Goal: Task Accomplishment & Management: Manage account settings

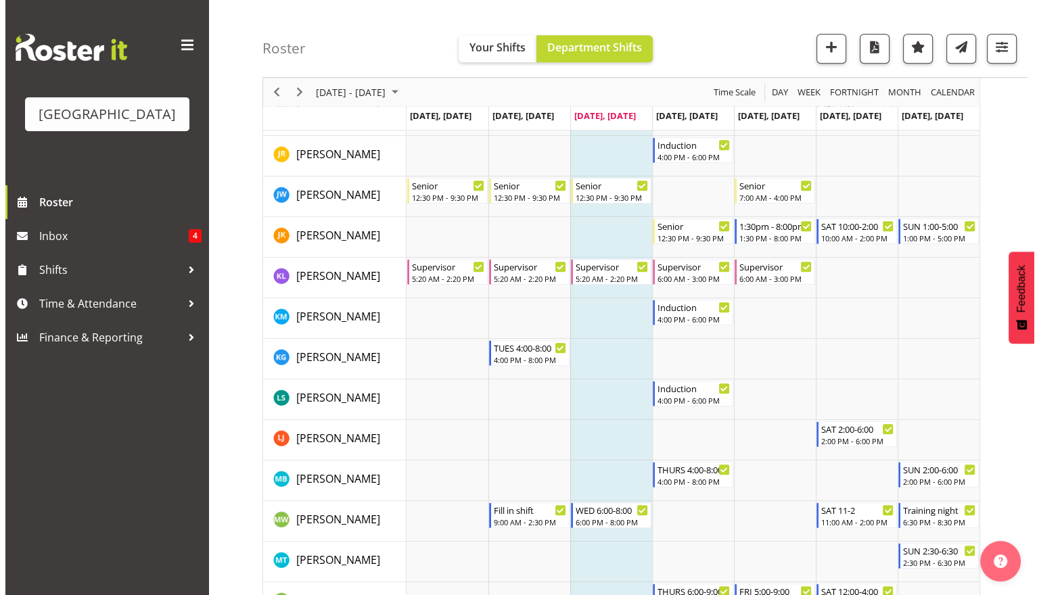
scroll to position [1173, 0]
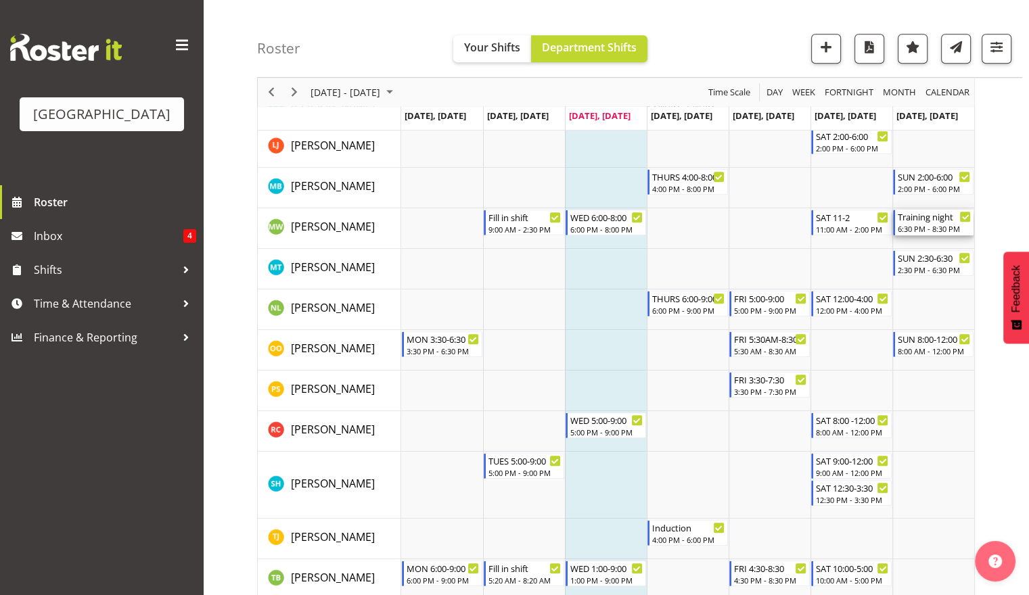
click at [915, 229] on div "6:30 PM - 8:30 PM" at bounding box center [934, 228] width 73 height 11
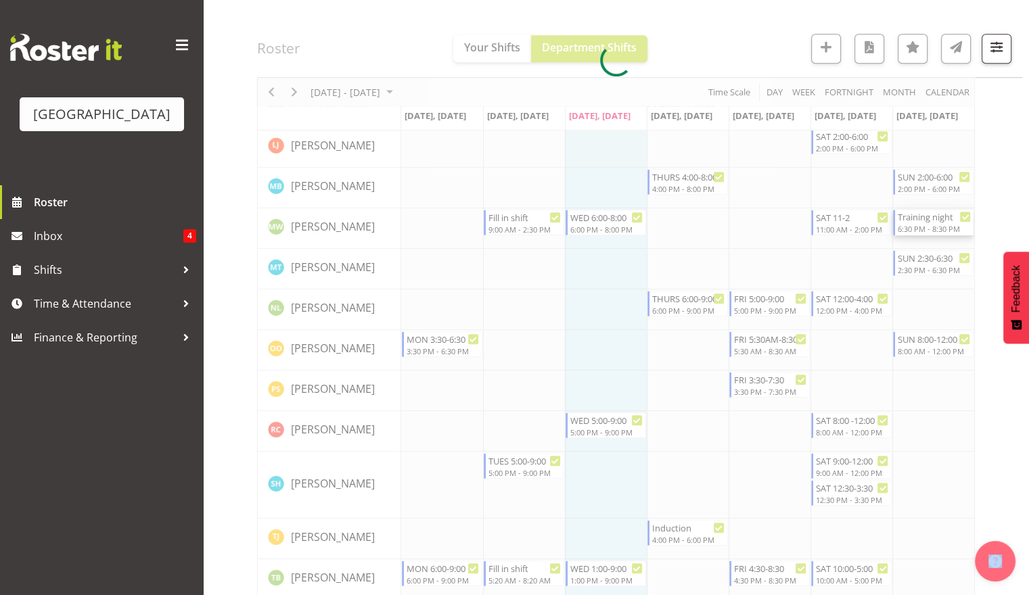
click at [915, 229] on div at bounding box center [616, 59] width 718 height 2189
select select "8"
select select "2025"
select select "18"
select select "30"
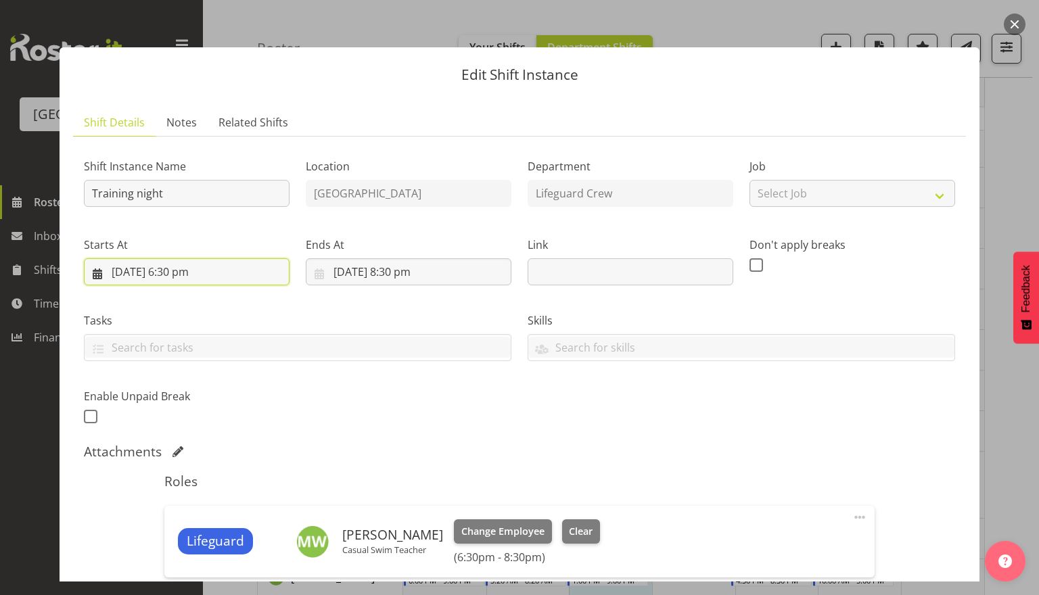
click at [254, 279] on input "7/09/2025, 6:30 pm" at bounding box center [187, 271] width 206 height 27
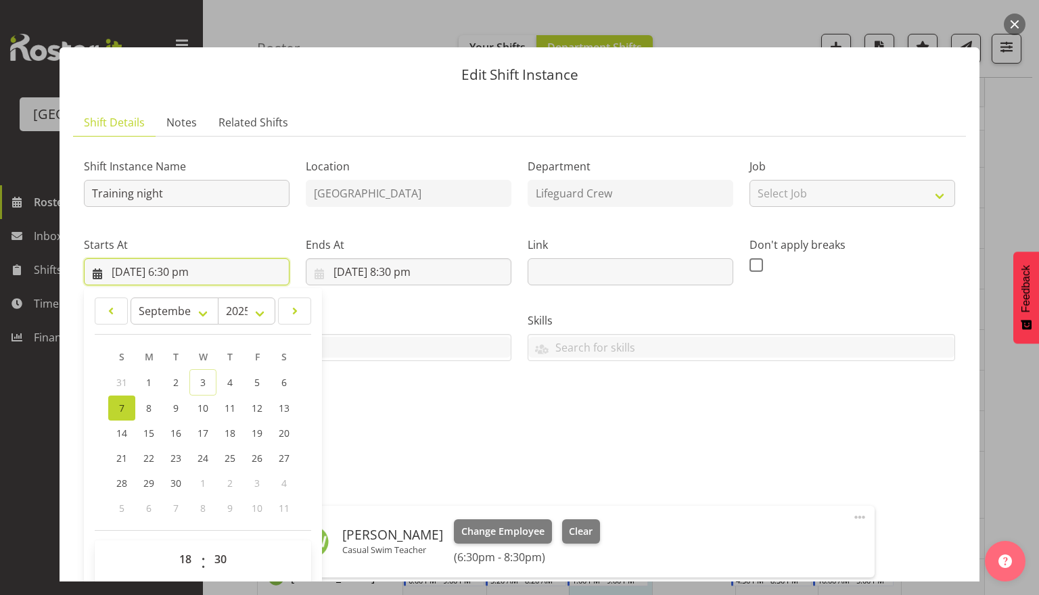
click at [156, 274] on input "7/09/2025, 6:30 pm" at bounding box center [187, 271] width 206 height 27
click at [120, 433] on span "14" at bounding box center [121, 433] width 11 height 13
type input "14/09/2025, 6:30 pm"
click at [520, 432] on div "Shift Instance Name Training night Location Splash Palace Department Lifeguard …" at bounding box center [520, 287] width 888 height 296
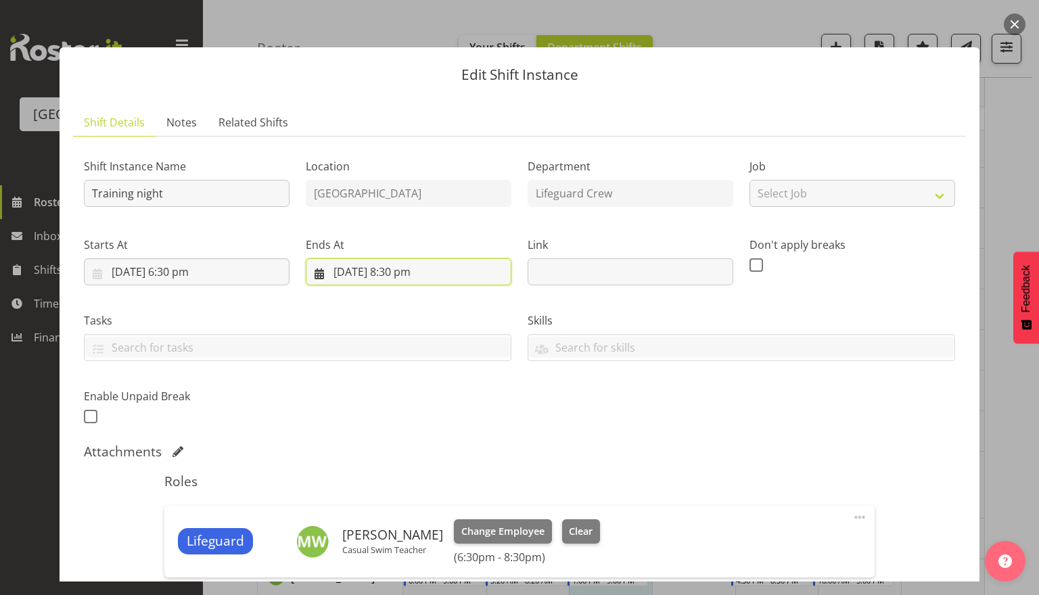
click at [407, 279] on input "7/09/2025, 8:30 pm" at bounding box center [409, 271] width 206 height 27
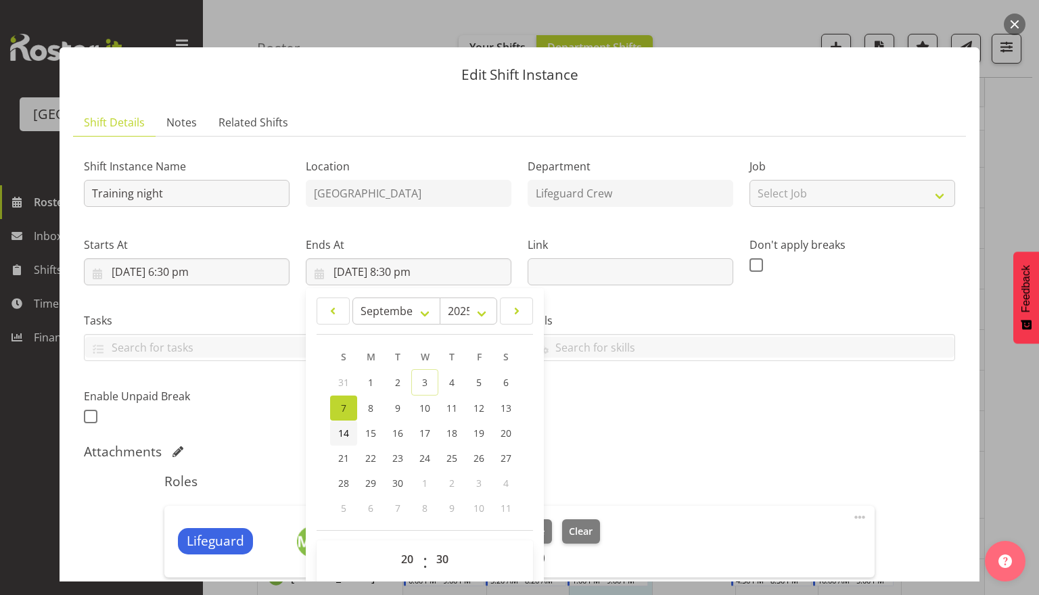
click at [341, 431] on span "14" at bounding box center [343, 433] width 11 height 13
type input "14/09/2025, 8:30 pm"
click at [789, 497] on div "Roles Lifeguard Madison Wills Casual Swim Teacher Change Employee Clear (6:30pm…" at bounding box center [519, 561] width 726 height 191
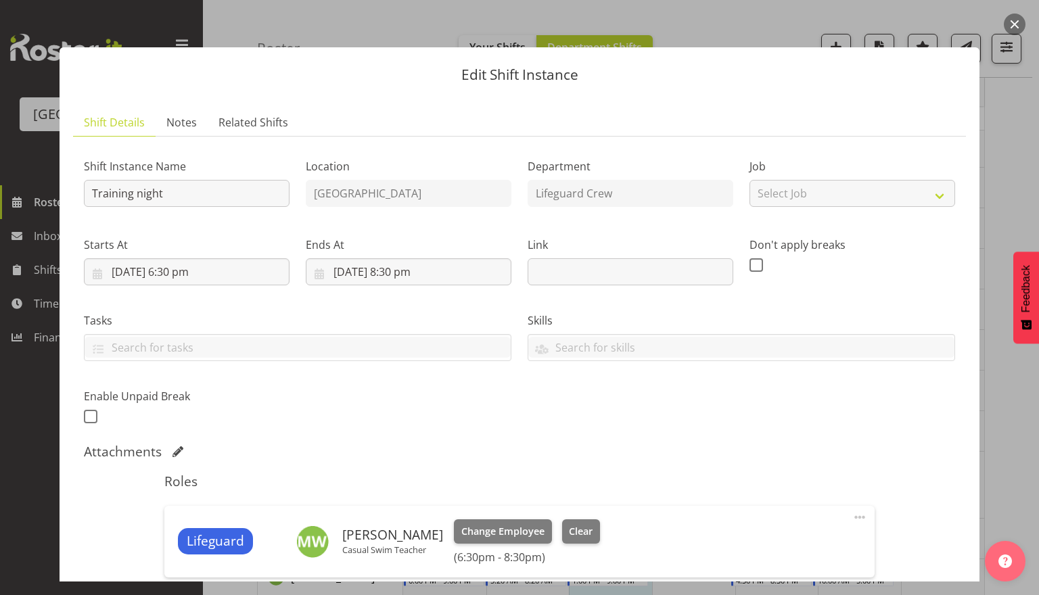
scroll to position [178, 0]
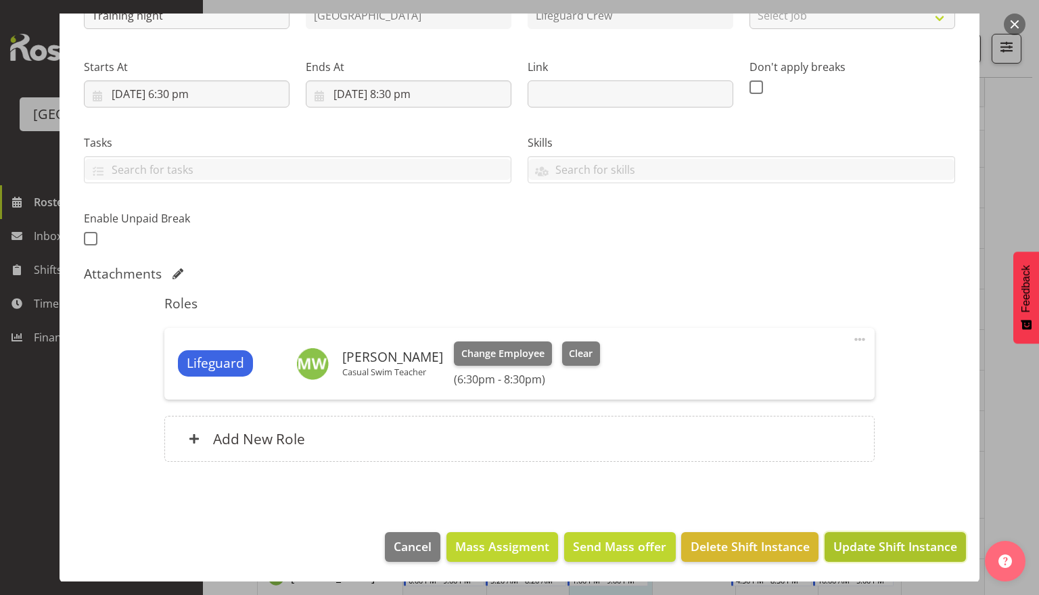
click at [915, 553] on span "Update Shift Instance" at bounding box center [896, 547] width 124 height 18
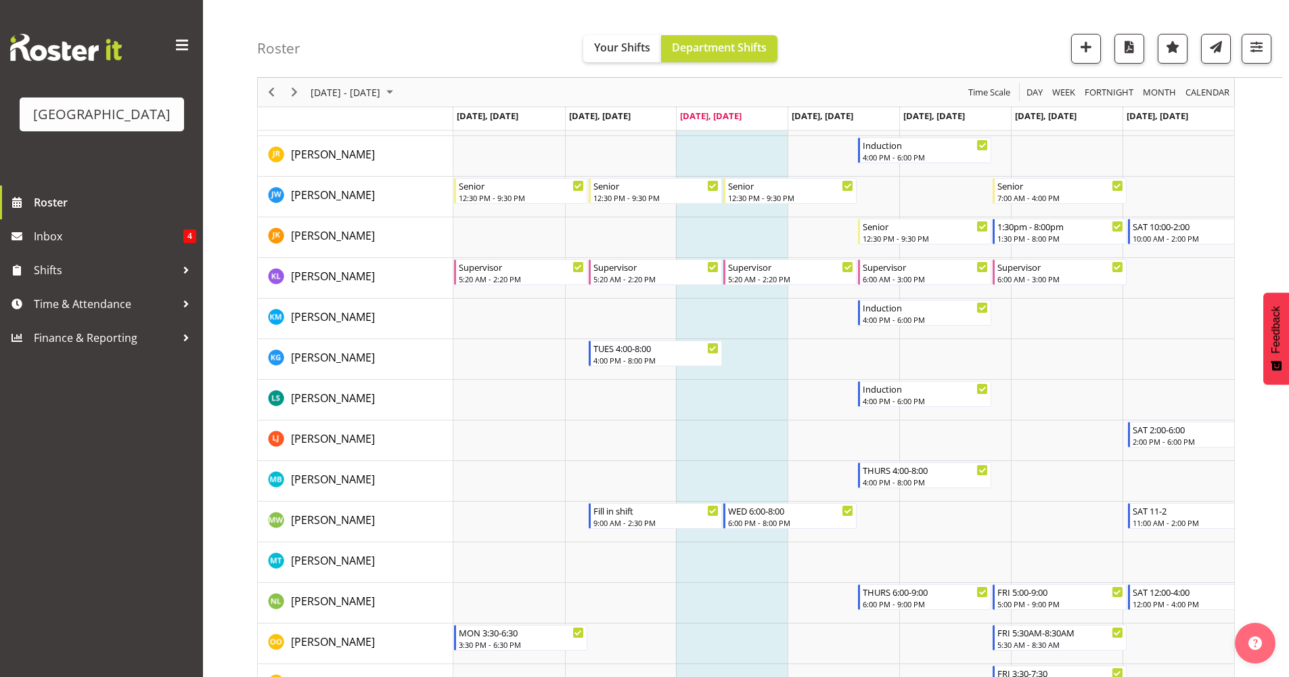
scroll to position [0, 0]
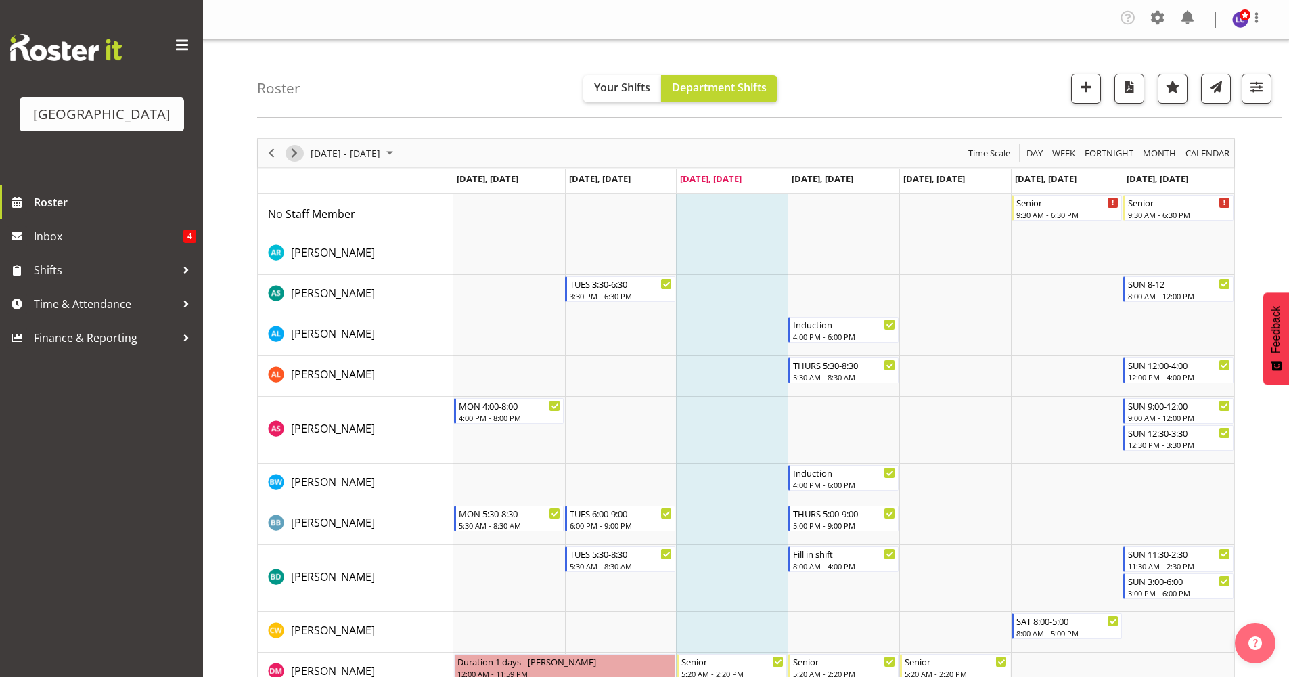
click at [289, 150] on span "Next" at bounding box center [294, 153] width 16 height 17
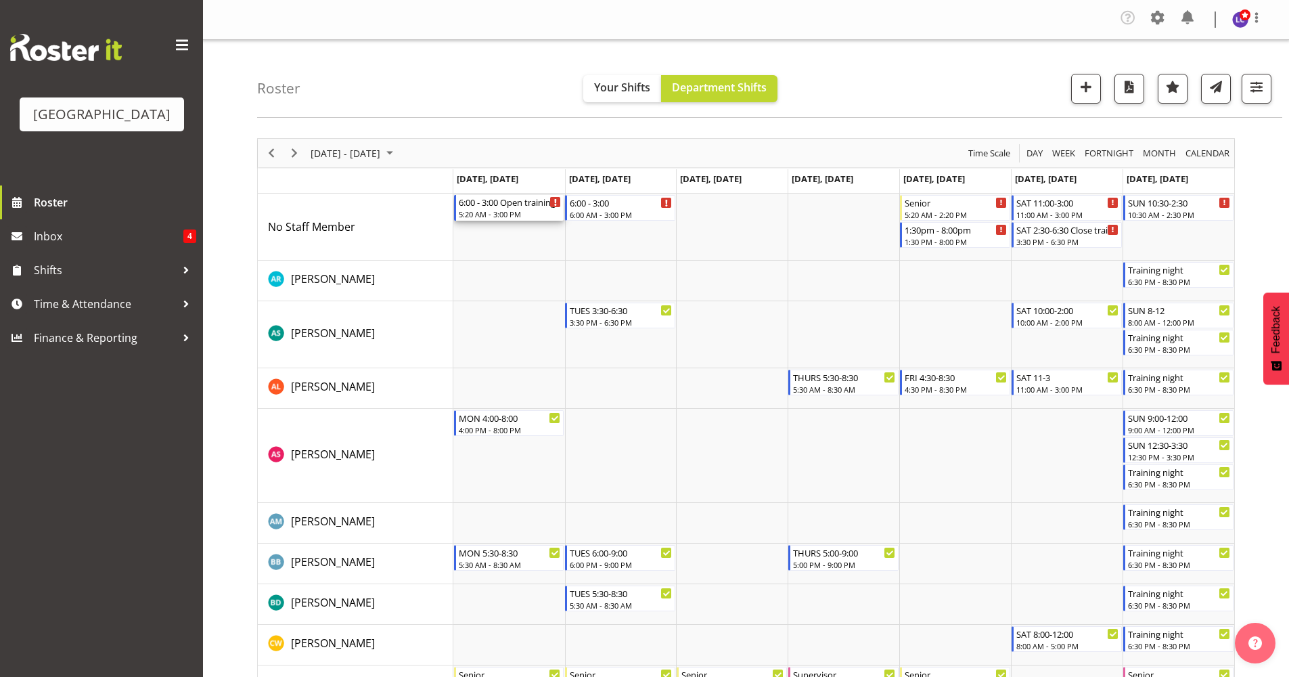
click at [506, 212] on div "5:20 AM - 3:00 PM" at bounding box center [510, 213] width 103 height 11
click at [0, 0] on div at bounding box center [0, 0] width 0 height 0
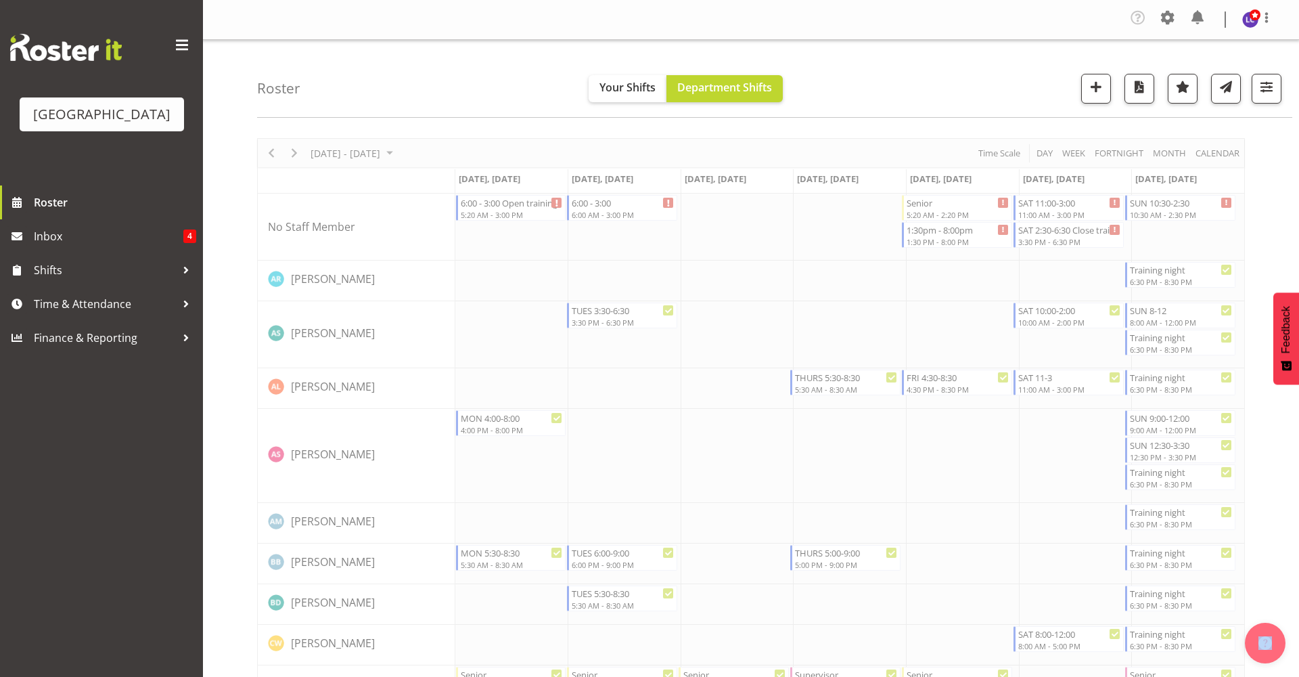
select select "8"
select select "2025"
select select "5"
select select "20"
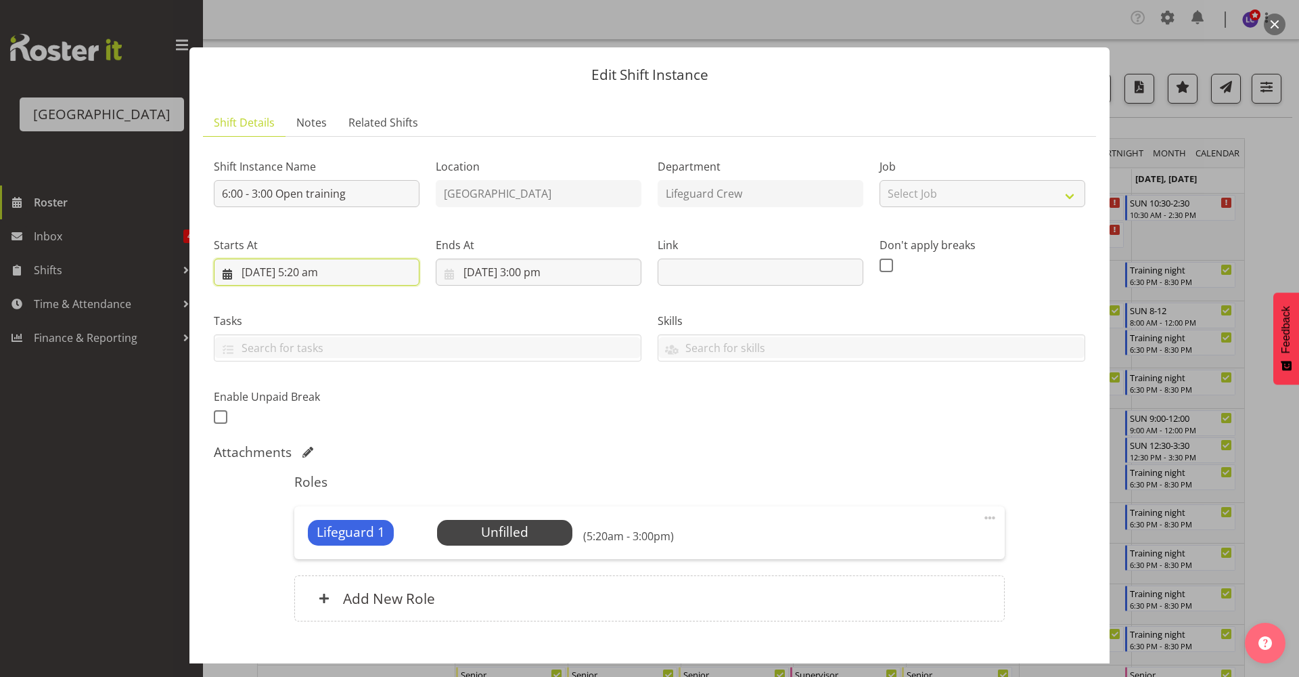
click at [348, 273] on input "8/09/2025, 5:20 am" at bounding box center [317, 271] width 206 height 27
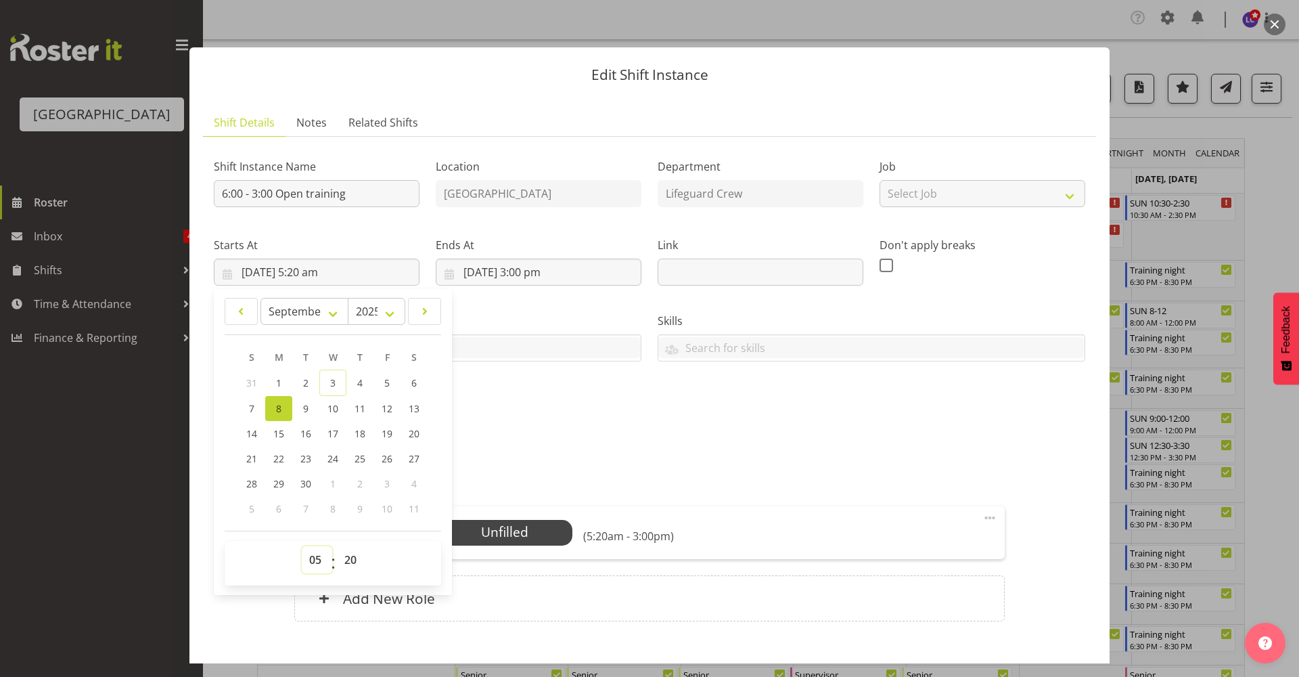
click at [318, 564] on select "00 01 02 03 04 05 06 07 08 09 10 11 12 13 14 15 16 17 18 19 20 21 22 23" at bounding box center [317, 559] width 30 height 27
select select "9"
click at [302, 546] on select "00 01 02 03 04 05 06 07 08 09 10 11 12 13 14 15 16 17 18 19 20 21 22 23" at bounding box center [317, 559] width 30 height 27
type input "8/09/2025, 9:20 am"
click at [348, 558] on select "00 01 02 03 04 05 06 07 08 09 10 11 12 13 14 15 16 17 18 19 20 21 22 23 24 25 2…" at bounding box center [352, 559] width 30 height 27
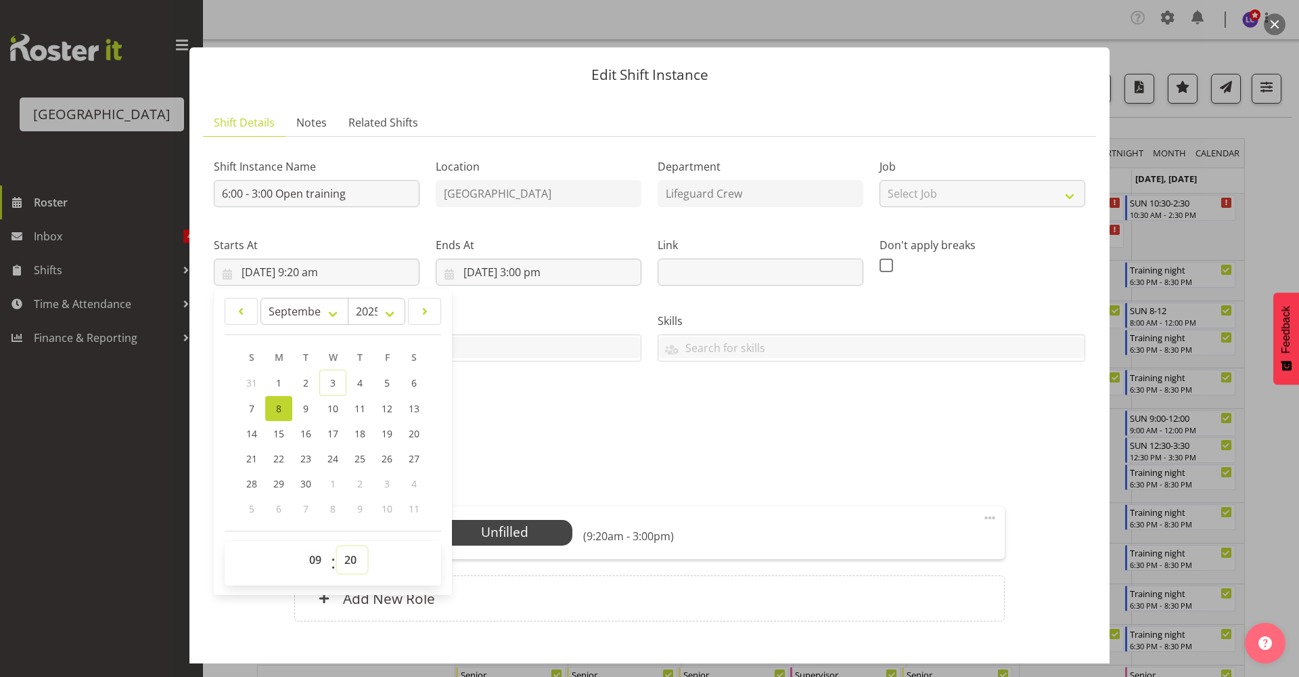
select select "0"
click at [337, 546] on select "00 01 02 03 04 05 06 07 08 09 10 11 12 13 14 15 16 17 18 19 20 21 22 23 24 25 2…" at bounding box center [352, 559] width 30 height 27
type input "8/09/2025, 9:00 am"
click at [602, 348] on input "text" at bounding box center [427, 347] width 426 height 21
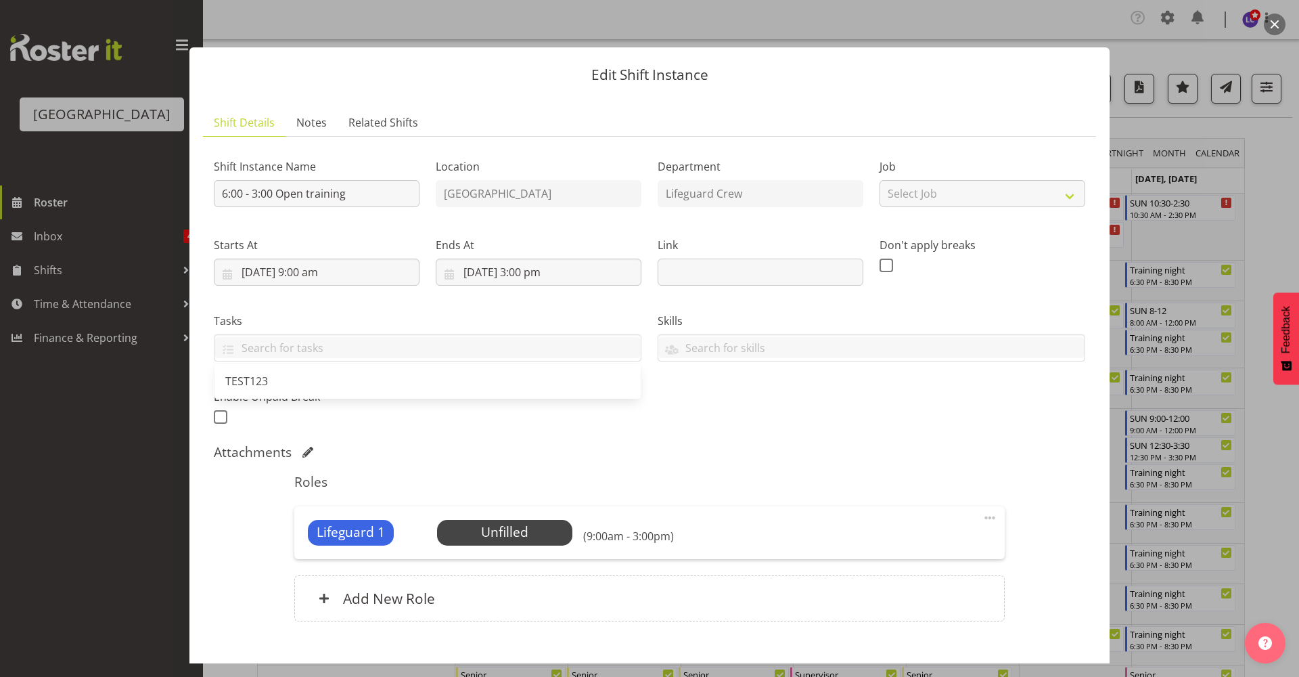
click at [581, 301] on div "Tasks TEST123" at bounding box center [428, 332] width 444 height 76
drag, startPoint x: 392, startPoint y: 196, endPoint x: -323, endPoint y: 159, distance: 715.4
click at [0, 159] on html "Splash Palace Roster Inbox 4 Shifts Time & Attendance Finance & Reporting Compa…" at bounding box center [649, 338] width 1299 height 677
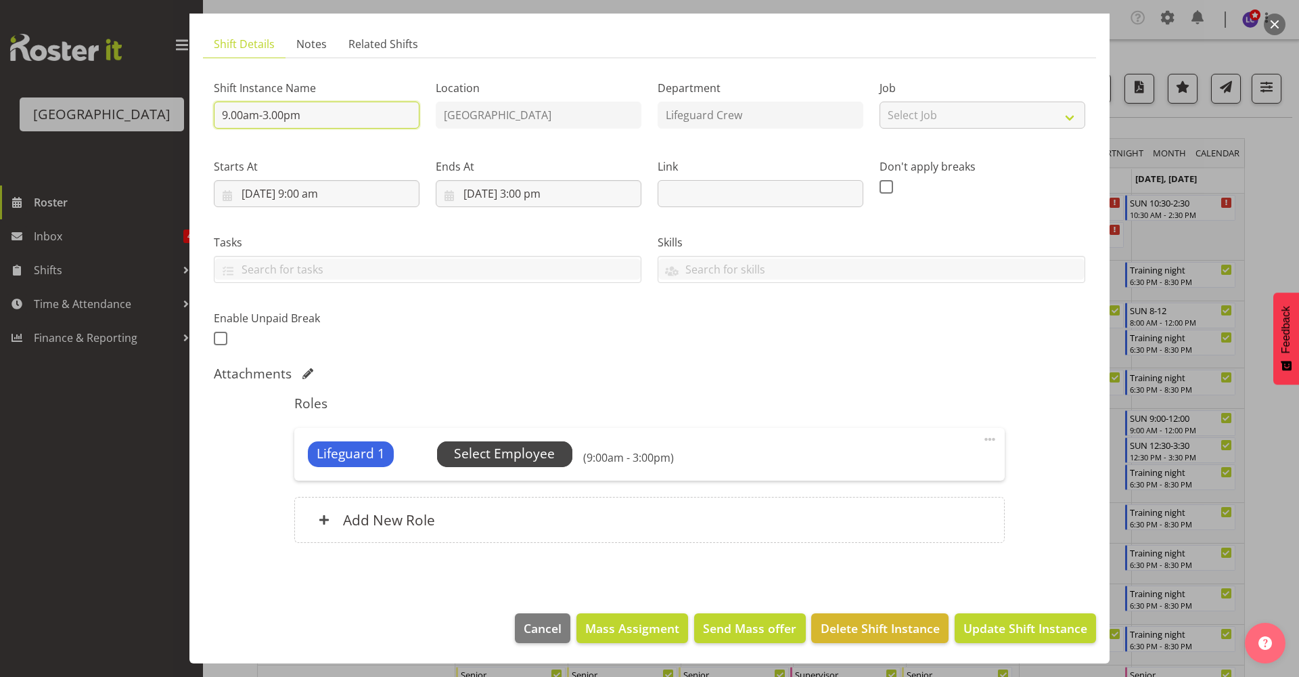
type input "9.00am-3.00pm"
click at [547, 458] on span "Select Employee" at bounding box center [504, 454] width 101 height 20
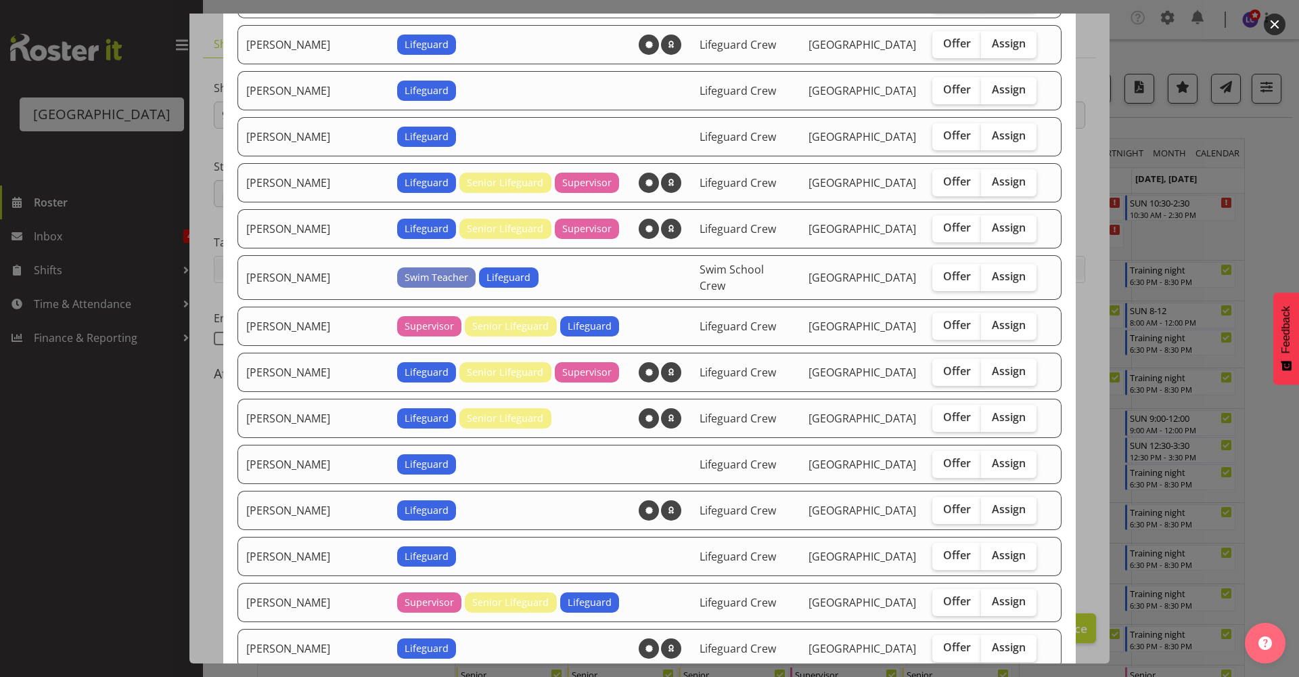
scroll to position [880, 0]
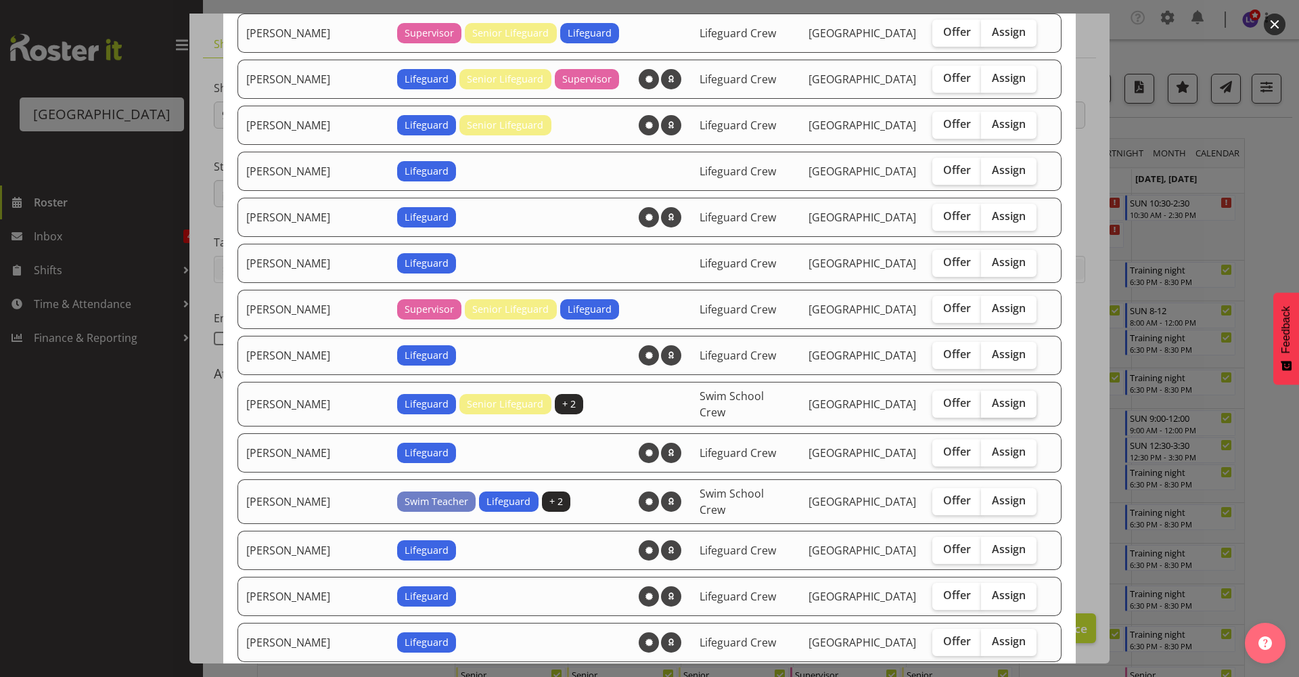
click at [992, 397] on span "Assign" at bounding box center [1009, 403] width 34 height 14
click at [988, 399] on input "Assign" at bounding box center [985, 403] width 9 height 9
checkbox input "true"
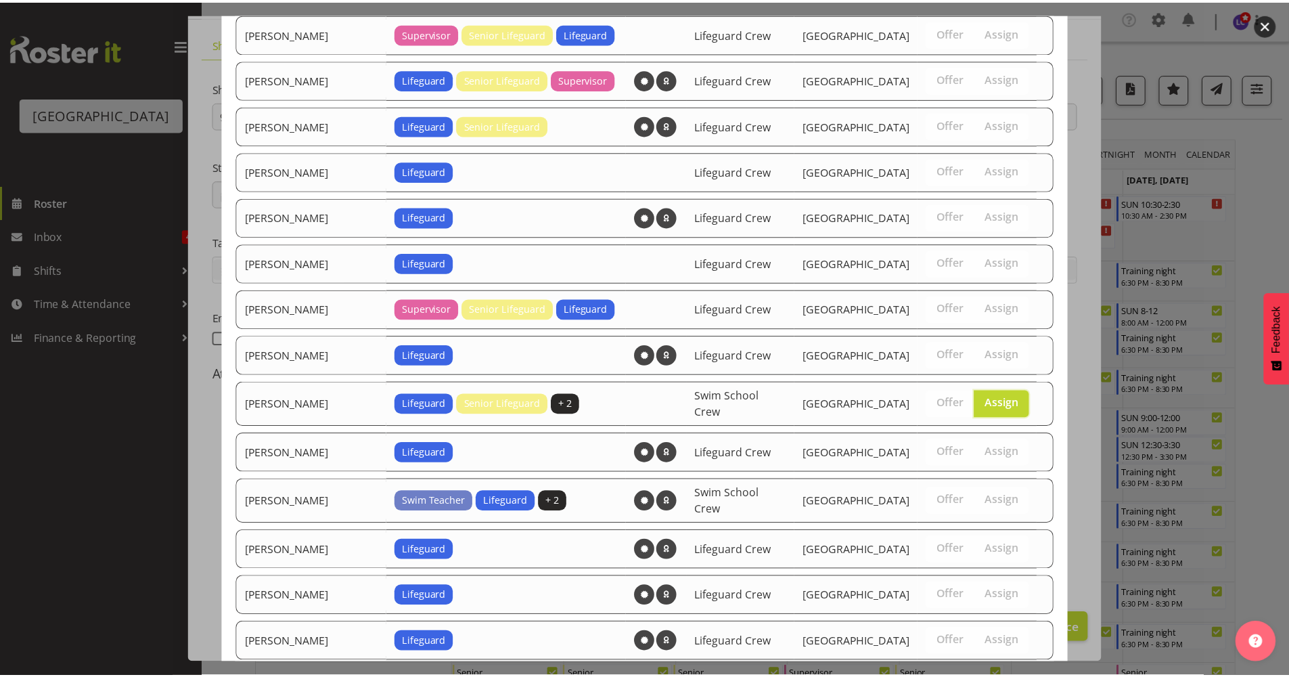
scroll to position [1377, 0]
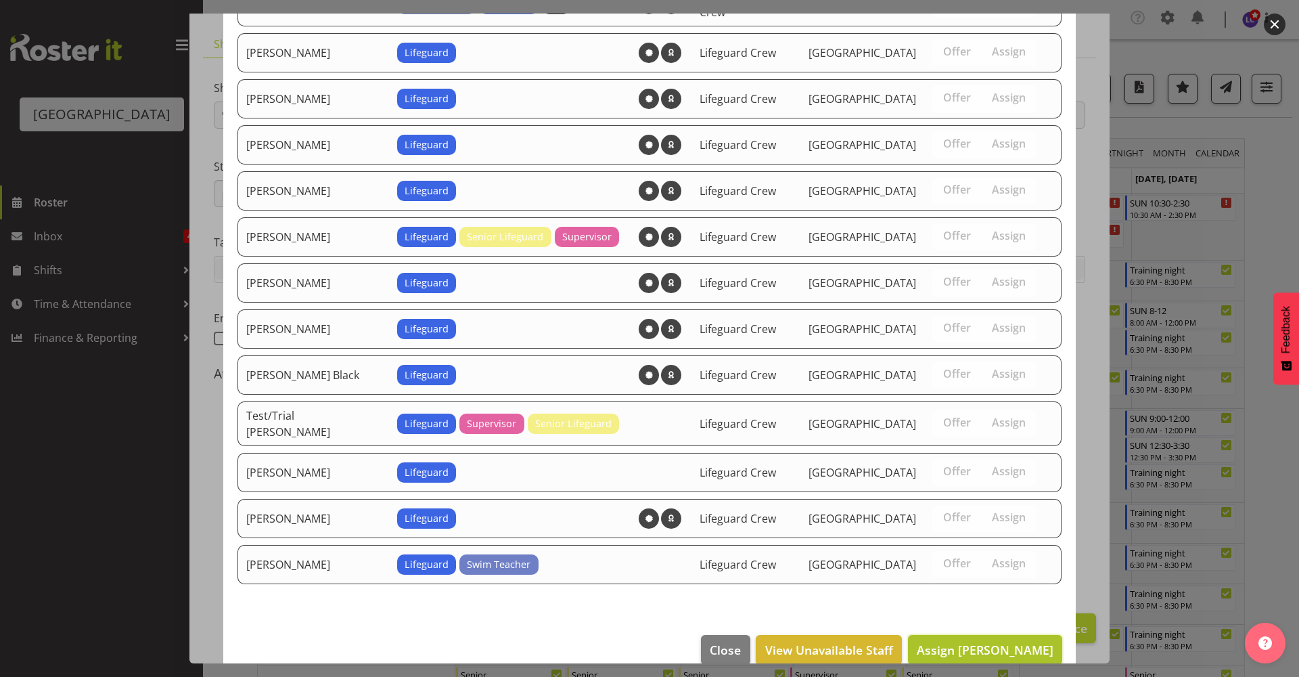
click at [972, 641] on span "Assign Madison Wills" at bounding box center [985, 649] width 137 height 16
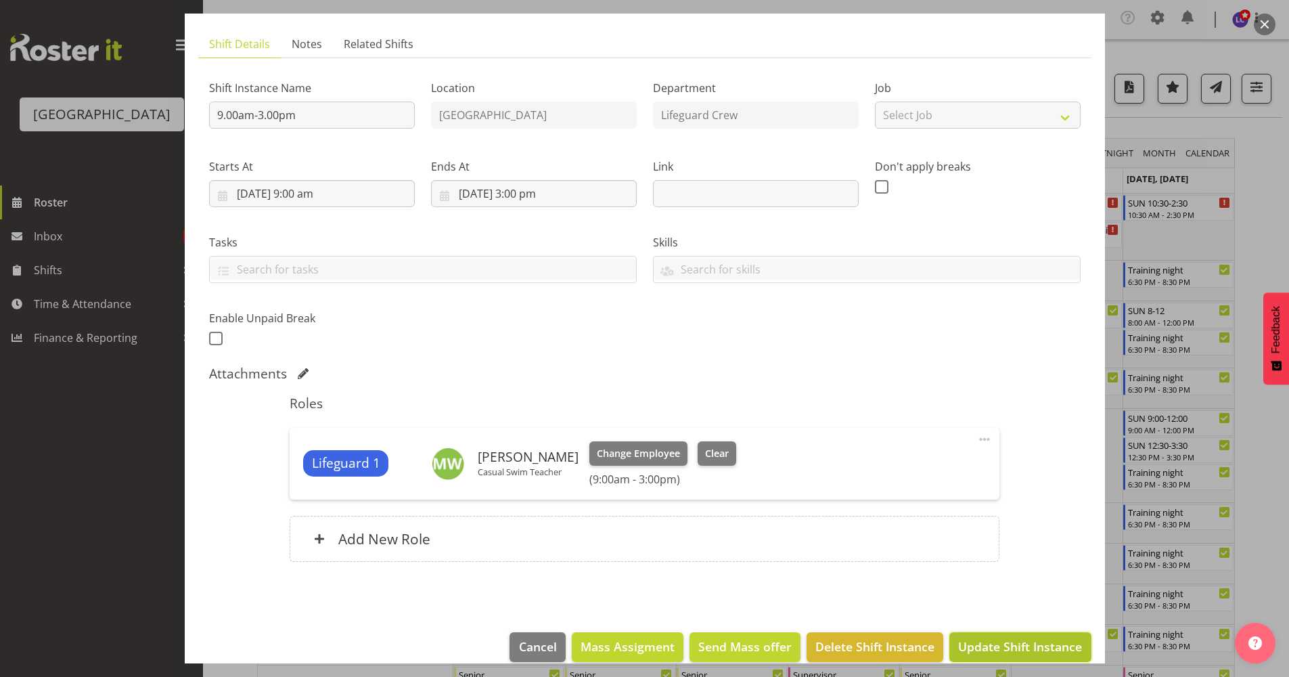
click at [973, 639] on span "Update Shift Instance" at bounding box center [1020, 646] width 124 height 18
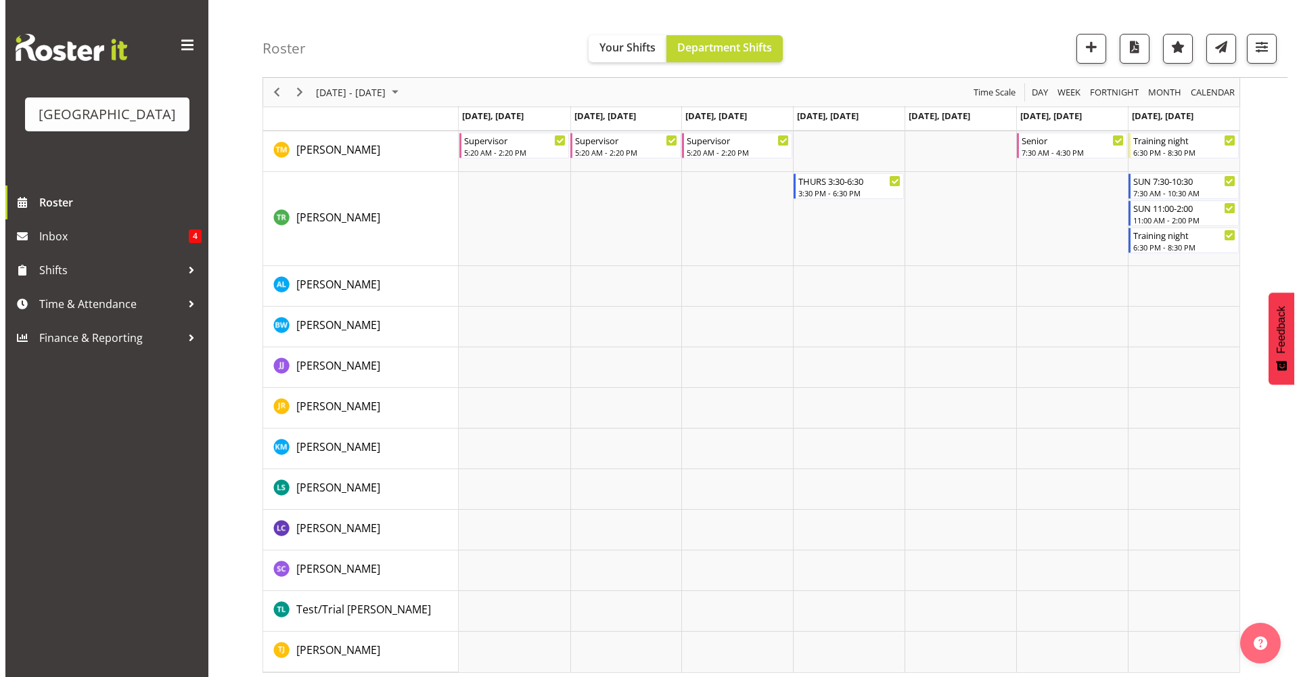
scroll to position [2006, 0]
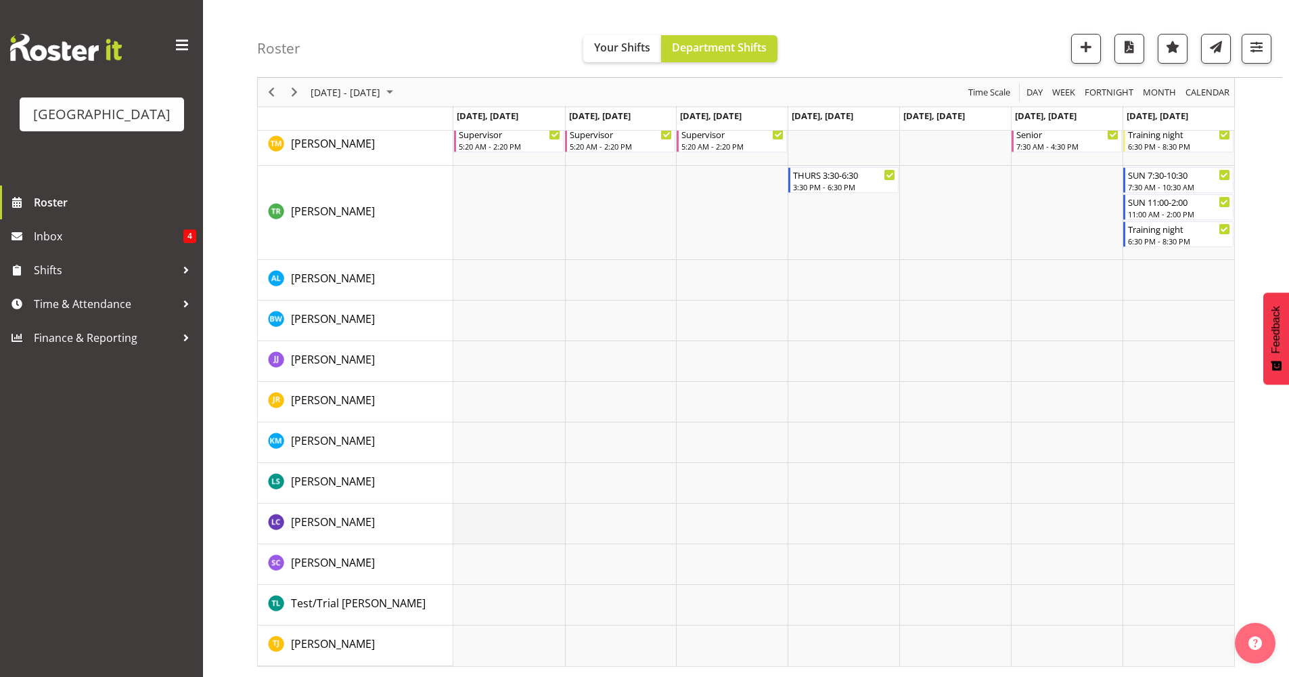
click at [512, 531] on td "Timeline Week of September 10, 2025" at bounding box center [509, 523] width 112 height 41
select select "19"
select select "52"
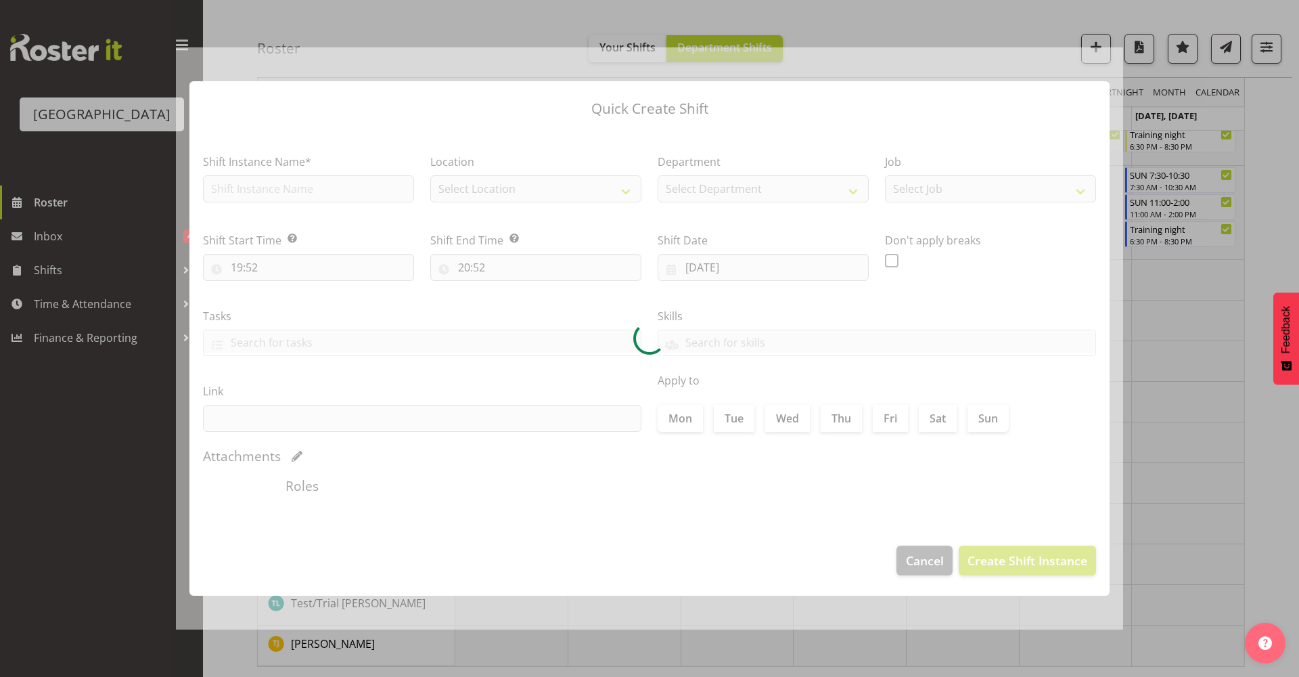
click at [512, 531] on div at bounding box center [649, 338] width 947 height 583
type input "08/09/2025"
checkbox input "true"
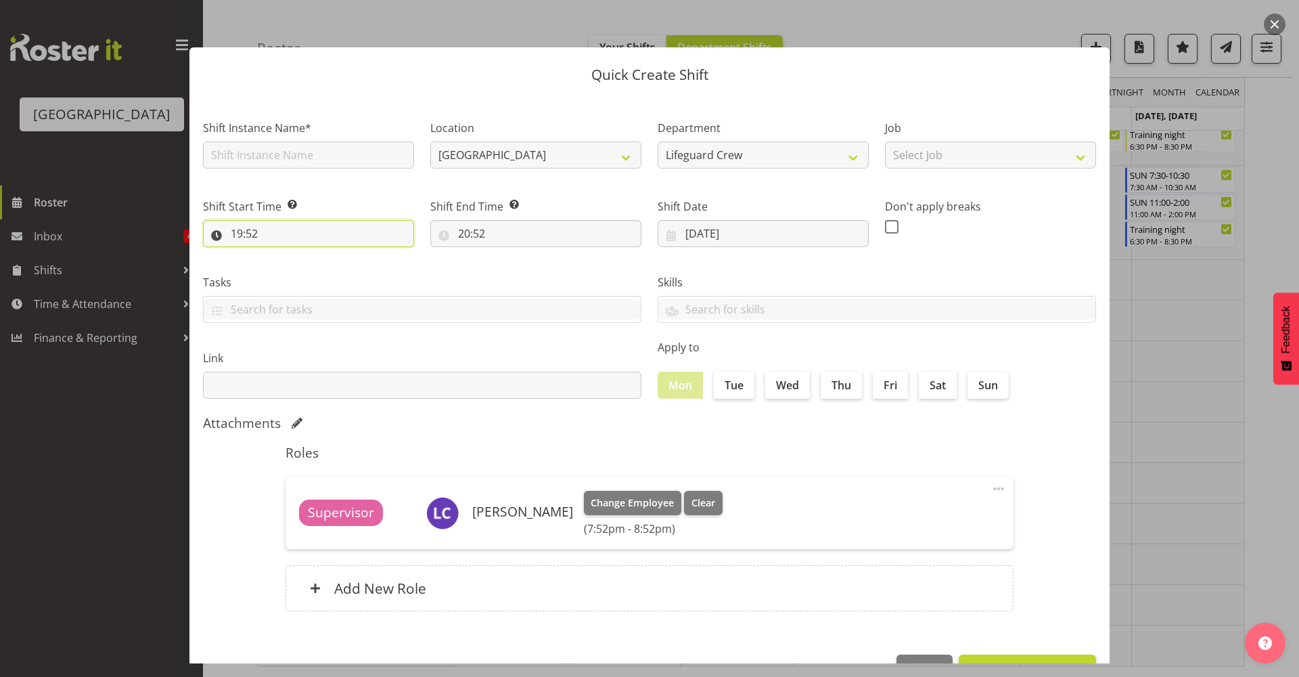
click at [348, 240] on input "19:52" at bounding box center [308, 233] width 211 height 27
click at [294, 274] on select "00 01 02 03 04 05 06 07 08 09 10 11 12 13 14 15 16 17 18 19 20 21 22 23" at bounding box center [295, 268] width 30 height 27
select select "6"
click at [280, 255] on select "00 01 02 03 04 05 06 07 08 09 10 11 12 13 14 15 16 17 18 19 20 21 22 23" at bounding box center [295, 268] width 30 height 27
type input "06:52"
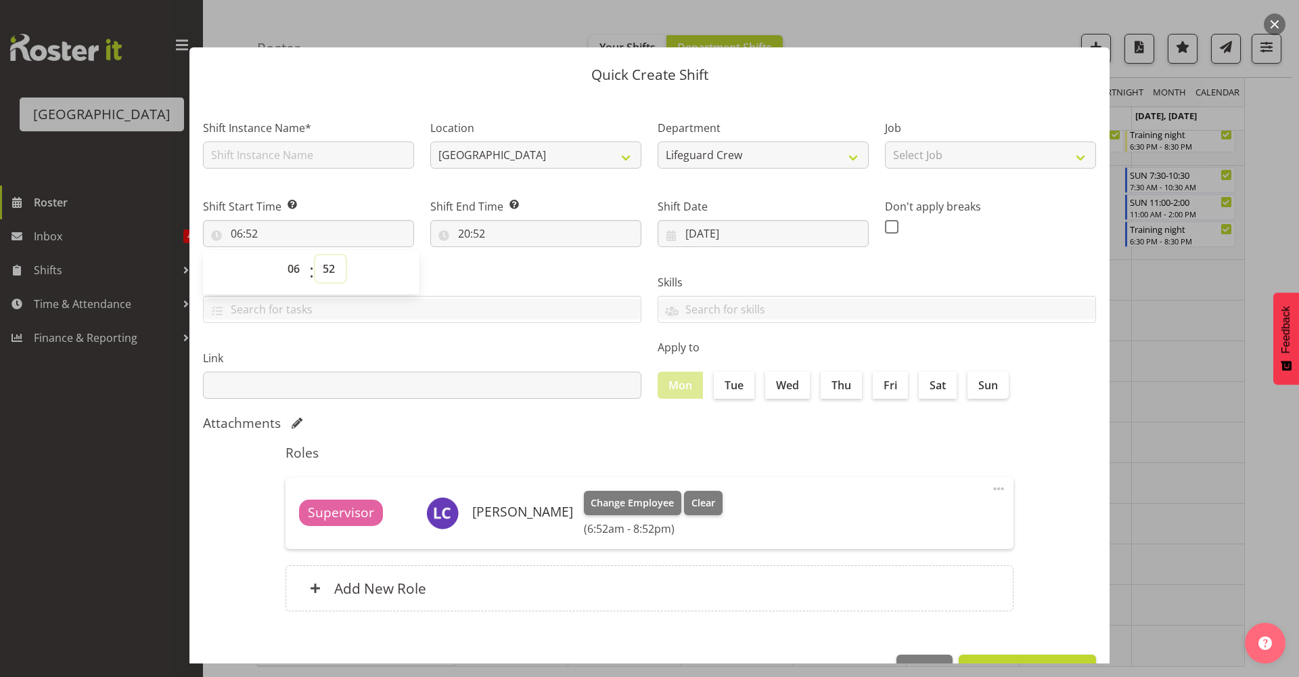
click at [330, 276] on select "00 01 02 03 04 05 06 07 08 09 10 11 12 13 14 15 16 17 18 19 20 21 22 23 24 25 2…" at bounding box center [330, 268] width 30 height 27
select select "0"
click at [315, 255] on select "00 01 02 03 04 05 06 07 08 09 10 11 12 13 14 15 16 17 18 19 20 21 22 23 24 25 2…" at bounding box center [330, 268] width 30 height 27
type input "06:00"
click at [488, 231] on input "20:52" at bounding box center [535, 233] width 211 height 27
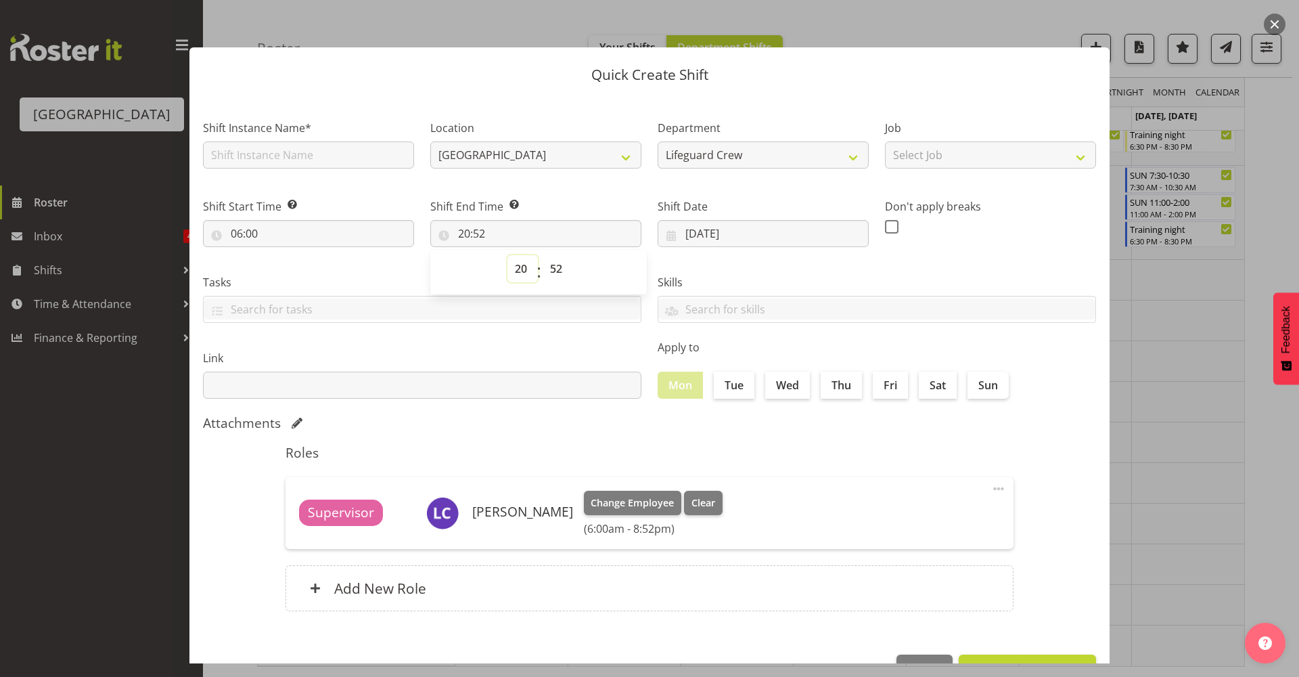
click at [515, 263] on select "00 01 02 03 04 05 06 07 08 09 10 11 12 13 14 15 16 17 18 19 20 21 22 23" at bounding box center [522, 268] width 30 height 27
select select "7"
click at [507, 255] on select "00 01 02 03 04 05 06 07 08 09 10 11 12 13 14 15 16 17 18 19 20 21 22 23" at bounding box center [522, 268] width 30 height 27
type input "07:52"
click at [548, 267] on select "00 01 02 03 04 05 06 07 08 09 10 11 12 13 14 15 16 17 18 19 20 21 22 23 24 25 2…" at bounding box center [558, 268] width 30 height 27
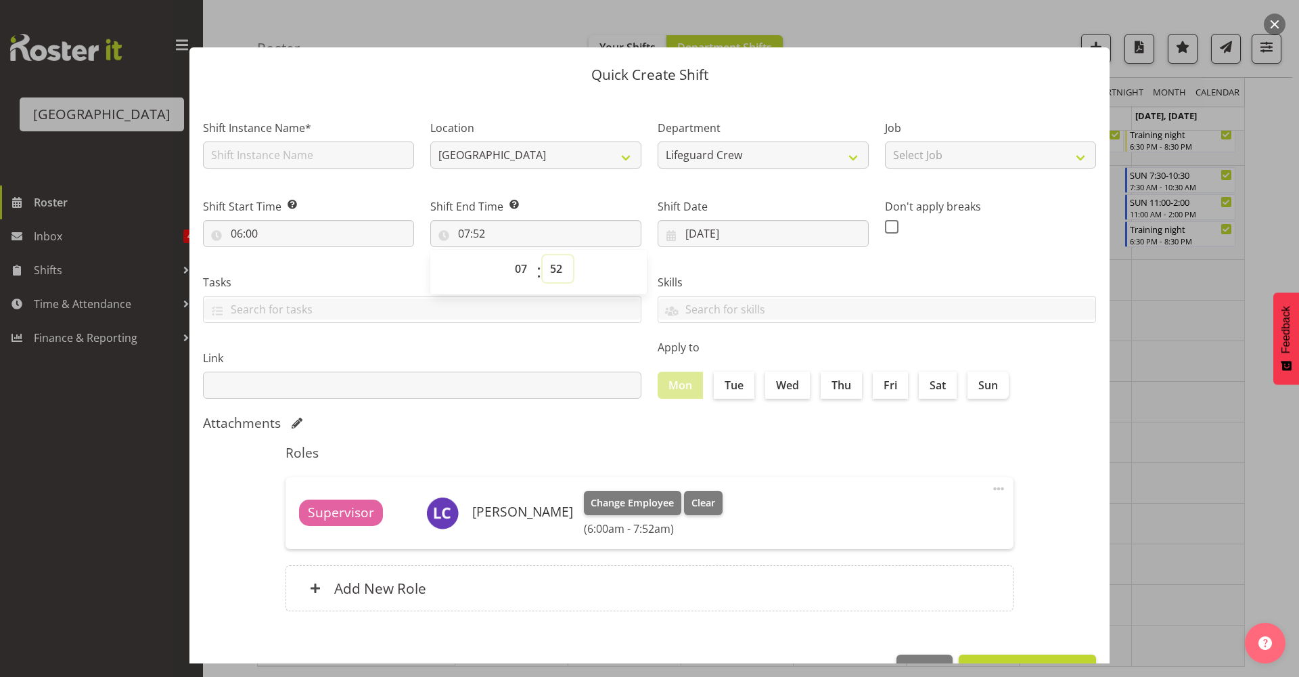
select select "0"
click at [543, 255] on select "00 01 02 03 04 05 06 07 08 09 10 11 12 13 14 15 16 17 18 19 20 21 22 23 24 25 2…" at bounding box center [558, 268] width 30 height 27
type input "07:00"
click at [463, 345] on div "Link" at bounding box center [422, 369] width 455 height 76
click at [298, 165] on input "text" at bounding box center [308, 154] width 211 height 27
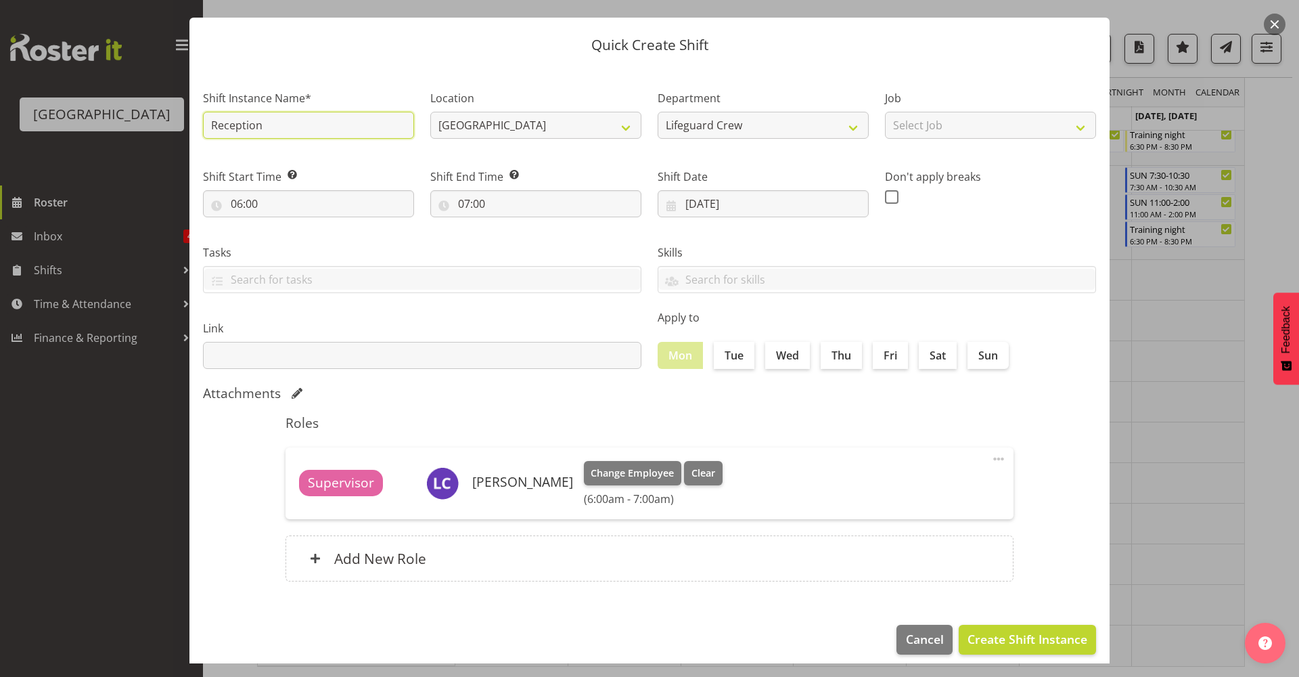
scroll to position [41, 0]
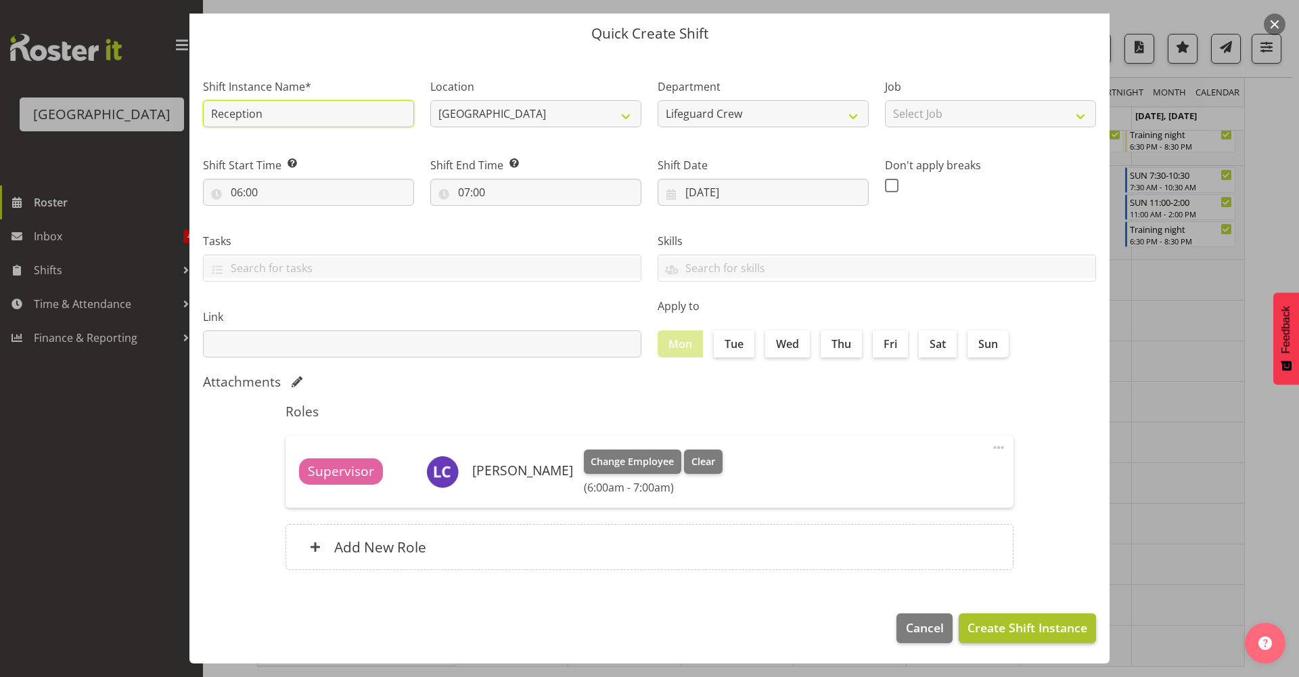
type input "Reception"
click at [997, 634] on span "Create Shift Instance" at bounding box center [1028, 627] width 120 height 18
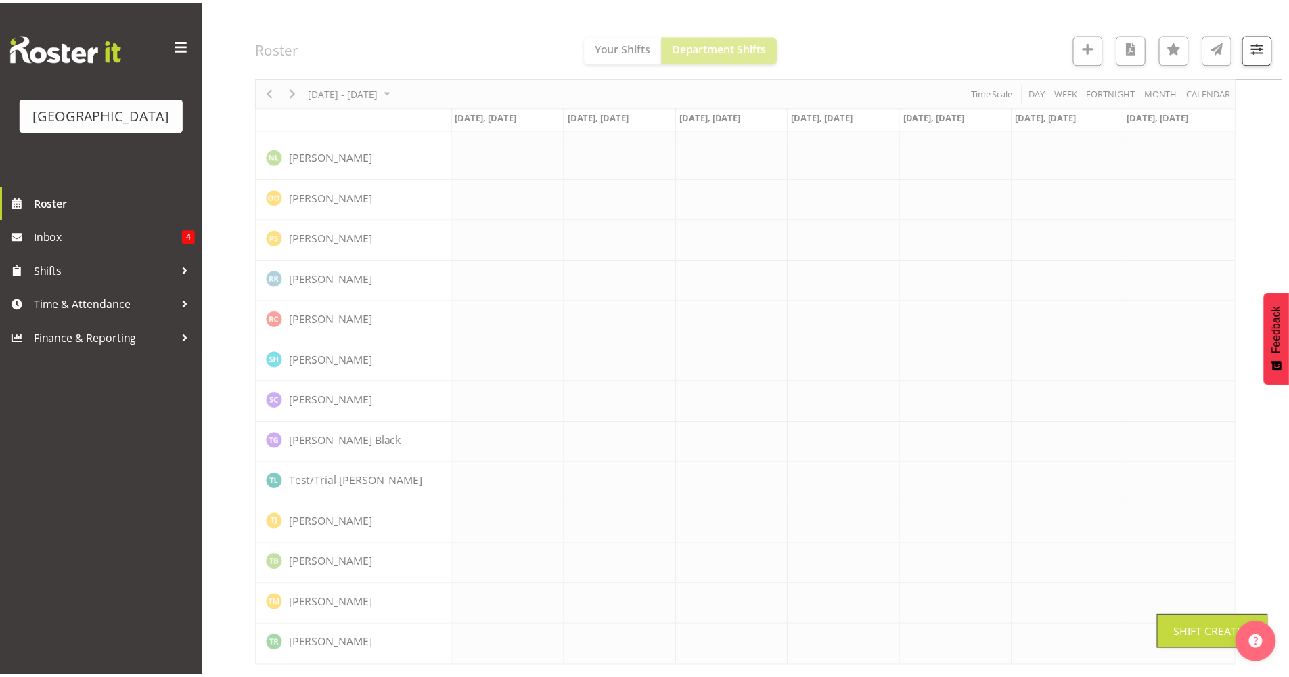
scroll to position [0, 0]
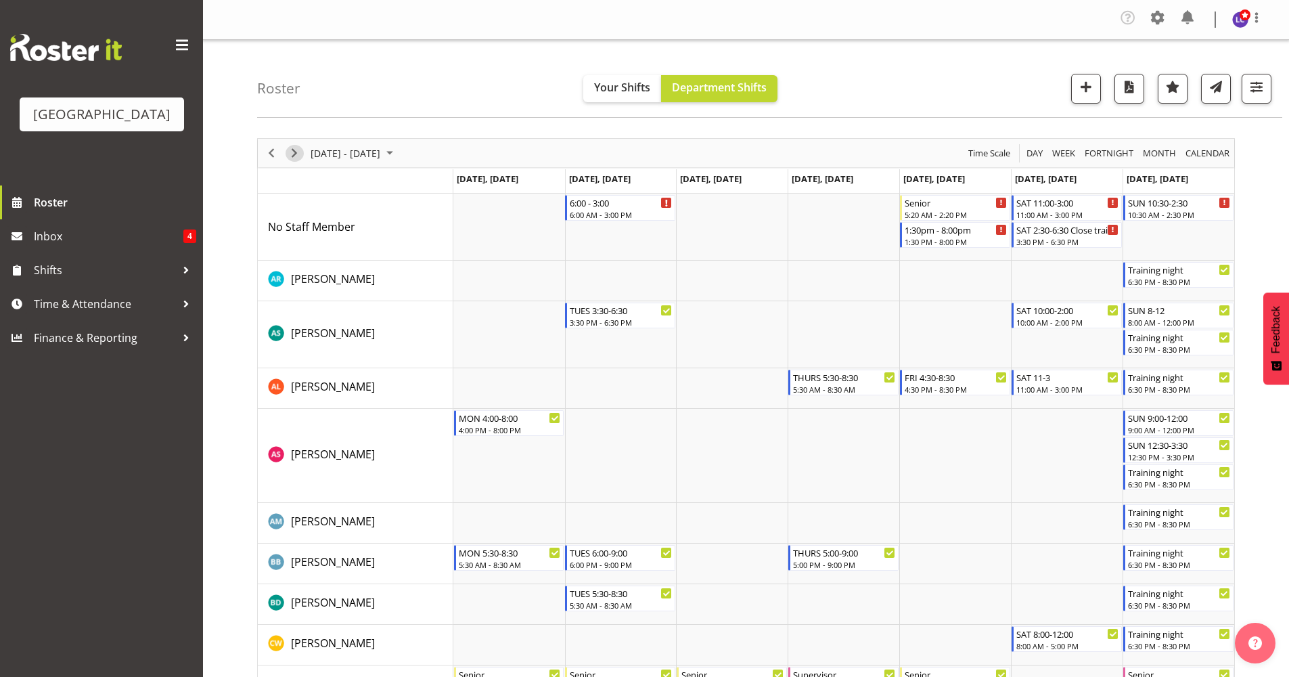
click at [289, 154] on span "Next" at bounding box center [294, 153] width 16 height 17
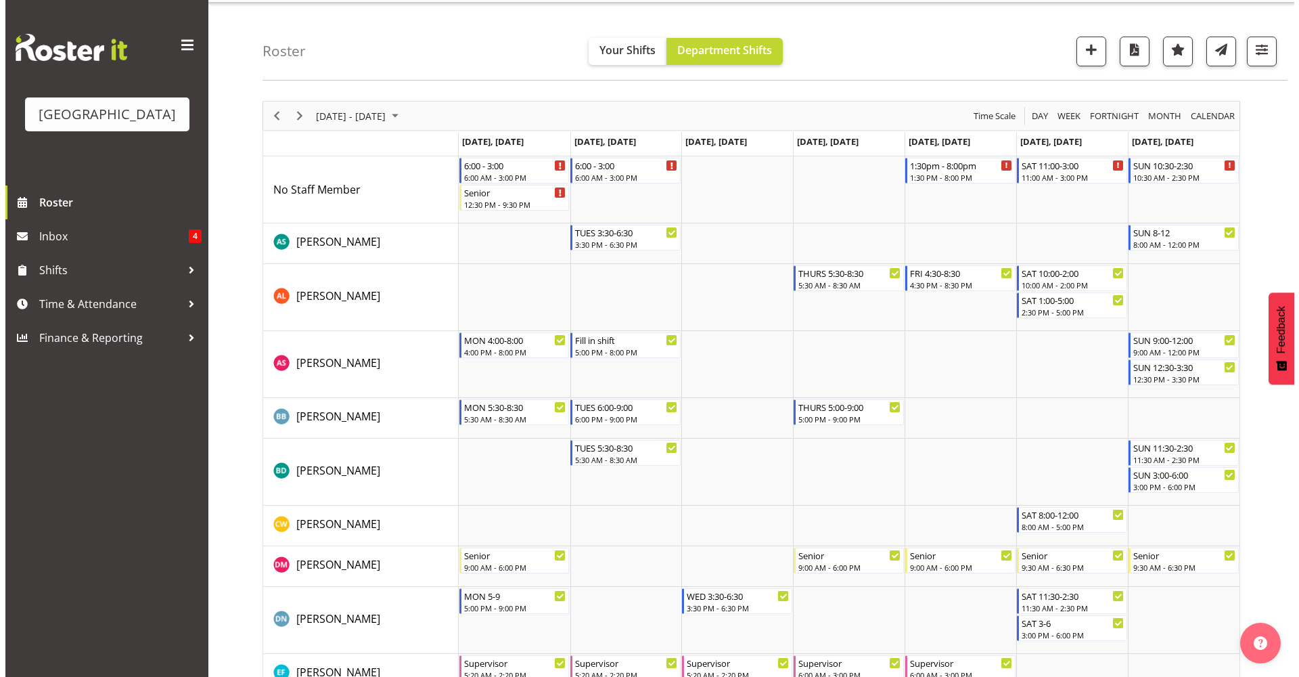
scroll to position [42, 0]
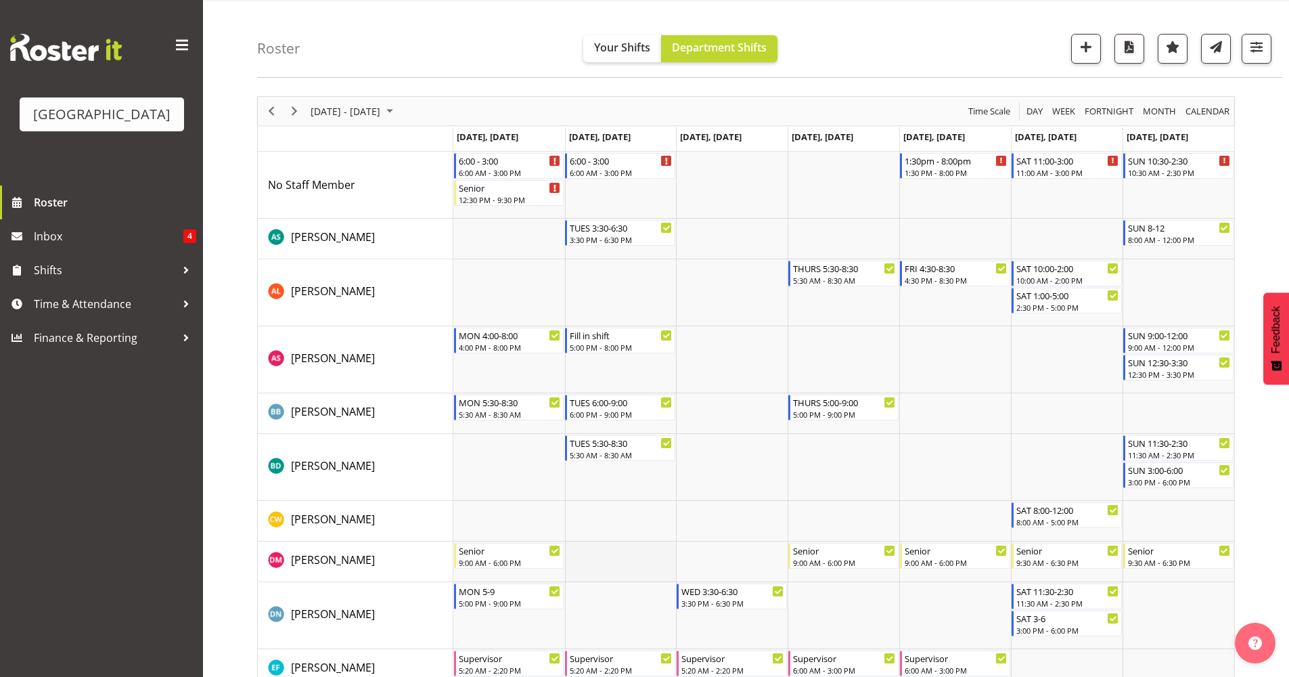
click at [650, 553] on td "Timeline Week of September 17, 2025" at bounding box center [621, 561] width 112 height 41
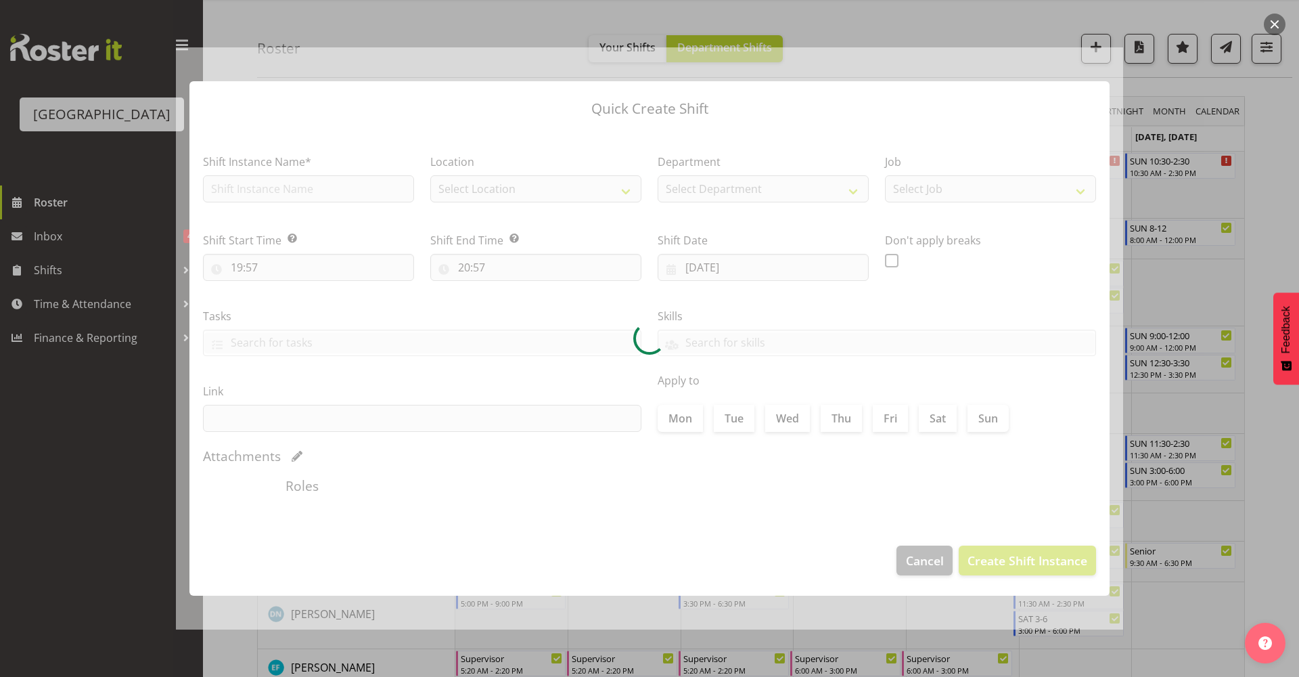
type input "16/09/2025"
checkbox input "true"
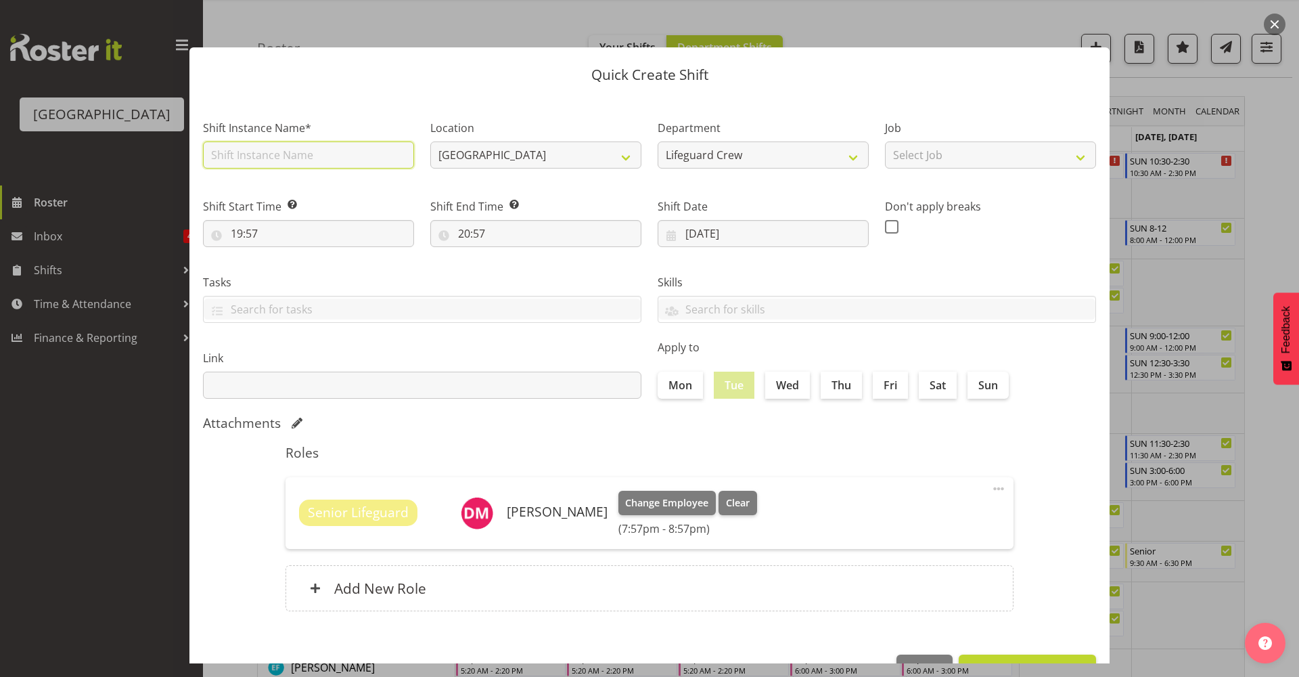
click at [309, 161] on input "text" at bounding box center [308, 154] width 211 height 27
click at [306, 156] on input "text" at bounding box center [308, 154] width 211 height 27
type input "Fill in shift"
click at [280, 231] on input "19:57" at bounding box center [308, 233] width 211 height 27
click at [294, 269] on select "00 01 02 03 04 05 06 07 08 09 10 11 12 13 14 15 16 17 18 19 20 21 22 23" at bounding box center [295, 268] width 30 height 27
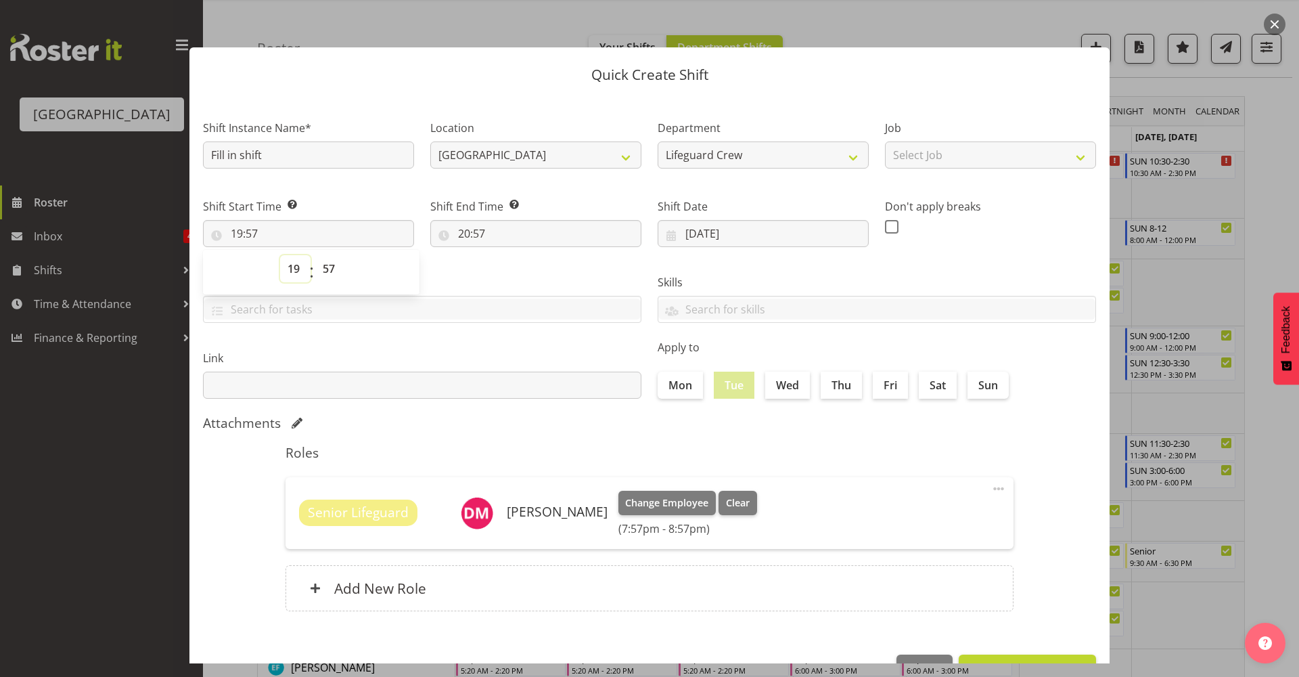
select select "6"
click at [280, 255] on select "00 01 02 03 04 05 06 07 08 09 10 11 12 13 14 15 16 17 18 19 20 21 22 23" at bounding box center [295, 268] width 30 height 27
type input "06:57"
click at [332, 268] on select "00 01 02 03 04 05 06 07 08 09 10 11 12 13 14 15 16 17 18 19 20 21 22 23 24 25 2…" at bounding box center [330, 268] width 30 height 27
select select "0"
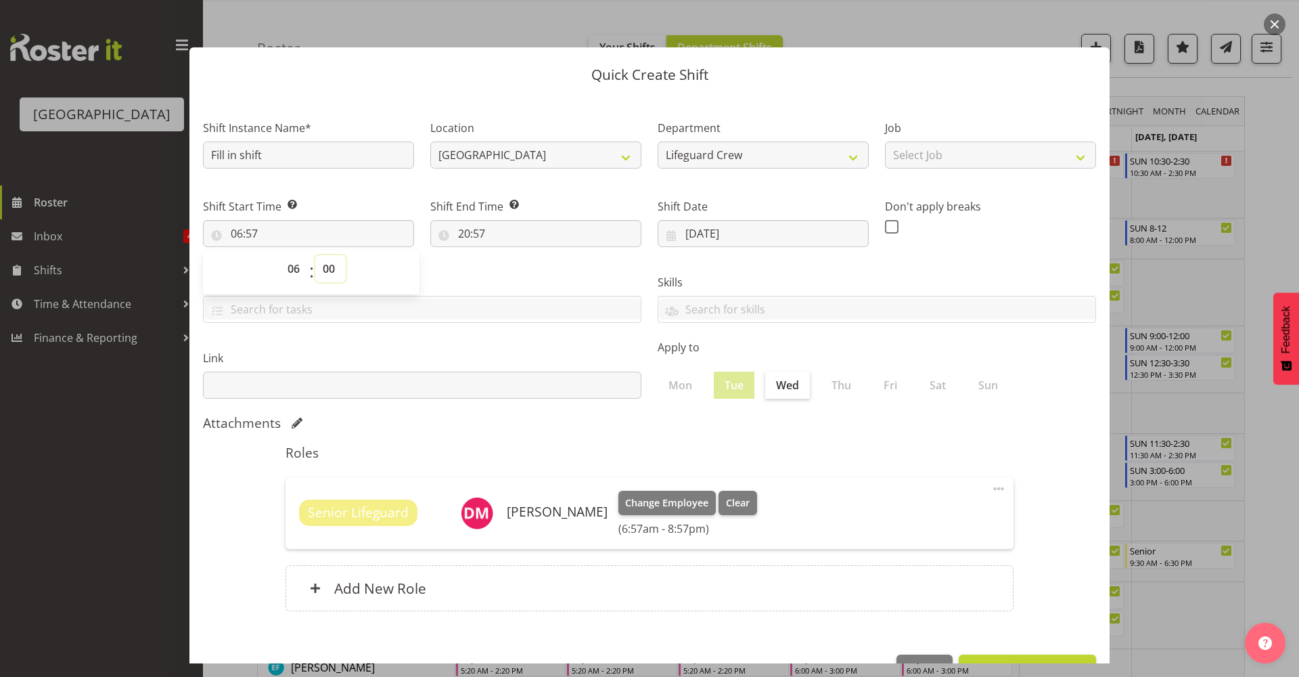
click at [315, 255] on select "00 01 02 03 04 05 06 07 08 09 10 11 12 13 14 15 16 17 18 19 20 21 22 23 24 25 2…" at bounding box center [330, 268] width 30 height 27
type input "06:00"
click at [476, 233] on input "20:57" at bounding box center [535, 233] width 211 height 27
click at [522, 263] on select "00 01 02 03 04 05 06 07 08 09 10 11 12 13 14 15 16 17 18 19 20 21 22 23" at bounding box center [522, 268] width 30 height 27
select select "13"
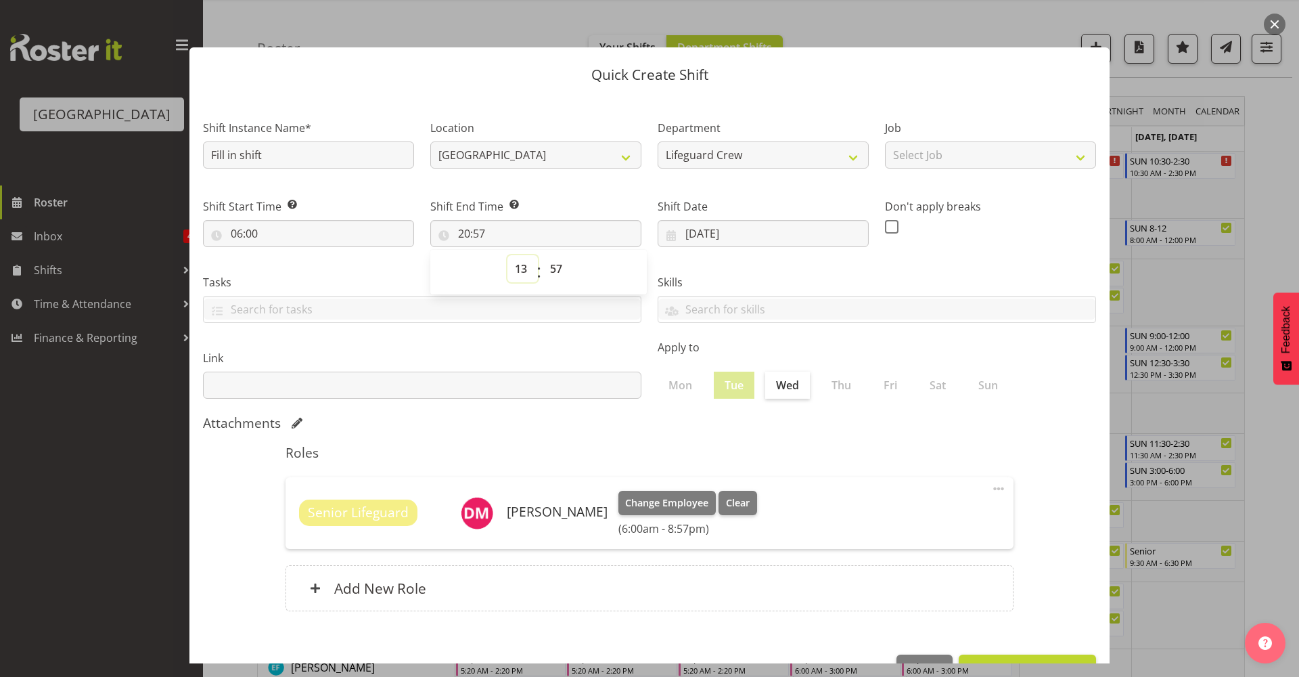
click at [507, 255] on select "00 01 02 03 04 05 06 07 08 09 10 11 12 13 14 15 16 17 18 19 20 21 22 23" at bounding box center [522, 268] width 30 height 27
type input "13:57"
click at [528, 271] on select "00 01 02 03 04 05 06 07 08 09 10 11 12 13 14 15 16 17 18 19 20 21 22 23" at bounding box center [522, 268] width 30 height 27
select select "15"
click at [507, 255] on select "00 01 02 03 04 05 06 07 08 09 10 11 12 13 14 15 16 17 18 19 20 21 22 23" at bounding box center [522, 268] width 30 height 27
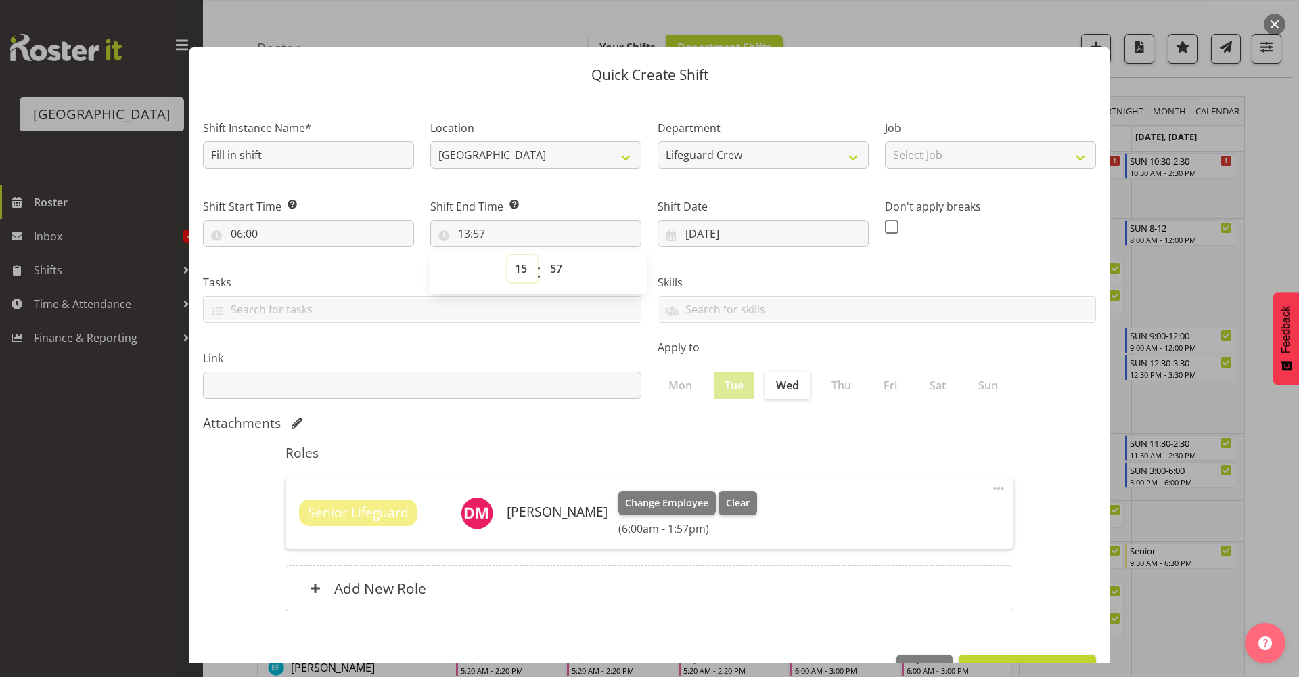
type input "15:57"
click at [563, 267] on select "00 01 02 03 04 05 06 07 08 09 10 11 12 13 14 15 16 17 18 19 20 21 22 23 24 25 2…" at bounding box center [558, 268] width 30 height 27
select select "0"
click at [543, 255] on select "00 01 02 03 04 05 06 07 08 09 10 11 12 13 14 15 16 17 18 19 20 21 22 23 24 25 2…" at bounding box center [558, 268] width 30 height 27
type input "15:00"
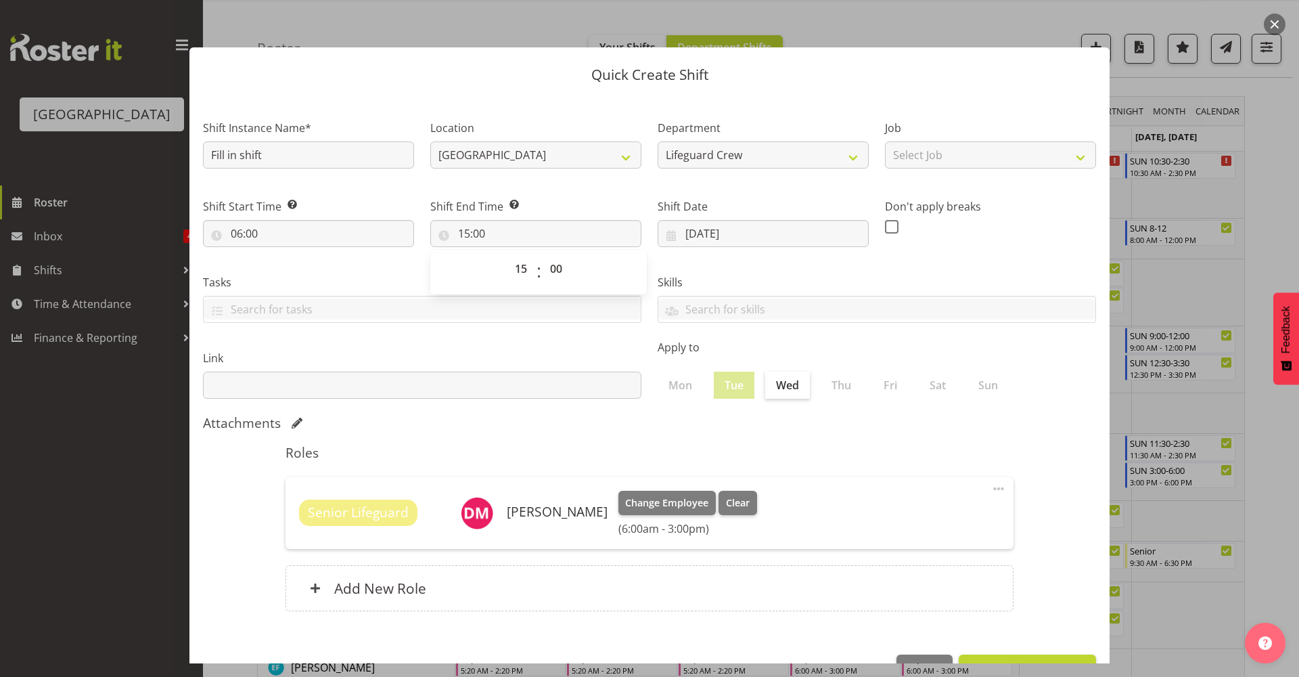
click at [613, 400] on div "Link" at bounding box center [422, 369] width 455 height 76
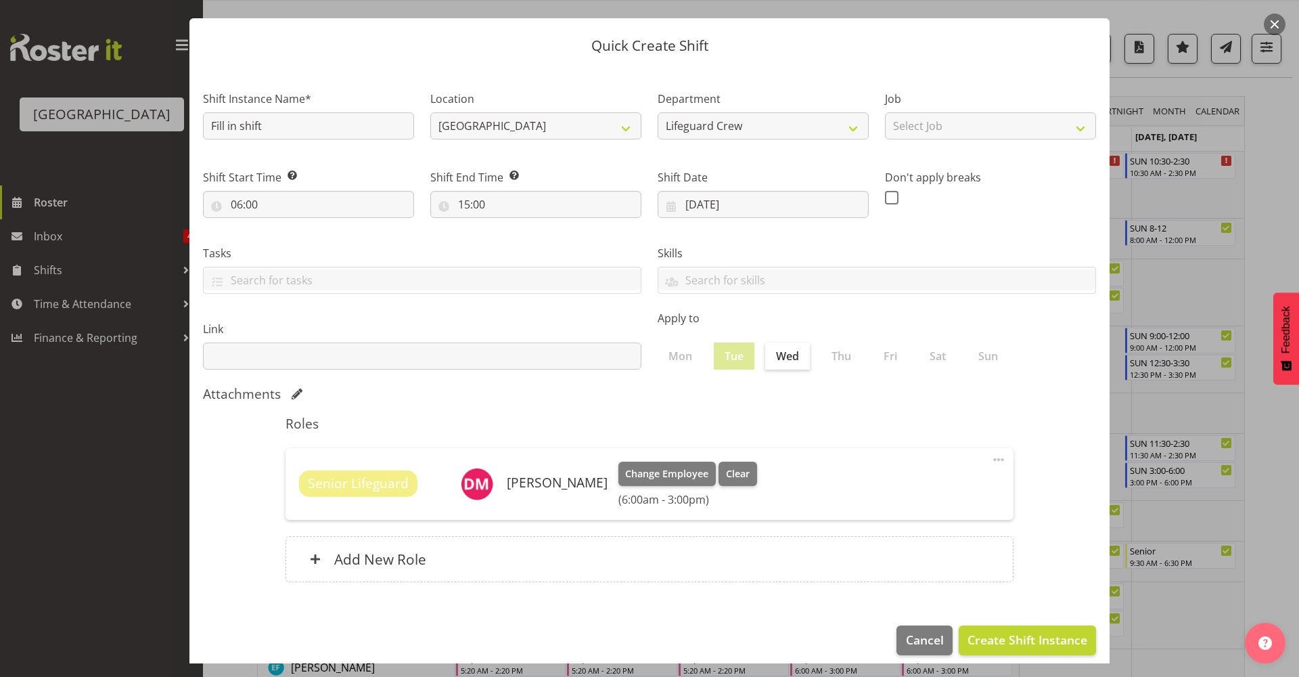
scroll to position [41, 0]
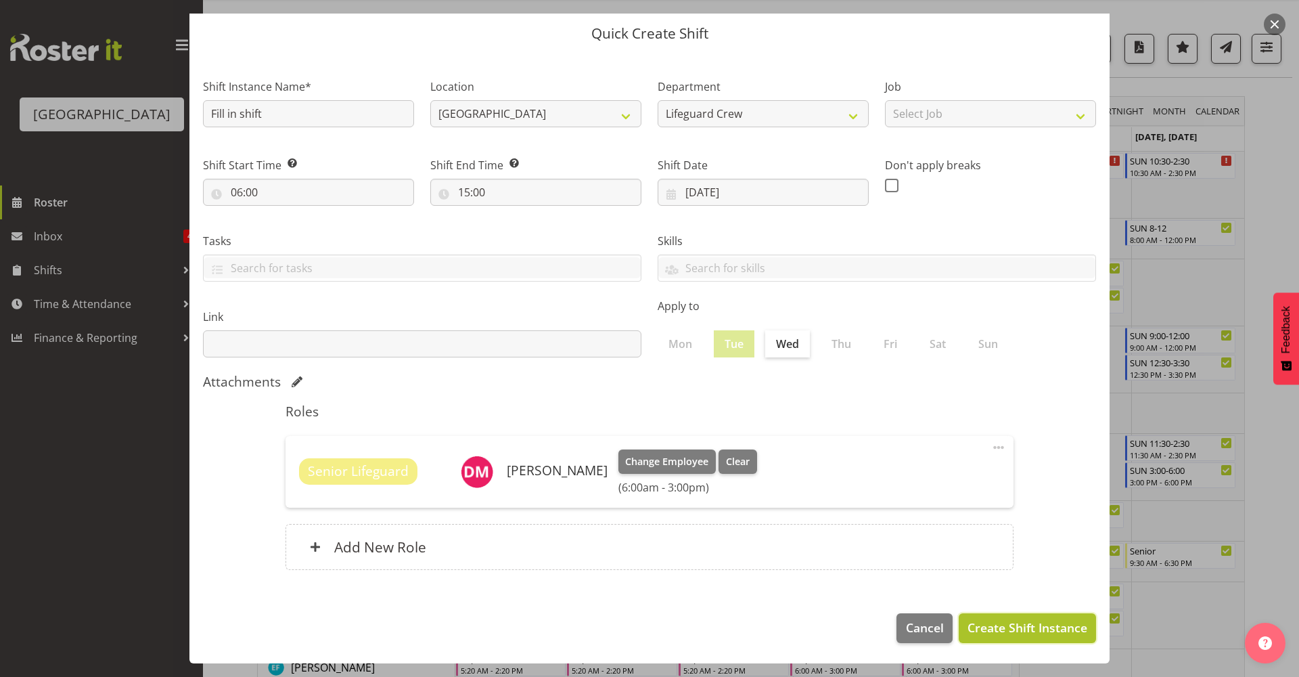
click at [1005, 631] on span "Create Shift Instance" at bounding box center [1028, 627] width 120 height 18
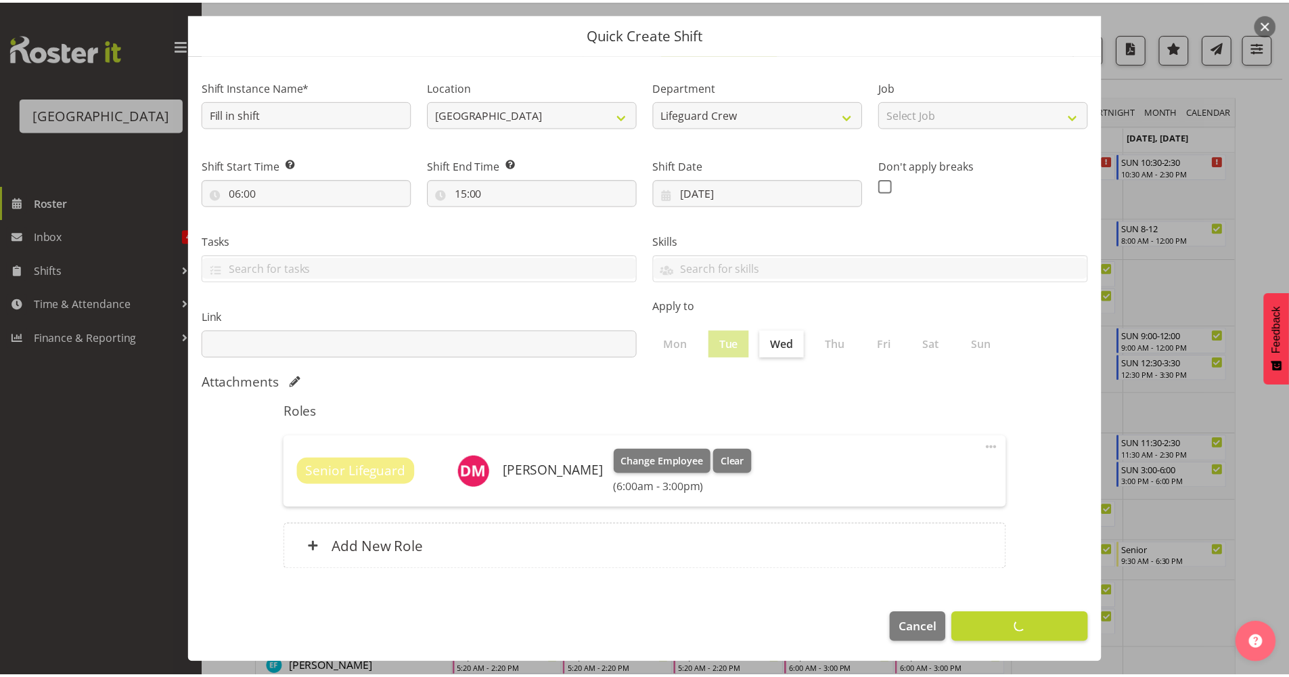
scroll to position [0, 0]
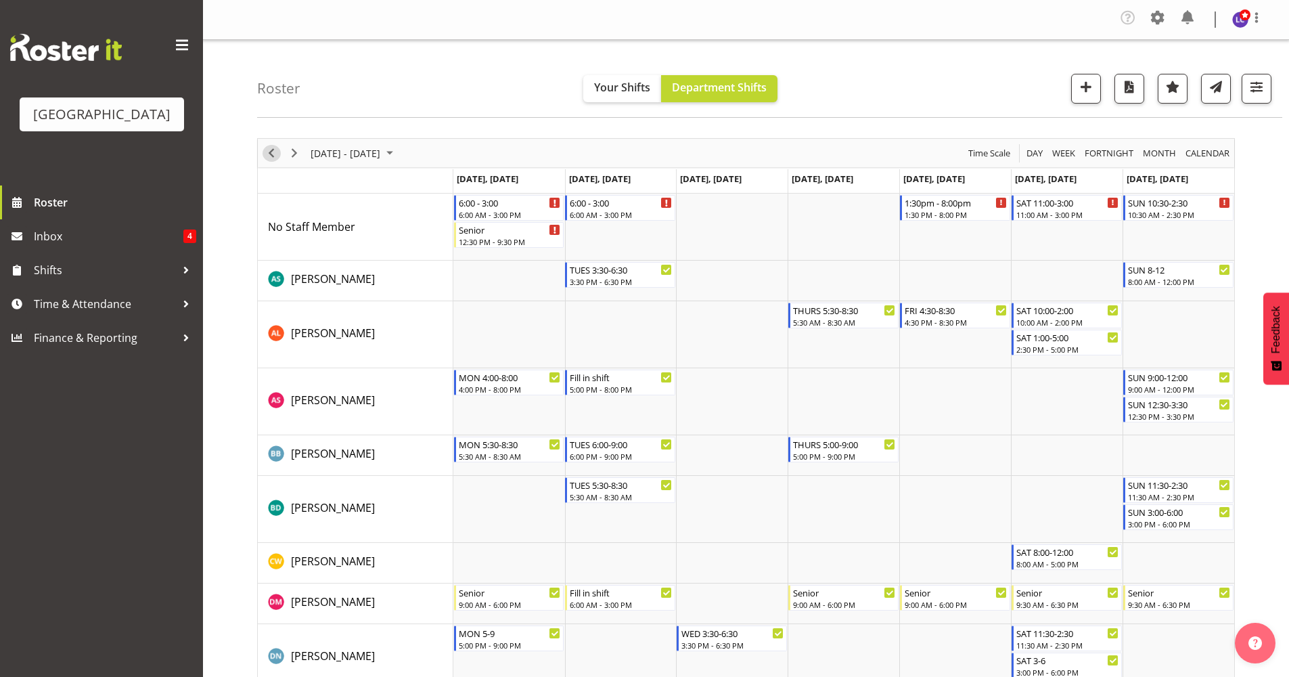
click at [271, 151] on span "Previous" at bounding box center [271, 153] width 16 height 17
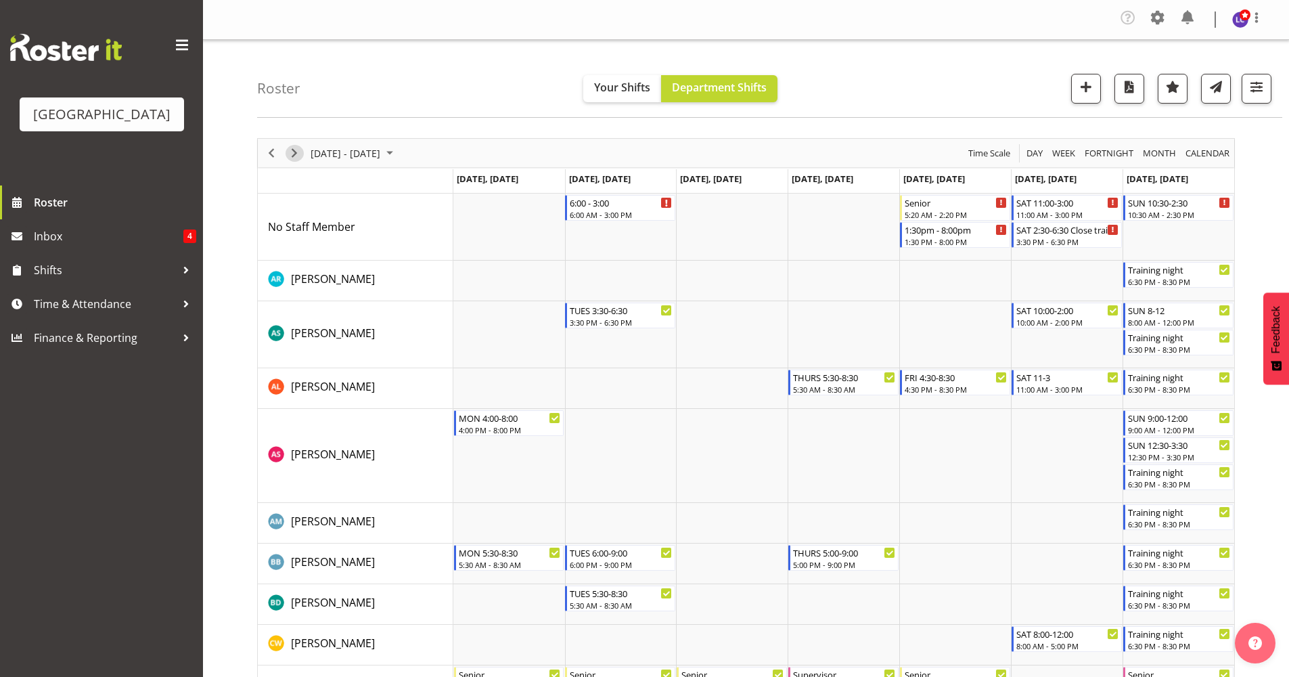
click at [298, 153] on span "Next" at bounding box center [294, 153] width 16 height 17
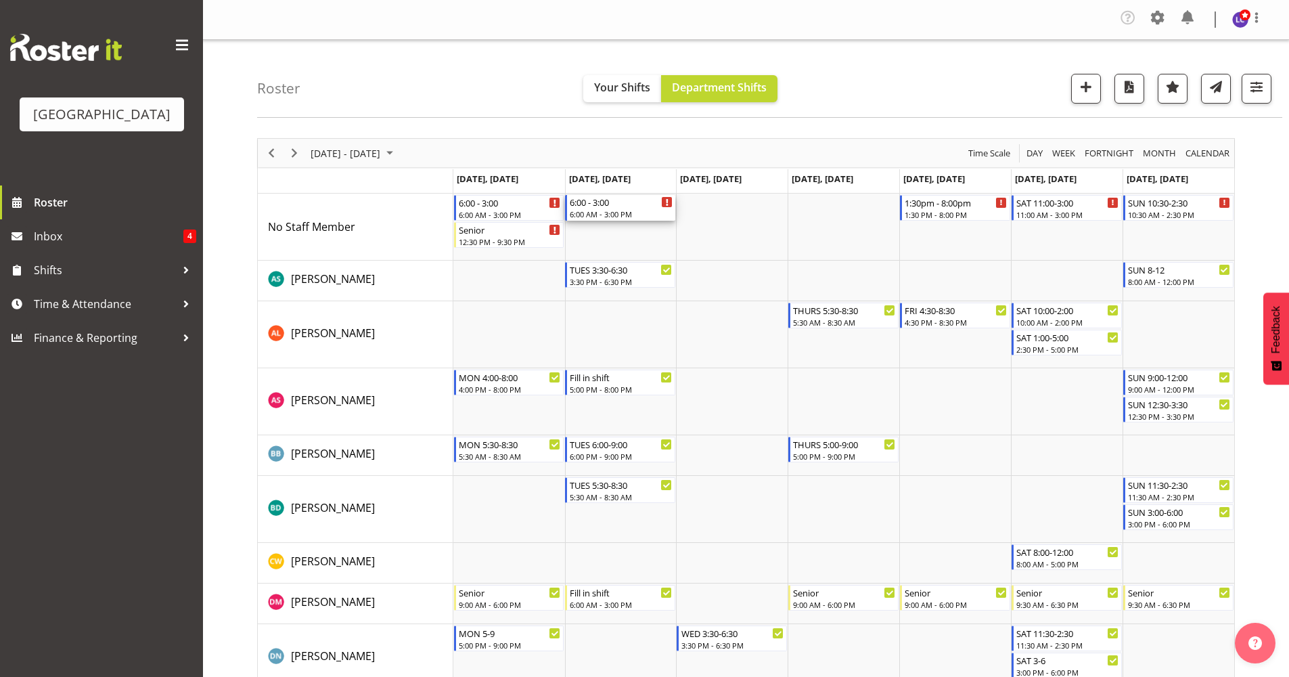
click at [612, 205] on div "6:00 - 3:00" at bounding box center [621, 202] width 103 height 14
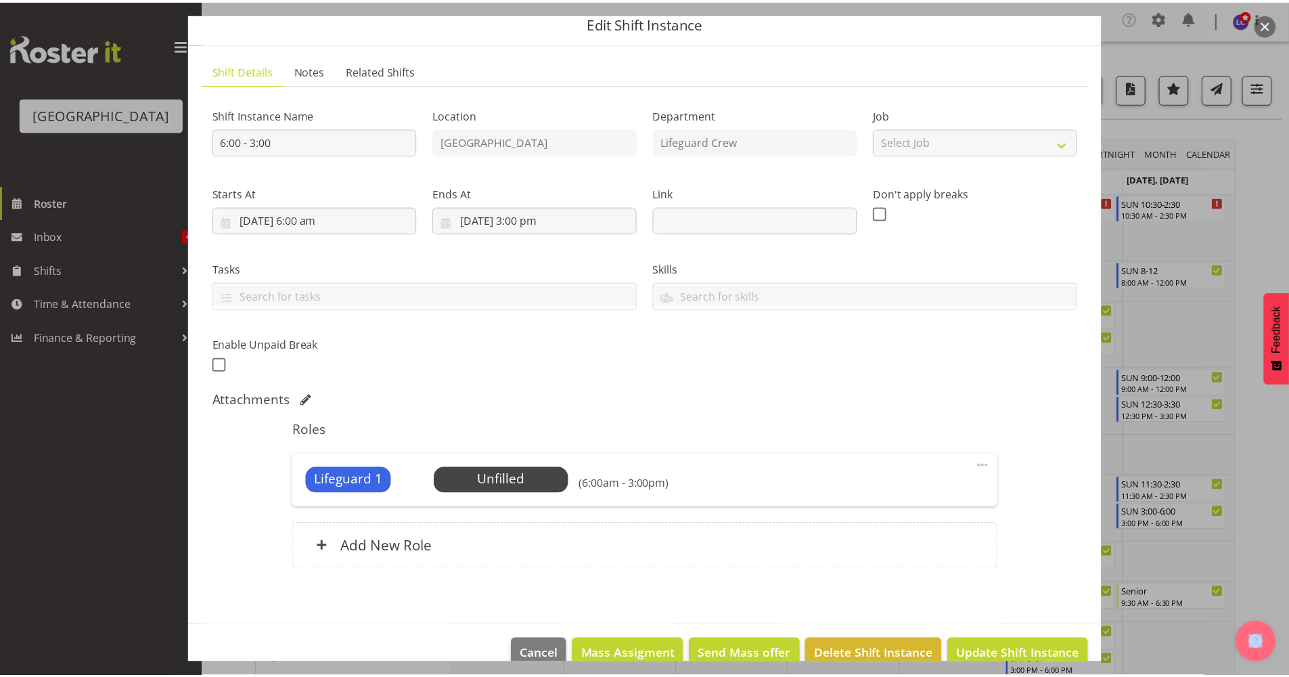
scroll to position [78, 0]
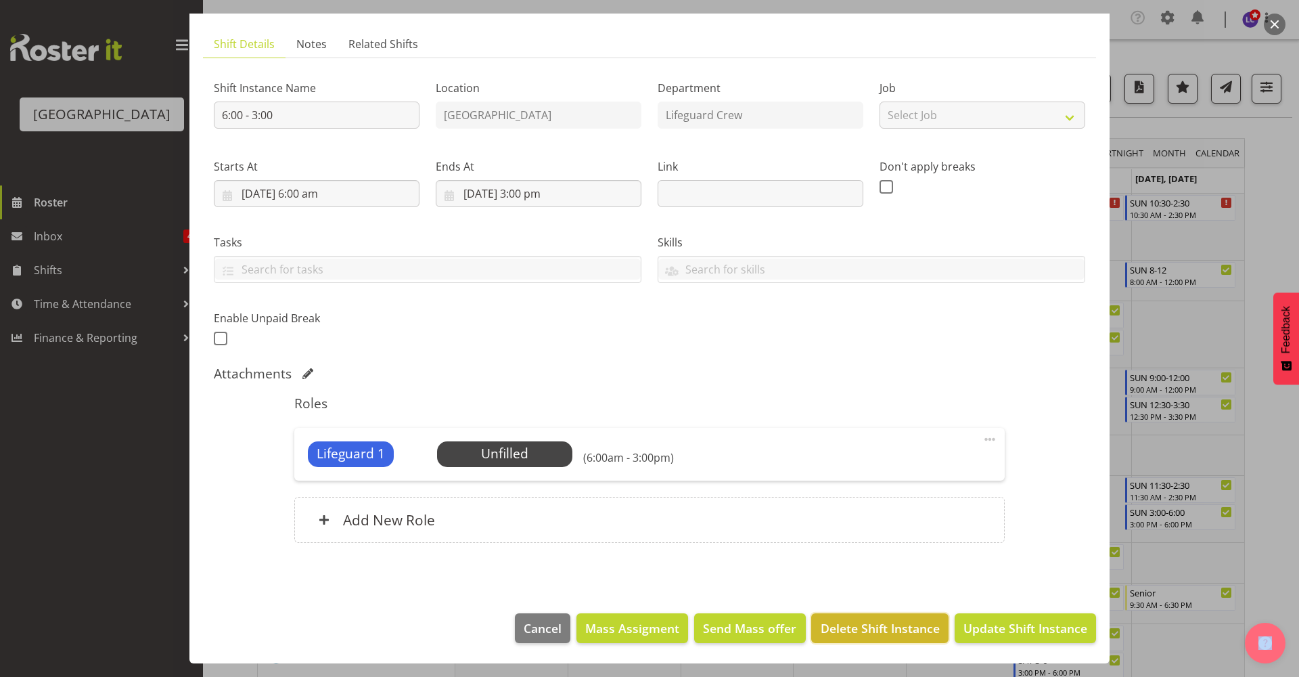
click at [877, 641] on button "Delete Shift Instance" at bounding box center [879, 628] width 137 height 30
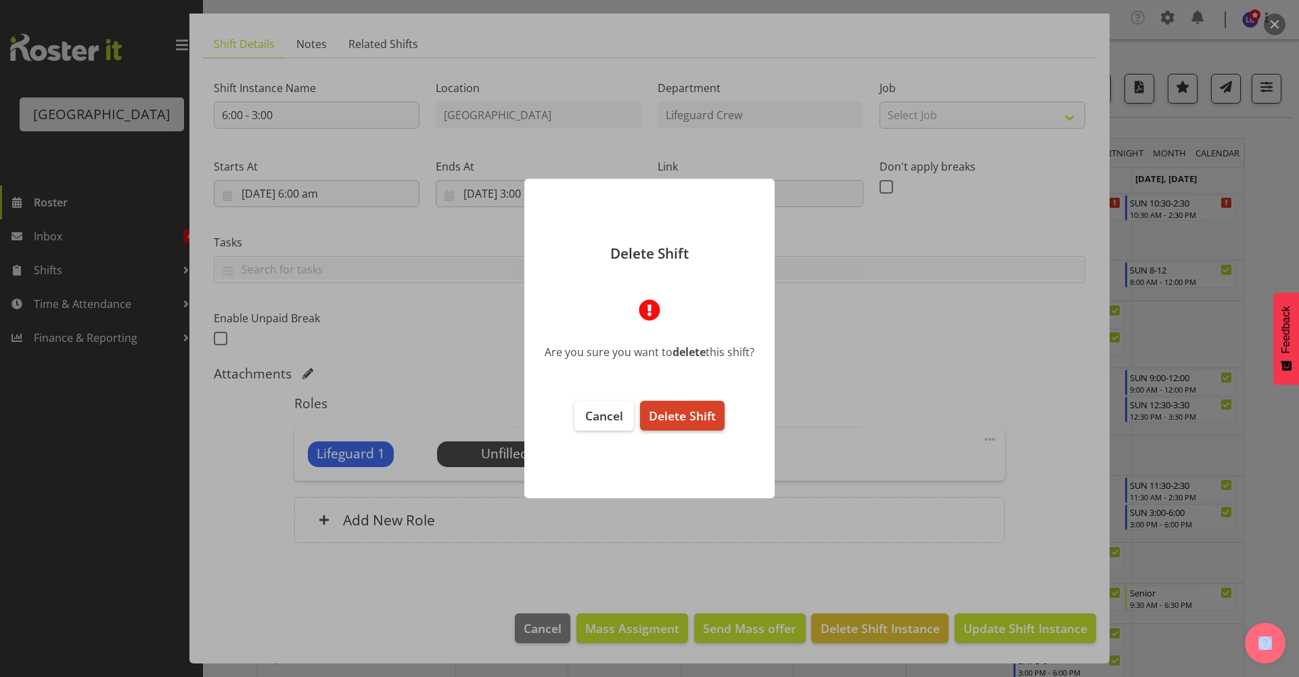
click at [687, 429] on button "Delete Shift" at bounding box center [682, 416] width 85 height 30
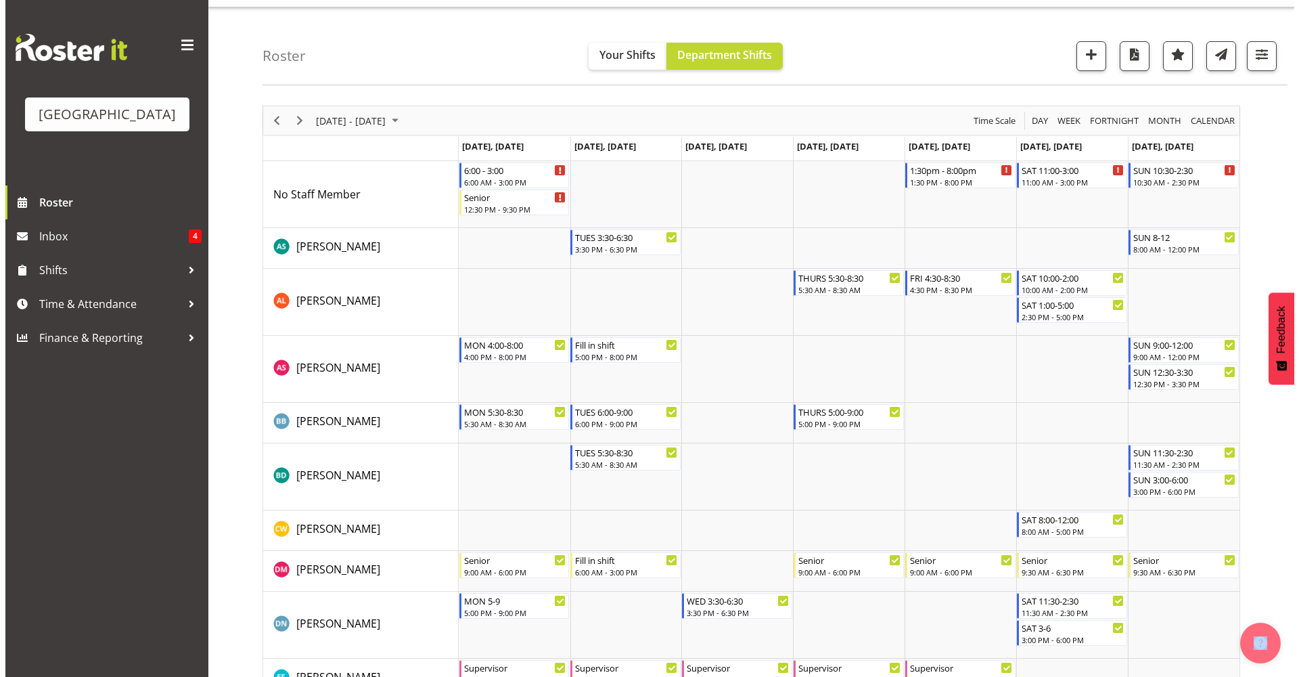
scroll to position [0, 0]
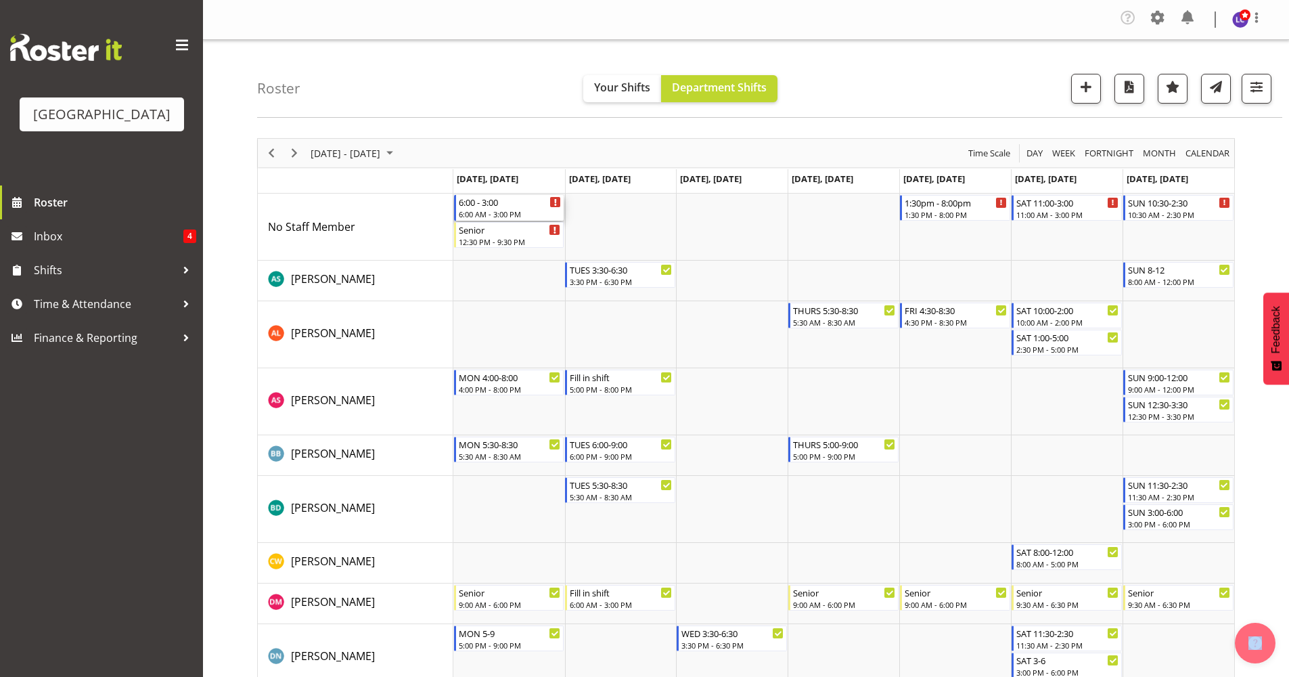
click at [521, 198] on div "6:00 - 3:00" at bounding box center [510, 202] width 103 height 14
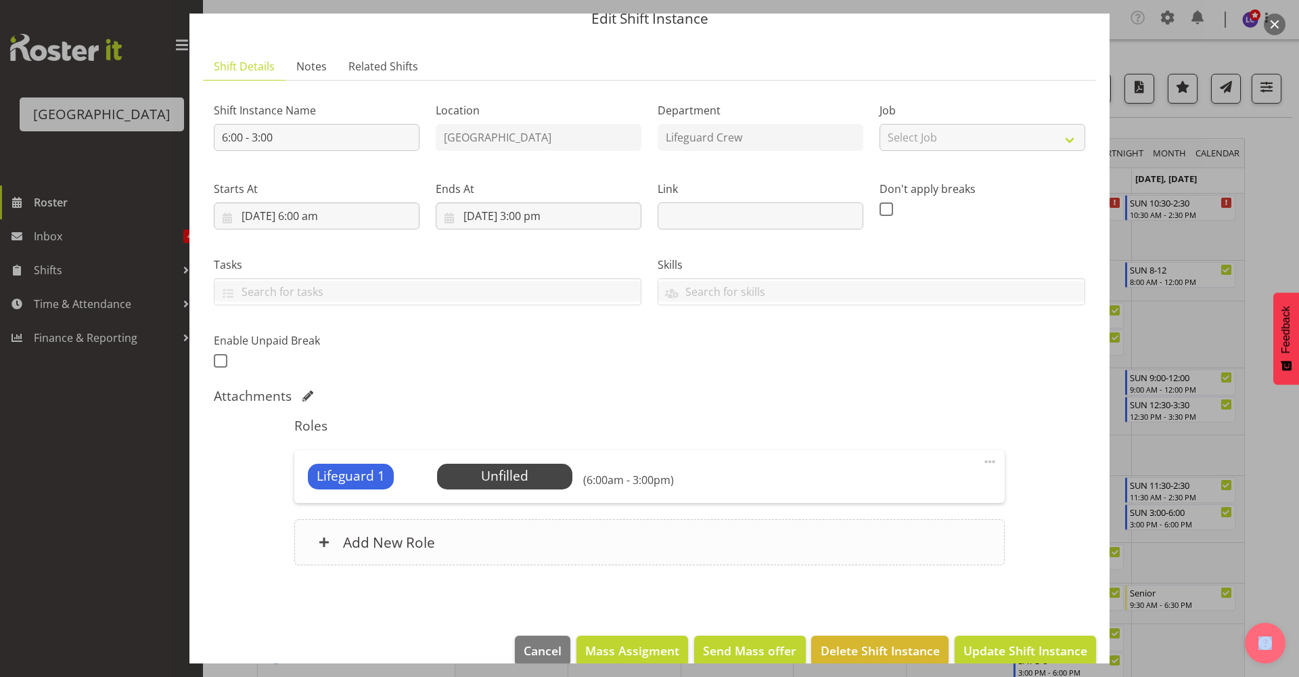
scroll to position [78, 0]
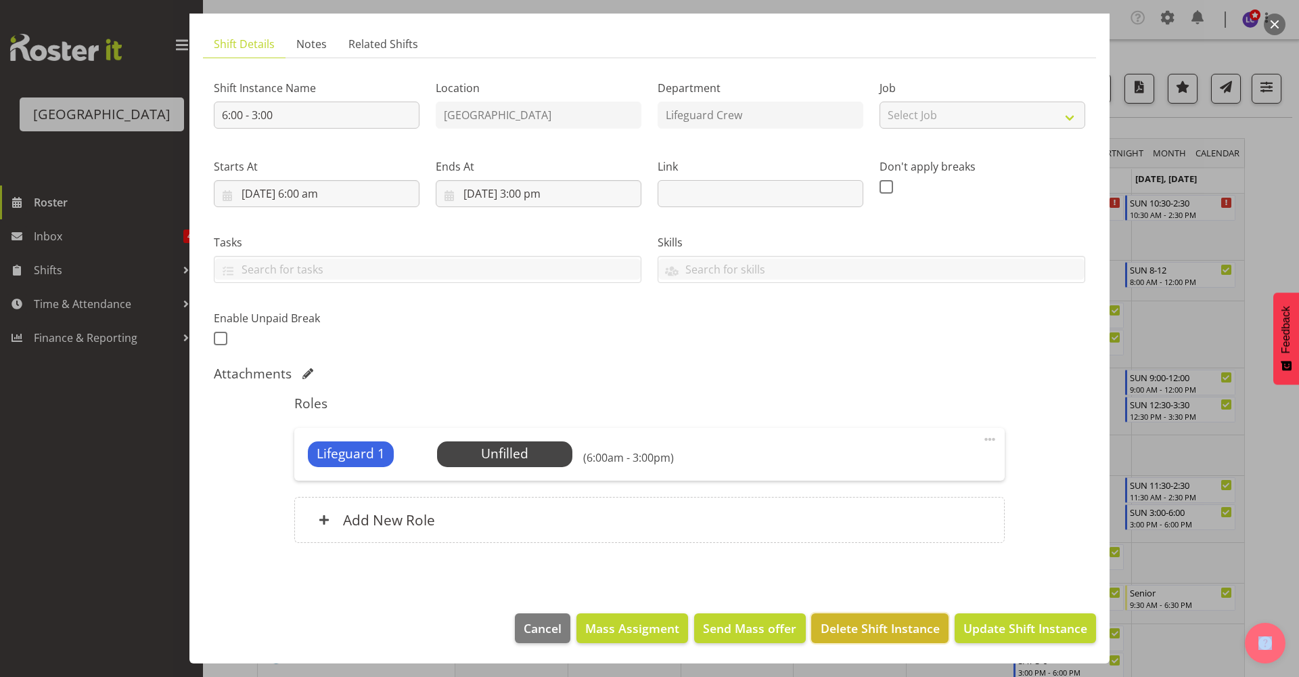
click at [857, 627] on span "Delete Shift Instance" at bounding box center [880, 628] width 119 height 18
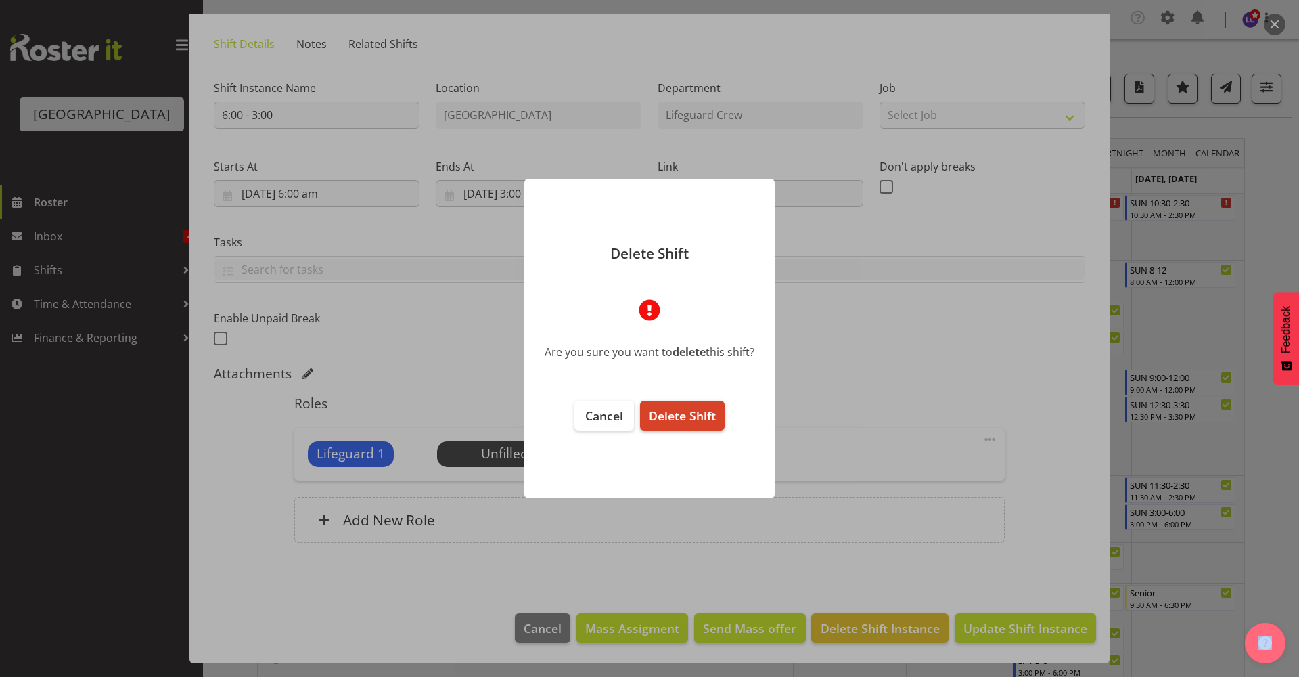
click at [681, 419] on span "Delete Shift" at bounding box center [682, 415] width 67 height 16
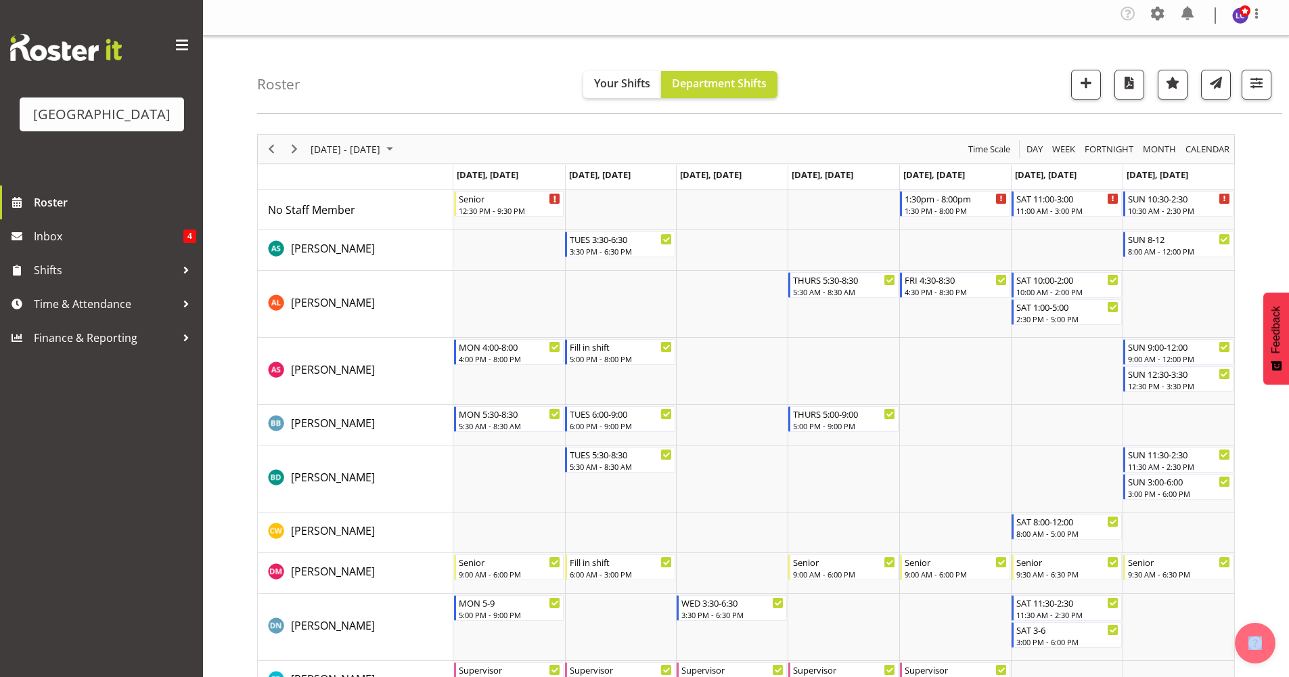
scroll to position [0, 0]
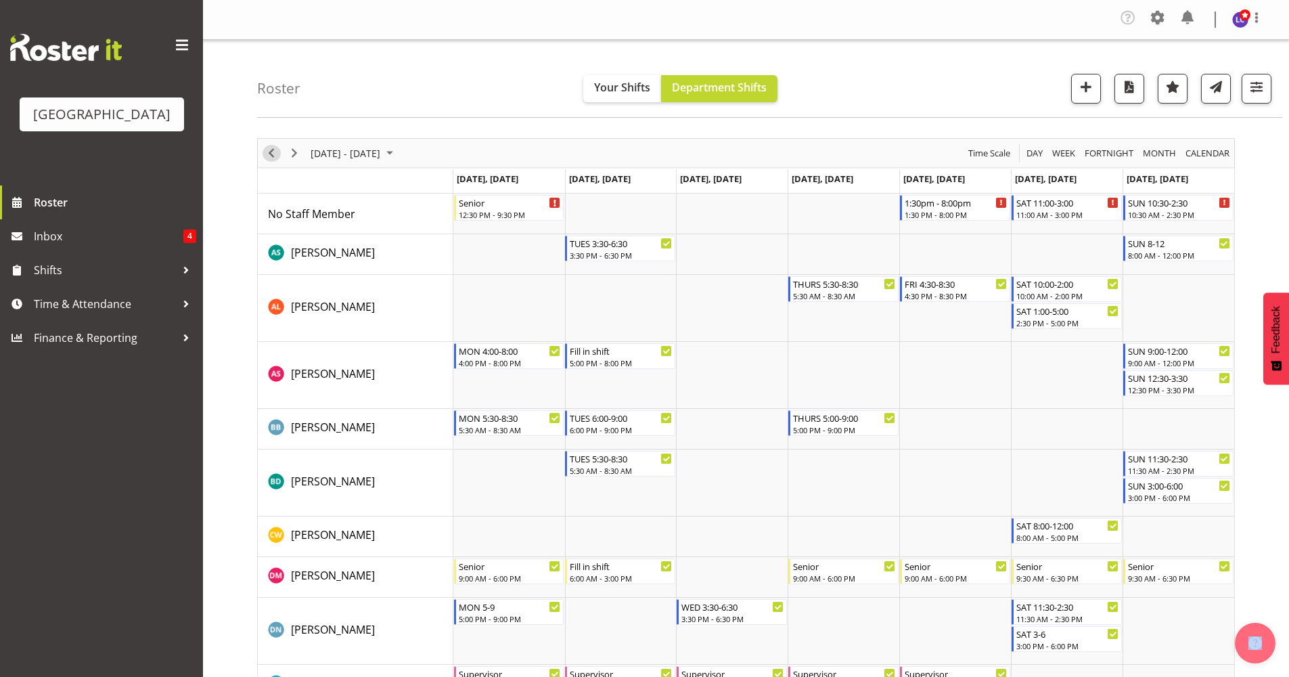
click at [265, 161] on div "Timeline Week of September 17, 2025" at bounding box center [271, 153] width 23 height 28
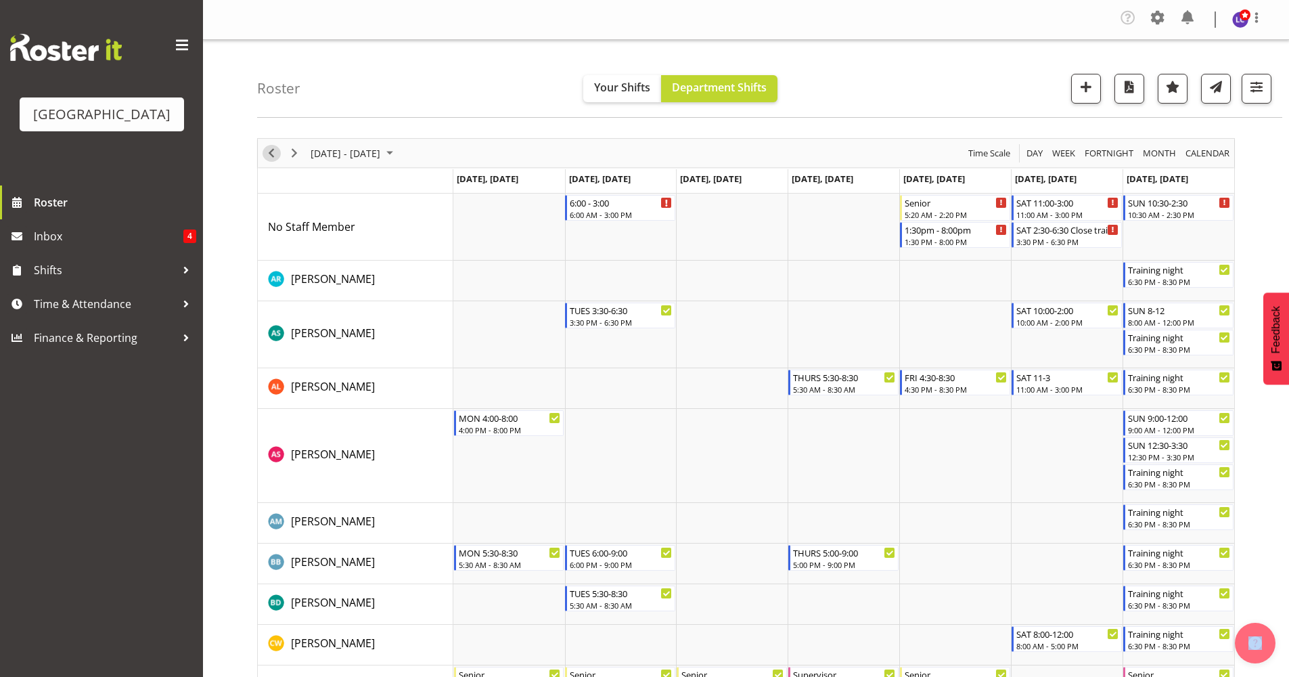
click at [265, 158] on span "Previous" at bounding box center [271, 153] width 16 height 17
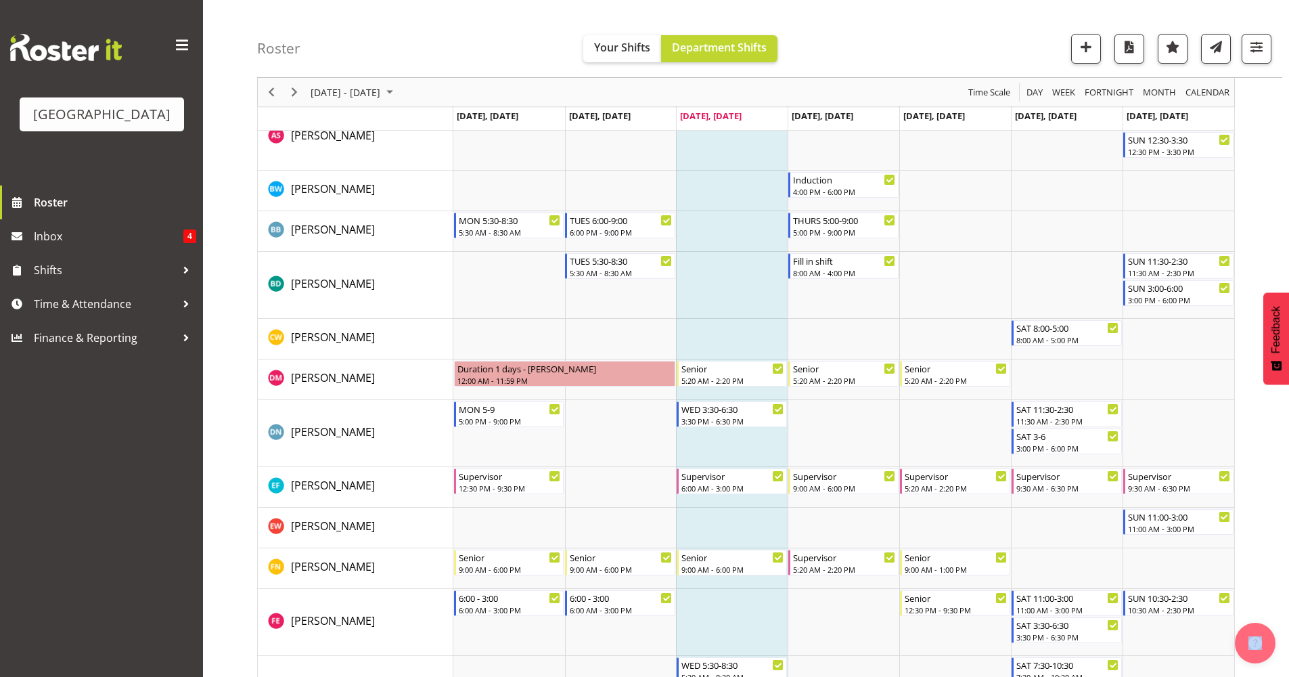
scroll to position [587, 0]
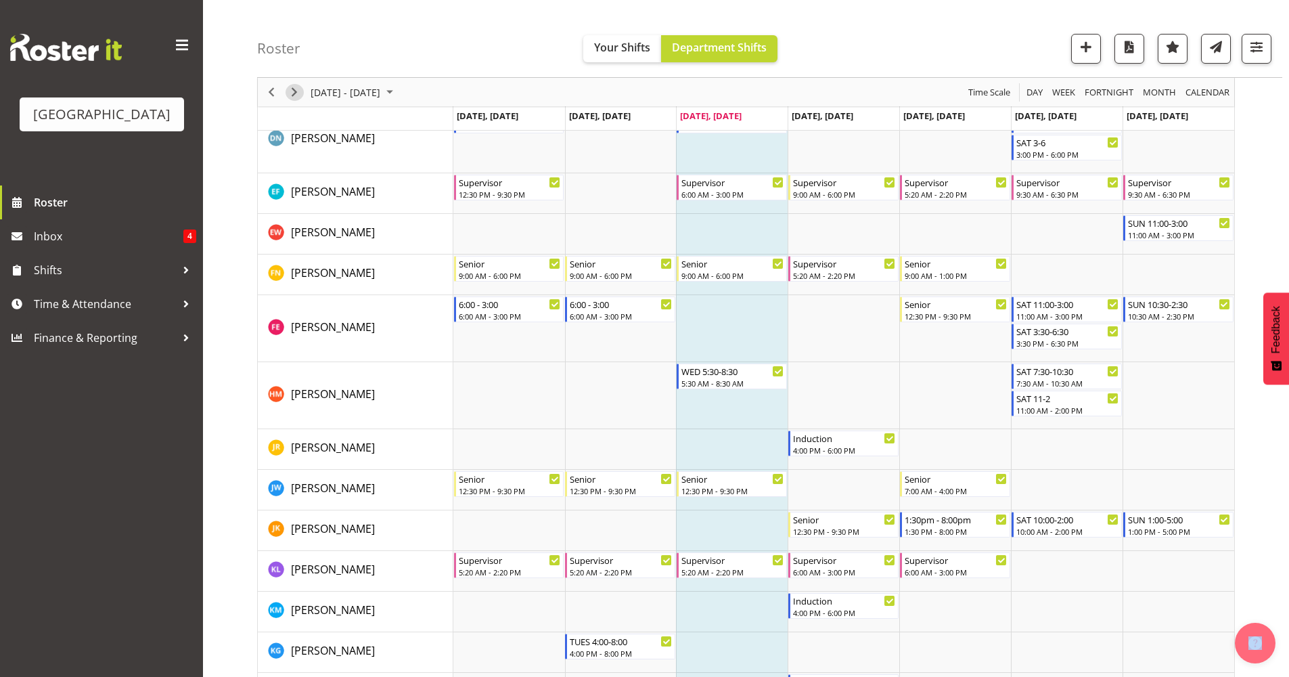
drag, startPoint x: 288, startPoint y: 89, endPoint x: 296, endPoint y: 93, distance: 8.5
click at [288, 90] on span "Next" at bounding box center [294, 92] width 16 height 17
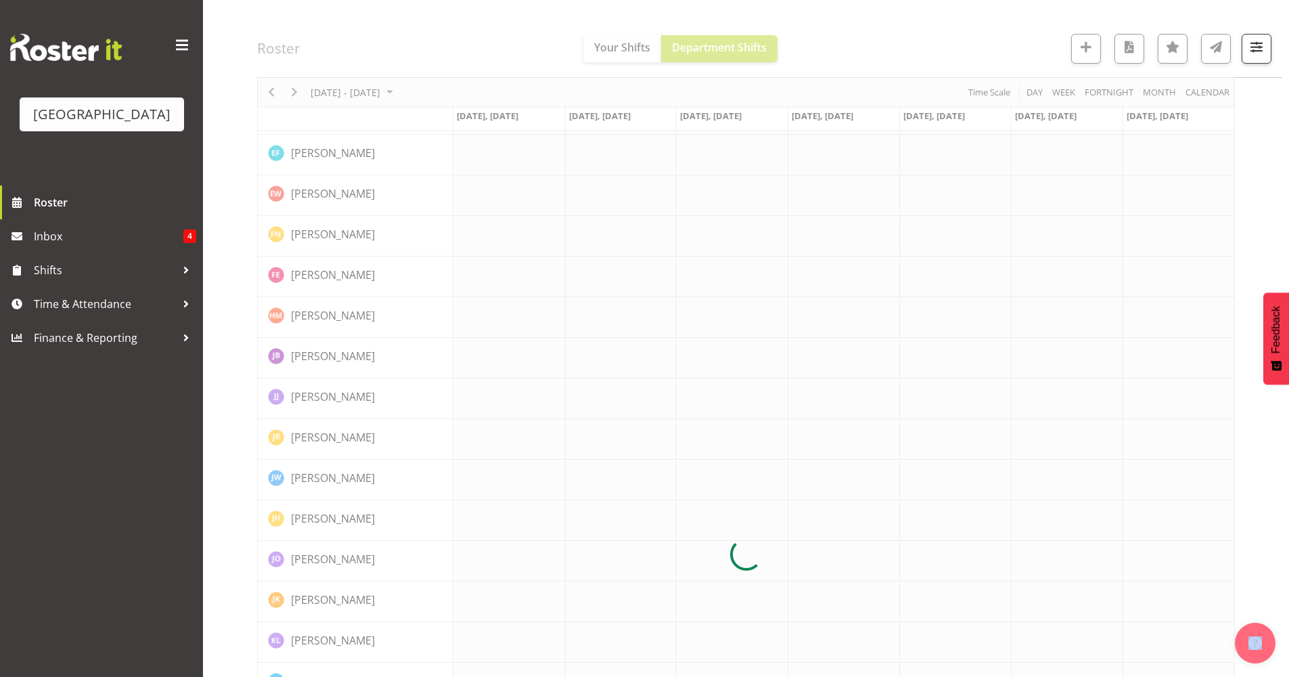
scroll to position [0, 0]
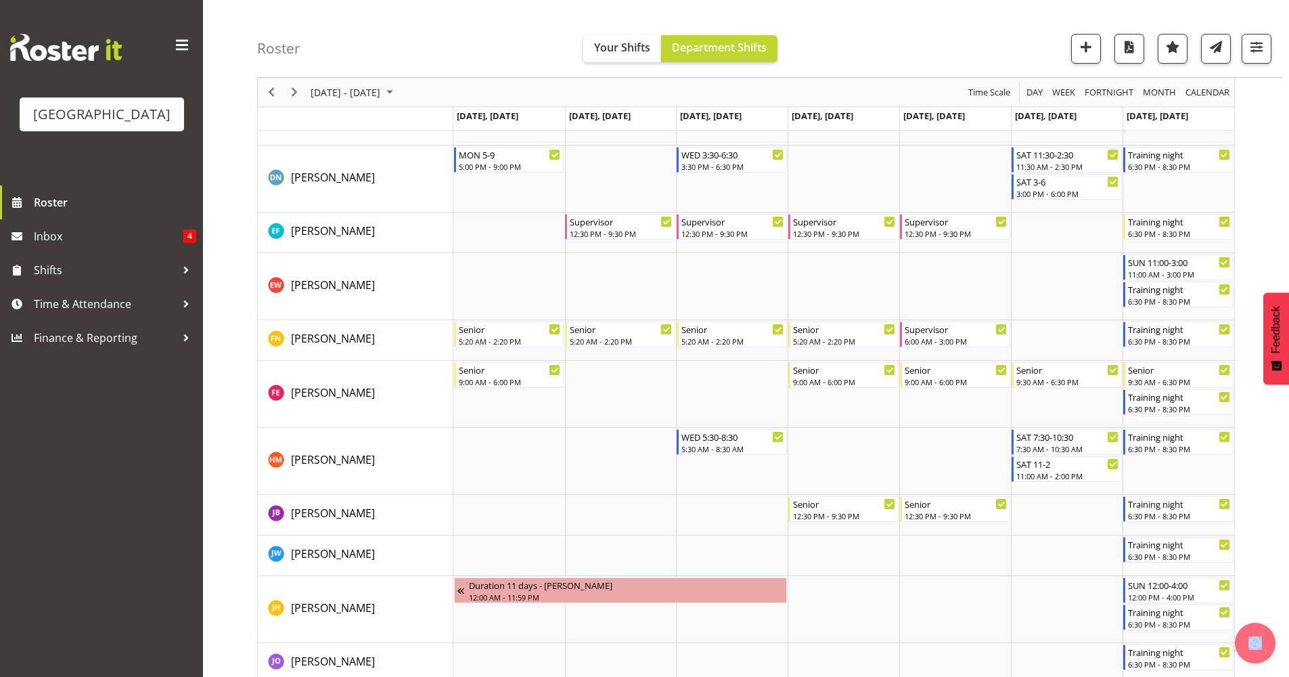
scroll to position [880, 0]
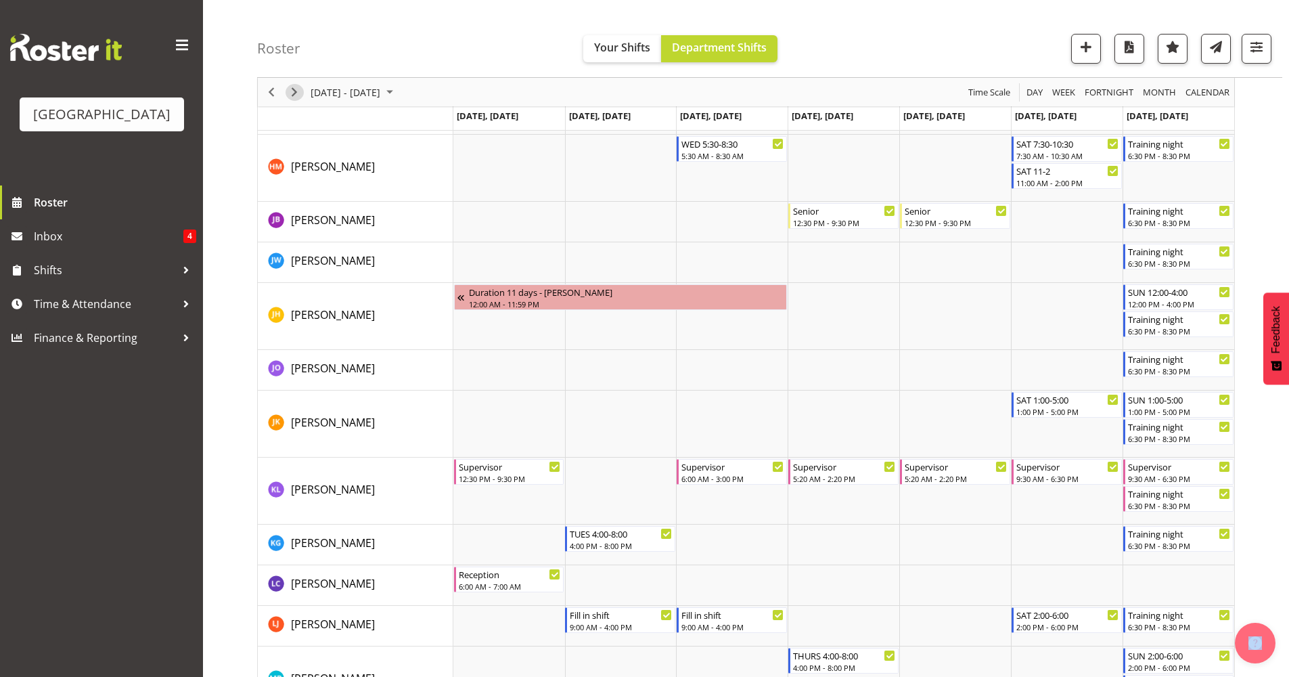
click at [296, 97] on span "Next" at bounding box center [294, 92] width 16 height 17
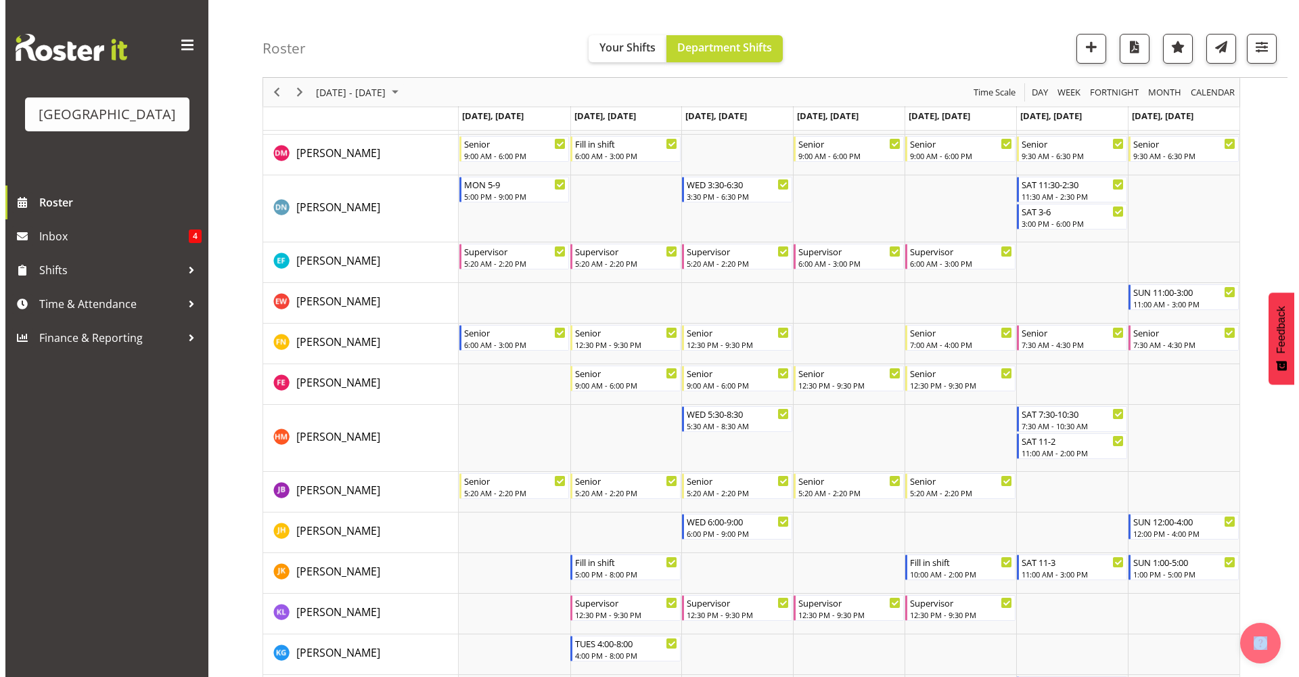
scroll to position [427, 0]
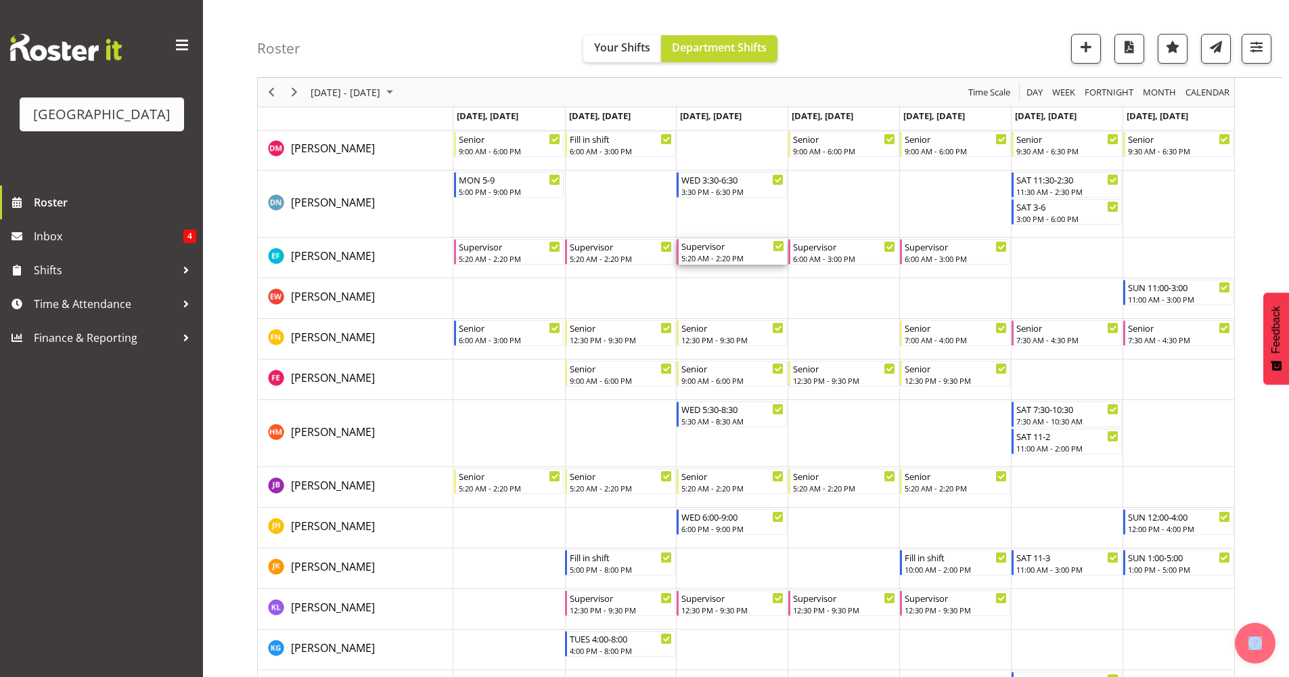
click at [725, 258] on div "5:20 AM - 2:20 PM" at bounding box center [732, 257] width 103 height 11
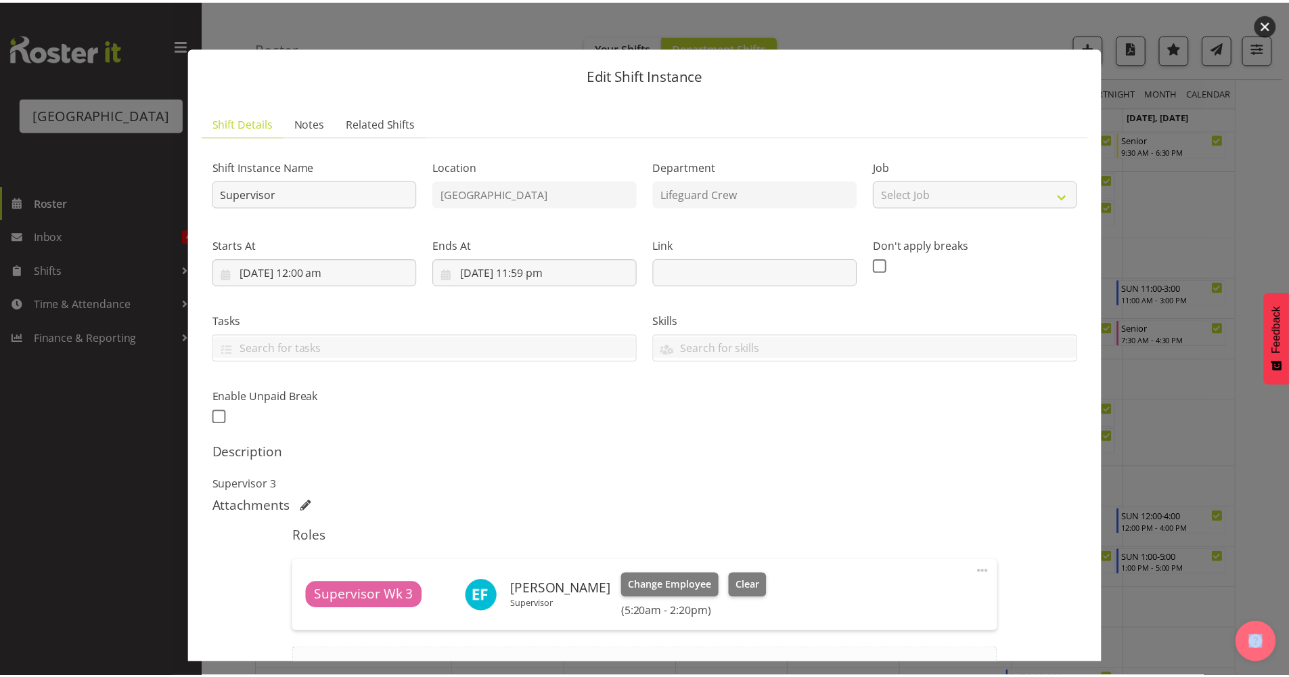
scroll to position [152, 0]
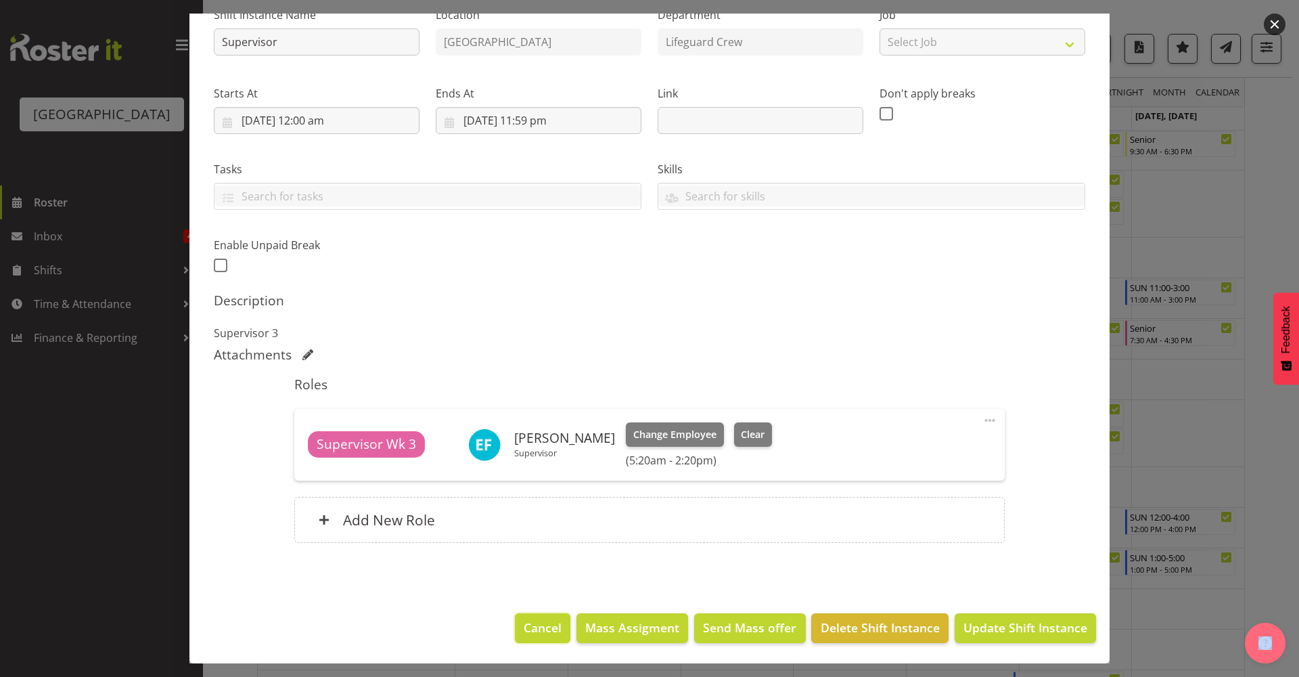
click at [542, 620] on span "Cancel" at bounding box center [543, 627] width 38 height 18
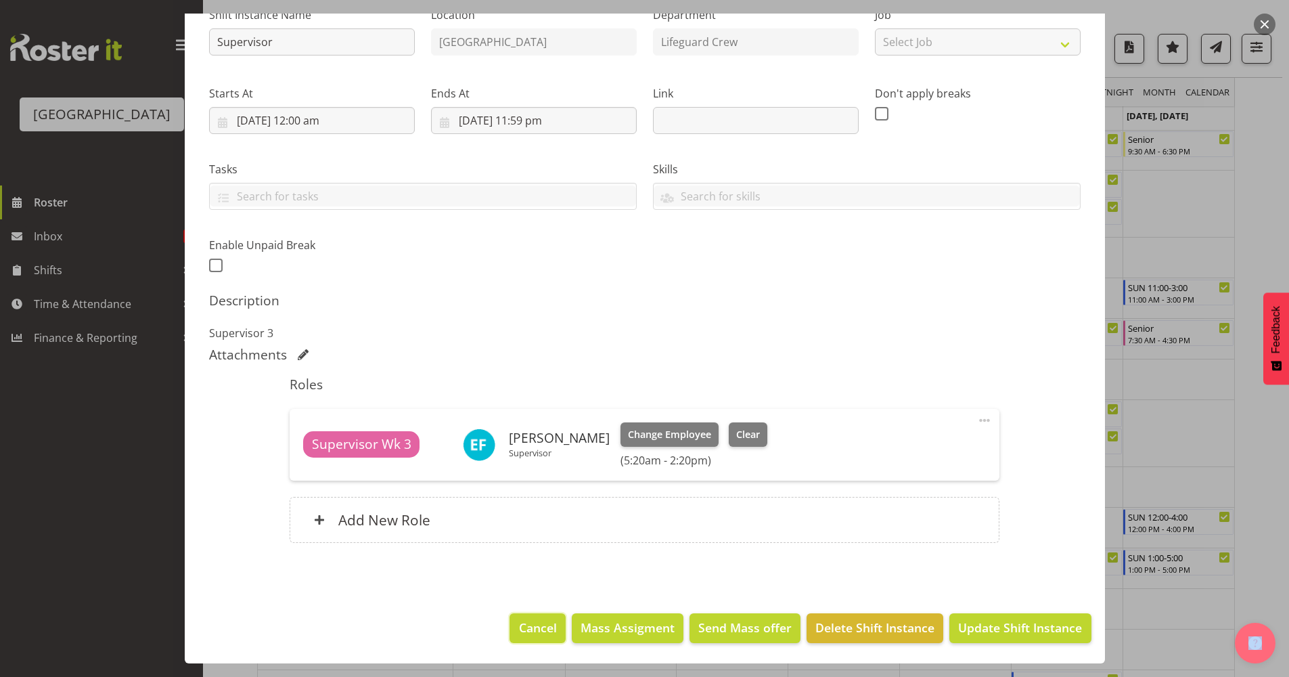
click at [522, 627] on span "Cancel" at bounding box center [538, 627] width 38 height 18
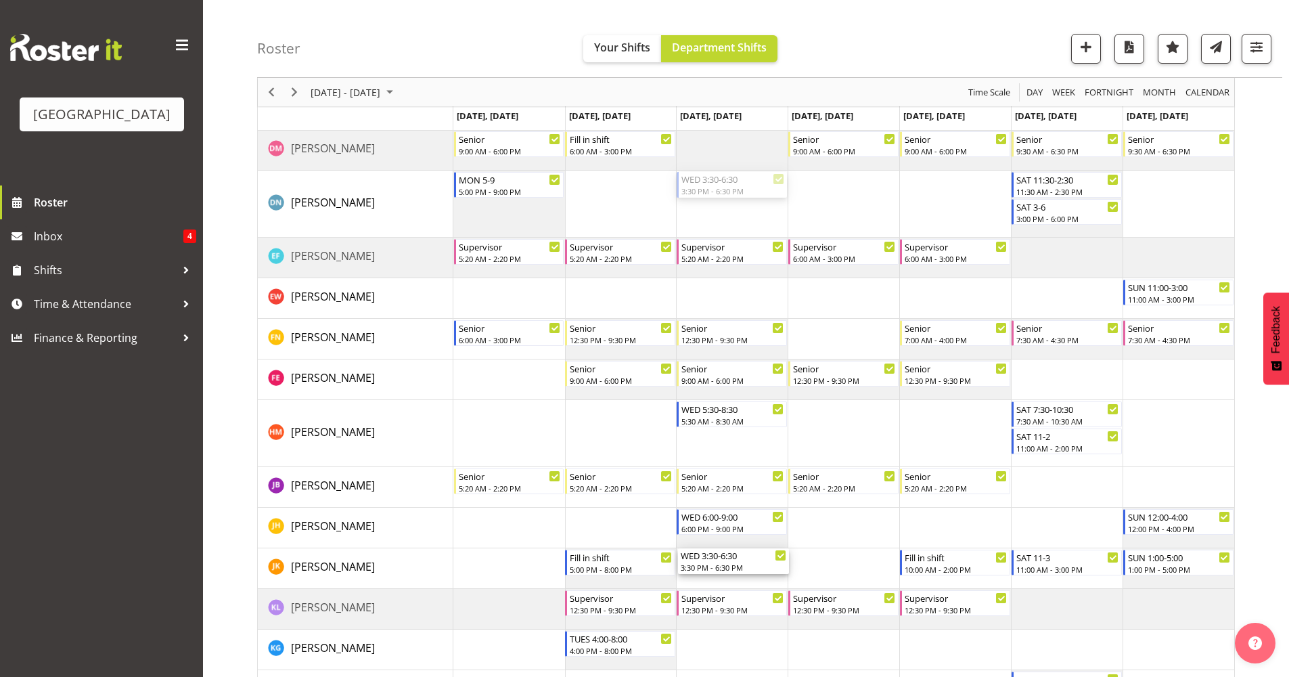
drag, startPoint x: 717, startPoint y: 187, endPoint x: 744, endPoint y: 571, distance: 384.6
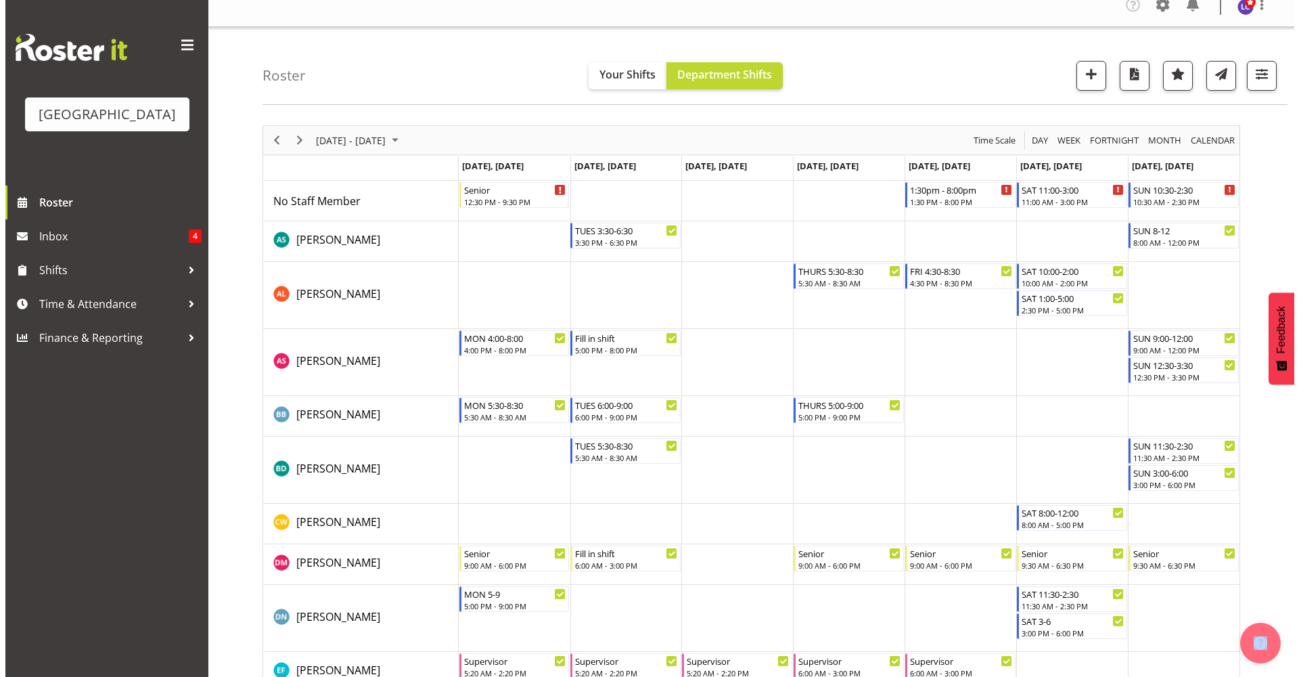
scroll to position [0, 0]
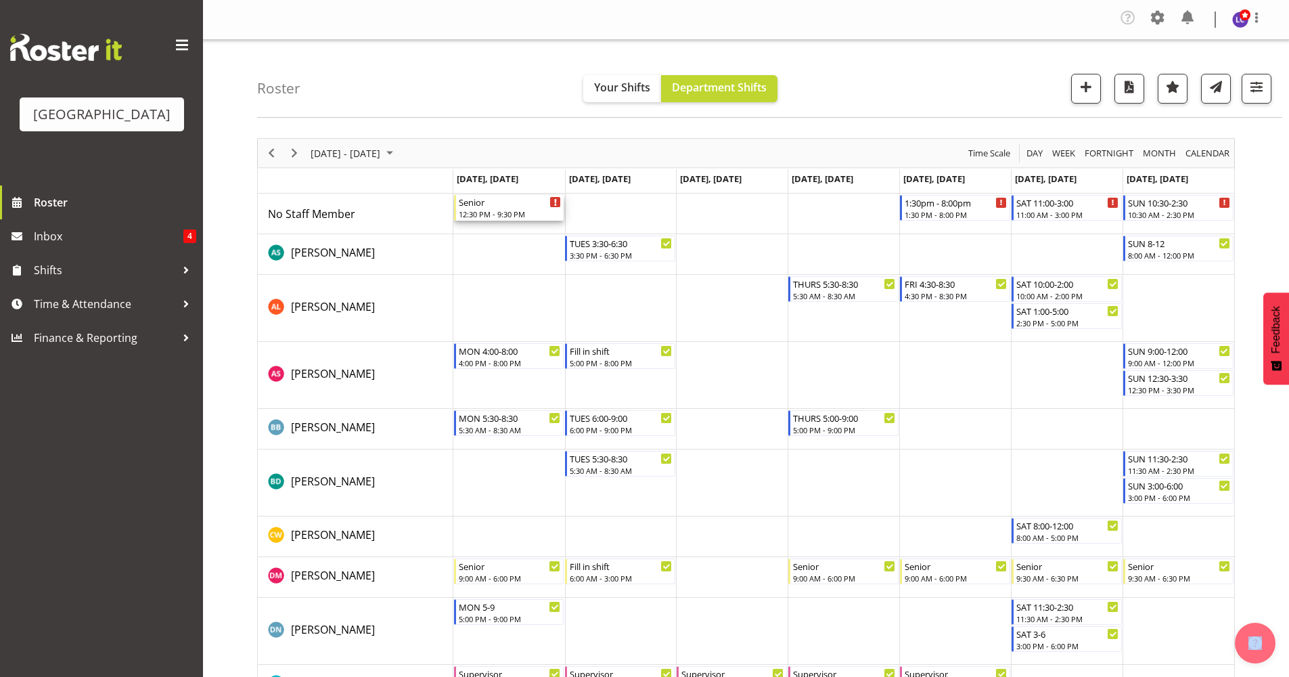
click at [554, 208] on div "Senior 12:30 PM - 9:30 PM" at bounding box center [509, 208] width 110 height 26
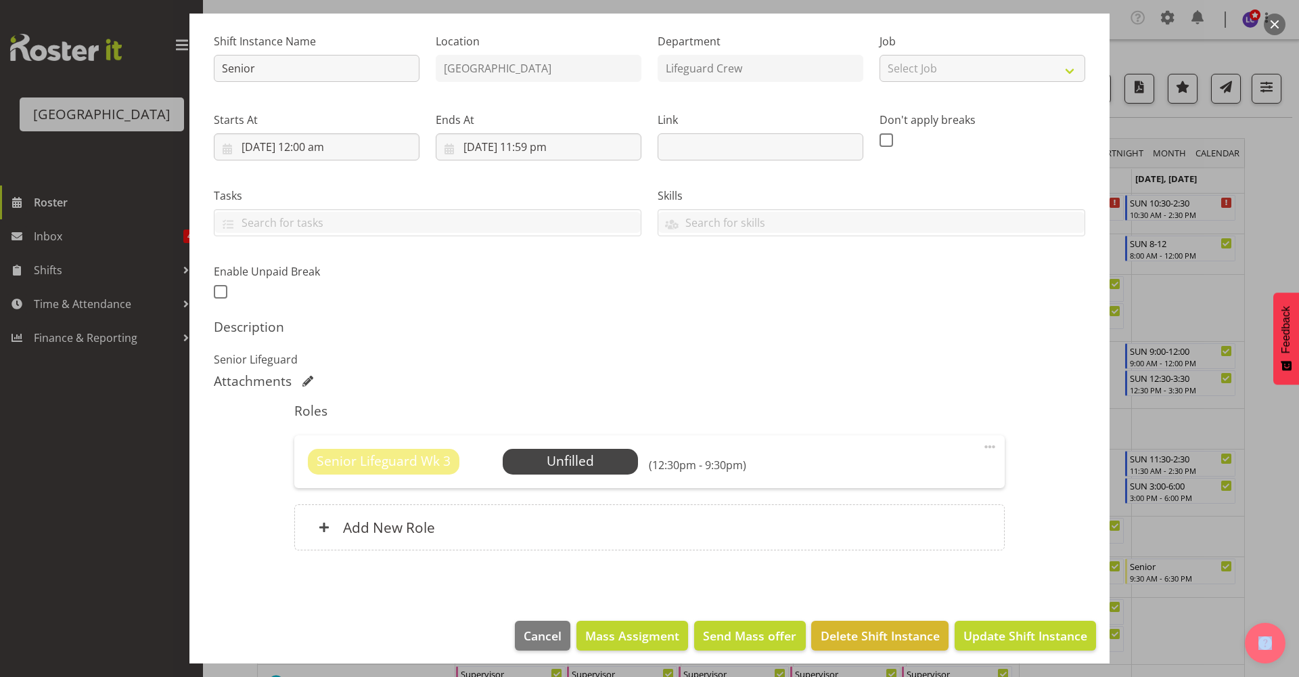
scroll to position [133, 0]
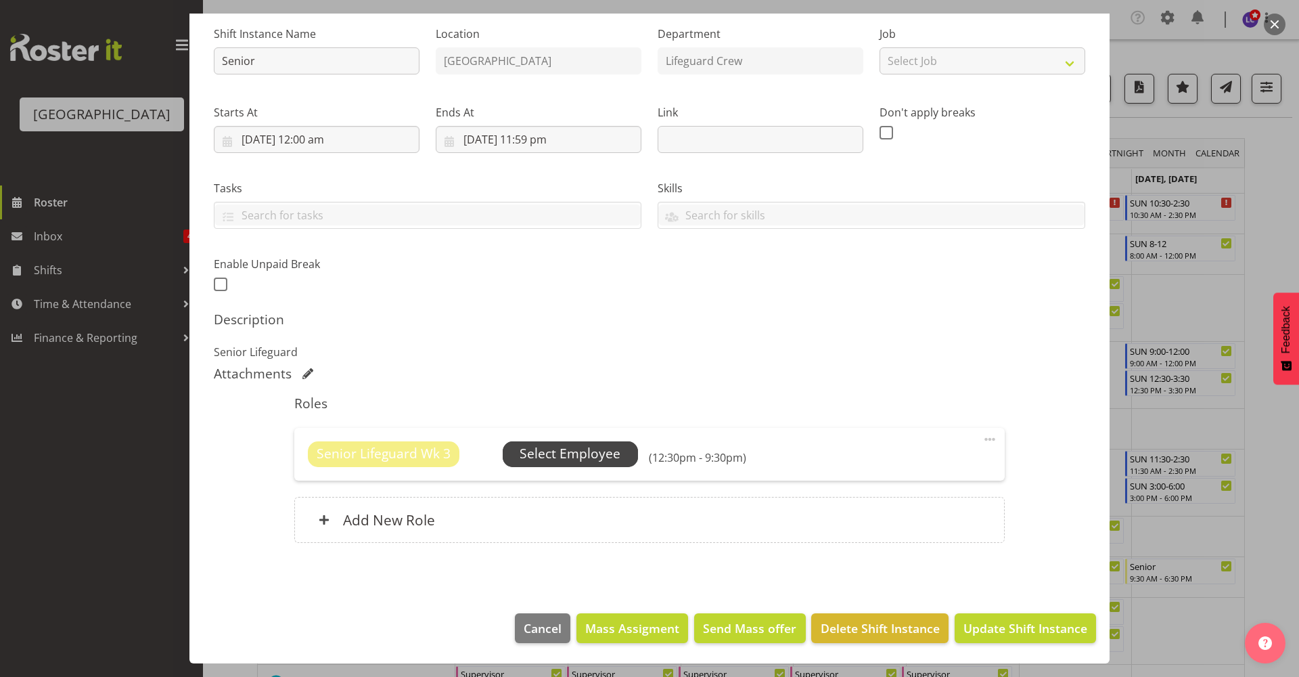
click at [571, 452] on span "Select Employee" at bounding box center [570, 454] width 101 height 20
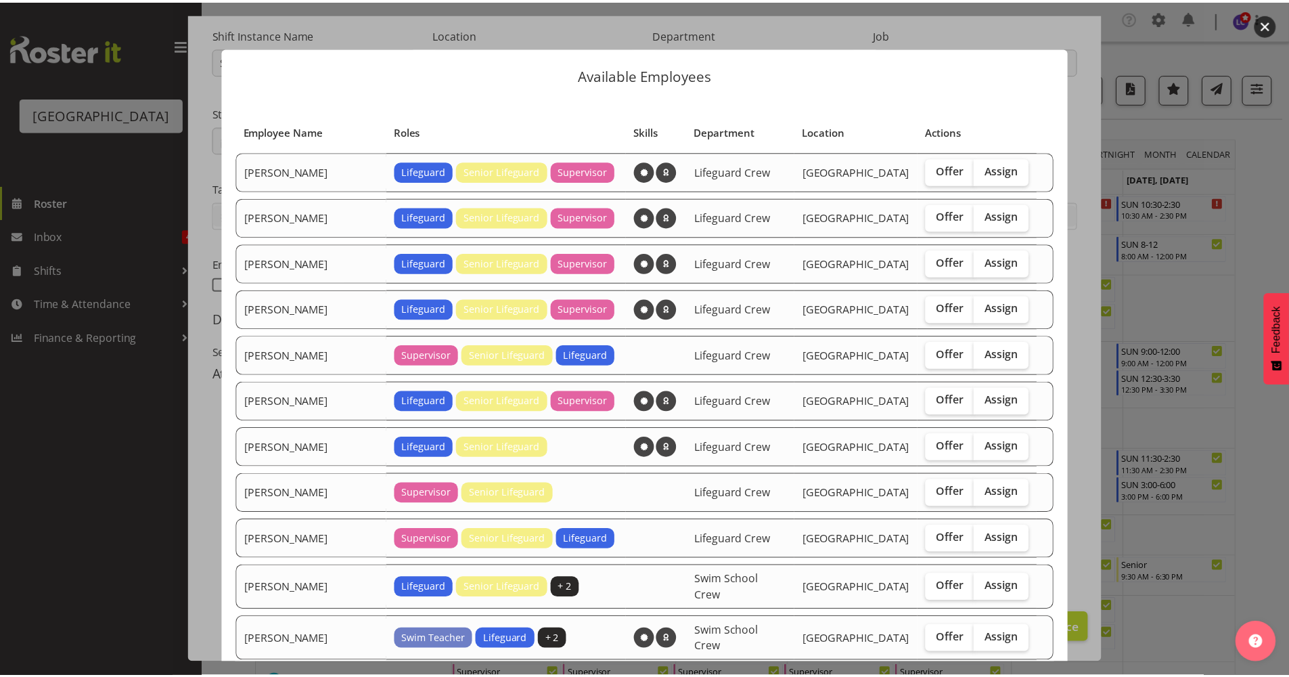
scroll to position [181, 0]
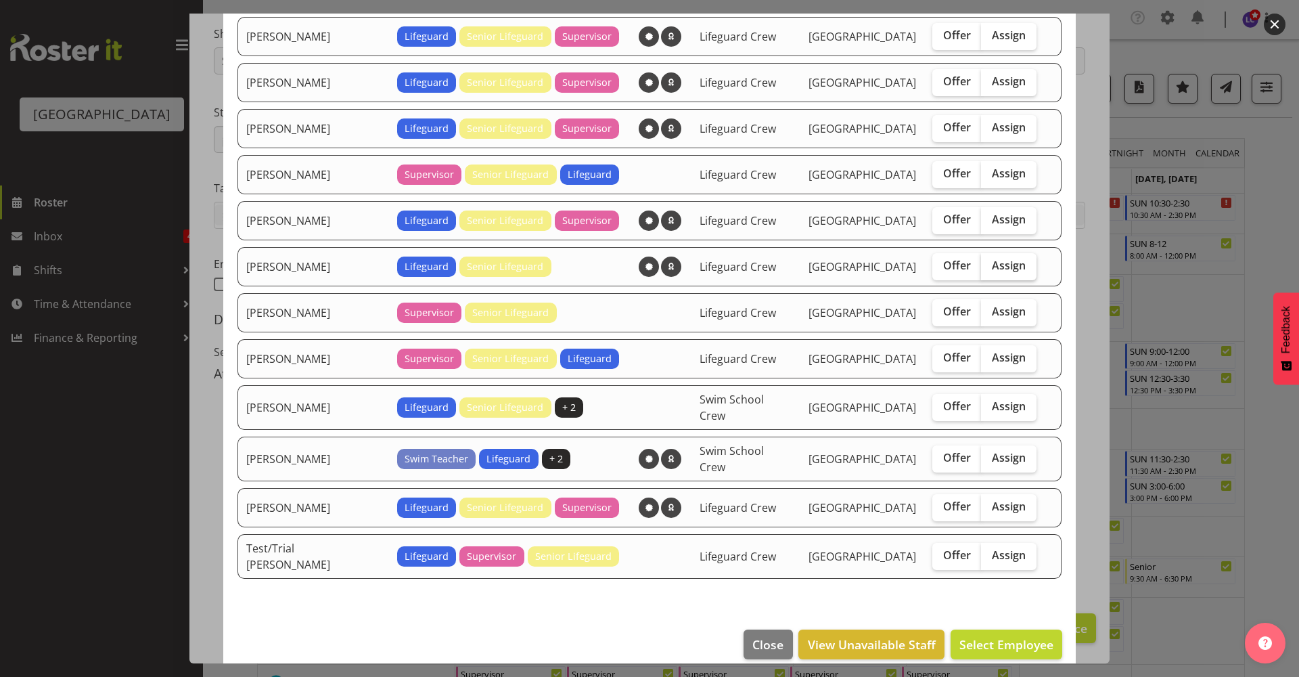
click at [982, 256] on label "Assign" at bounding box center [1008, 266] width 55 height 27
click at [982, 261] on input "Assign" at bounding box center [985, 265] width 9 height 9
checkbox input "true"
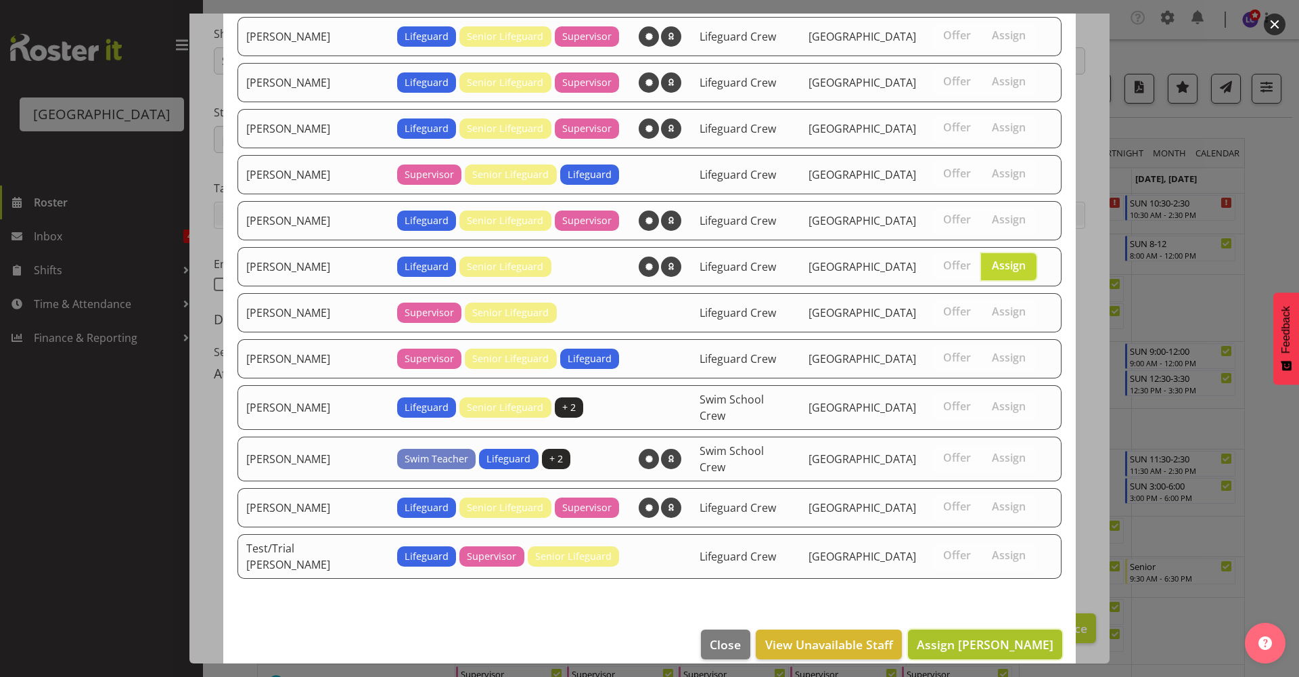
click at [974, 636] on span "Assign Joshua Keen" at bounding box center [985, 644] width 137 height 16
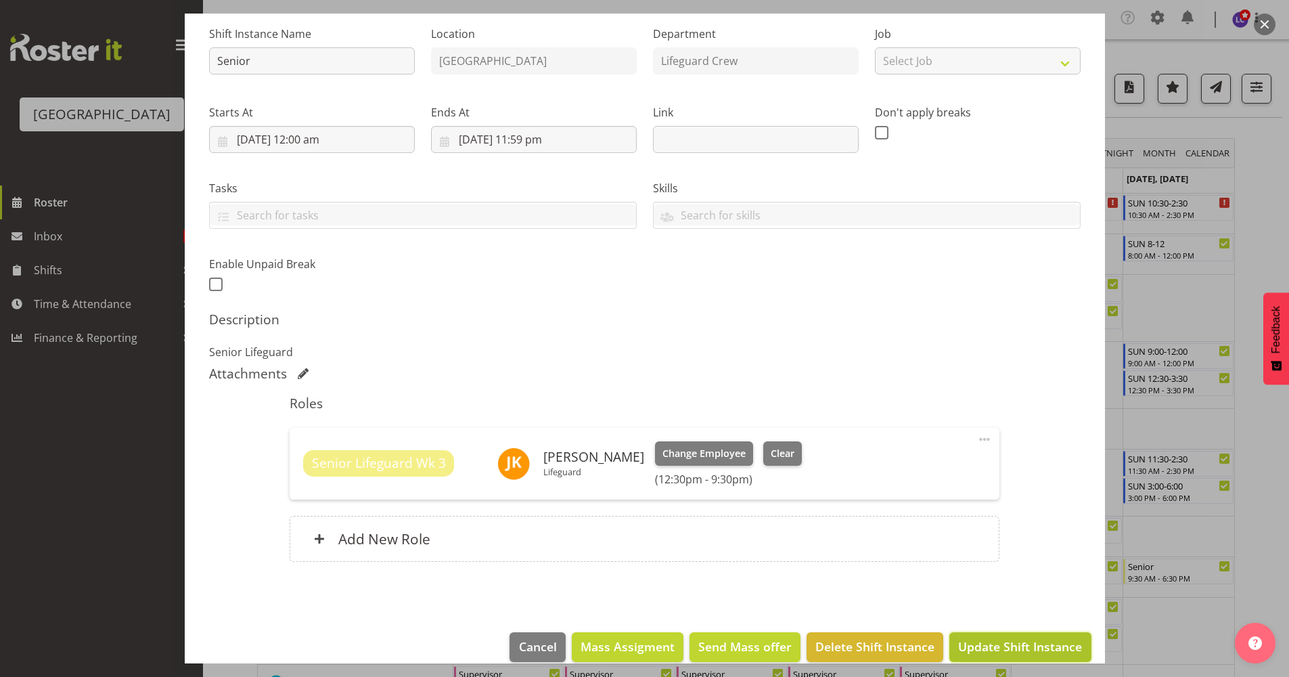
click at [975, 639] on span "Update Shift Instance" at bounding box center [1020, 646] width 124 height 18
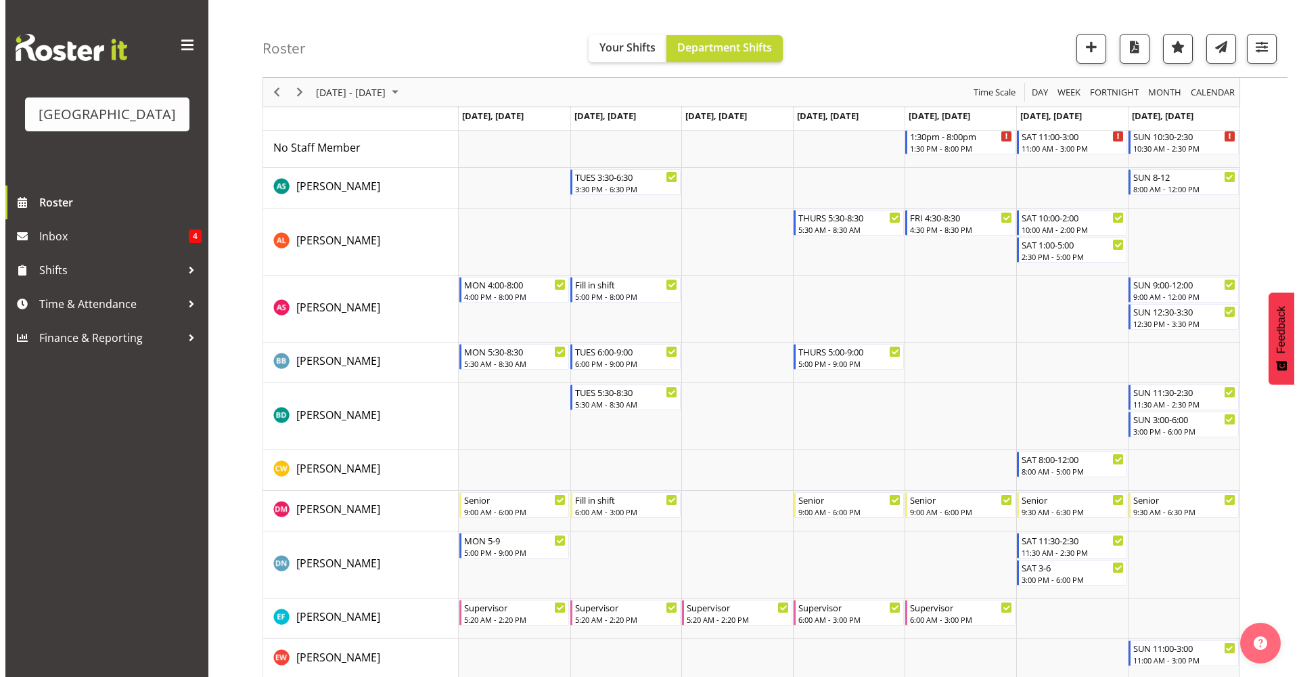
scroll to position [0, 0]
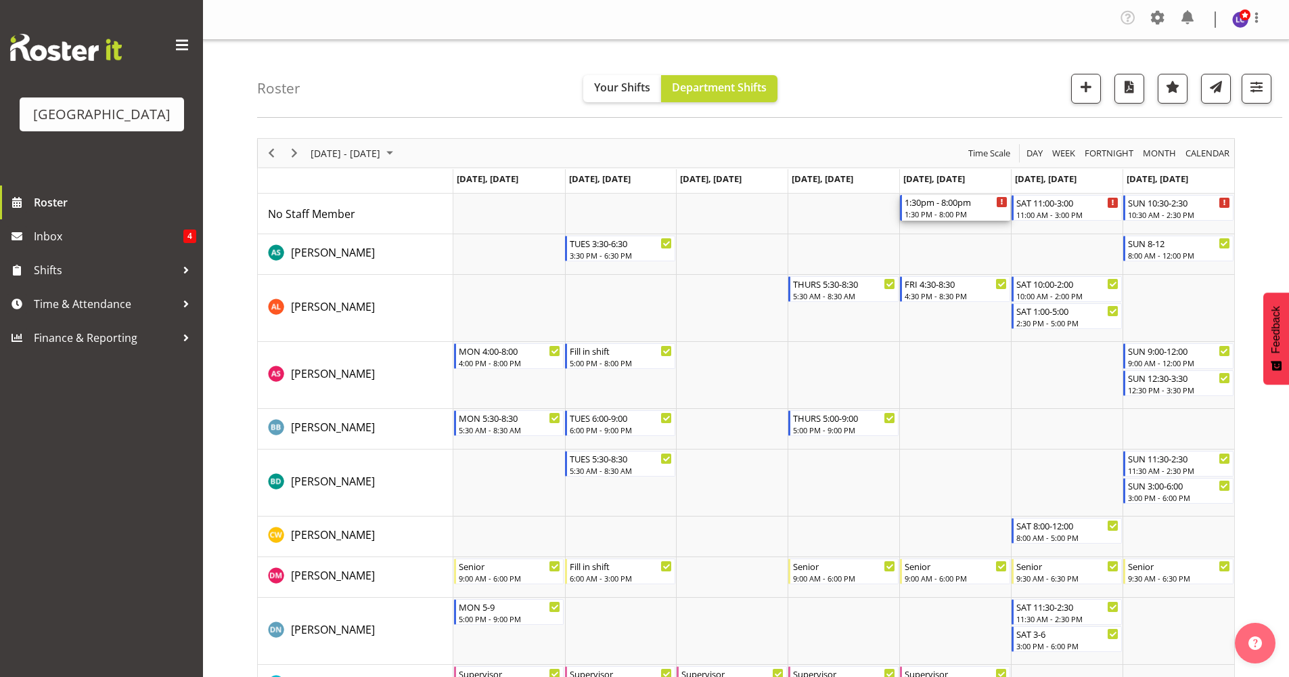
click at [946, 205] on div "1:30pm - 8:00pm" at bounding box center [956, 202] width 103 height 14
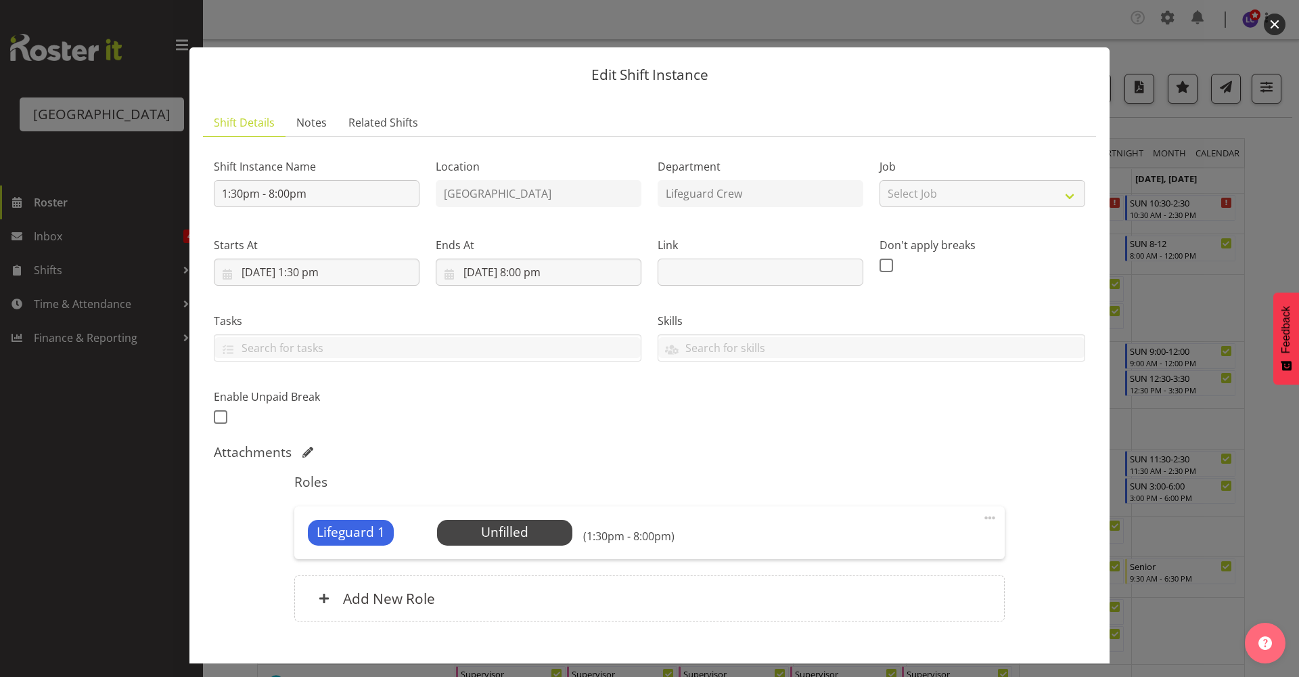
click at [522, 556] on div "Lifeguard 1 Unfilled Select Employee (1:30pm - 8:00pm) Edit Cover Role Delete" at bounding box center [649, 532] width 710 height 53
click at [525, 552] on div "Lifeguard 1 Unfilled Select Employee (1:30pm - 8:00pm) Edit Cover Role Delete" at bounding box center [649, 532] width 710 height 53
click at [538, 531] on span "Select Employee" at bounding box center [504, 532] width 101 height 20
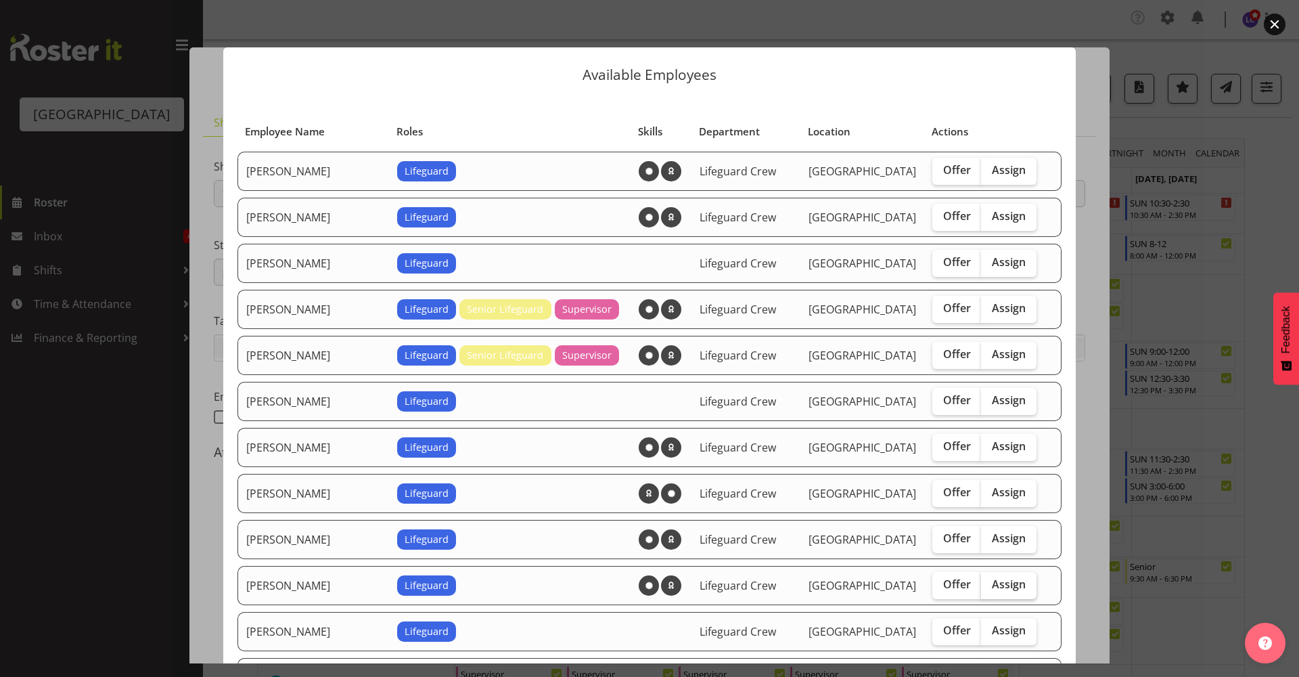
click at [992, 586] on span "Assign" at bounding box center [1009, 584] width 34 height 14
click at [982, 586] on input "Assign" at bounding box center [985, 584] width 9 height 9
checkbox input "true"
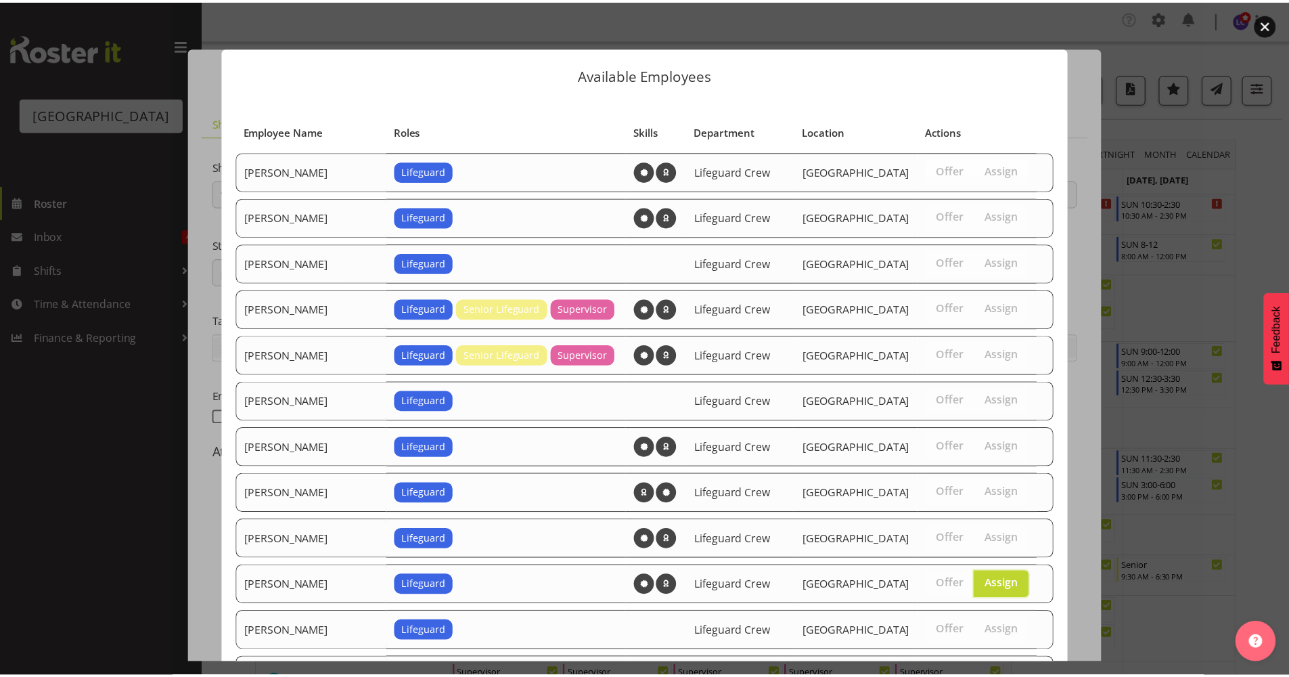
scroll to position [1193, 0]
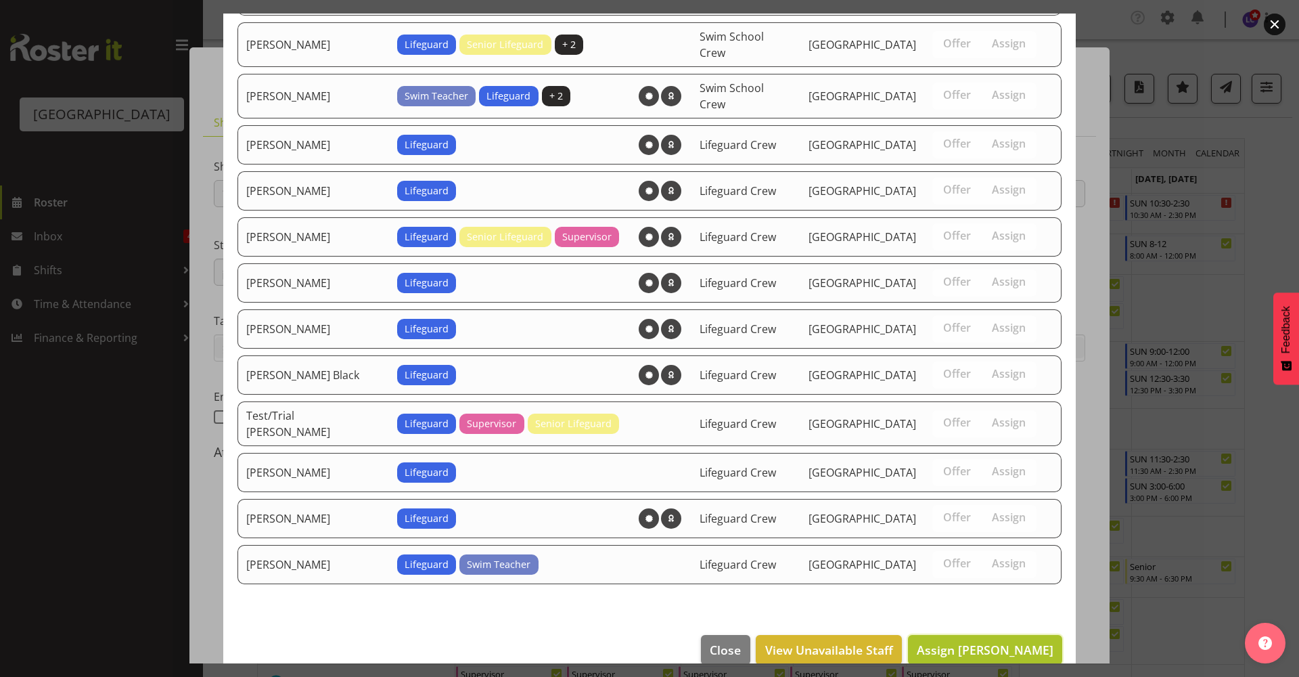
click at [986, 641] on span "Assign Drew Nielsen" at bounding box center [985, 649] width 137 height 16
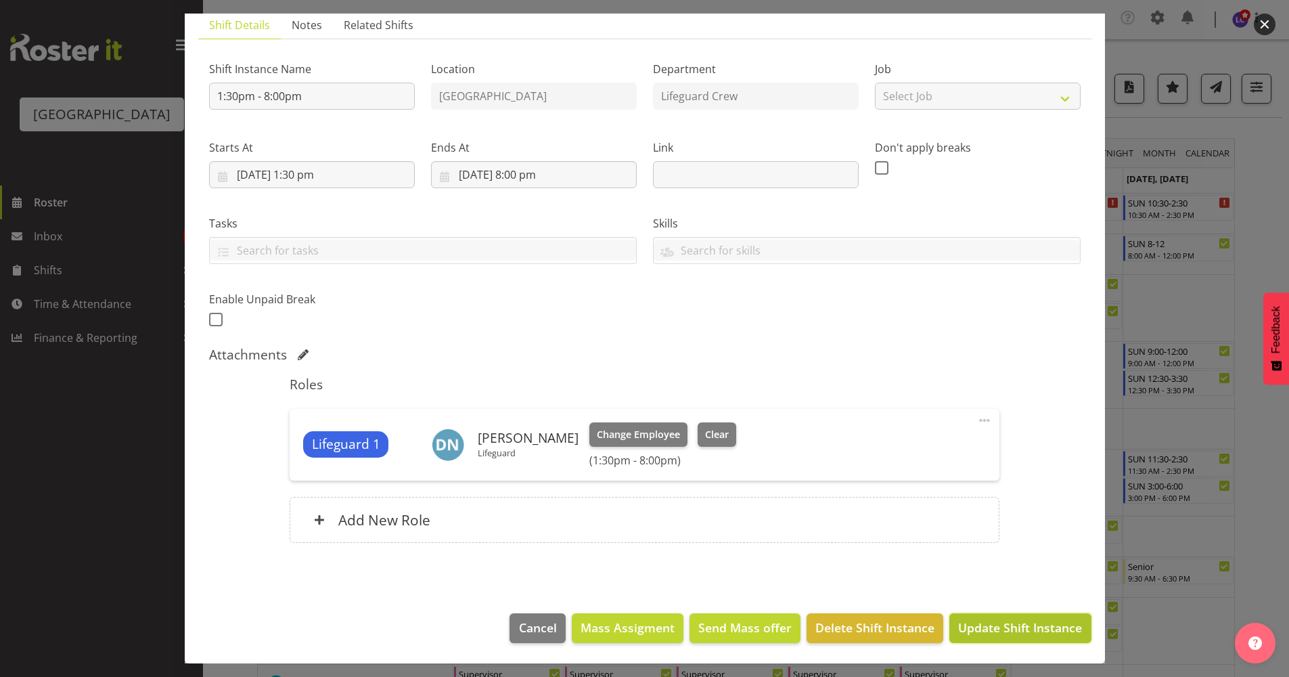
click at [992, 629] on span "Update Shift Instance" at bounding box center [1020, 627] width 124 height 18
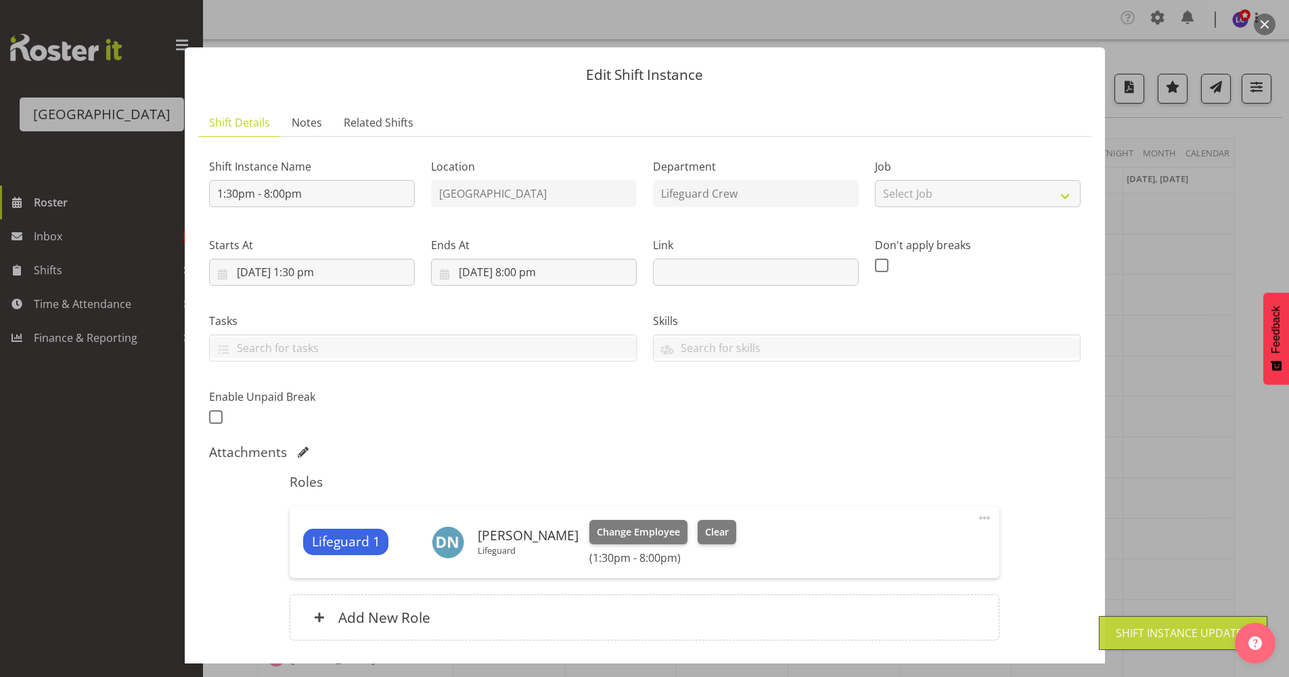
scroll to position [97, 0]
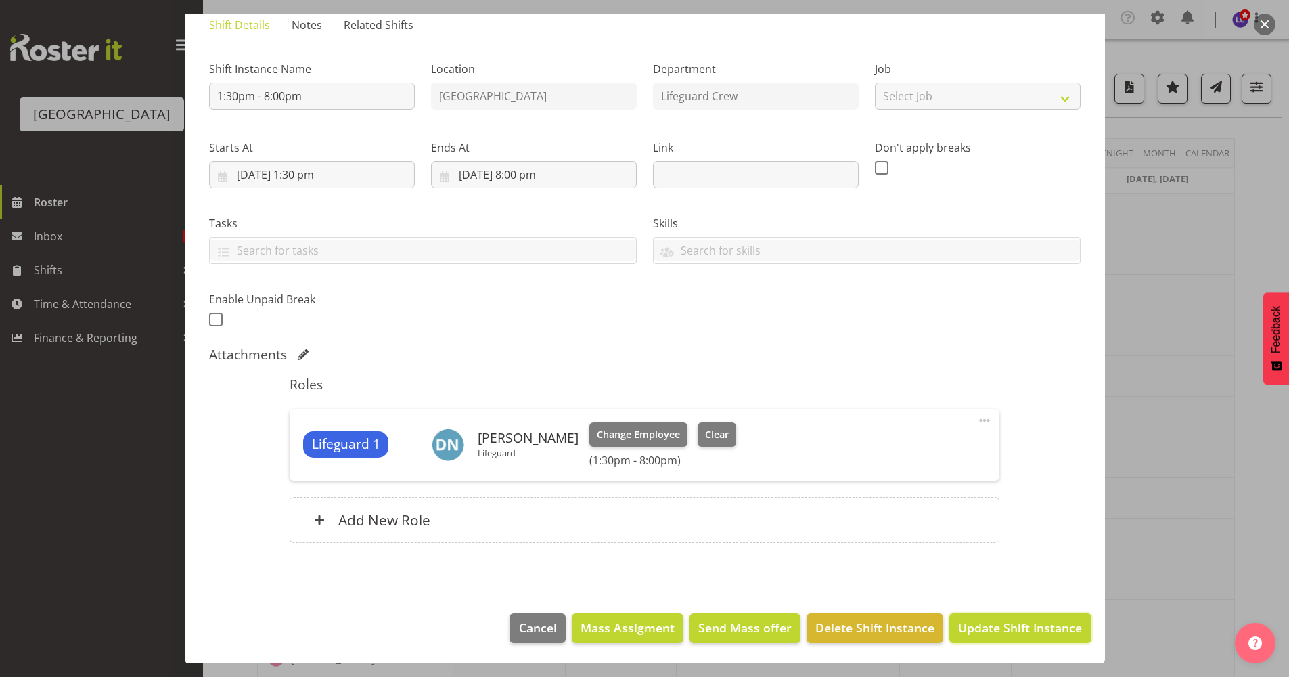
click at [1005, 637] on button "Update Shift Instance" at bounding box center [1019, 628] width 141 height 30
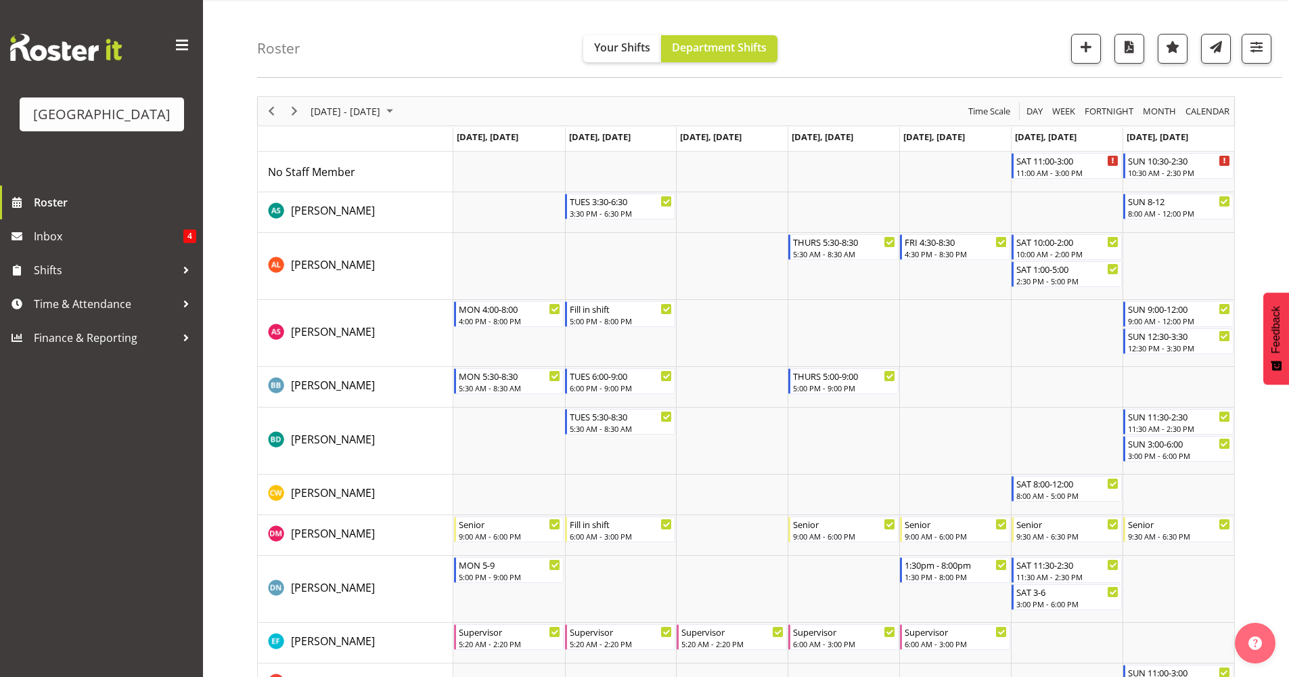
scroll to position [37, 0]
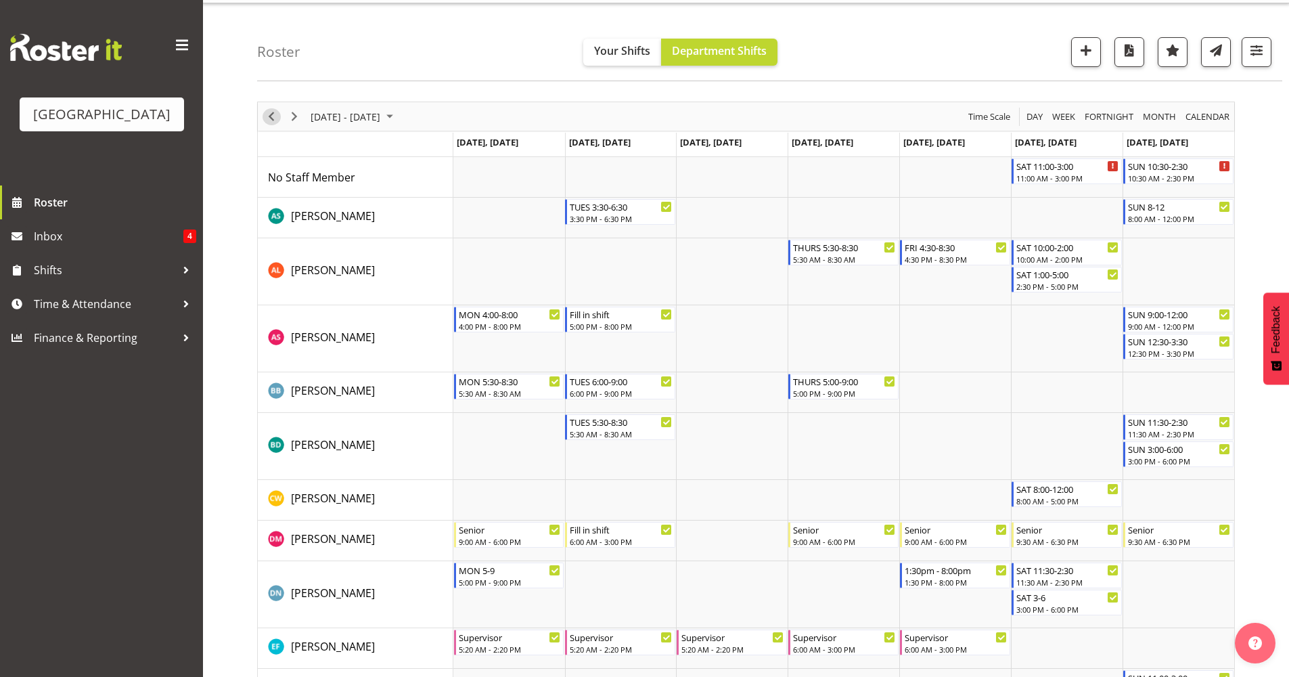
click at [276, 123] on span "Previous" at bounding box center [271, 116] width 16 height 17
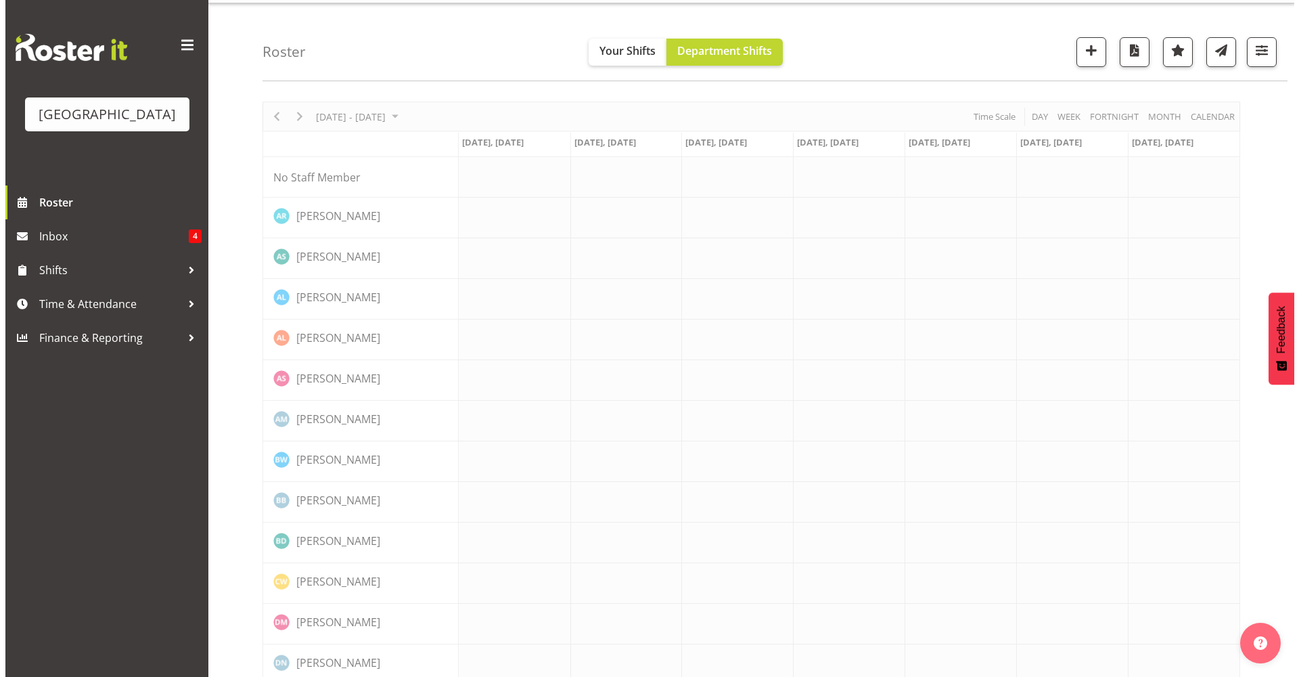
scroll to position [0, 0]
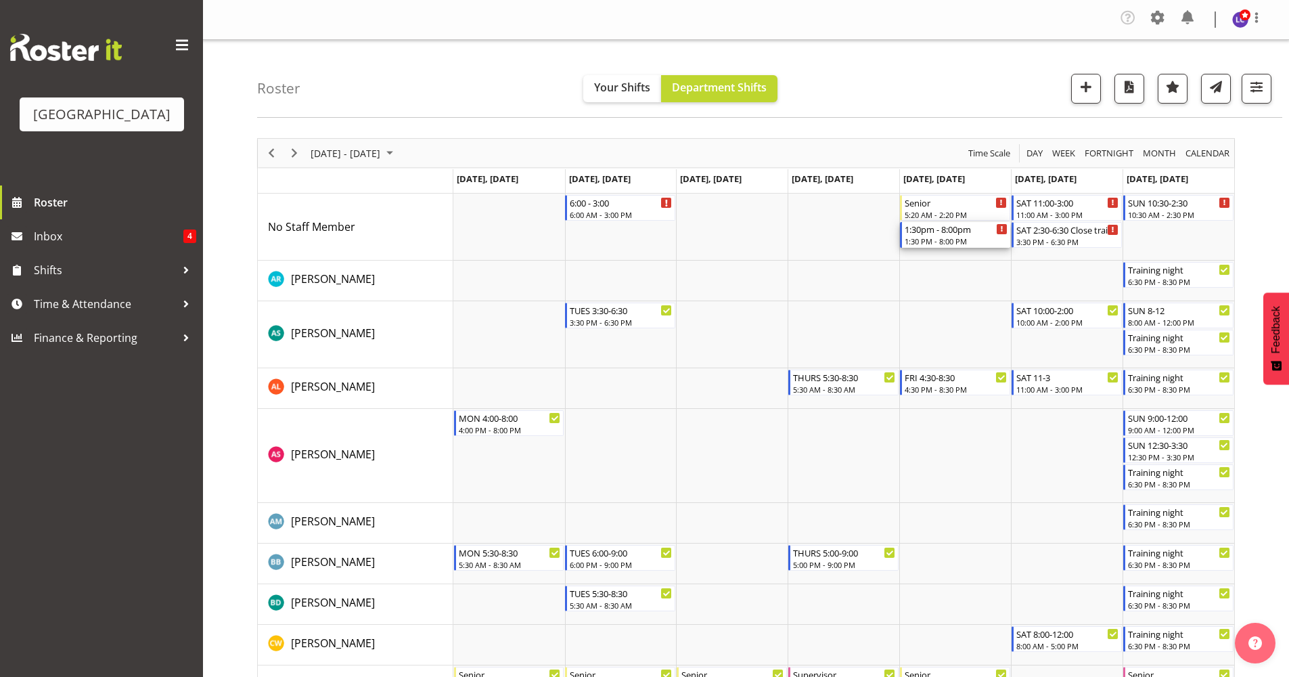
click at [945, 240] on div "1:30 PM - 8:00 PM" at bounding box center [956, 240] width 103 height 11
click at [0, 0] on div at bounding box center [0, 0] width 0 height 0
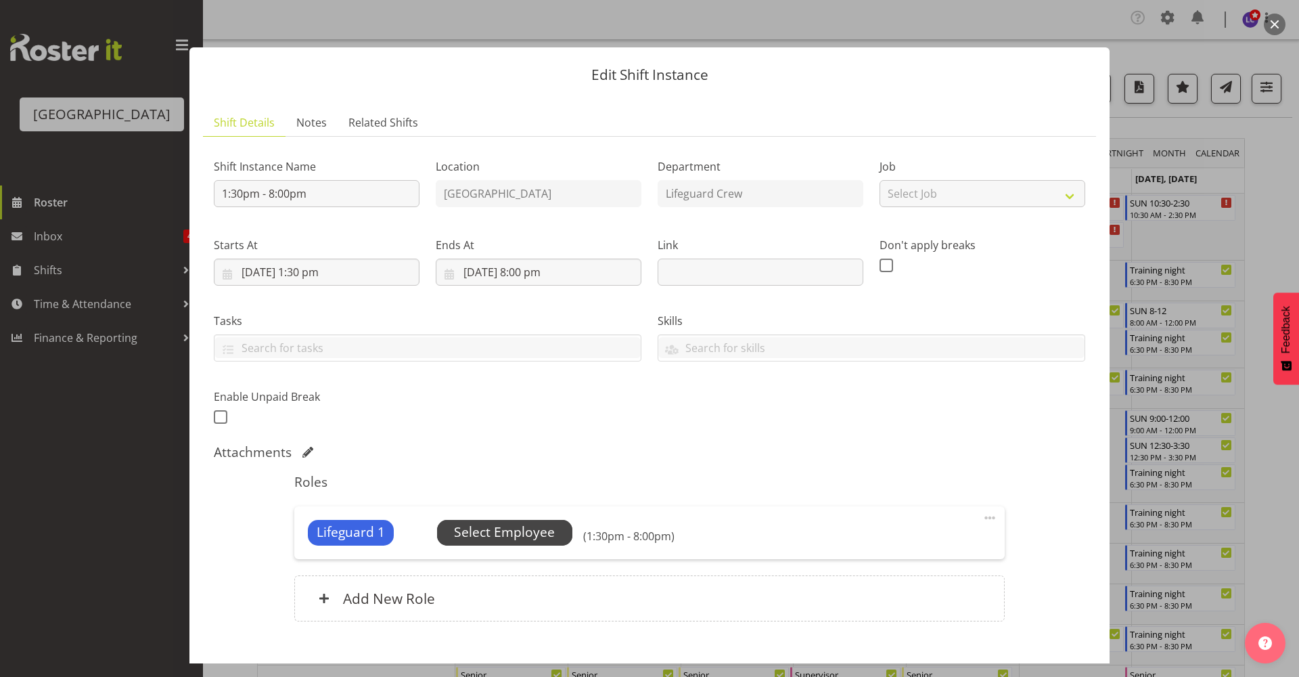
click at [551, 527] on span "Select Employee" at bounding box center [504, 532] width 101 height 20
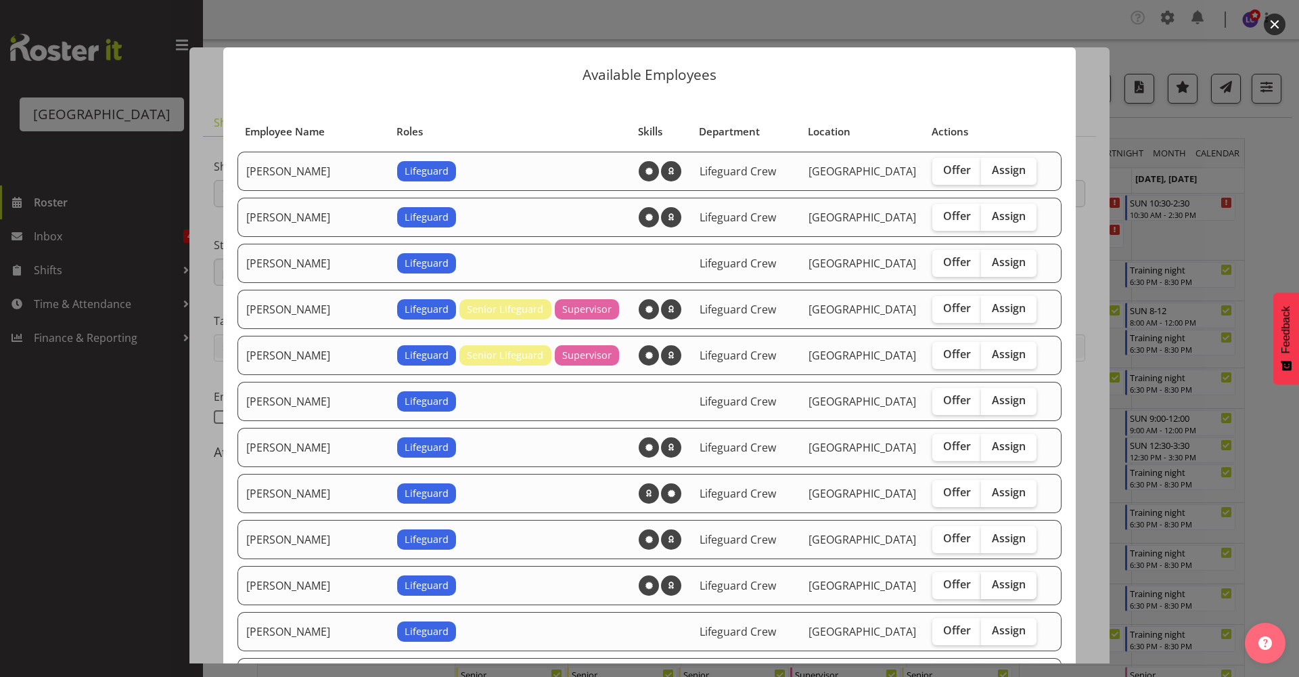
click at [995, 581] on span "Assign" at bounding box center [1009, 584] width 34 height 14
click at [990, 581] on input "Assign" at bounding box center [985, 584] width 9 height 9
checkbox input "true"
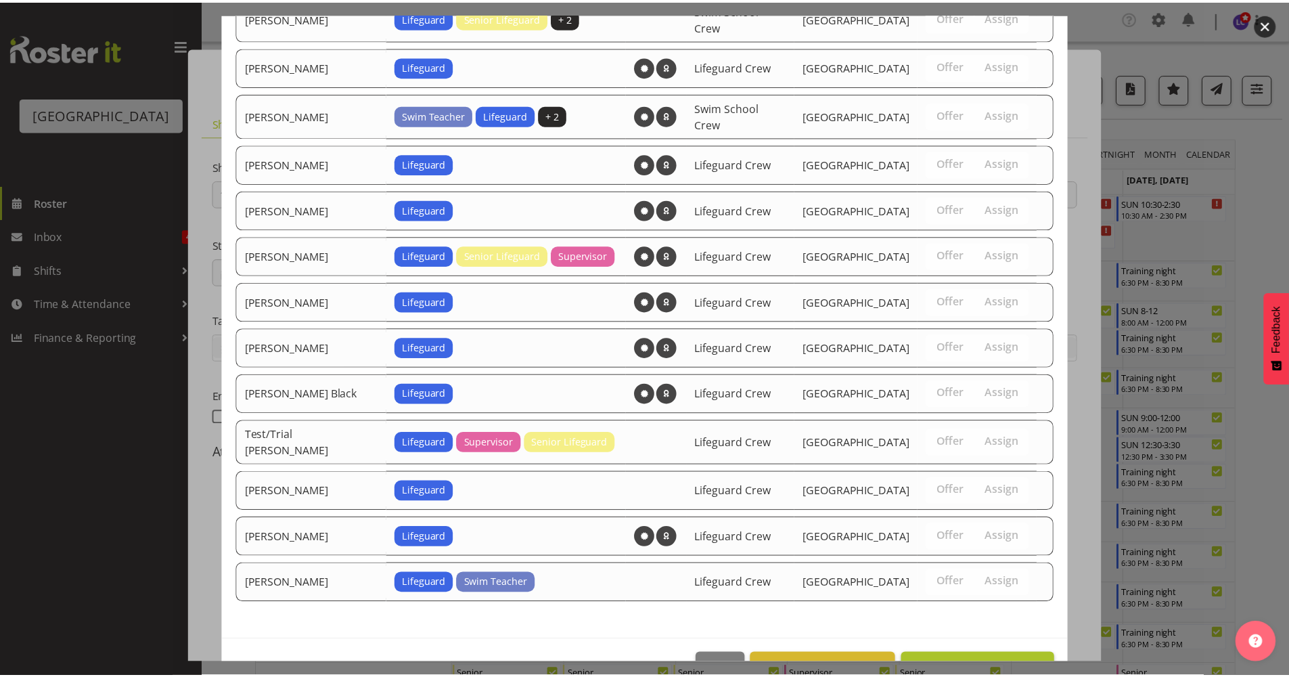
scroll to position [1239, 0]
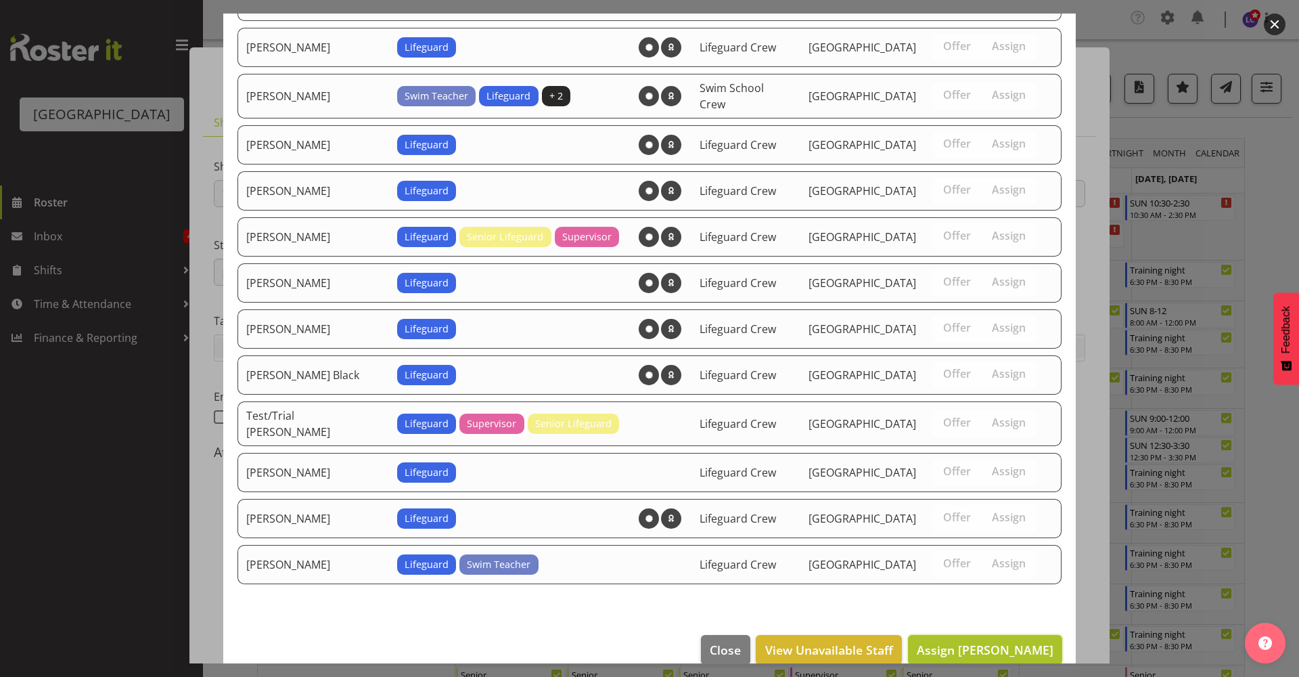
click at [1001, 641] on span "Assign Drew Nielsen" at bounding box center [985, 649] width 137 height 16
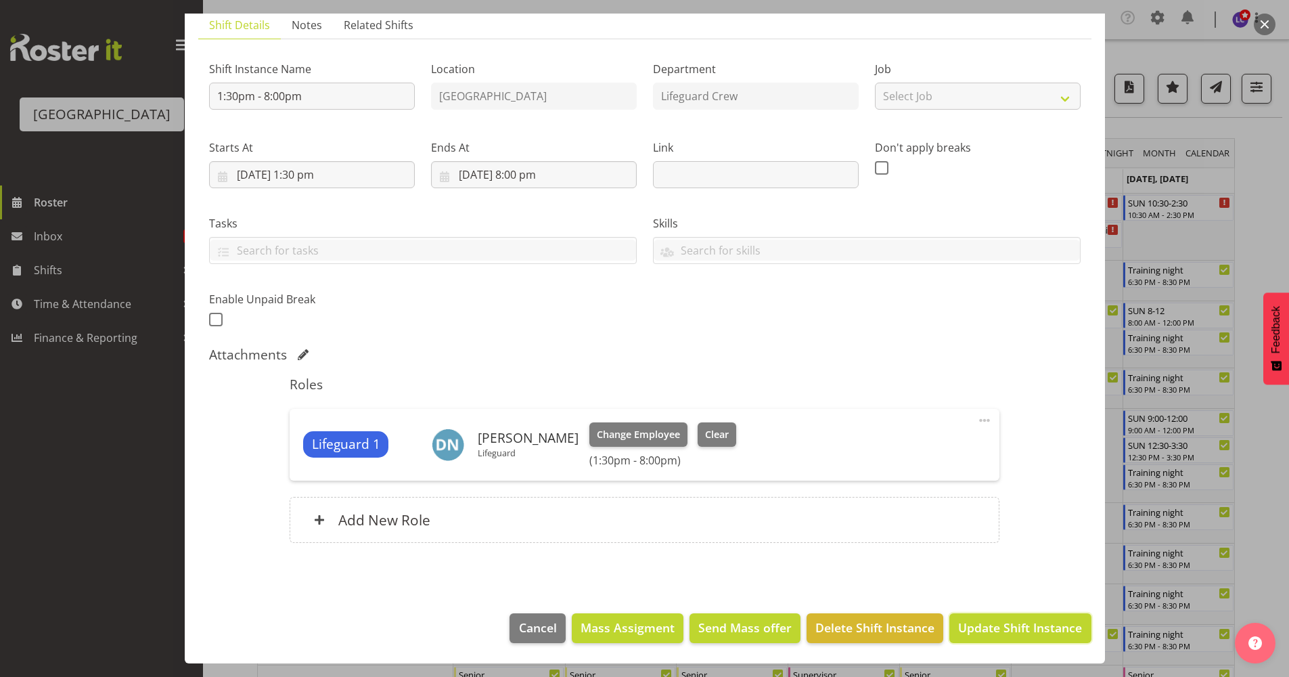
click at [1001, 635] on span "Update Shift Instance" at bounding box center [1020, 627] width 124 height 18
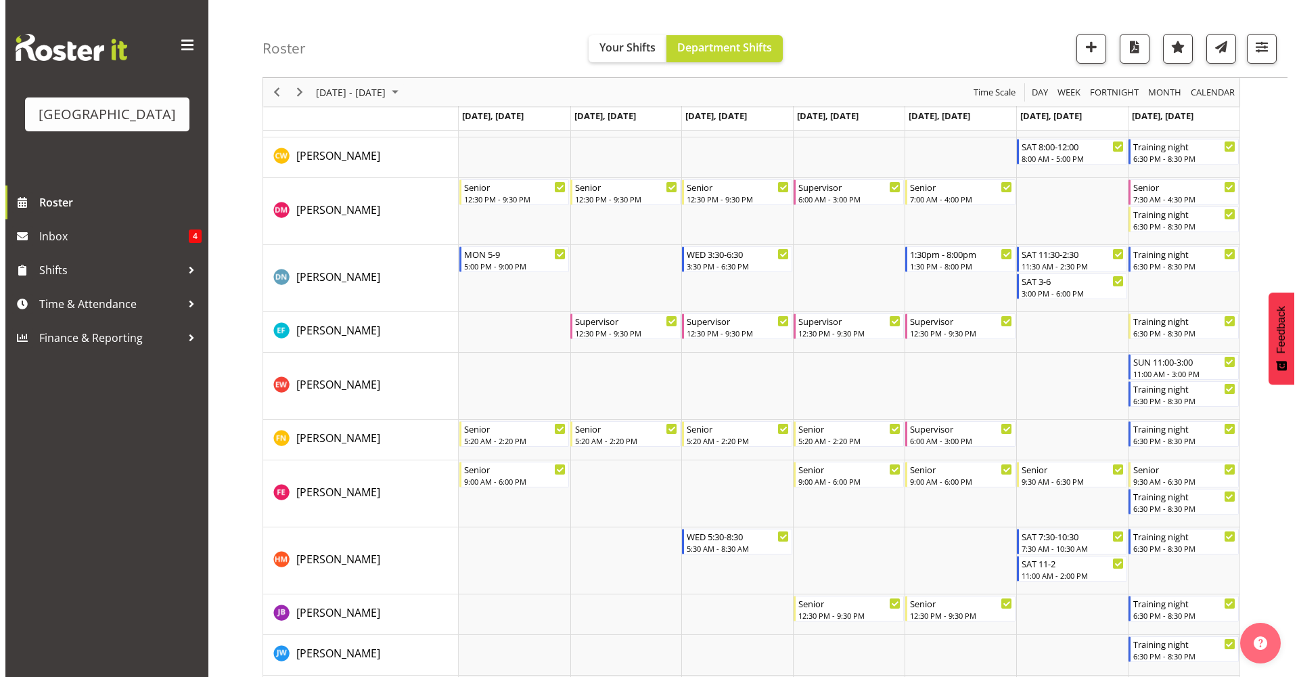
scroll to position [482, 0]
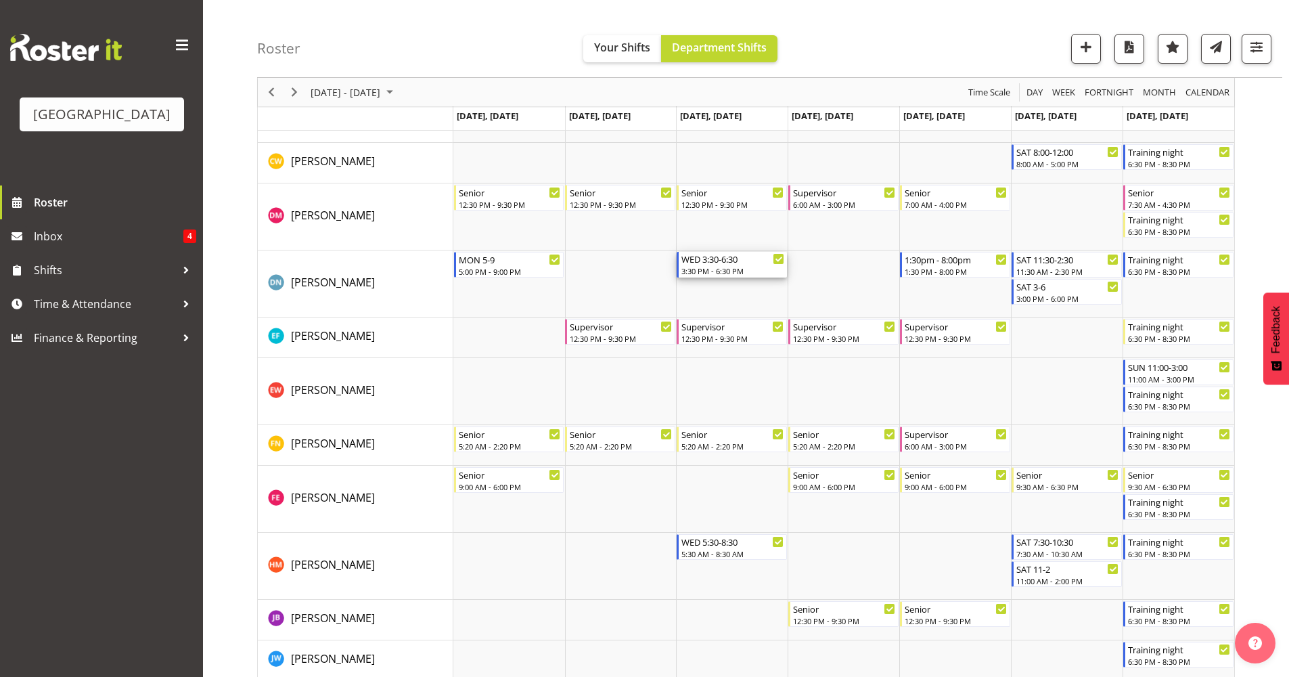
click at [733, 271] on div "3:30 PM - 6:30 PM" at bounding box center [732, 270] width 103 height 11
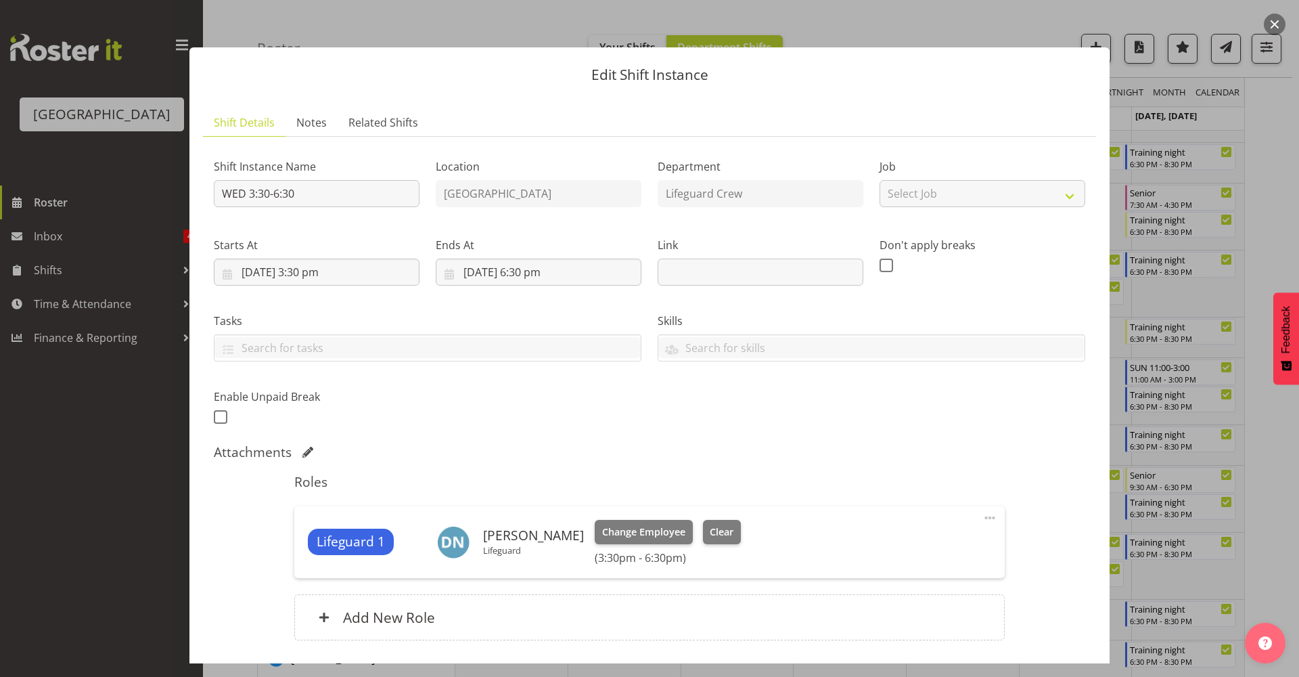
click at [723, 545] on div "Change Employee Clear (3:30pm - 6:30pm)" at bounding box center [668, 542] width 146 height 45
click at [715, 522] on button "Clear" at bounding box center [722, 532] width 39 height 24
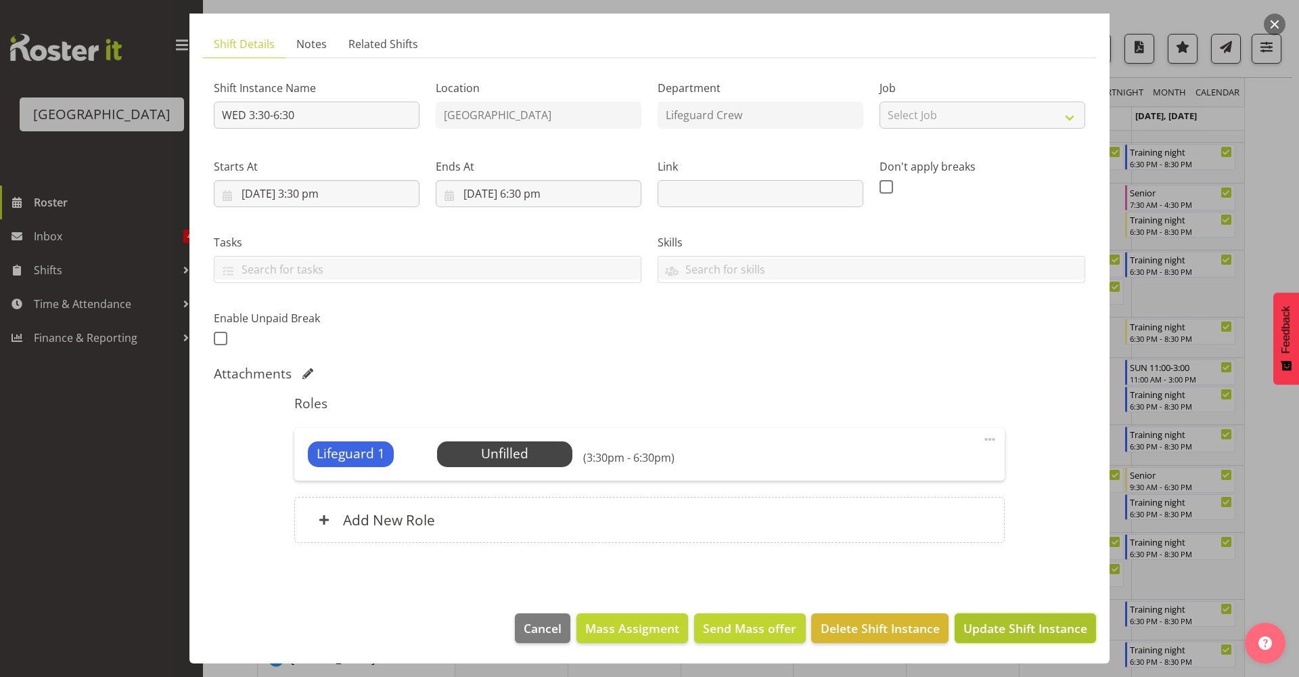
click at [1003, 633] on span "Update Shift Instance" at bounding box center [1025, 628] width 124 height 18
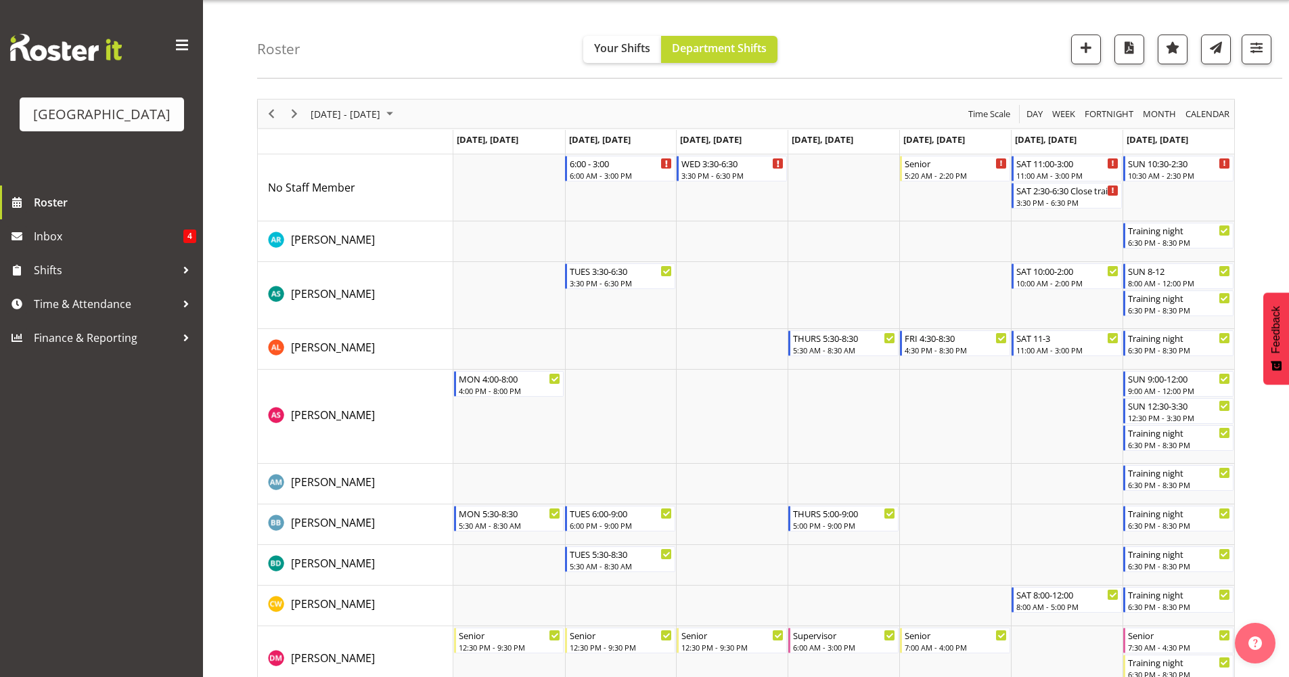
scroll to position [0, 0]
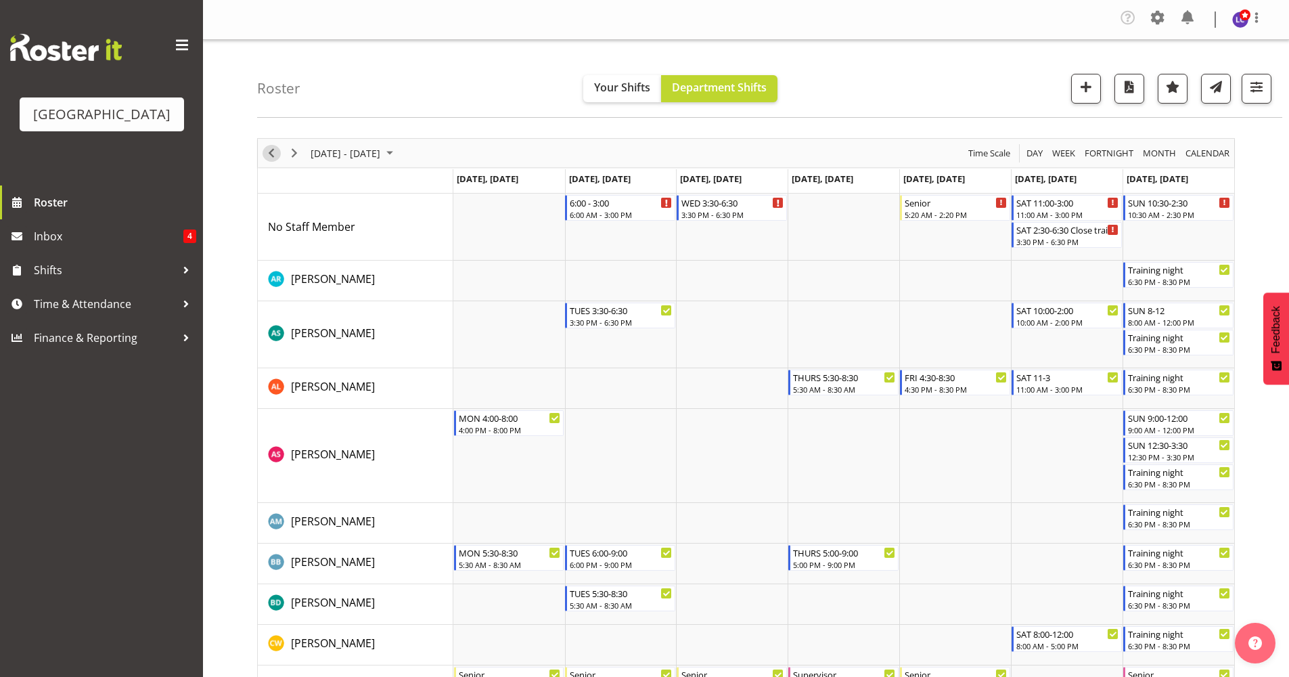
click at [280, 158] on div "Timeline Week of September 10, 2025" at bounding box center [271, 153] width 23 height 28
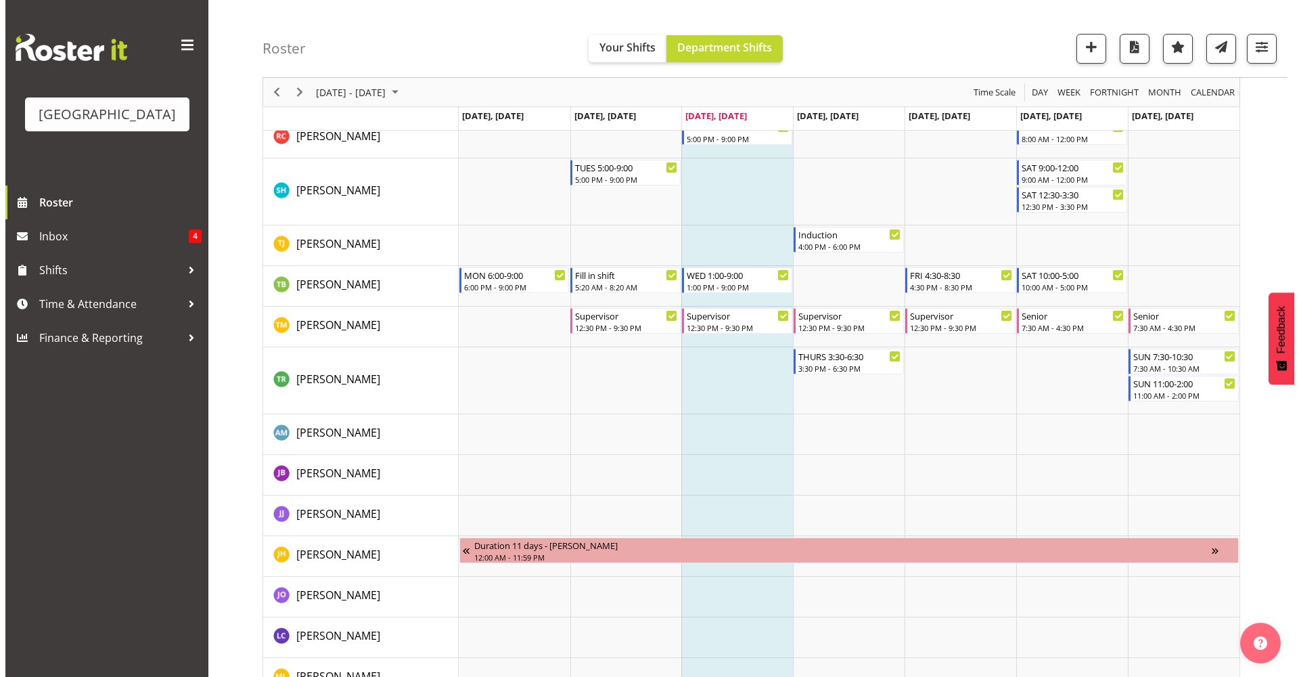
scroll to position [1173, 0]
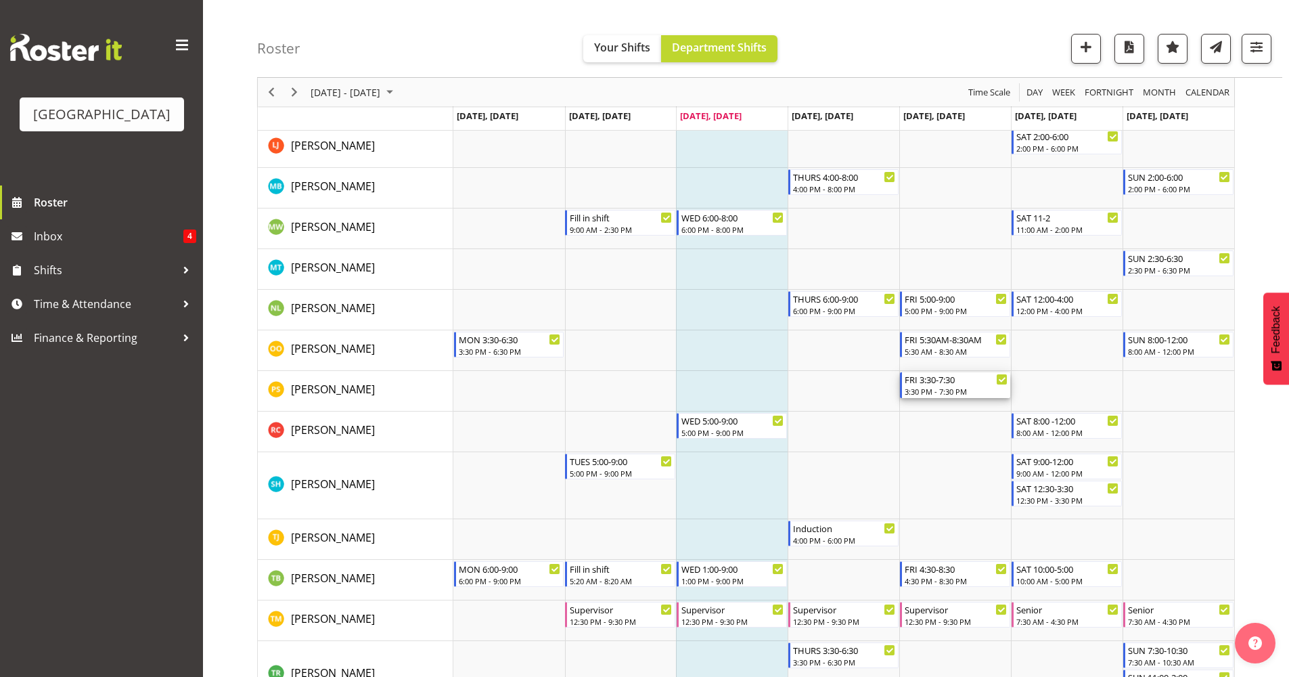
click at [935, 386] on div "FRI 3:30-7:30 3:30 PM - 7:30 PM" at bounding box center [956, 385] width 103 height 26
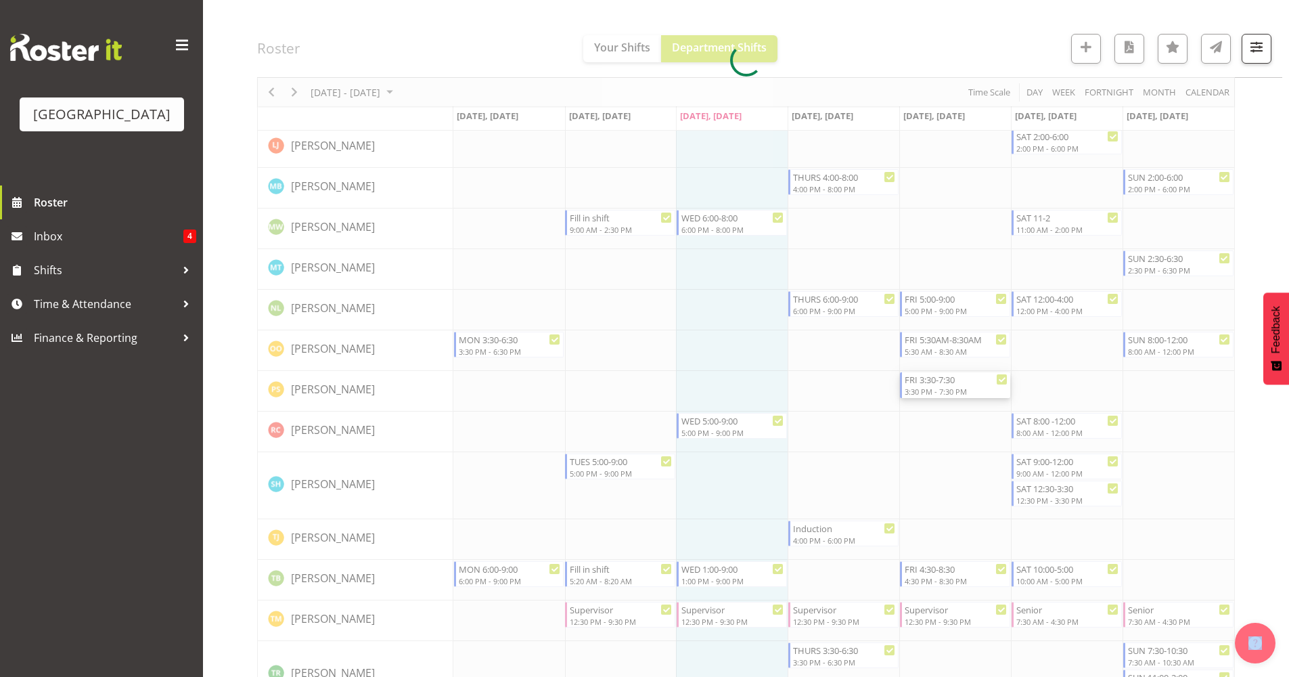
click at [935, 386] on div at bounding box center [746, 59] width 978 height 2189
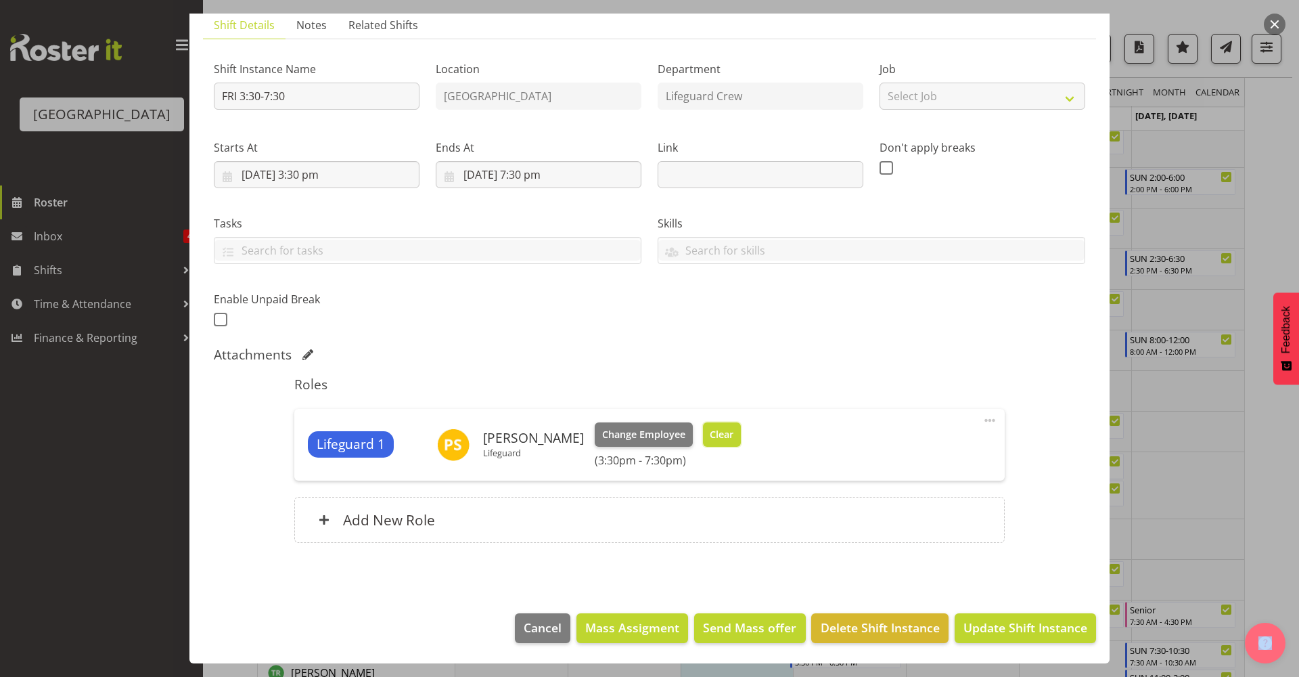
click at [703, 443] on button "Clear" at bounding box center [722, 434] width 39 height 24
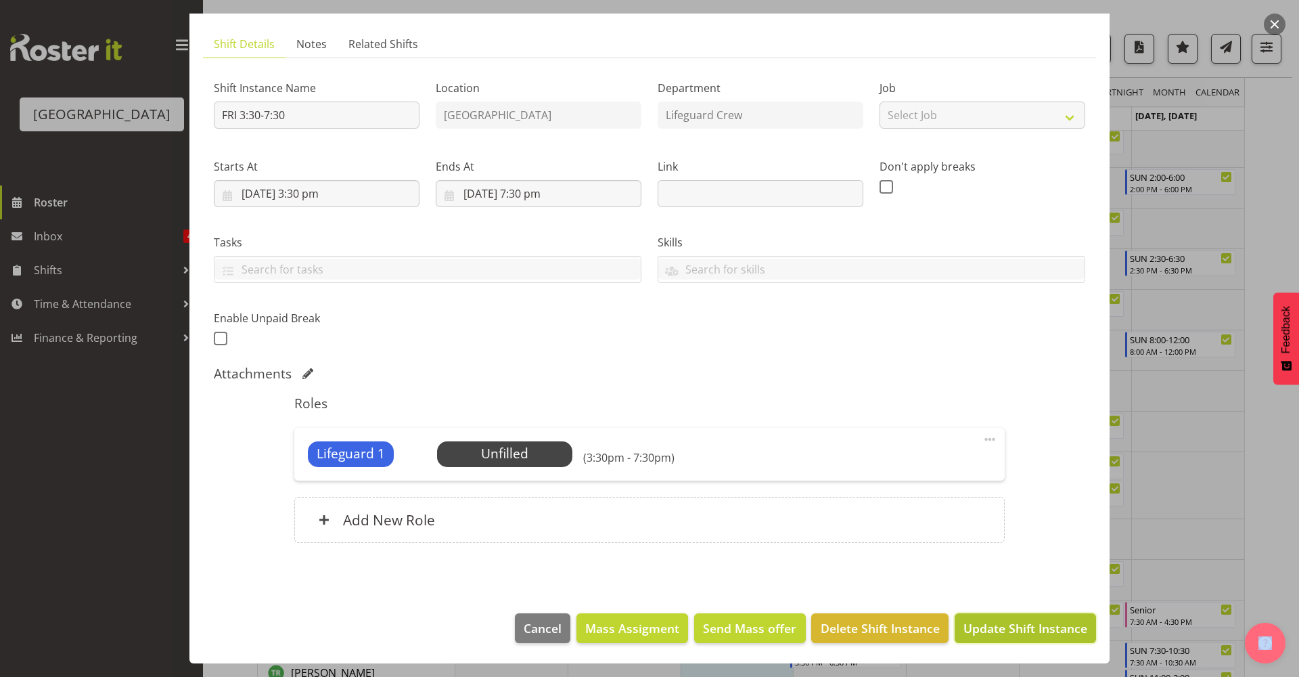
click at [1014, 638] on button "Update Shift Instance" at bounding box center [1025, 628] width 141 height 30
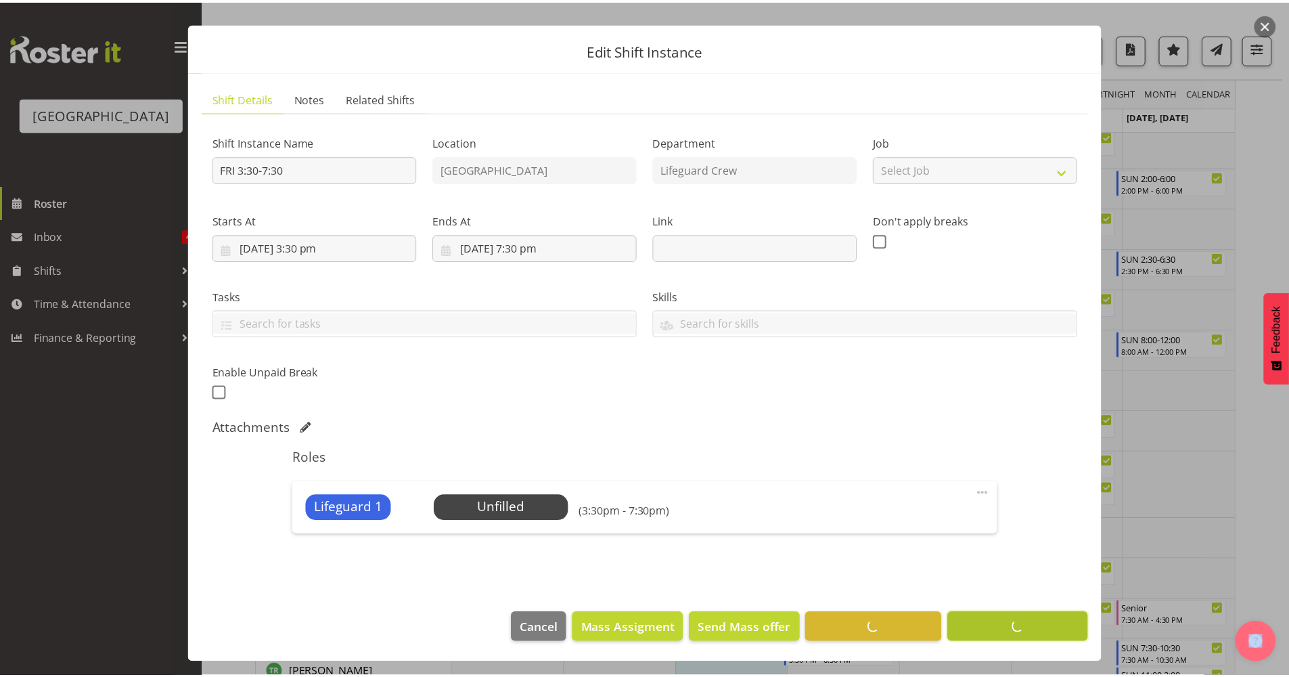
scroll to position [0, 0]
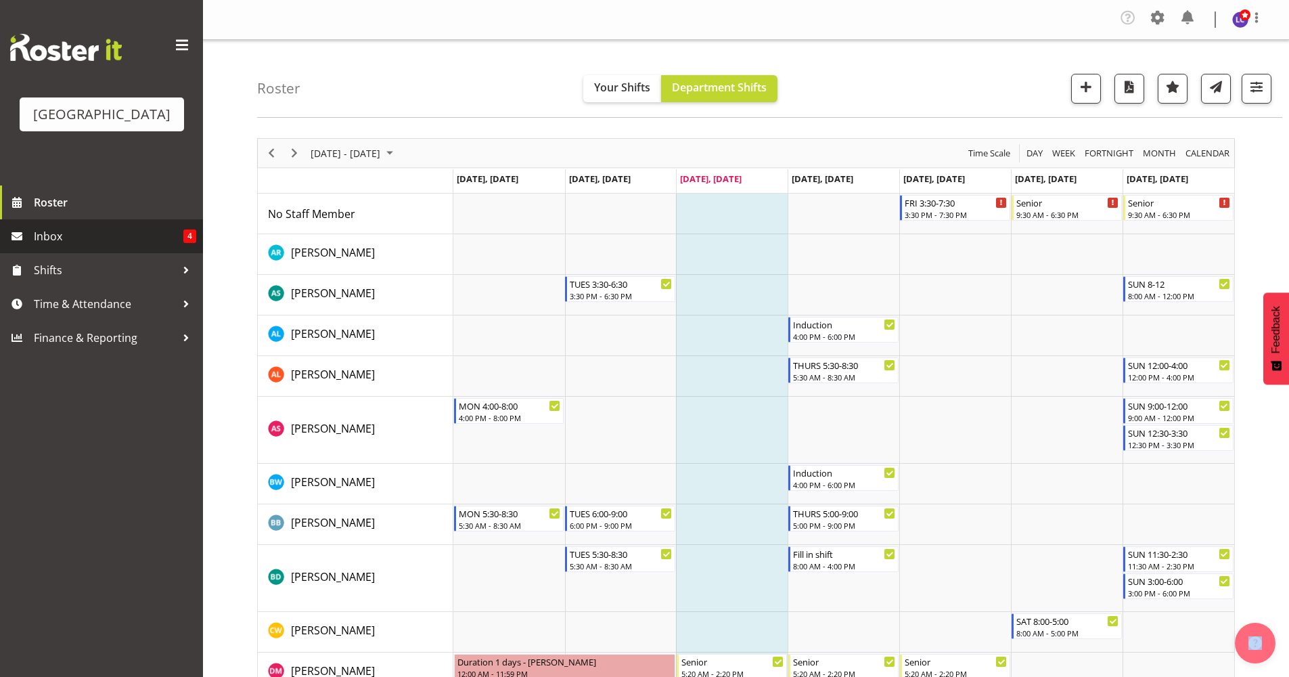
click at [96, 239] on span "Inbox" at bounding box center [109, 236] width 150 height 20
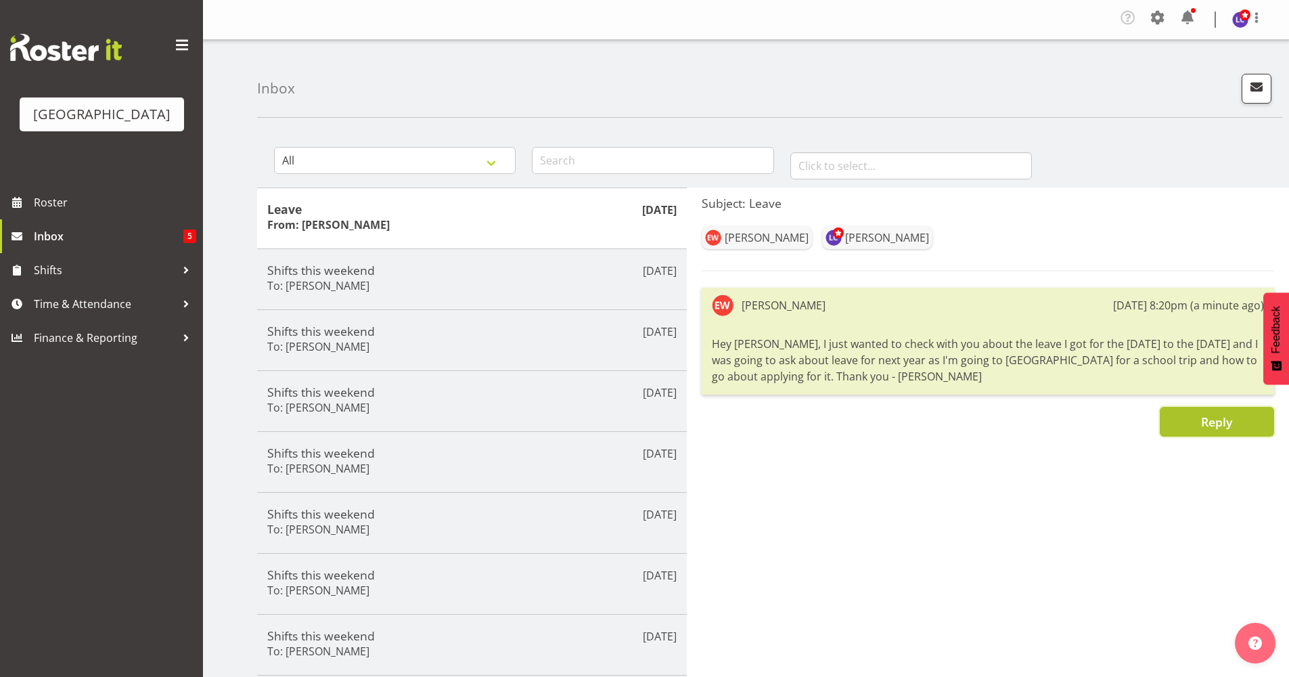
click at [1241, 422] on button "Reply" at bounding box center [1217, 422] width 114 height 30
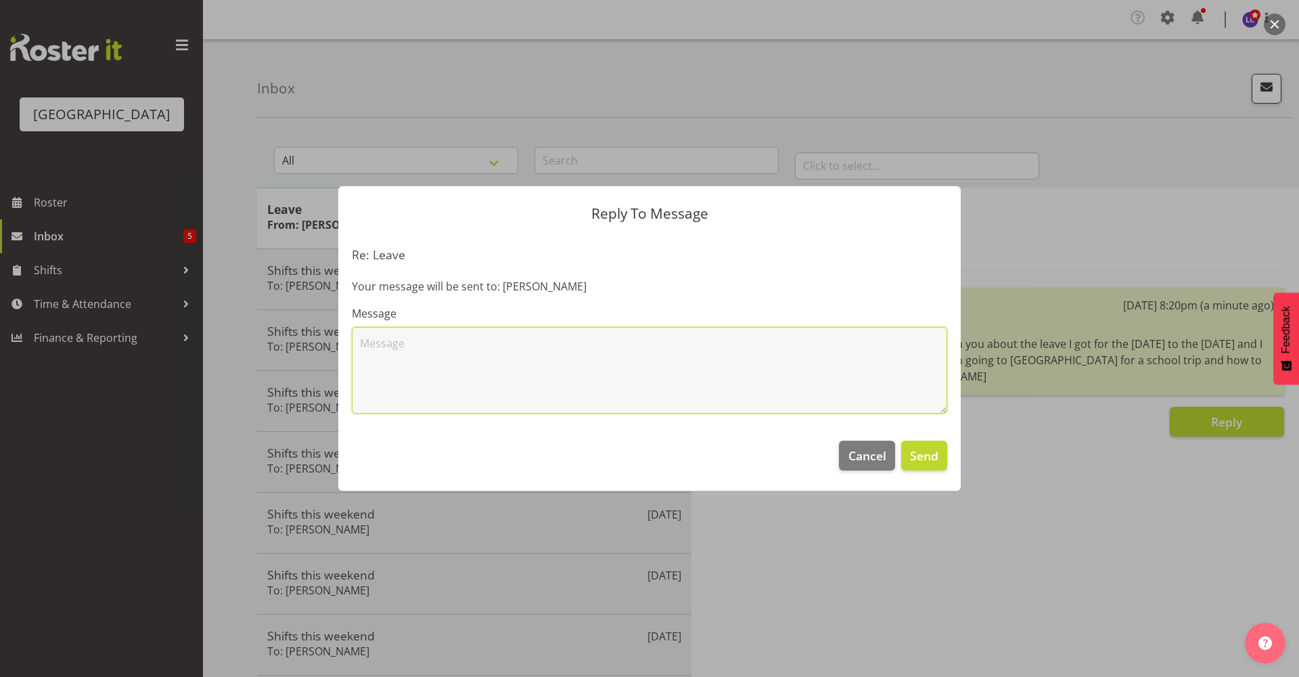
click at [742, 378] on textarea at bounding box center [649, 370] width 595 height 87
type textarea "Hey Emily, what are the dates? :)"
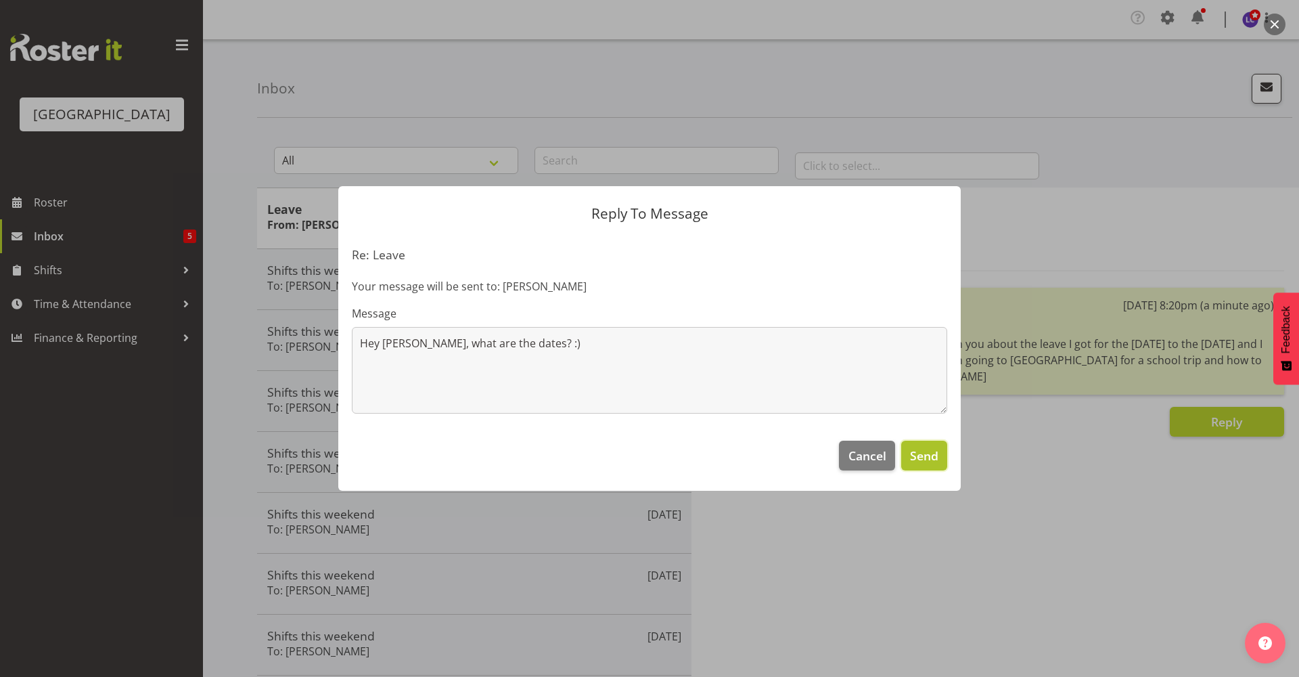
click at [920, 459] on span "Send" at bounding box center [924, 456] width 28 height 18
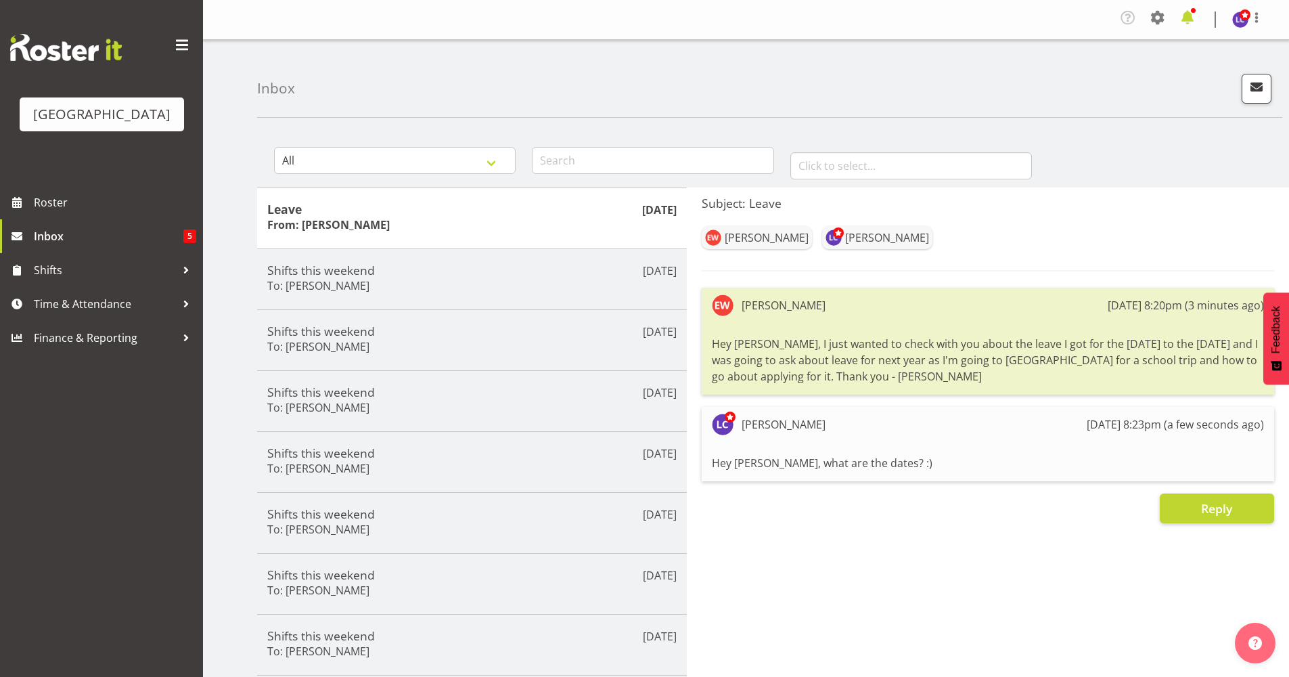
click at [1185, 9] on span at bounding box center [1188, 18] width 22 height 22
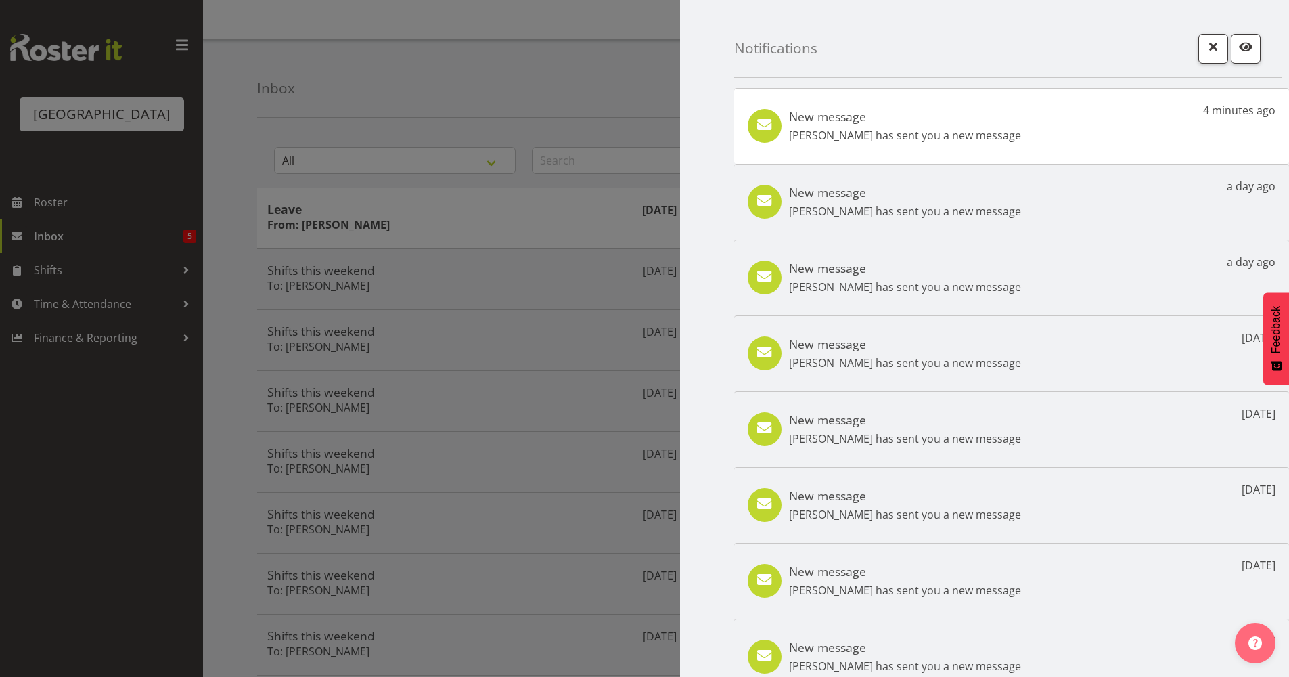
click at [522, 76] on div at bounding box center [644, 338] width 1289 height 677
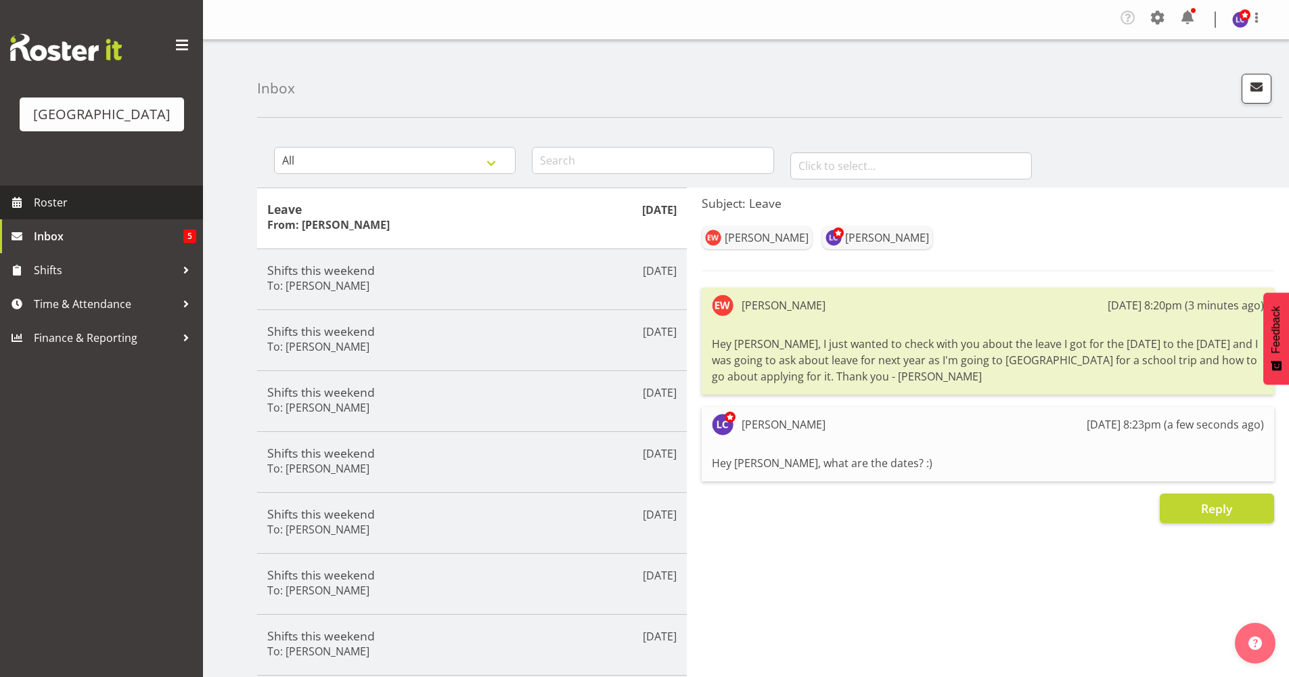
click at [47, 212] on span "Roster" at bounding box center [115, 202] width 162 height 20
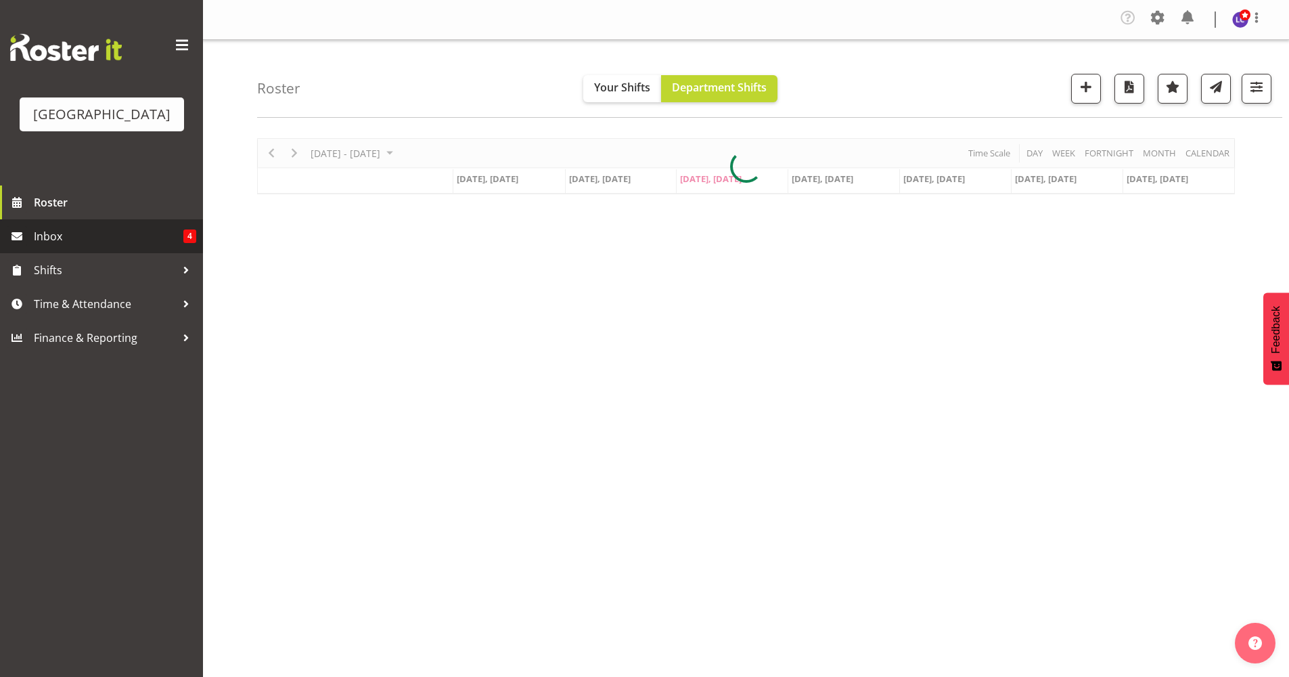
click at [99, 235] on span "Inbox" at bounding box center [109, 236] width 150 height 20
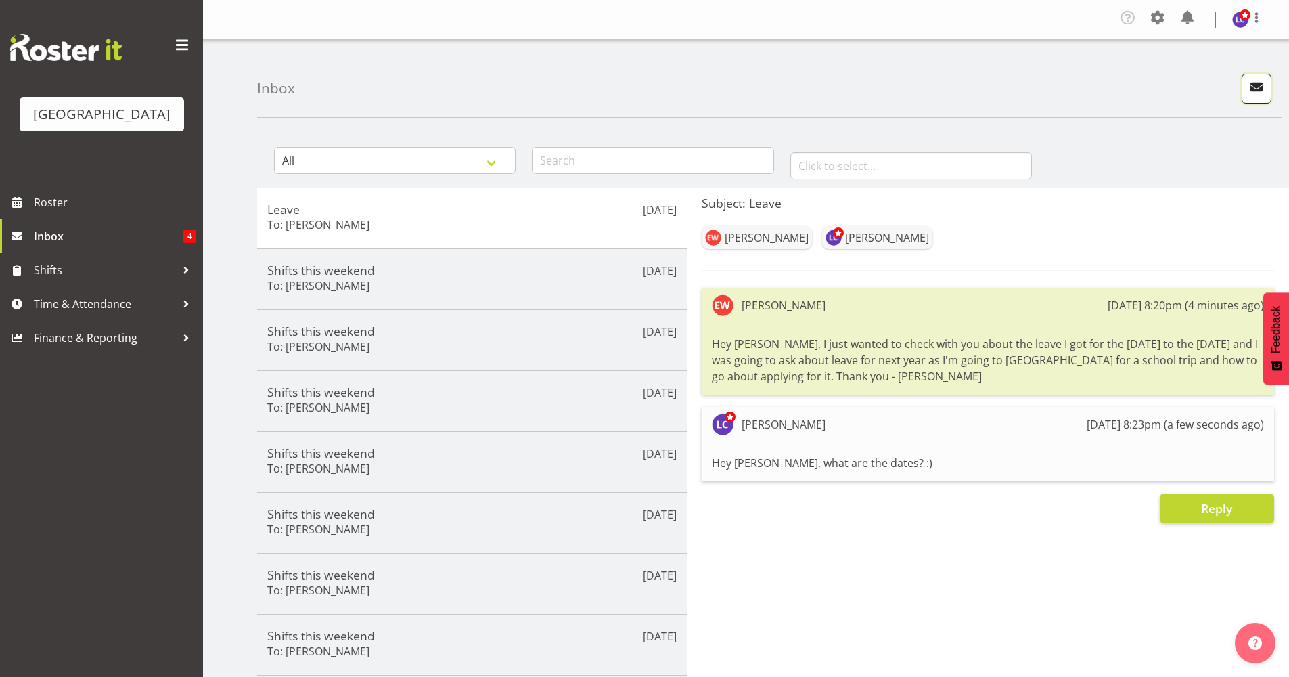
click at [1255, 79] on span "button" at bounding box center [1257, 87] width 18 height 18
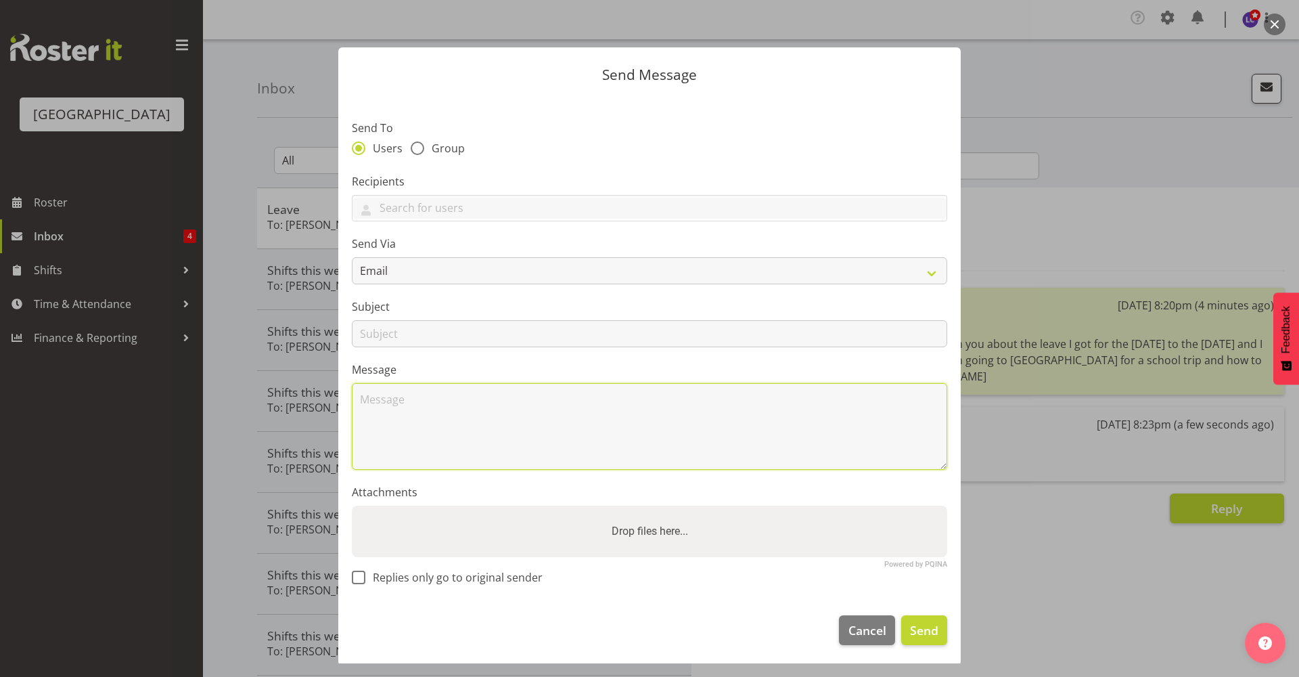
click at [388, 396] on textarea at bounding box center [649, 426] width 595 height 87
click at [484, 448] on textarea "Good Evening" at bounding box center [649, 426] width 595 height 87
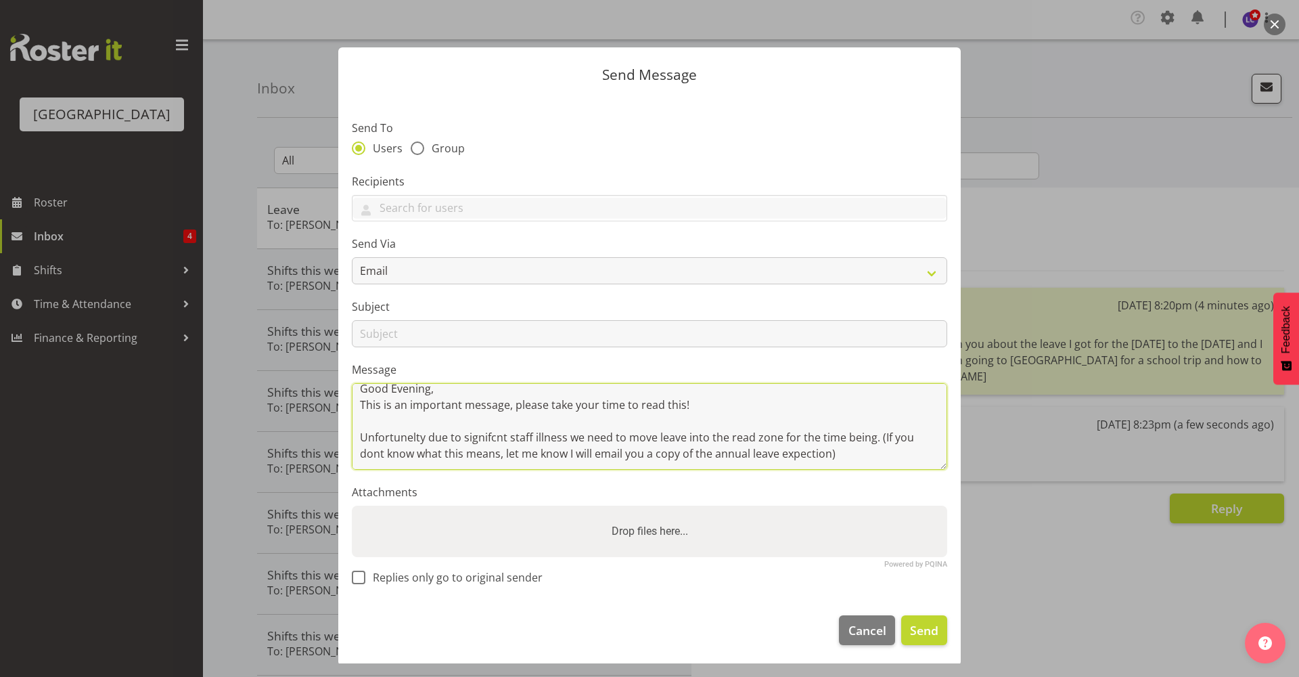
scroll to position [35, 0]
click at [445, 445] on textarea "Good Evening, This is an important message, please take your time to read this!…" at bounding box center [649, 426] width 595 height 87
click at [414, 450] on textarea "Good Evening, This is an important message, please take your time to read this!…" at bounding box center [649, 426] width 595 height 87
click at [698, 455] on textarea "Good Evening, This is an important message, please take your time to read this!…" at bounding box center [649, 426] width 595 height 87
click at [405, 447] on textarea "Good Evening, This is an important message, please take your time to read this!…" at bounding box center [649, 426] width 595 height 87
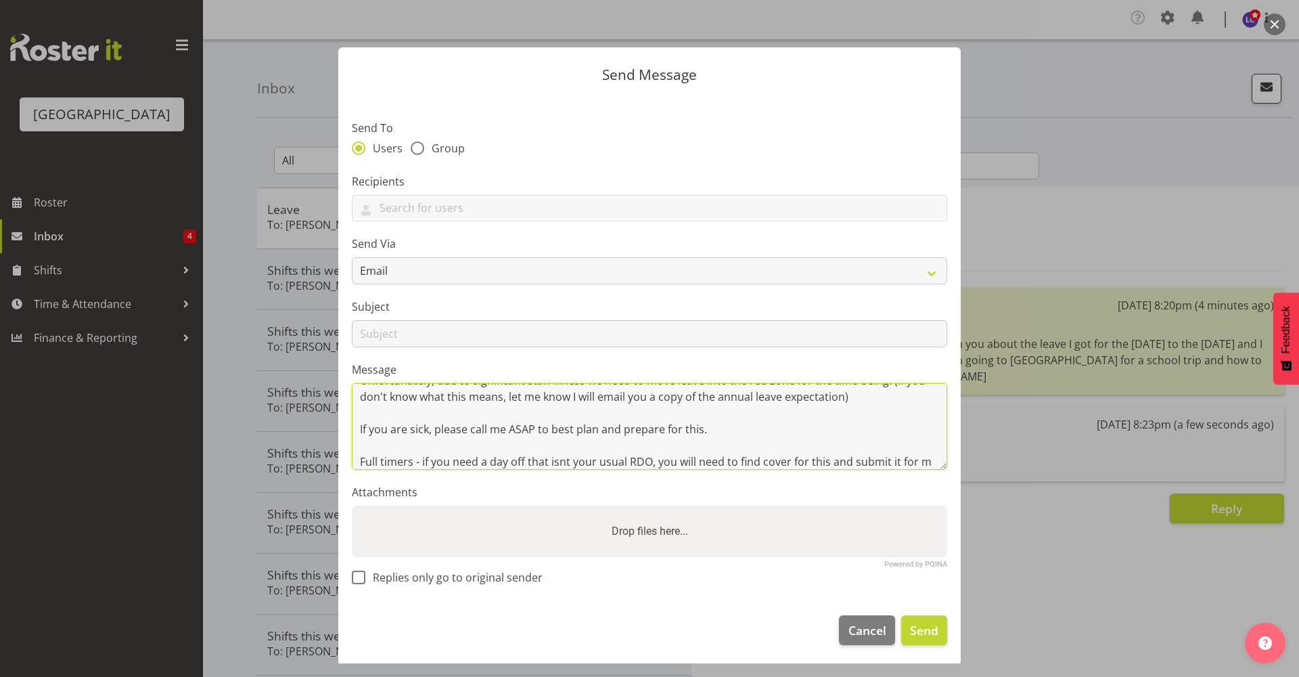
scroll to position [84, 0]
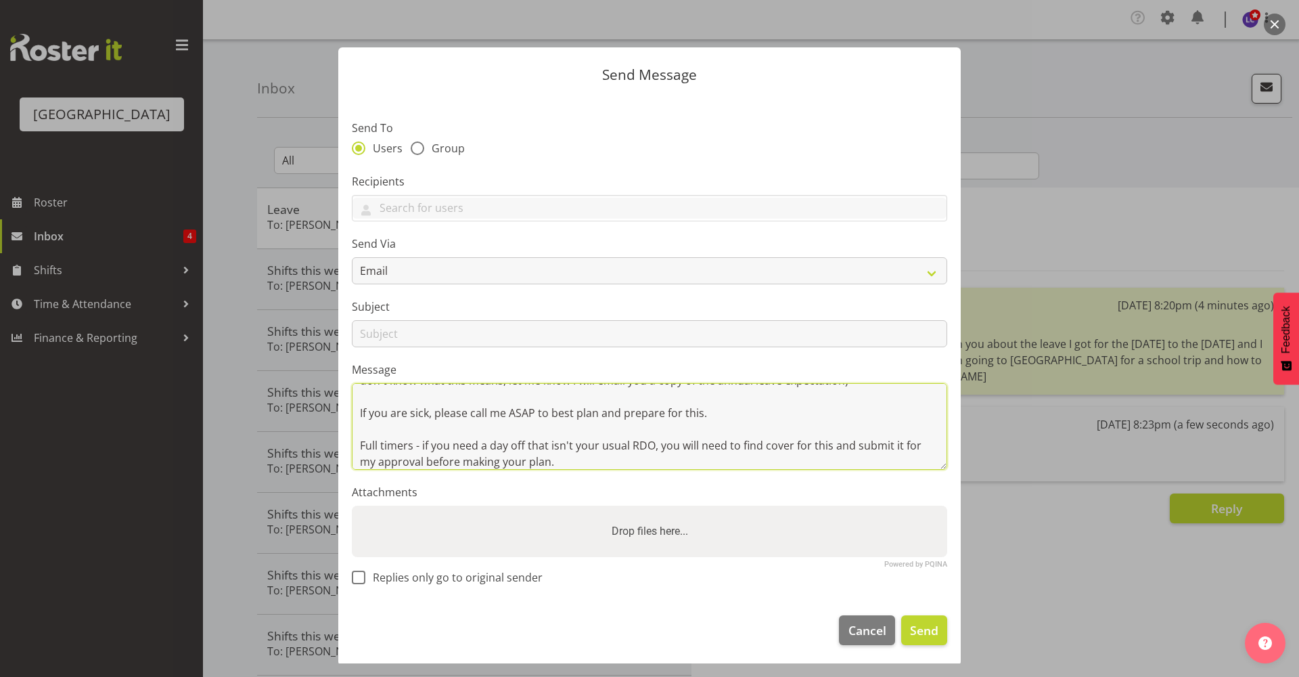
click at [567, 457] on textarea "Good Evening, This is an important message, please take your time to read this!…" at bounding box center [649, 426] width 595 height 87
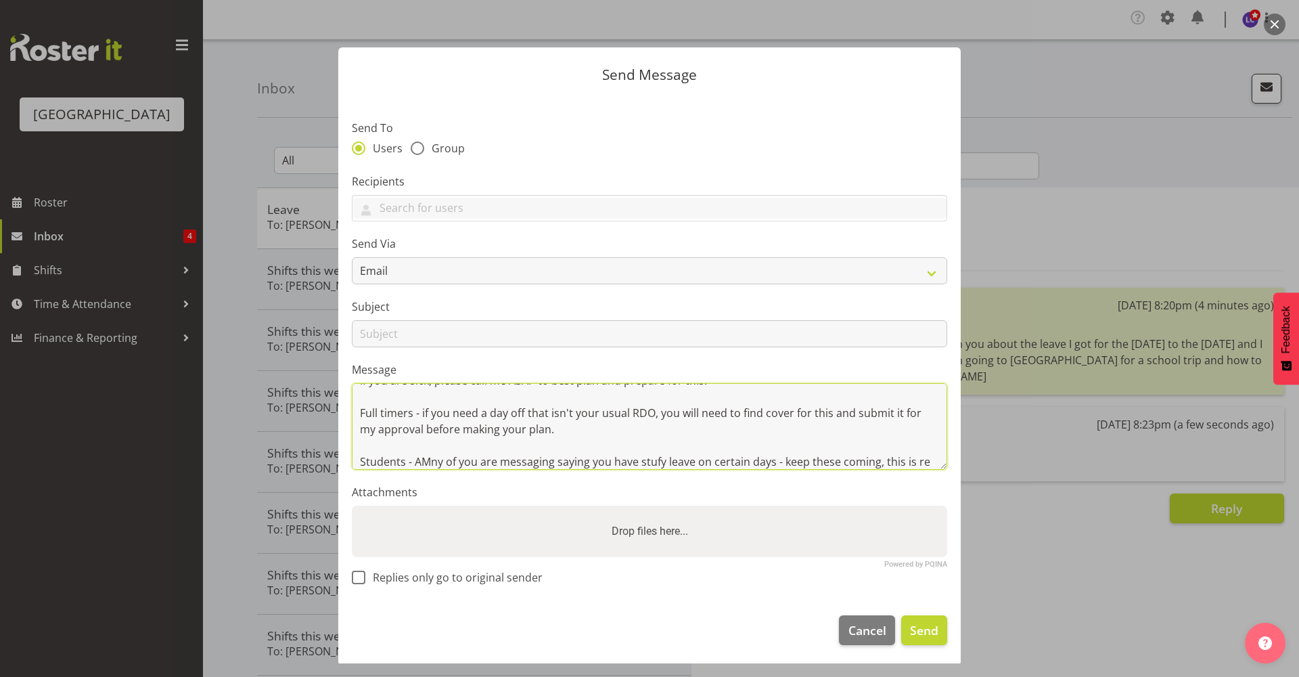
scroll to position [133, 0]
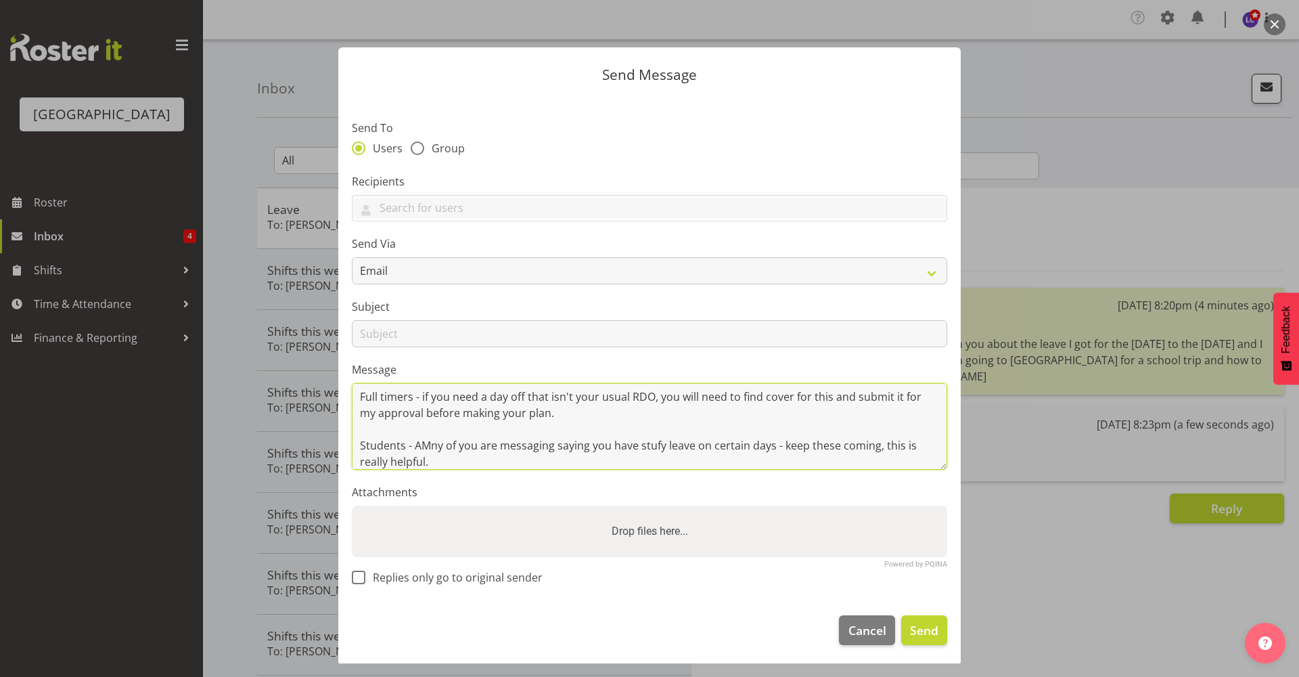
drag, startPoint x: 424, startPoint y: 442, endPoint x: 561, endPoint y: 453, distance: 137.7
click at [561, 455] on textarea "Good Evening, This is an important message, please take your time to read this!…" at bounding box center [649, 426] width 595 height 87
click at [445, 449] on textarea "Good Evening, This is an important message, please take your time to read this!…" at bounding box center [649, 426] width 595 height 87
click at [517, 459] on textarea "Good Evening, This is an important message, please take your time to read this!…" at bounding box center [649, 426] width 595 height 87
click at [774, 443] on textarea "Good Evening, This is an important message, please take your time to read this!…" at bounding box center [649, 426] width 595 height 87
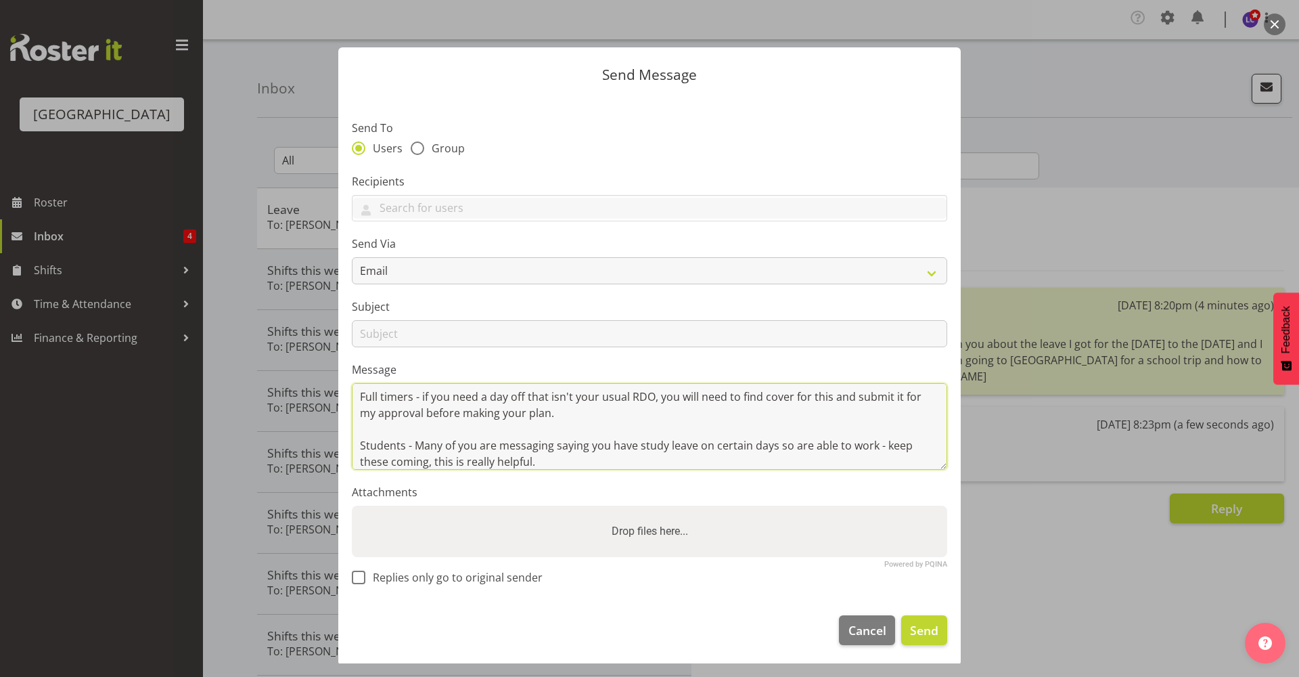
click at [726, 466] on textarea "Good Evening, This is an important message, please take your time to read this!…" at bounding box center [649, 426] width 595 height 87
click at [715, 454] on textarea "Good Evening, This is an important message, please take your time to read this!…" at bounding box center [649, 426] width 595 height 87
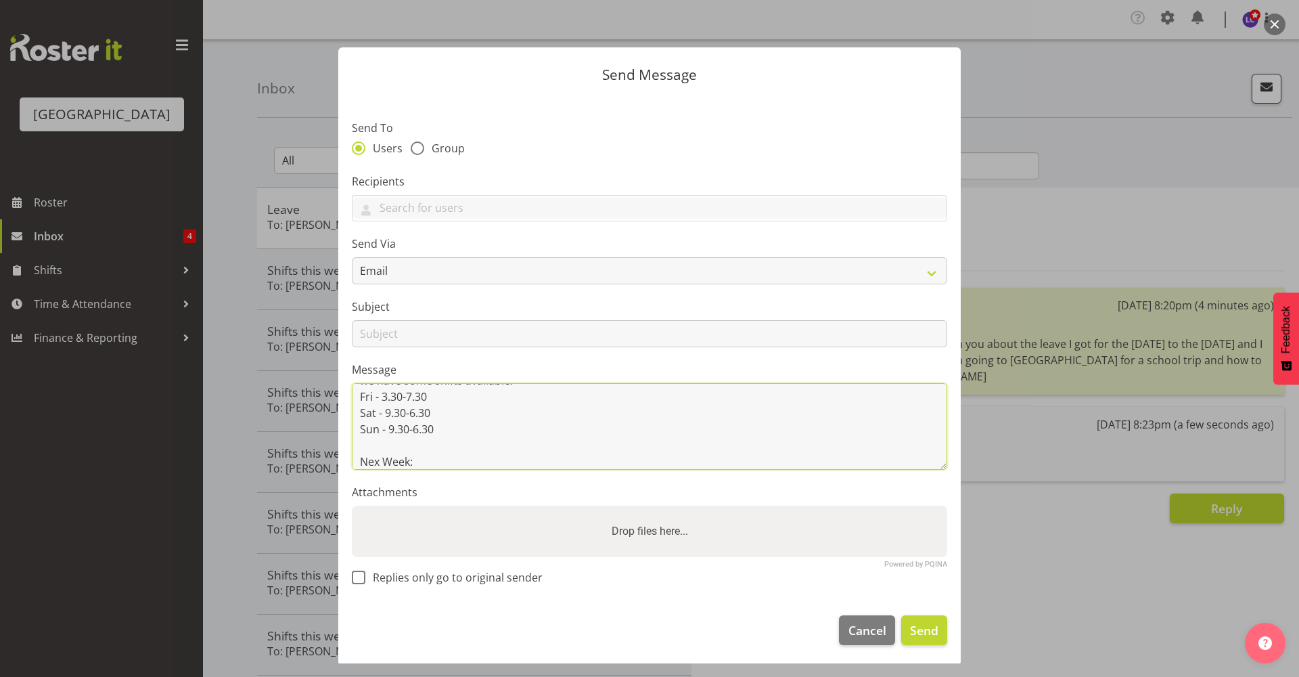
scroll to position [263, 0]
drag, startPoint x: 378, startPoint y: 440, endPoint x: 396, endPoint y: 455, distance: 24.0
click at [378, 440] on textarea "Good Evening, This is an important message, please take your time to read this!…" at bounding box center [649, 426] width 595 height 87
click at [434, 461] on textarea "Good Evening, This is an important message, please take your time to read this!…" at bounding box center [649, 426] width 595 height 87
click at [389, 465] on textarea "Good Evening, This is an important message, please take your time to read this!…" at bounding box center [649, 426] width 595 height 87
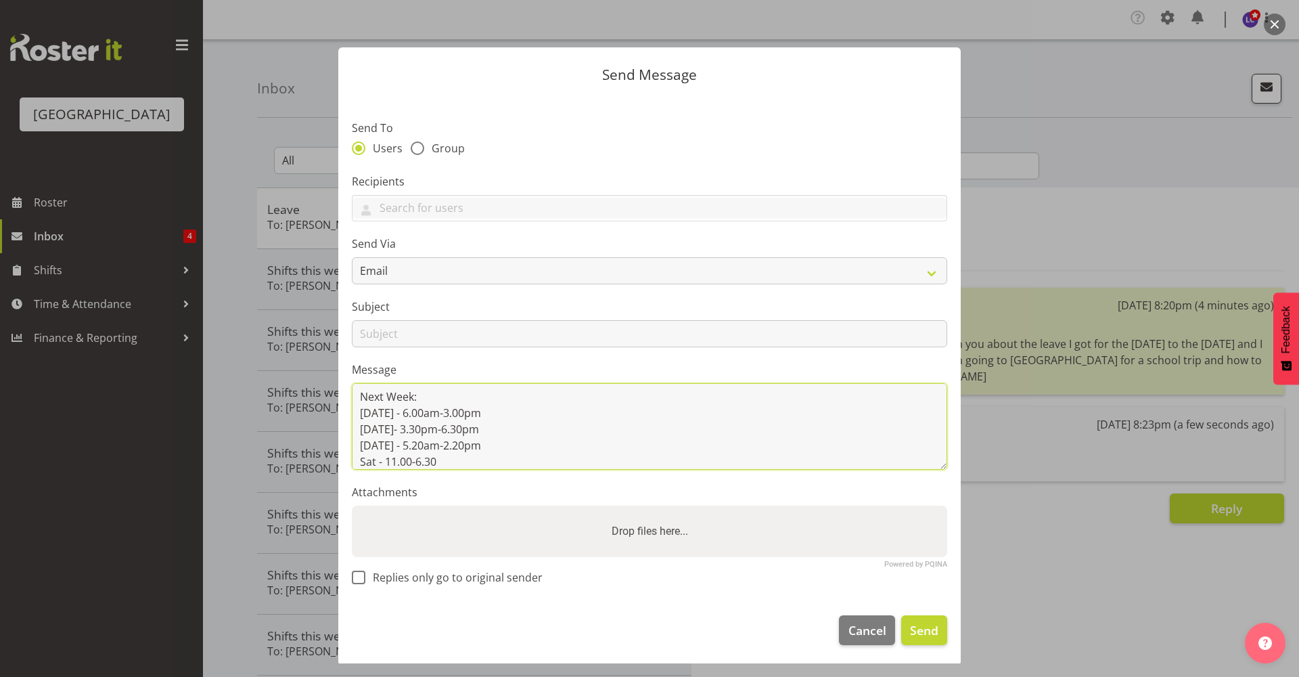
scroll to position [327, 0]
click at [409, 464] on textarea "Good Evening, This is an important message, please take your time to read this!…" at bounding box center [649, 426] width 595 height 87
click at [413, 439] on textarea "Good Evening, This is an important message, please take your time to read this!…" at bounding box center [649, 426] width 595 height 87
click at [459, 442] on textarea "Good Evening, This is an important message, please take your time to read this!…" at bounding box center [649, 426] width 595 height 87
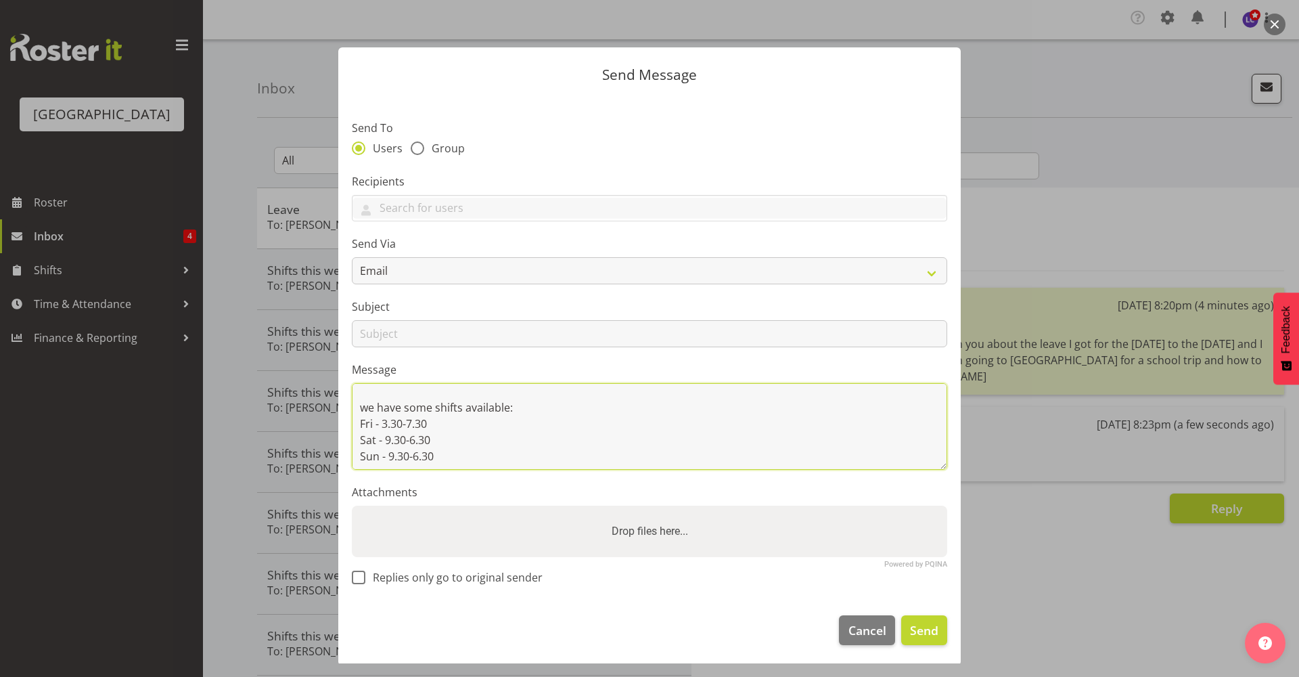
click at [435, 426] on textarea "Good Evening, This is an important message, please take your time to read this!…" at bounding box center [649, 426] width 595 height 87
click at [408, 425] on textarea "Good Evening, This is an important message, please take your time to read this!…" at bounding box center [649, 426] width 595 height 87
click at [451, 453] on textarea "Good Evening, This is an important message, please take your time to read this!…" at bounding box center [649, 426] width 595 height 87
click at [457, 439] on textarea "Good Evening, This is an important message, please take your time to read this!…" at bounding box center [649, 426] width 595 height 87
click at [475, 461] on textarea "Good Evening, This is an important message, please take your time to read this!…" at bounding box center [649, 426] width 595 height 87
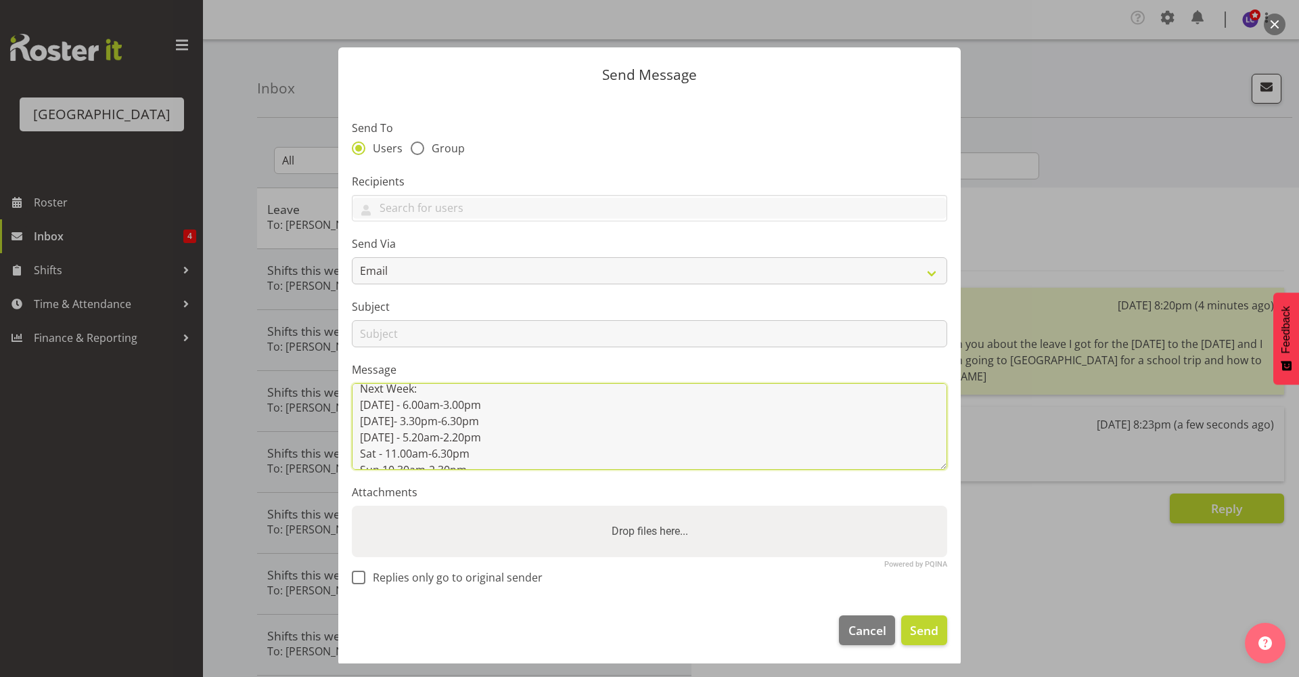
scroll to position [352, 0]
click at [553, 440] on textarea "Good Evening, This is an important message, please take your time to read this!…" at bounding box center [649, 426] width 595 height 87
click at [539, 465] on textarea "Good Evening, This is an important message, please take your time to read this!…" at bounding box center [649, 426] width 595 height 87
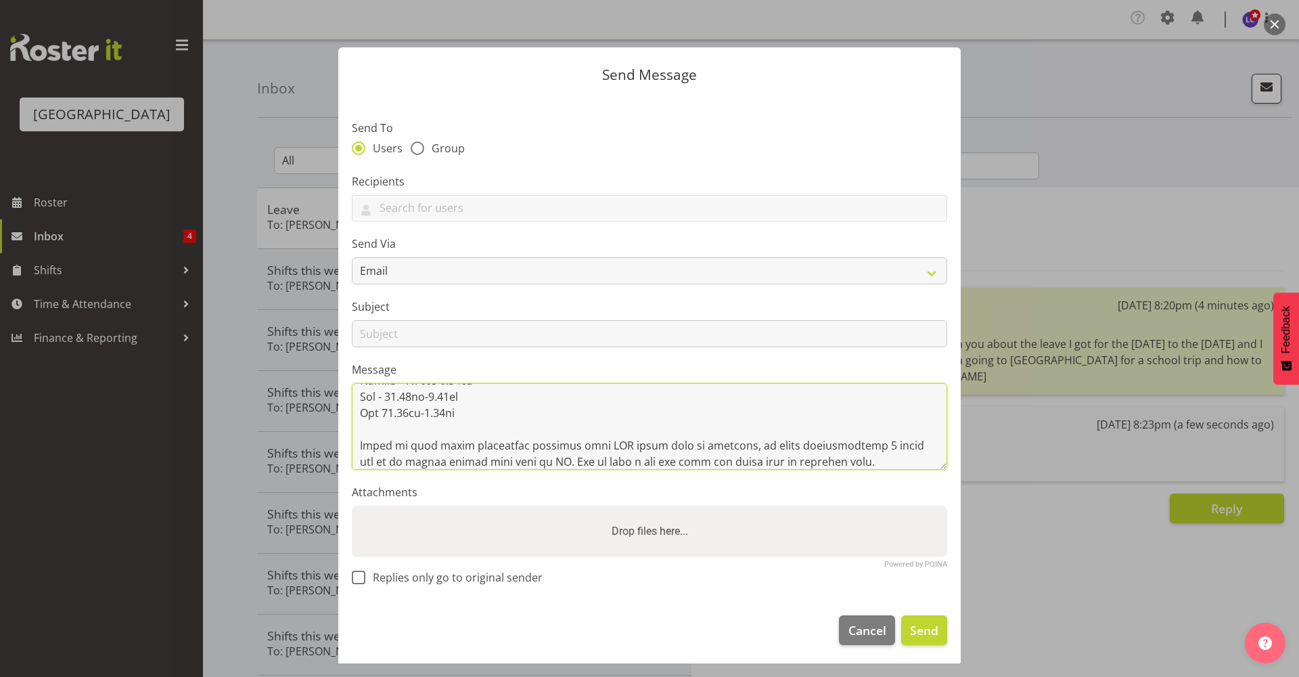
click at [857, 457] on textarea at bounding box center [649, 426] width 595 height 87
click at [865, 455] on textarea at bounding box center [649, 426] width 595 height 87
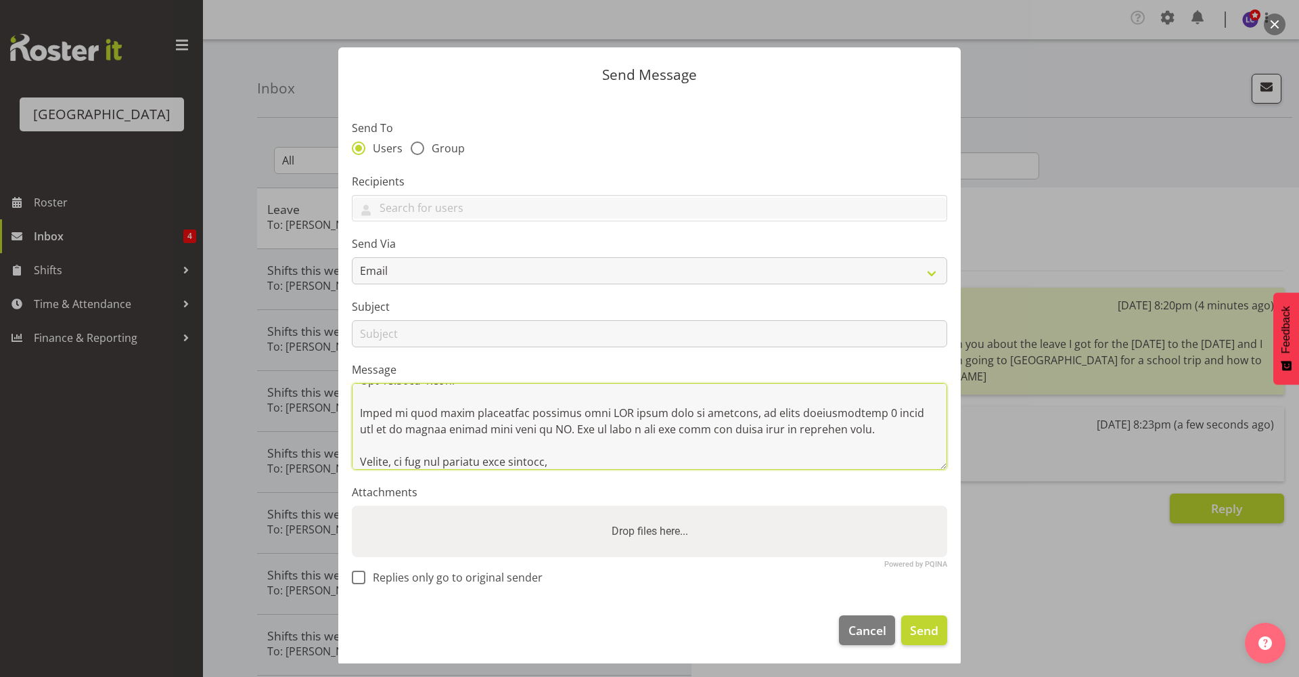
click at [591, 460] on textarea at bounding box center [649, 426] width 595 height 87
paste textarea "will be restricted at the top of Elles road leading into the game and also at t…"
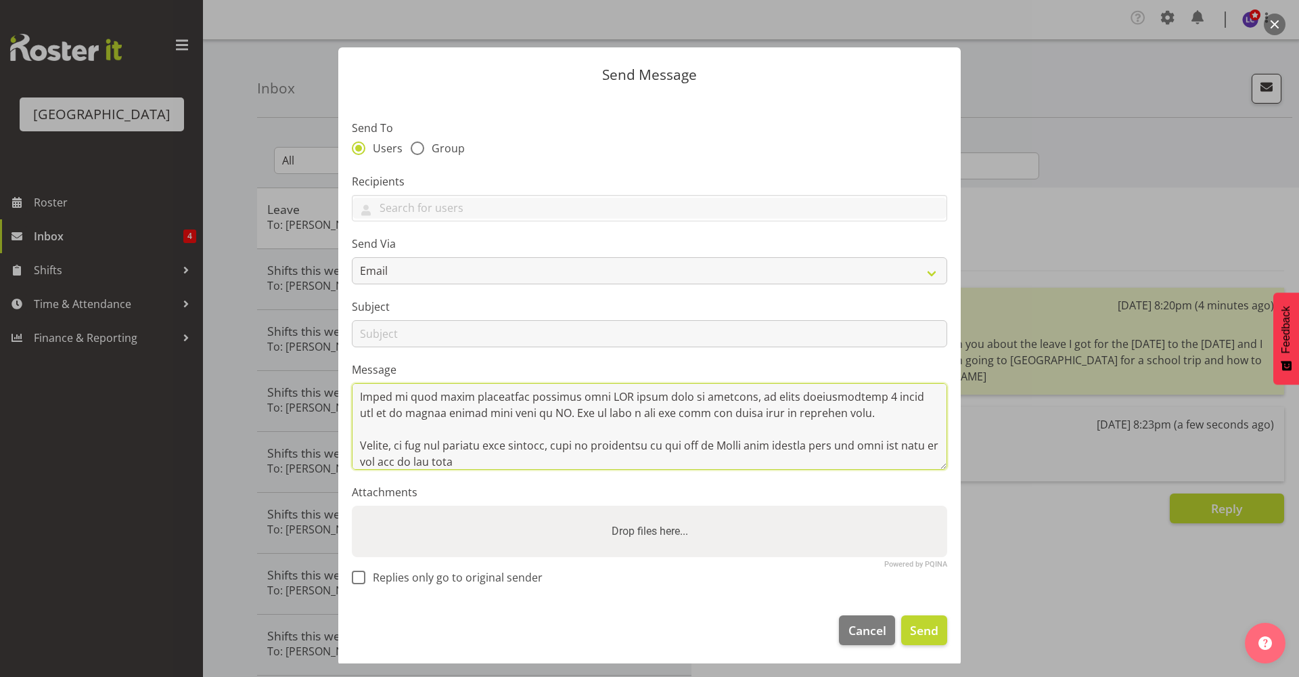
click at [612, 453] on textarea at bounding box center [649, 426] width 595 height 87
click at [583, 464] on textarea at bounding box center [649, 426] width 595 height 87
click at [658, 466] on textarea at bounding box center [649, 426] width 595 height 87
paste textarea "via Forth street that would be an easier entry for them during the short durati…"
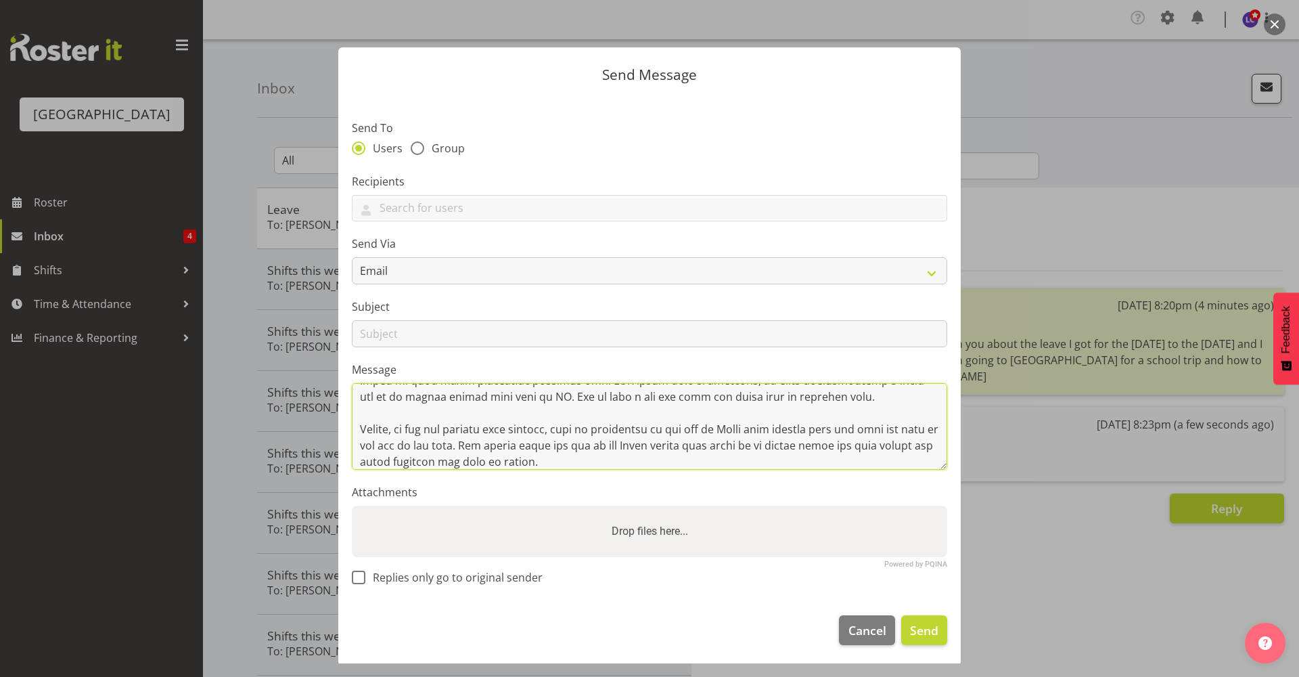
click at [705, 457] on textarea at bounding box center [649, 426] width 595 height 87
drag, startPoint x: 898, startPoint y: 445, endPoint x: 697, endPoint y: 446, distance: 201.0
click at [697, 446] on textarea at bounding box center [649, 426] width 595 height 87
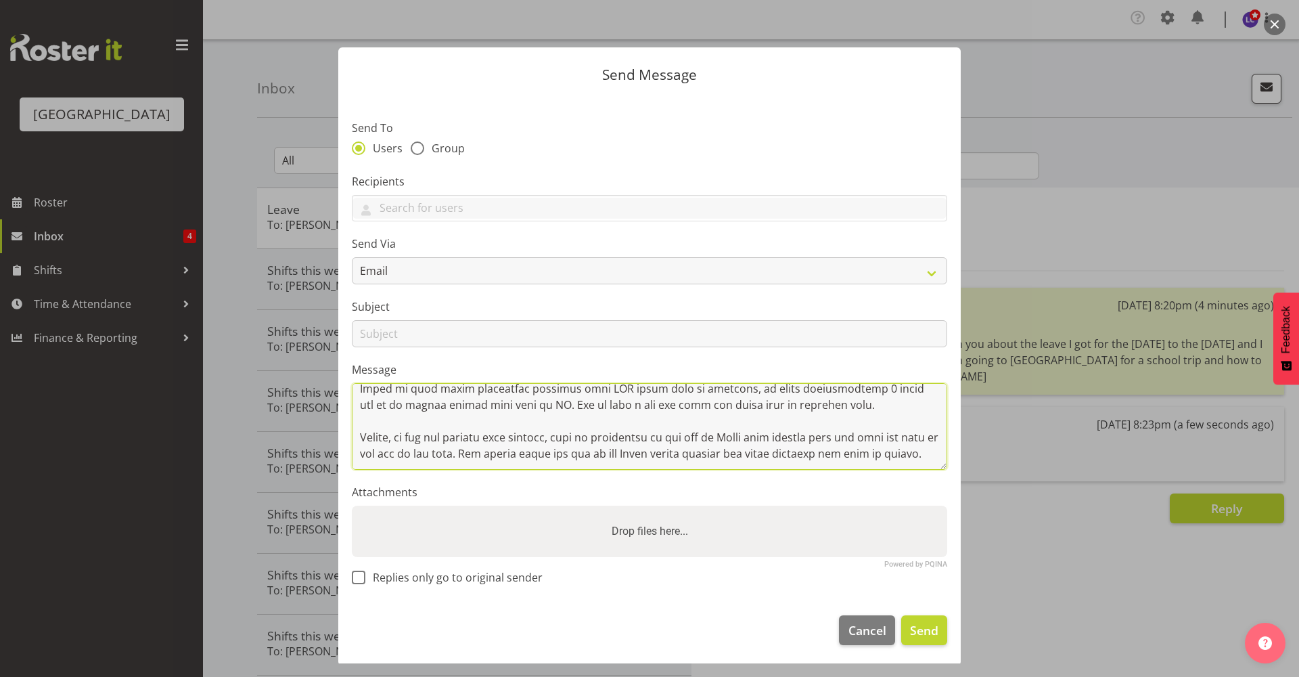
scroll to position [433, 0]
click at [917, 457] on textarea at bounding box center [649, 426] width 595 height 87
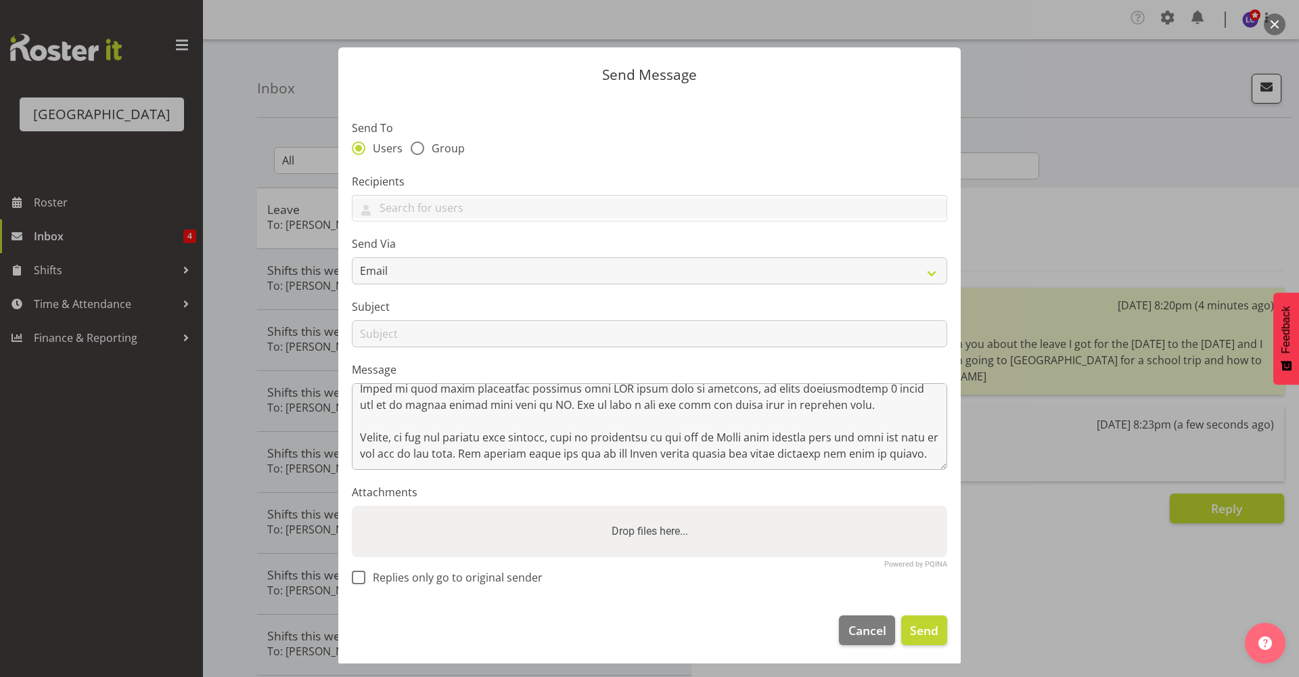
scroll to position [441, 0]
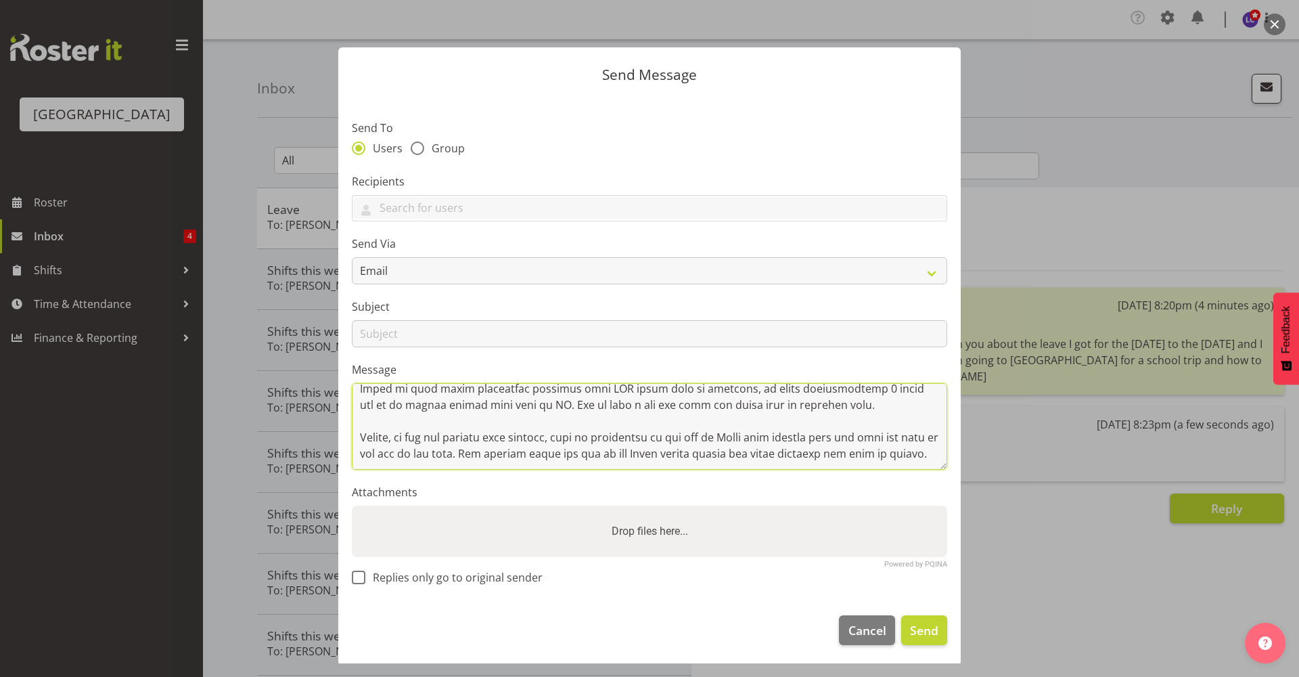
click at [553, 463] on textarea at bounding box center [649, 426] width 595 height 87
click at [460, 468] on textarea at bounding box center [649, 426] width 595 height 87
paste textarea "Access from the Tweed St roundabout is available by just telling the Traffic pe…"
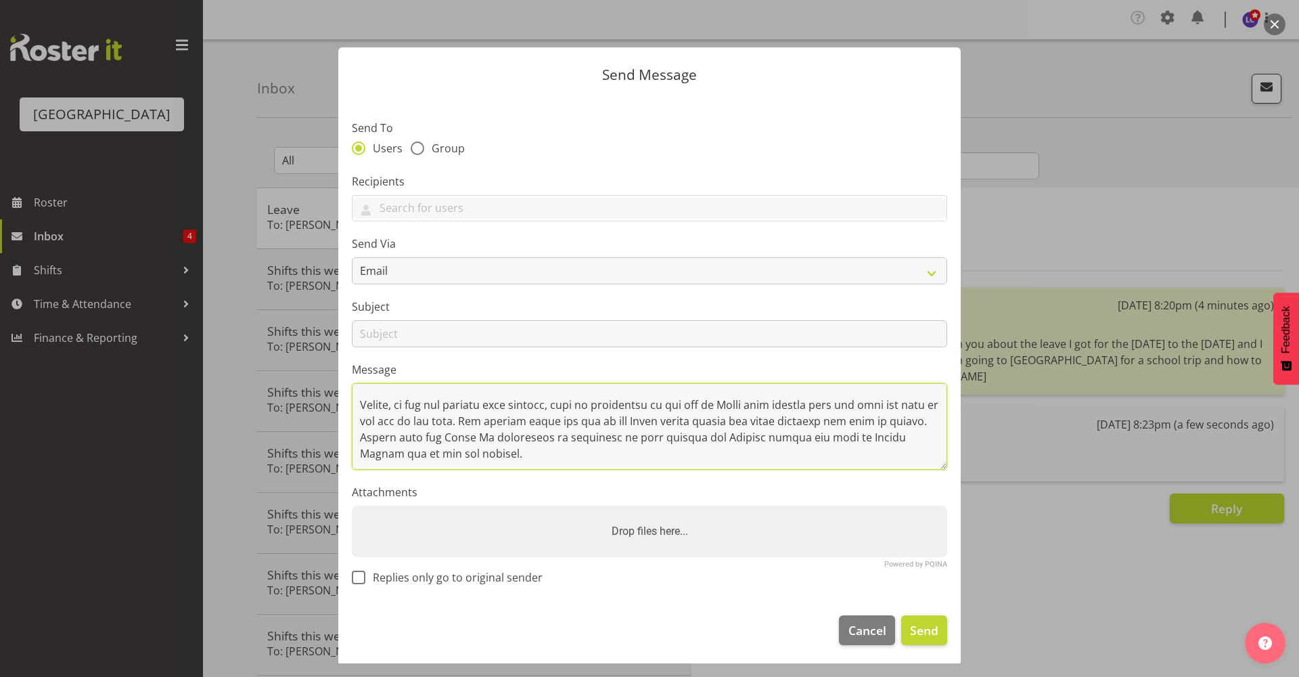
scroll to position [490, 0]
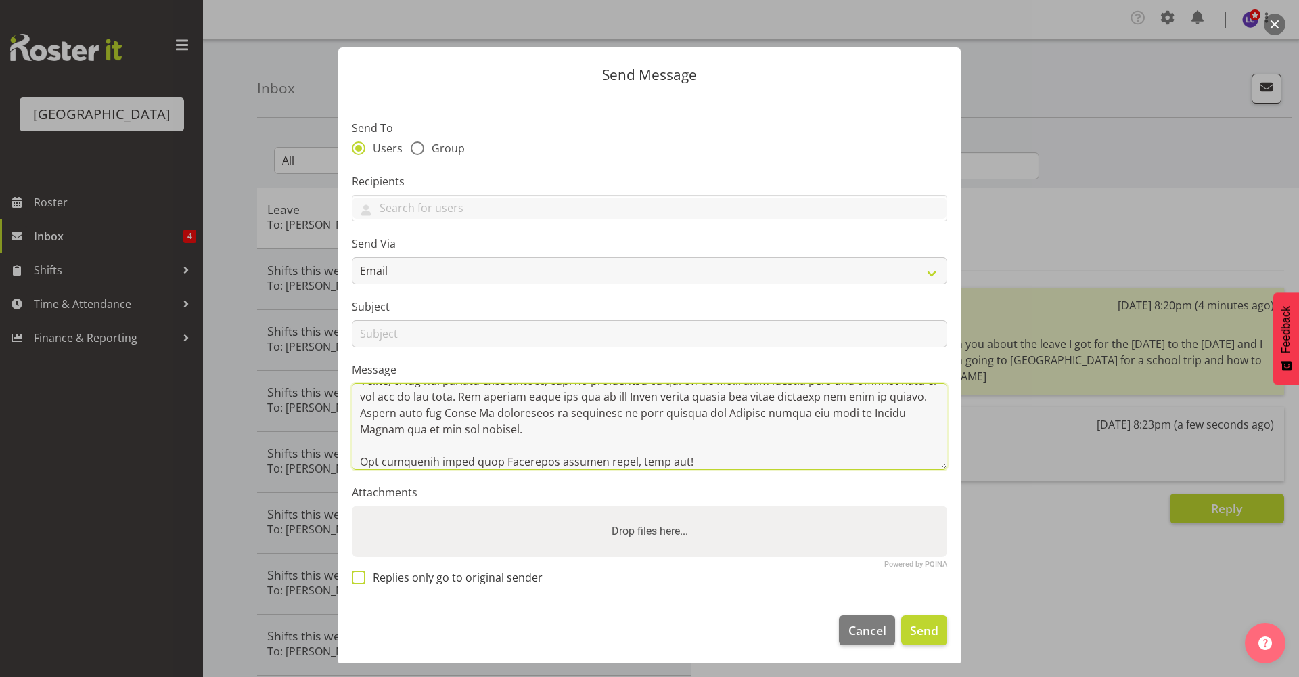
type textarea "Good Evening, This is an important message, please take your time to read this!…"
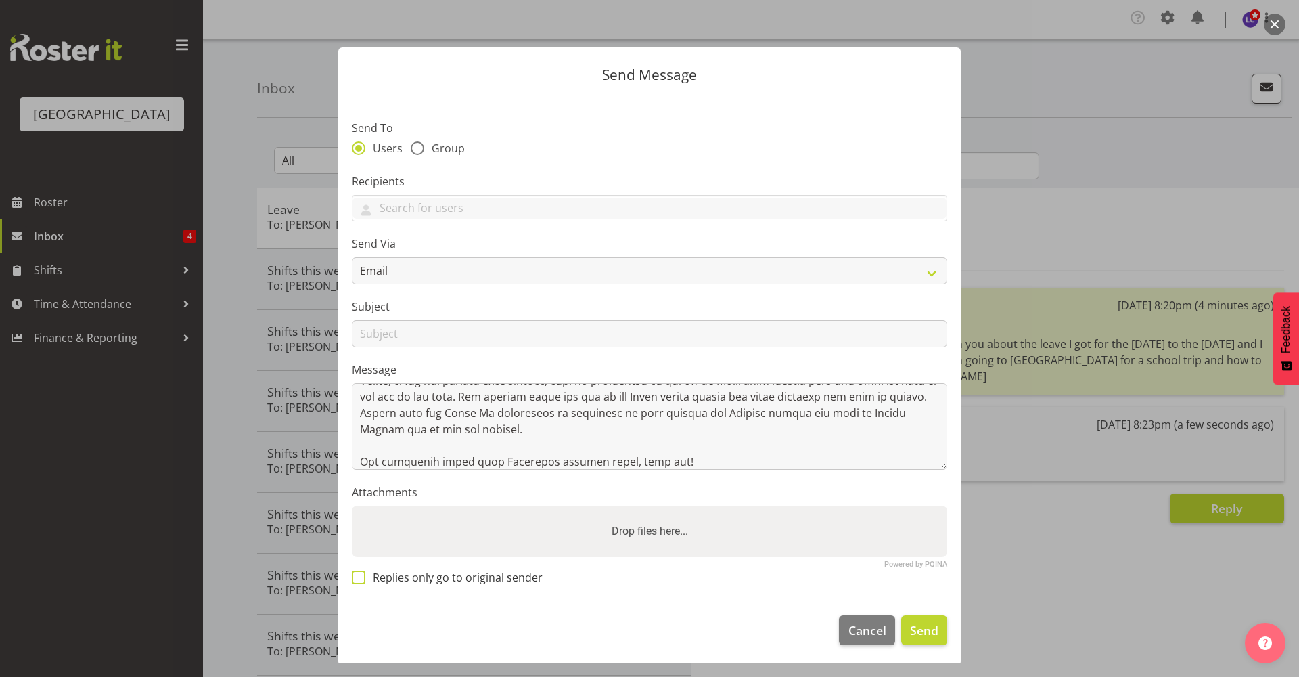
click at [487, 572] on span "Replies only go to original sender" at bounding box center [453, 577] width 177 height 14
click at [361, 573] on input "Replies only go to original sender" at bounding box center [356, 577] width 9 height 9
checkbox input "true"
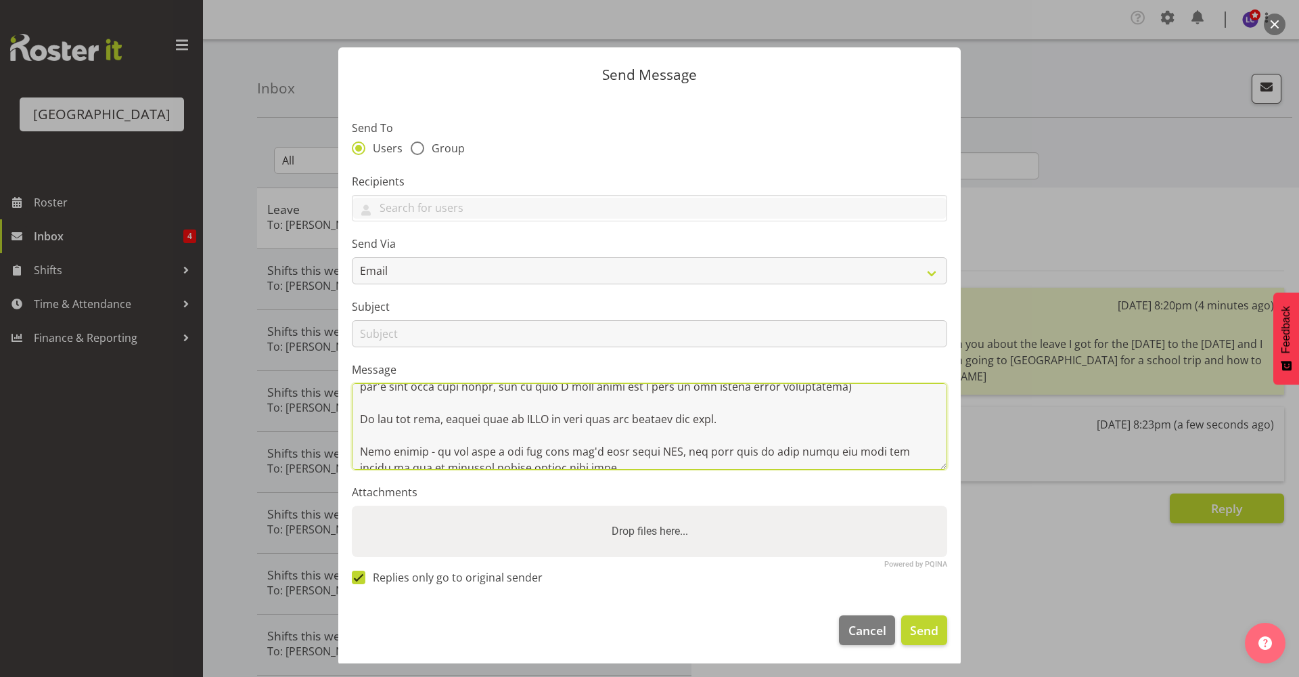
scroll to position [0, 0]
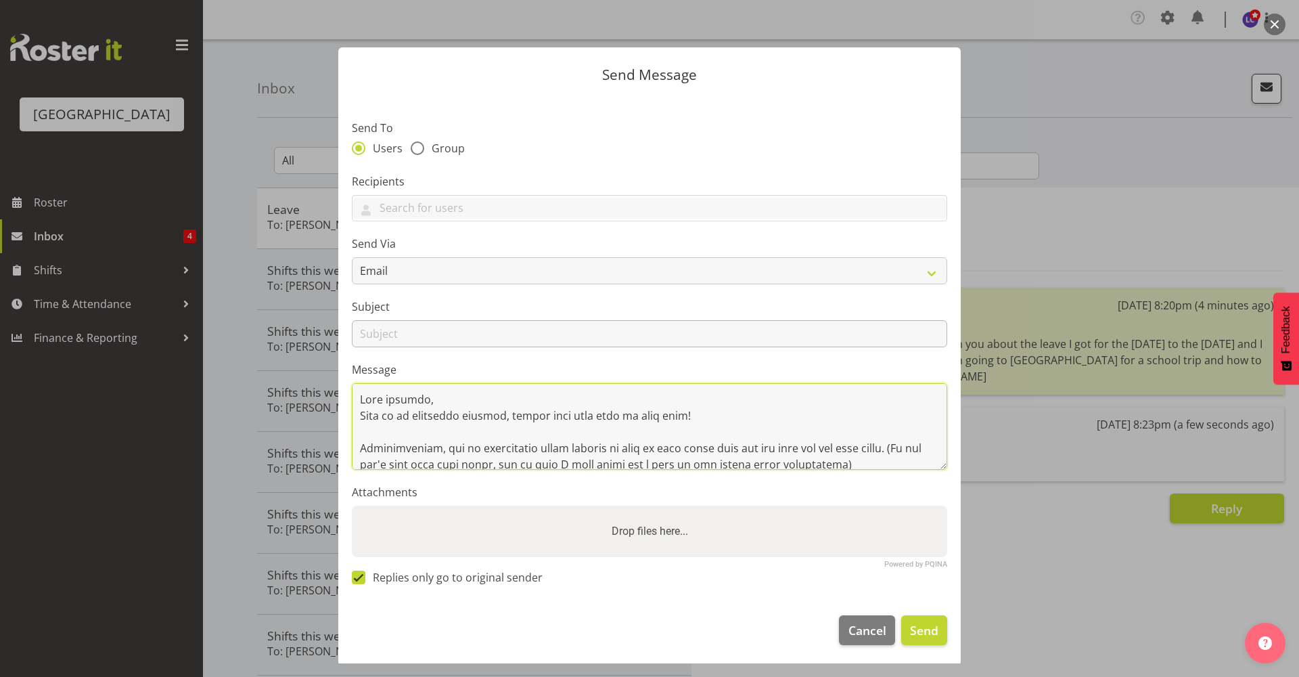
type textarea "Good evening, This is an important message, please take your time to read this!…"
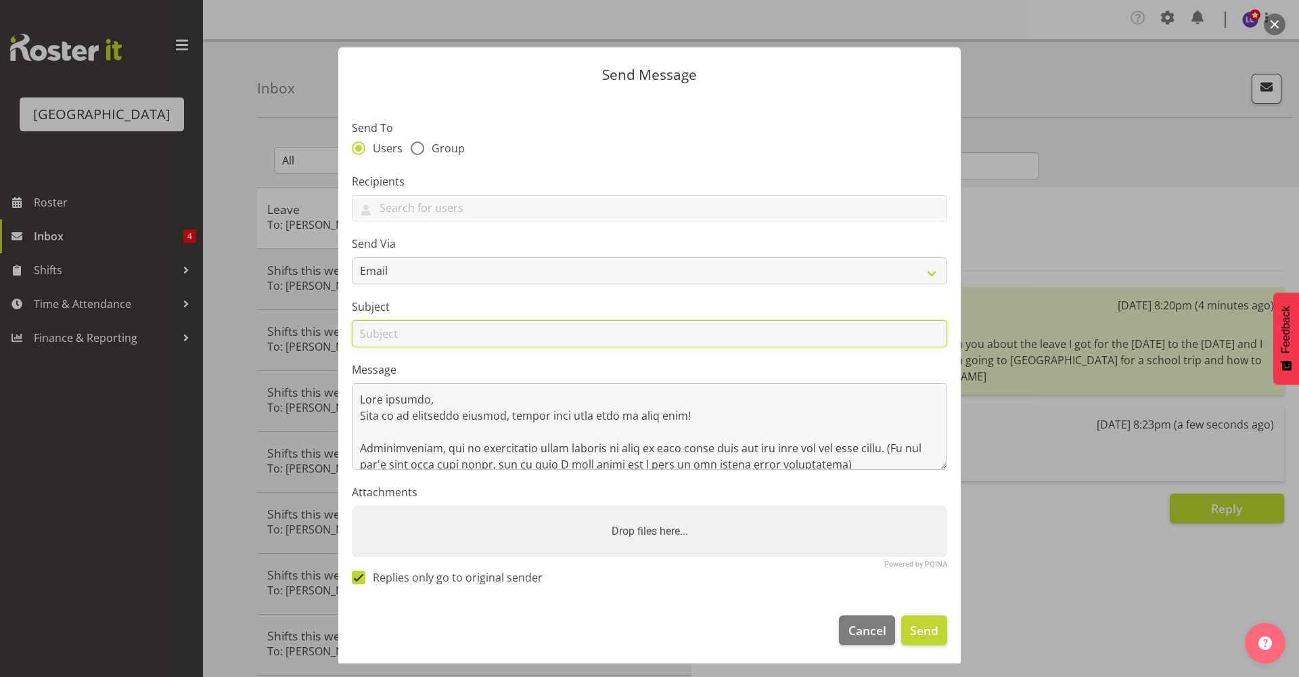
click at [421, 327] on input "text" at bounding box center [649, 333] width 595 height 27
type input "IMPORTANT PLEASE READ"
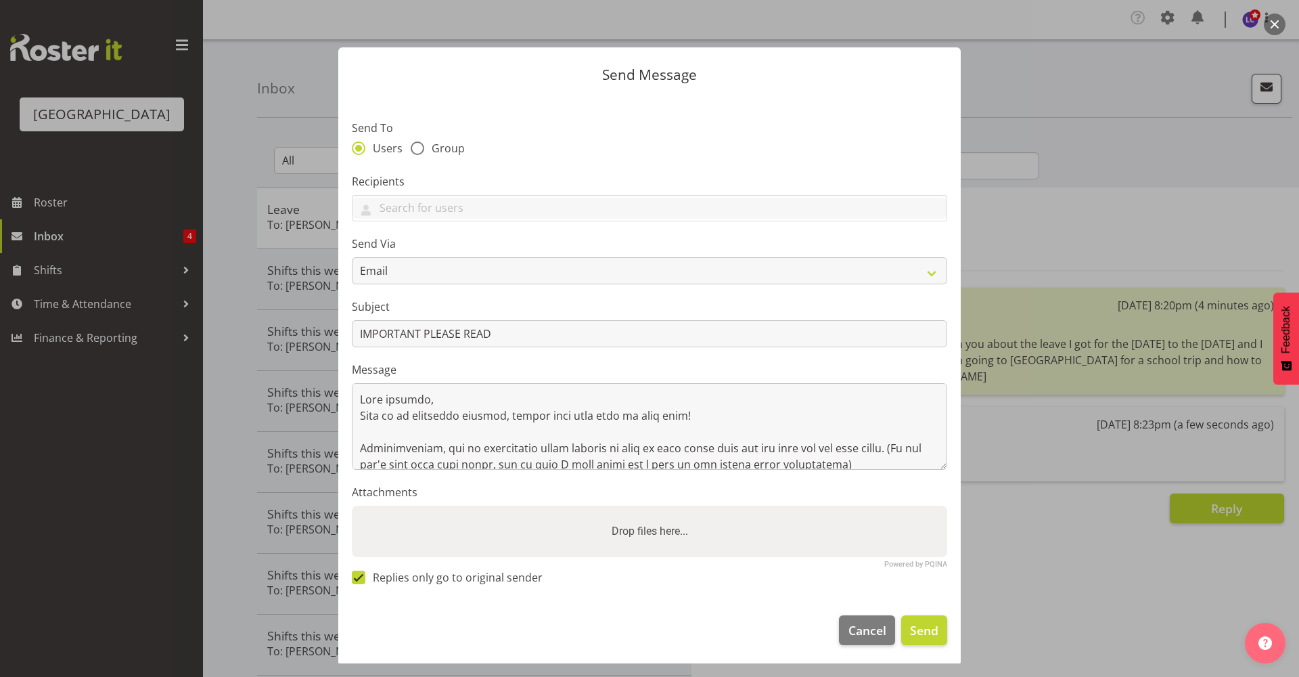
click at [432, 256] on div "Send Via Email SMS" at bounding box center [649, 259] width 595 height 49
click at [429, 282] on select "Email SMS" at bounding box center [649, 270] width 595 height 27
select select "sms"
click at [352, 257] on select "Email SMS" at bounding box center [649, 270] width 595 height 27
click at [472, 208] on input "text" at bounding box center [650, 208] width 594 height 21
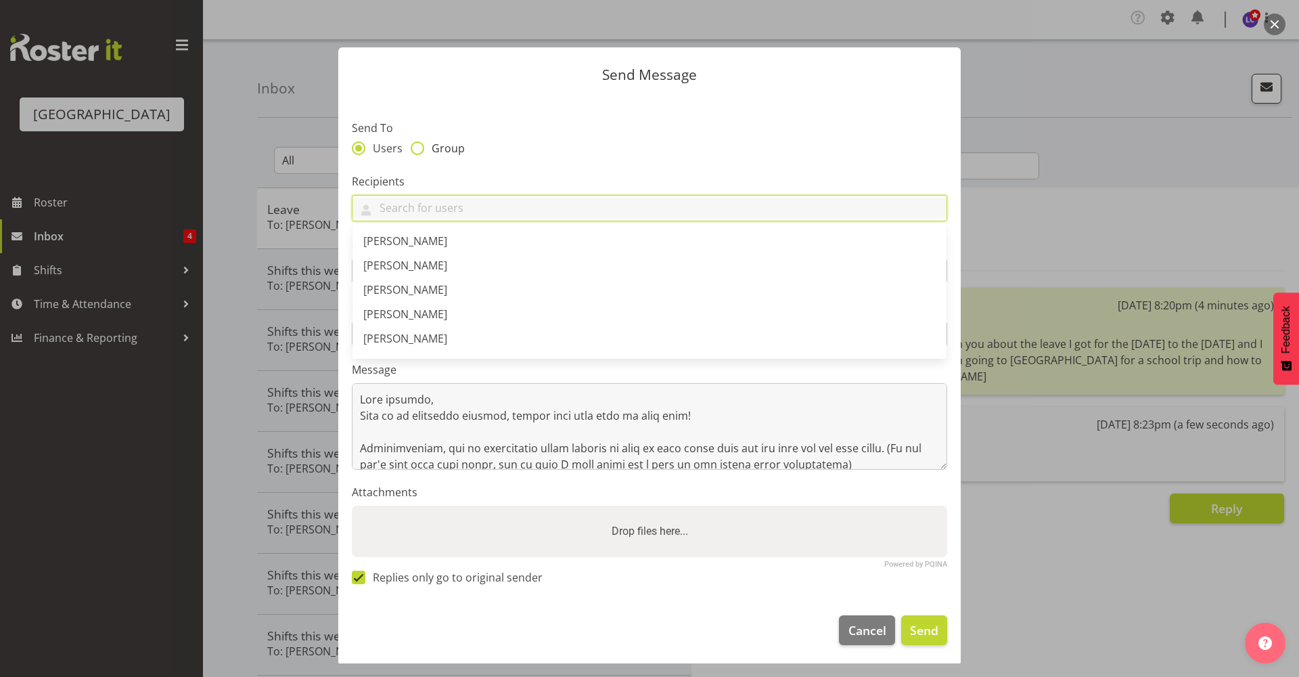
click at [439, 145] on span "Group" at bounding box center [444, 148] width 41 height 14
click at [419, 145] on input "Group" at bounding box center [415, 147] width 9 height 9
radio input "true"
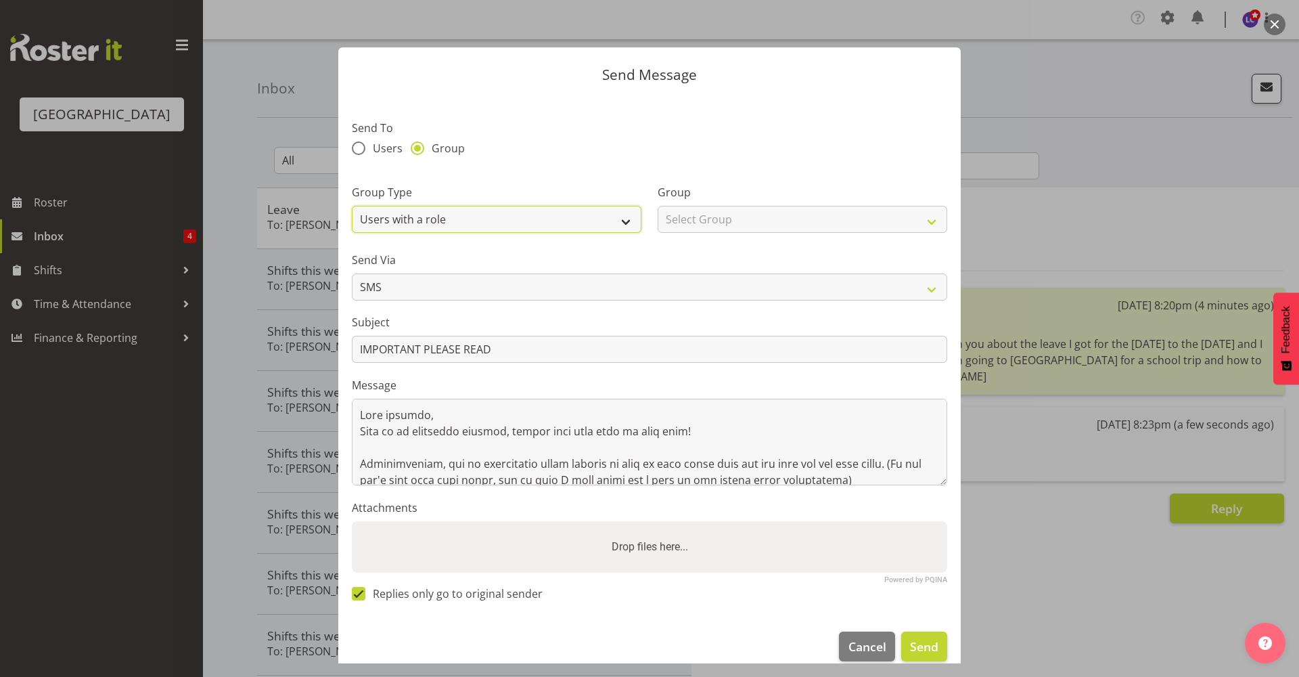
click at [468, 209] on select "Users with a role Users with a skill Primary users in a location All users in a…" at bounding box center [497, 219] width 290 height 27
select select "all_department"
click at [352, 206] on select "Users with a role Users with a skill Primary users in a location All users in a…" at bounding box center [497, 219] width 290 height 27
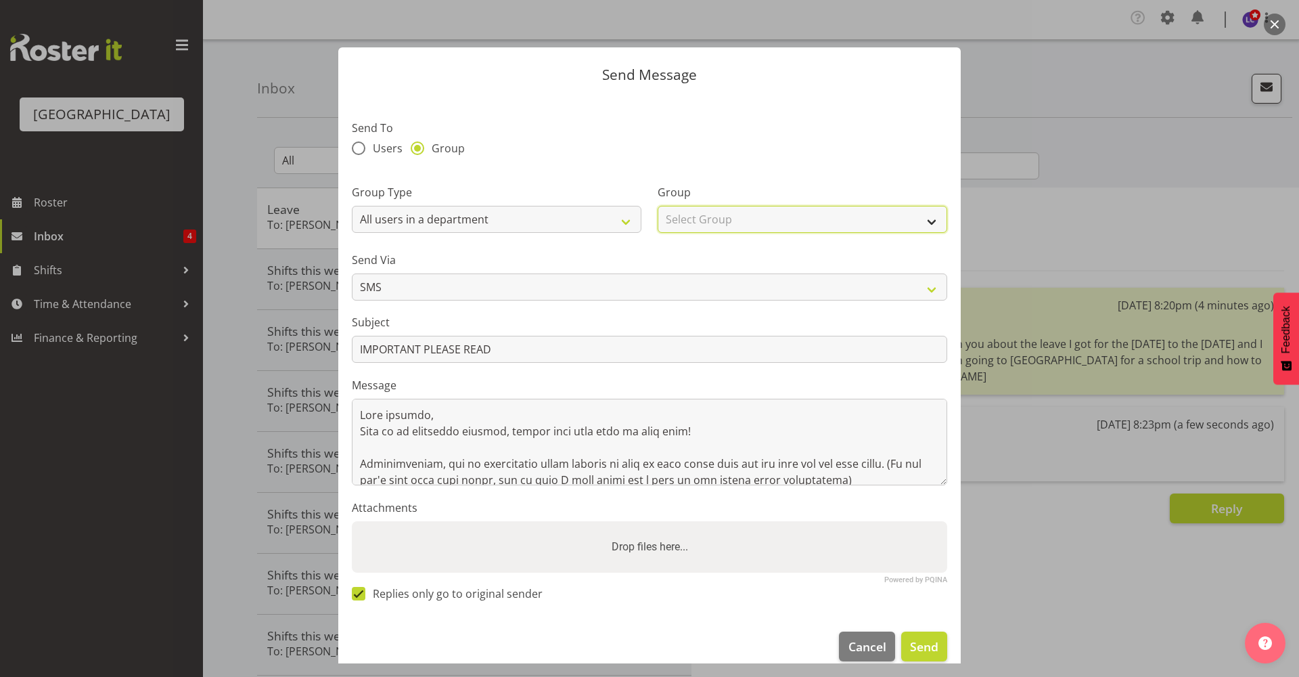
click at [706, 227] on select "Select Group Cleaning Crew Customer Services Crew Lifeguard Crew Maintenance Cr…" at bounding box center [803, 219] width 290 height 27
select select "114"
click at [658, 206] on select "Select Group Cleaning Crew Customer Services Crew Lifeguard Crew Maintenance Cr…" at bounding box center [803, 219] width 290 height 27
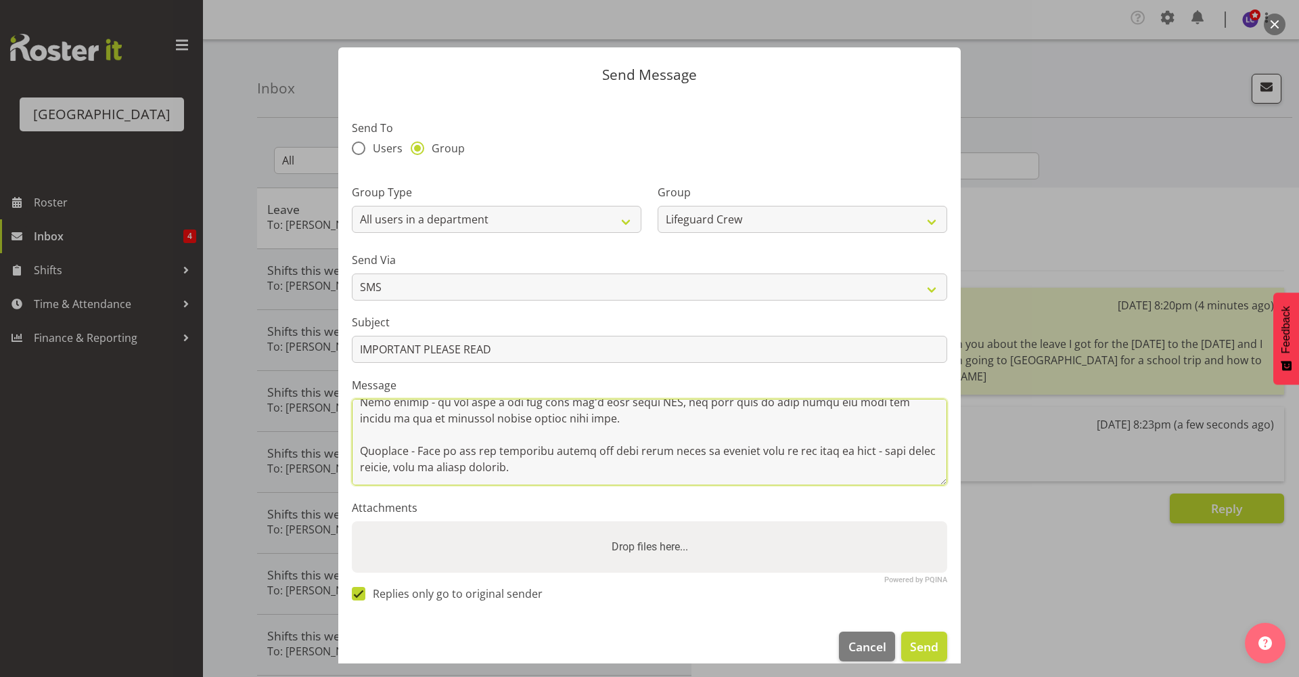
scroll to position [135, 0]
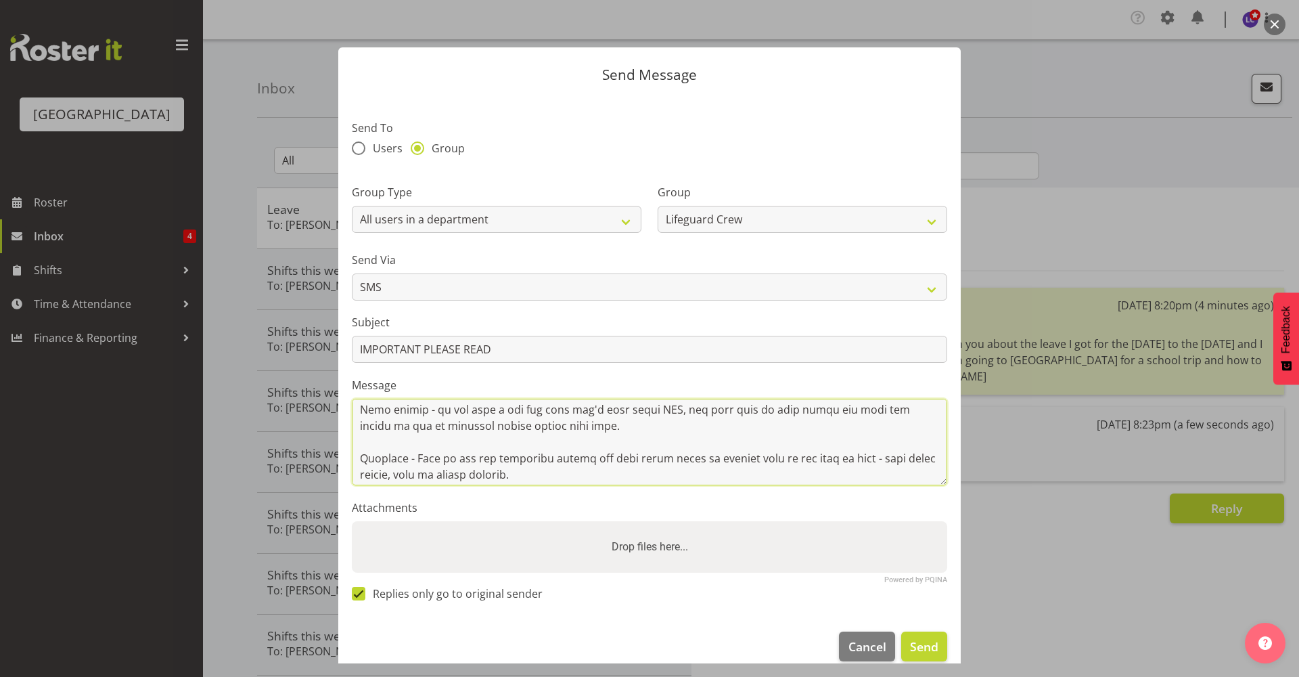
click at [650, 424] on textarea at bounding box center [649, 442] width 595 height 87
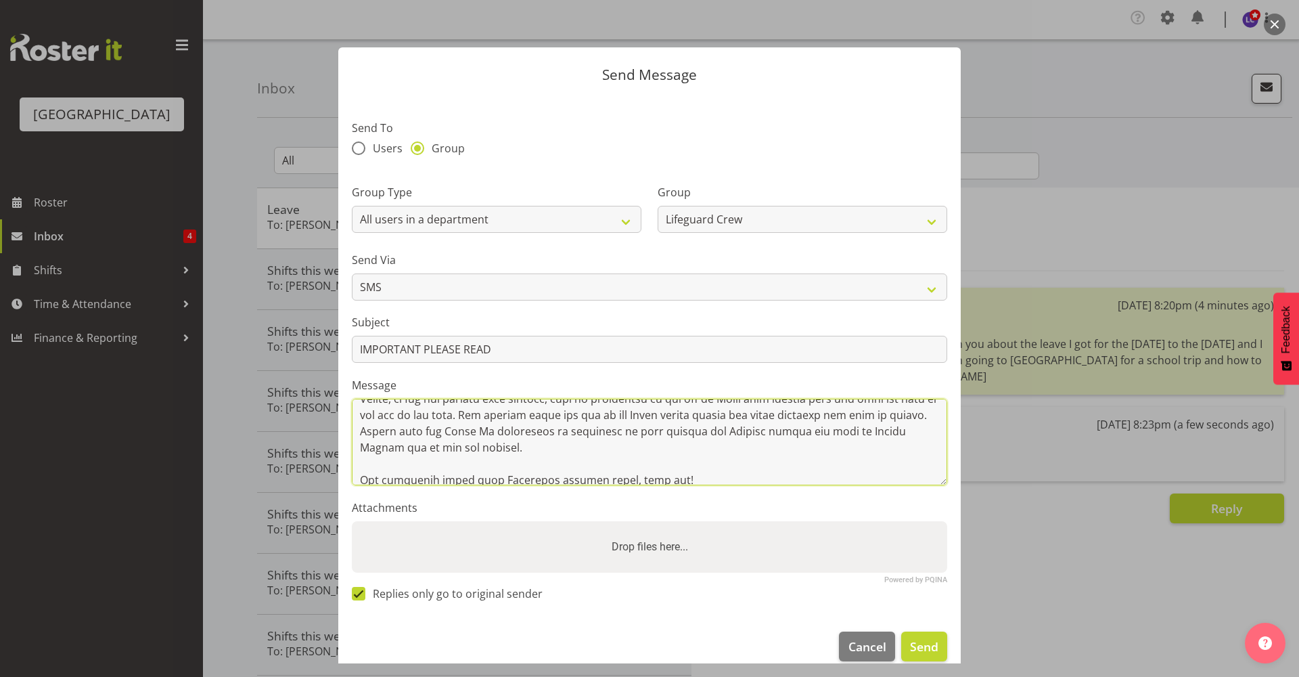
scroll to position [460, 0]
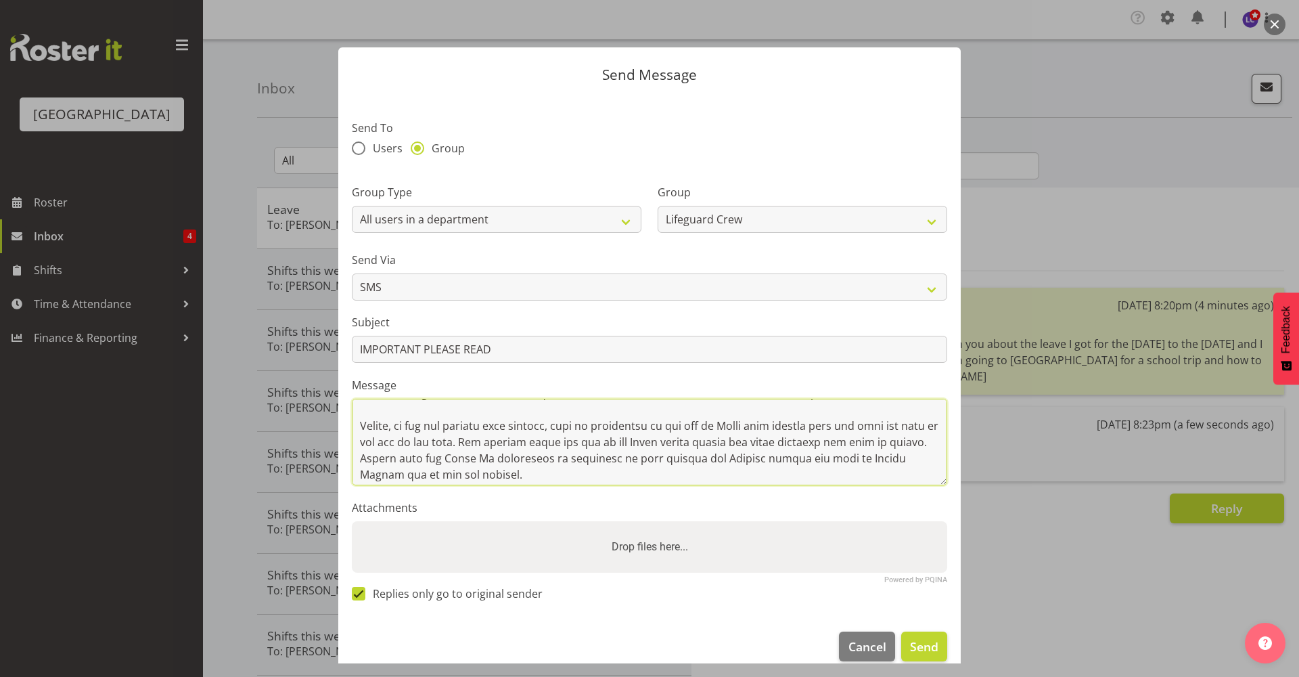
click at [562, 426] on textarea at bounding box center [649, 442] width 595 height 87
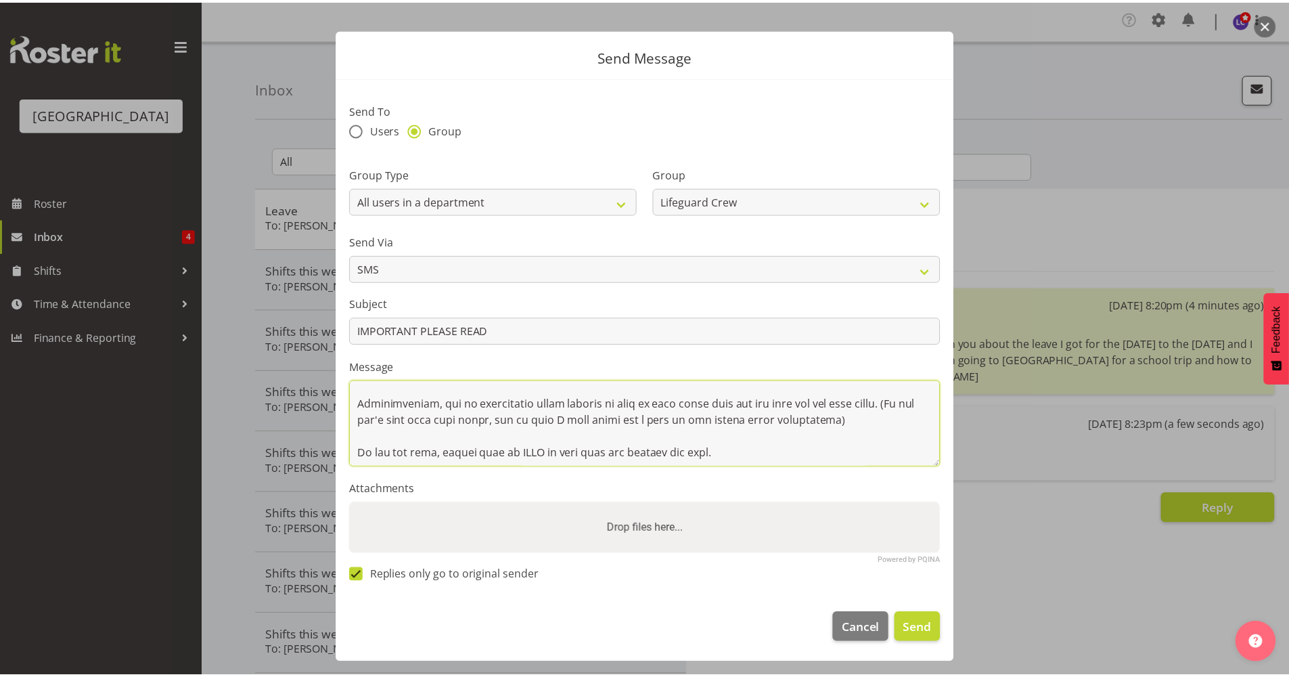
scroll to position [0, 0]
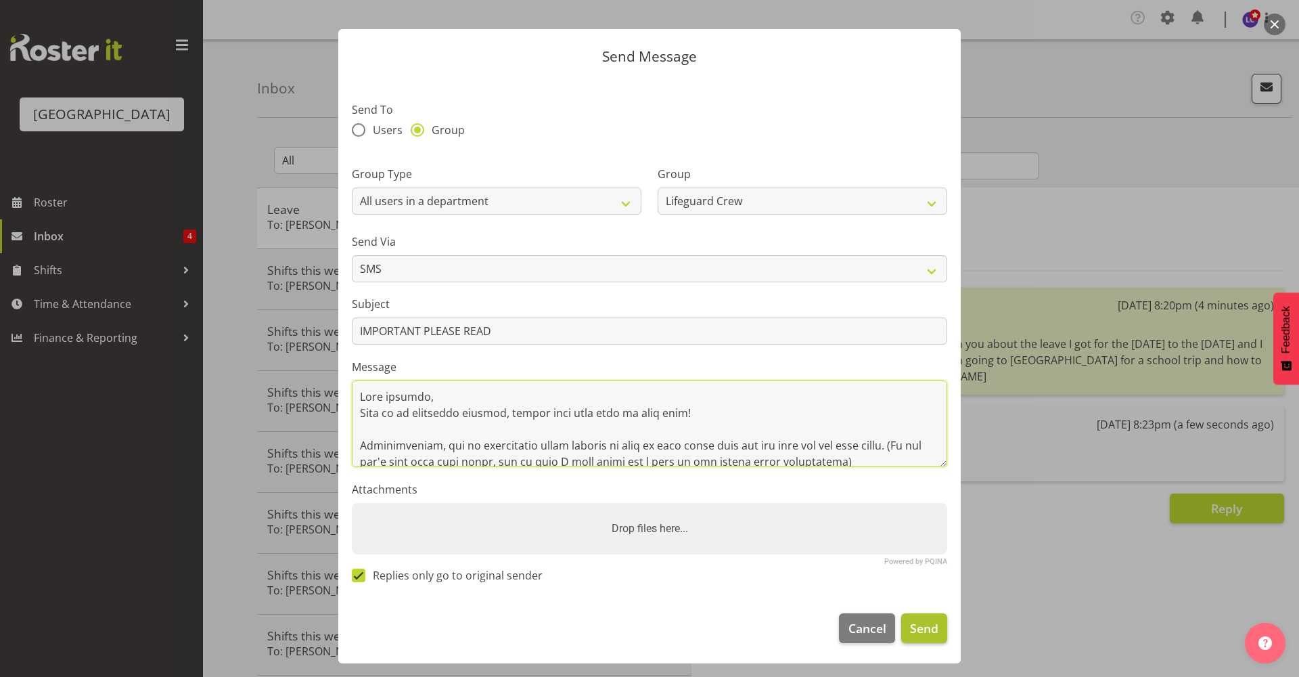
type textarea "Good evening, This is an important message, please take your time to read this!…"
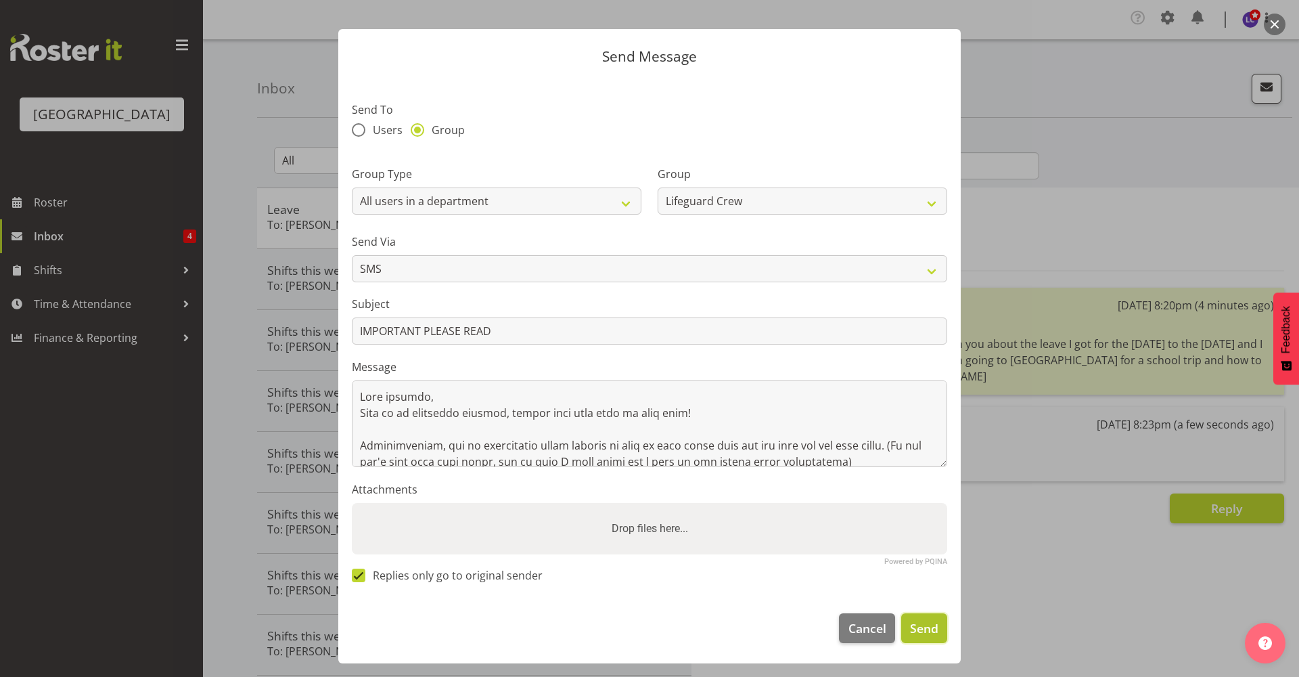
click at [926, 640] on button "Send" at bounding box center [924, 628] width 46 height 30
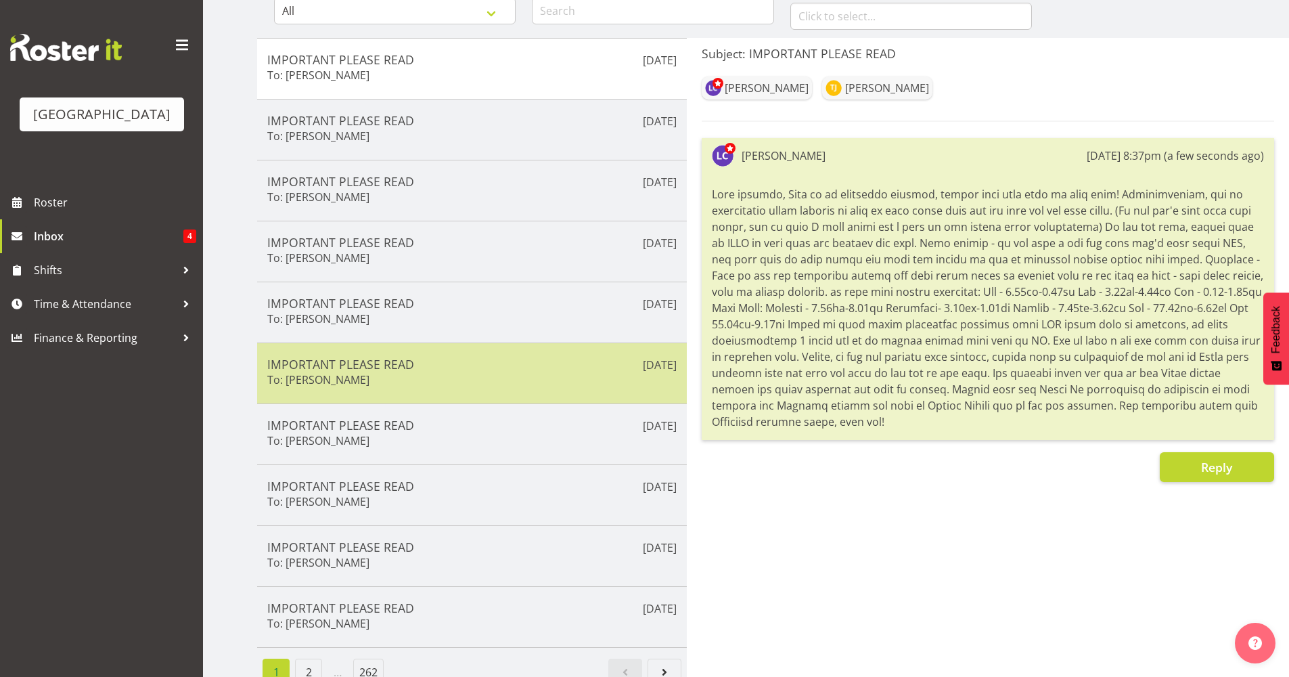
scroll to position [174, 0]
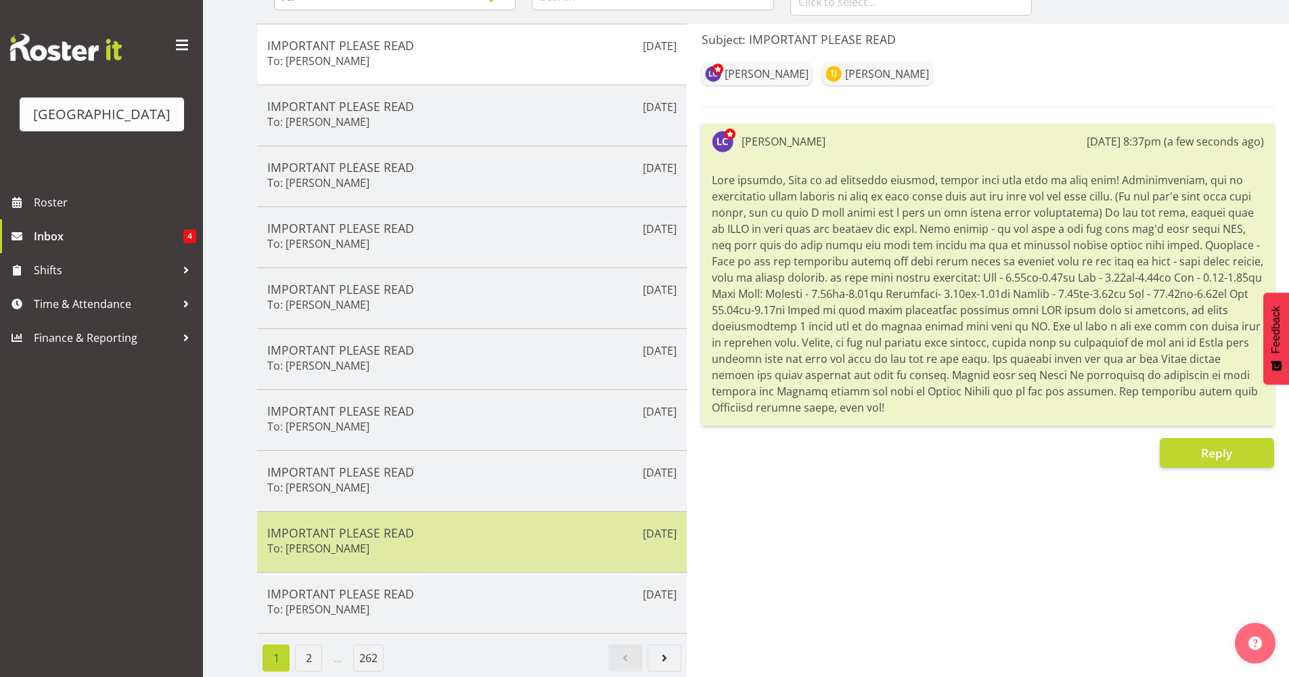
click at [432, 530] on div "IMPORTANT PLEASE READ To: Milly Turrell" at bounding box center [471, 541] width 409 height 33
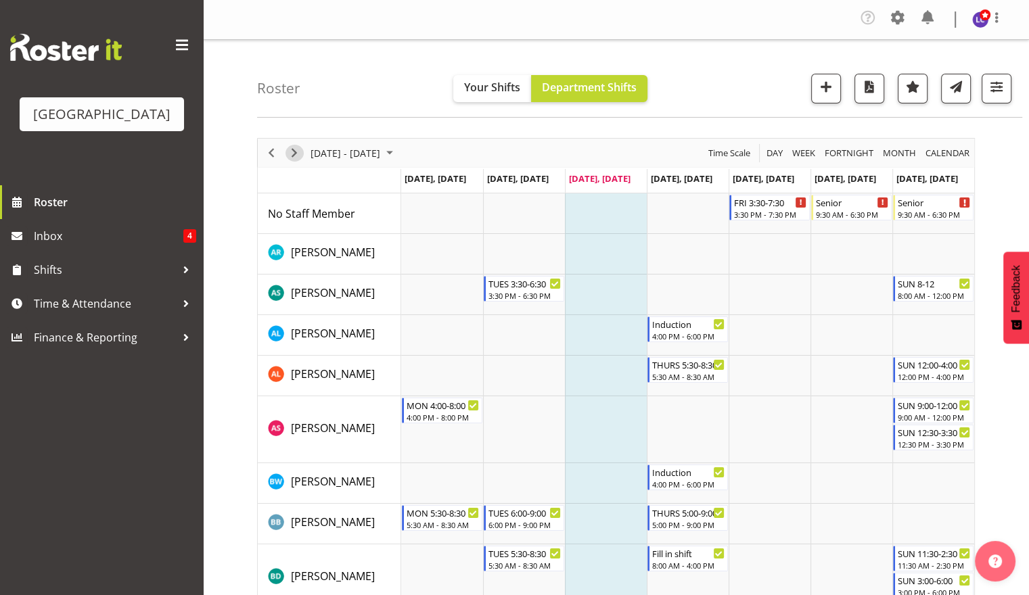
click at [300, 148] on span "Next" at bounding box center [294, 153] width 16 height 17
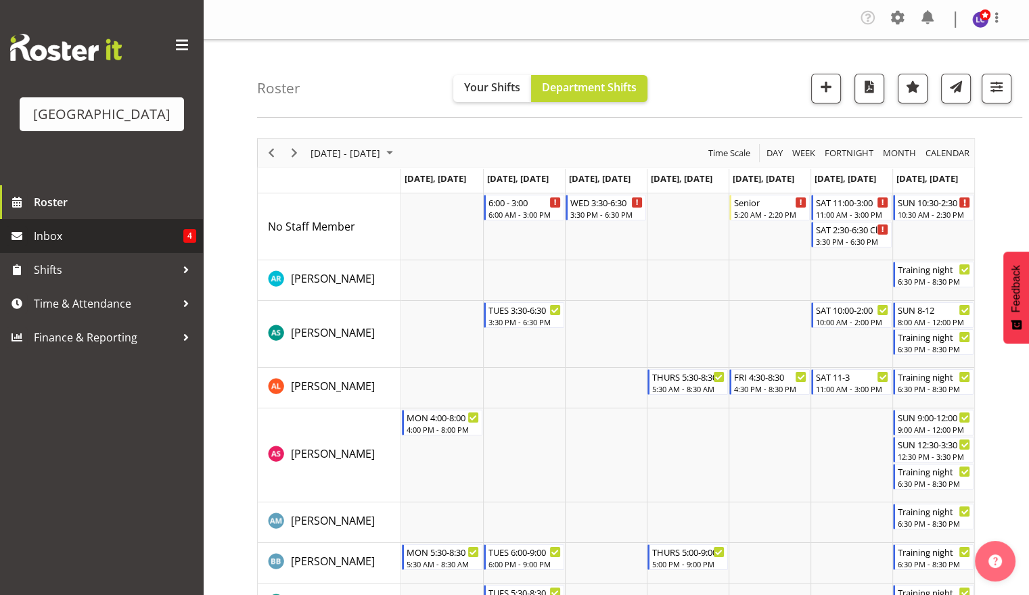
click at [111, 233] on span "Inbox" at bounding box center [109, 236] width 150 height 20
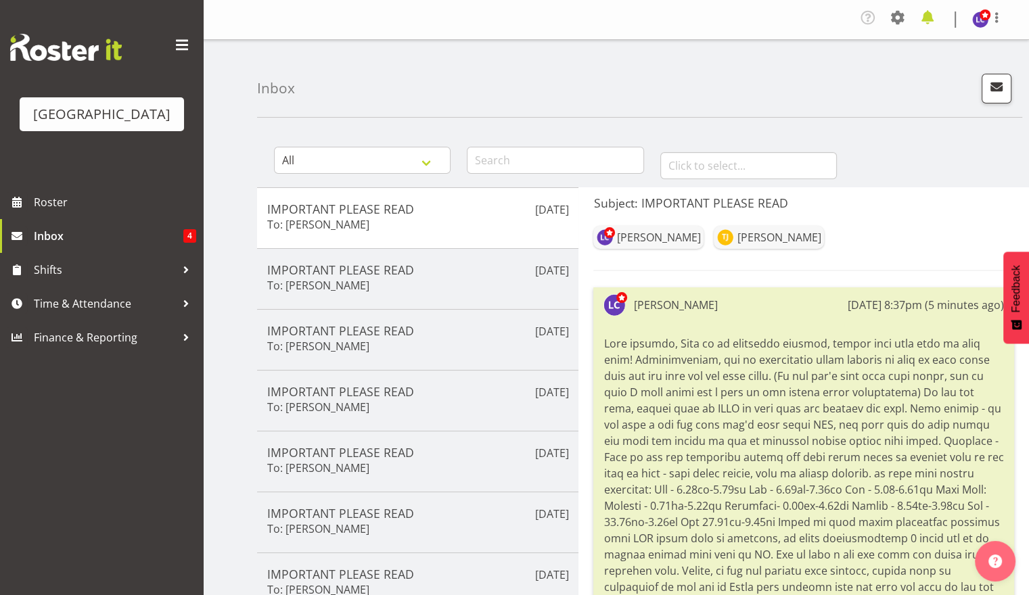
click at [930, 24] on span at bounding box center [928, 18] width 22 height 22
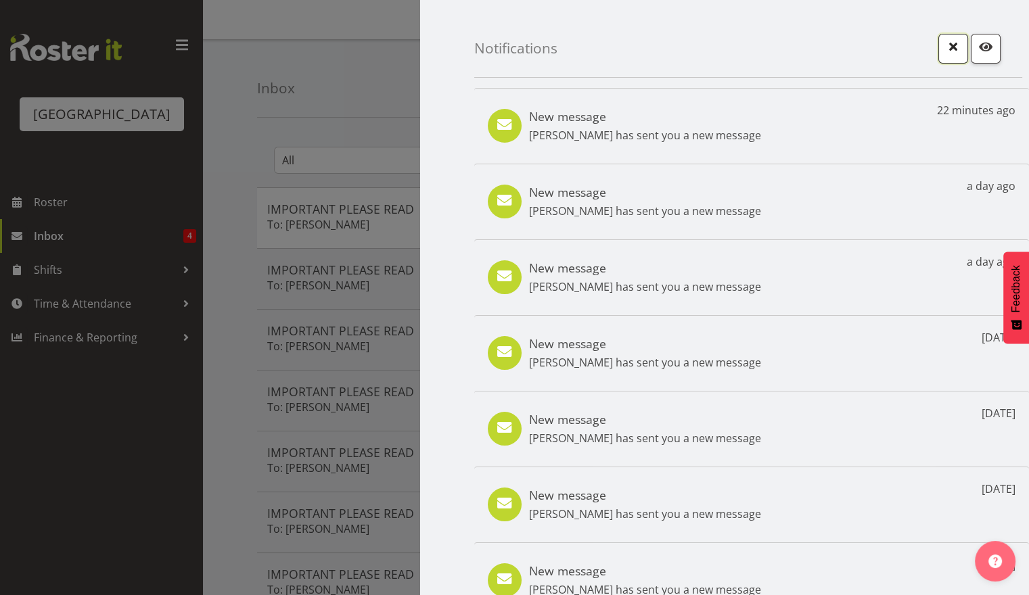
click at [945, 55] on span "button" at bounding box center [954, 47] width 18 height 18
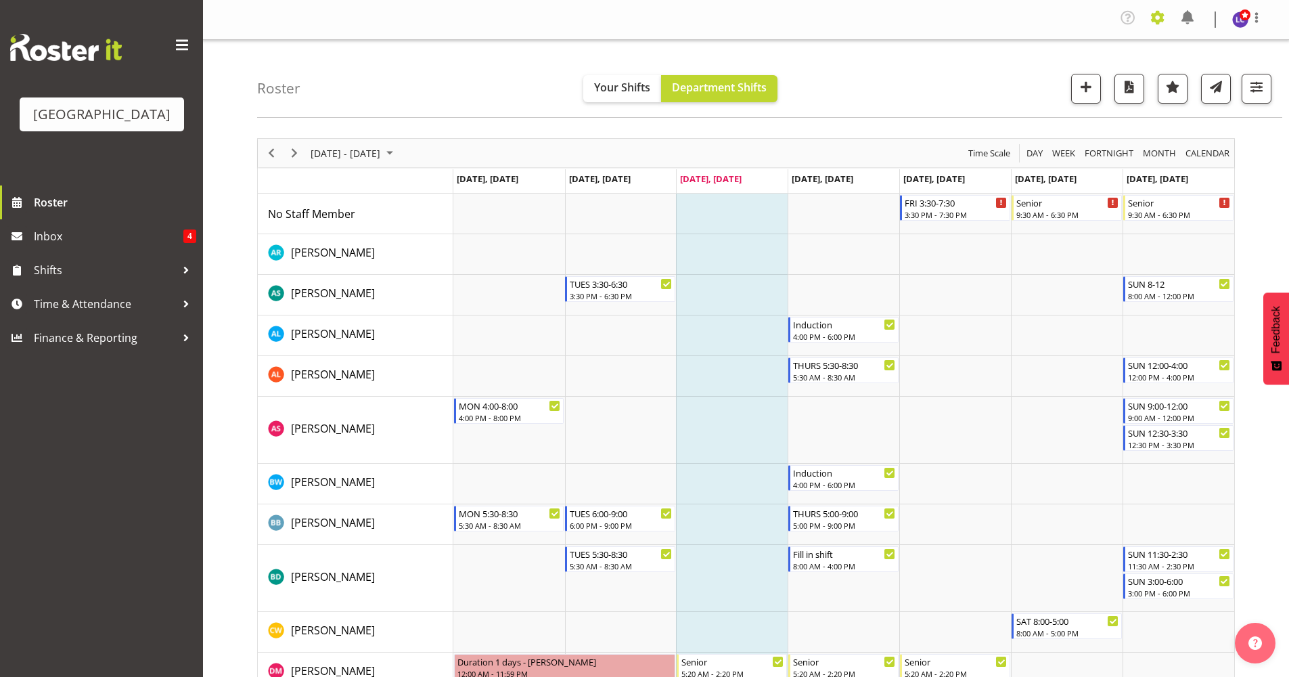
click at [1150, 16] on span at bounding box center [1158, 18] width 22 height 22
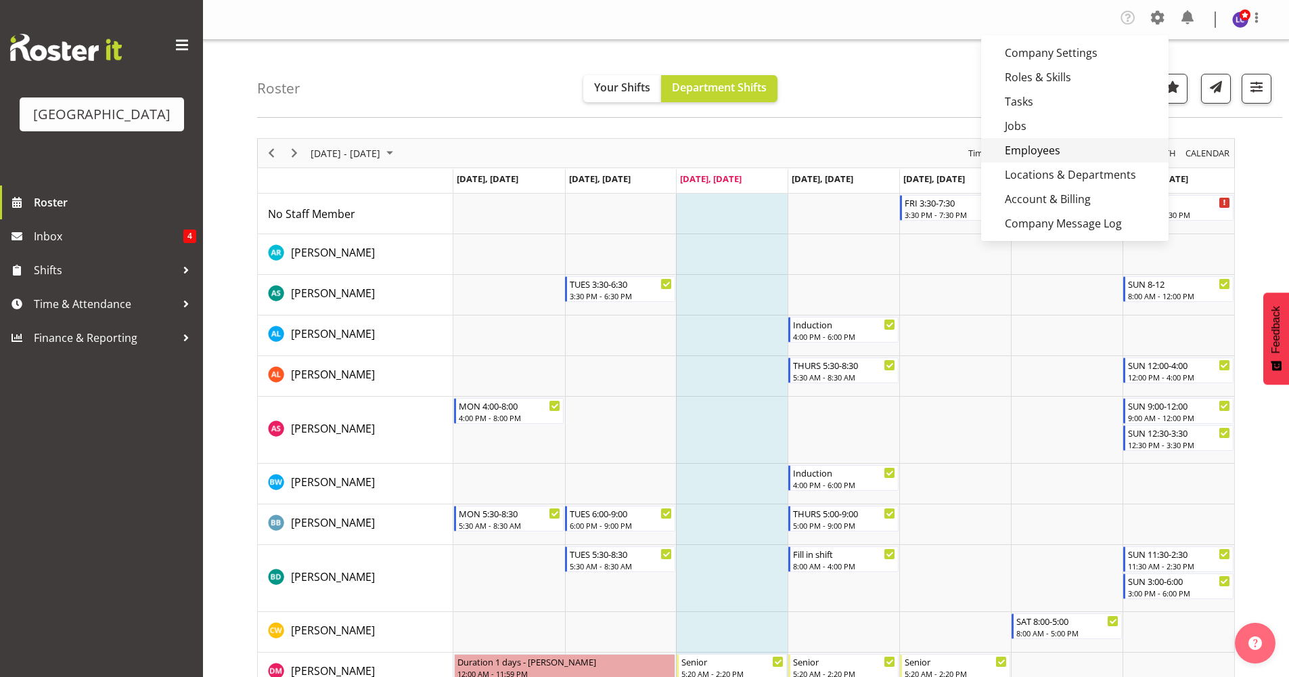
click at [1043, 144] on link "Employees" at bounding box center [1074, 150] width 187 height 24
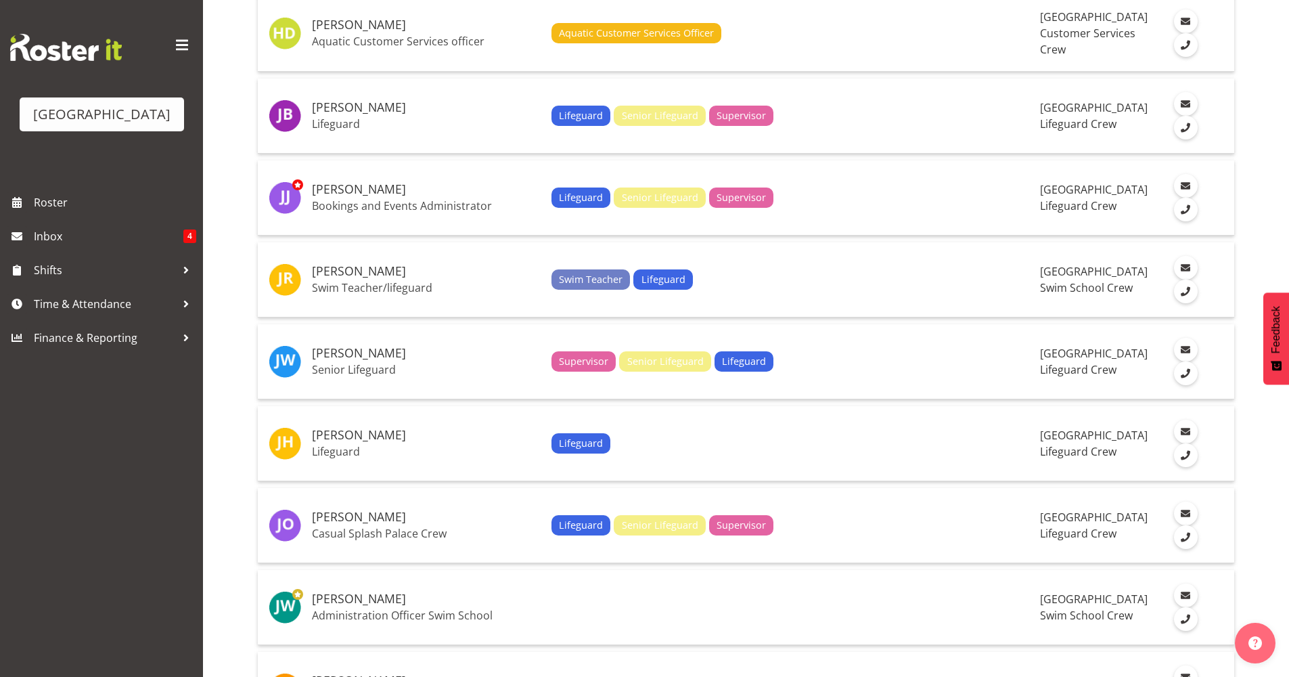
scroll to position [2639, 0]
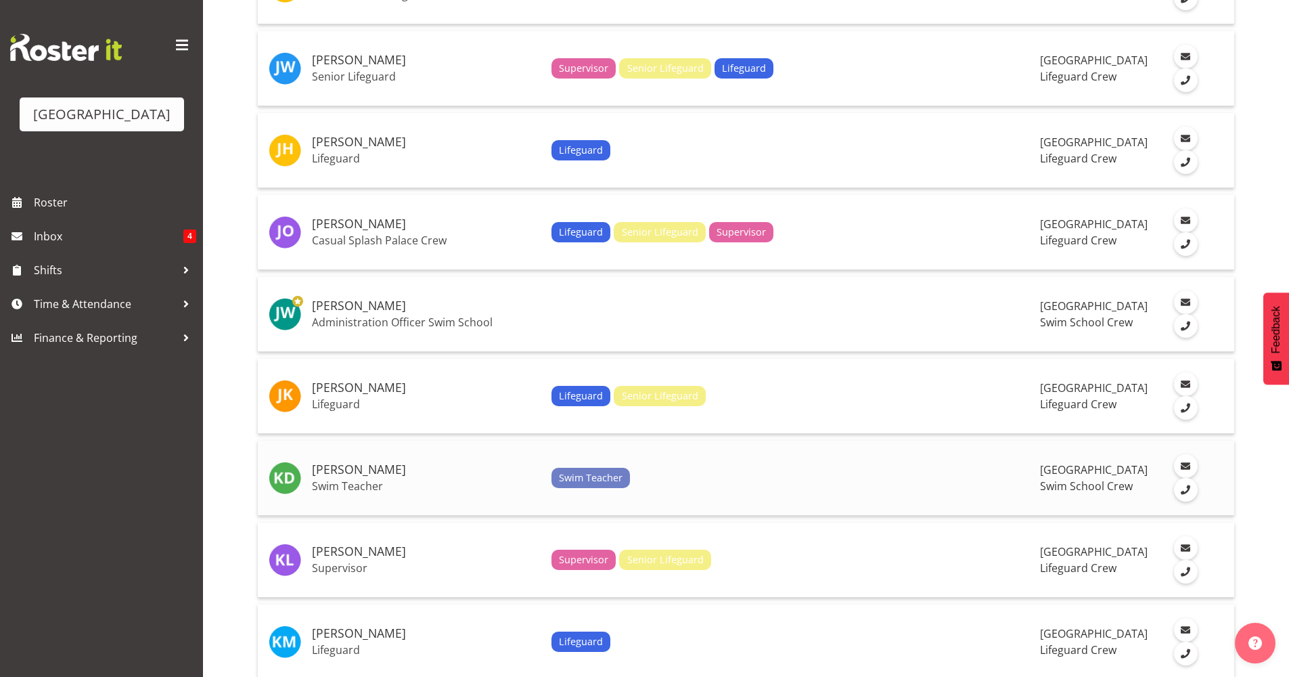
click at [401, 472] on h5 "[PERSON_NAME]" at bounding box center [426, 470] width 229 height 14
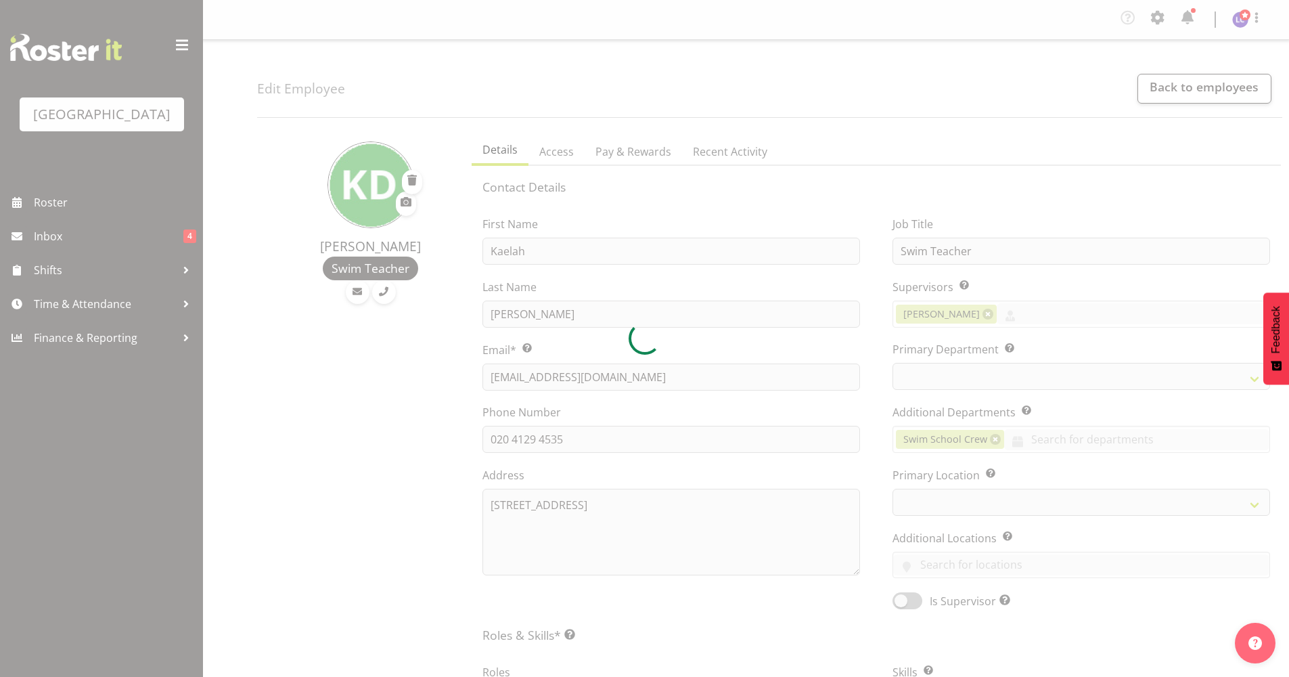
select select "TimelineWeek"
select select "113"
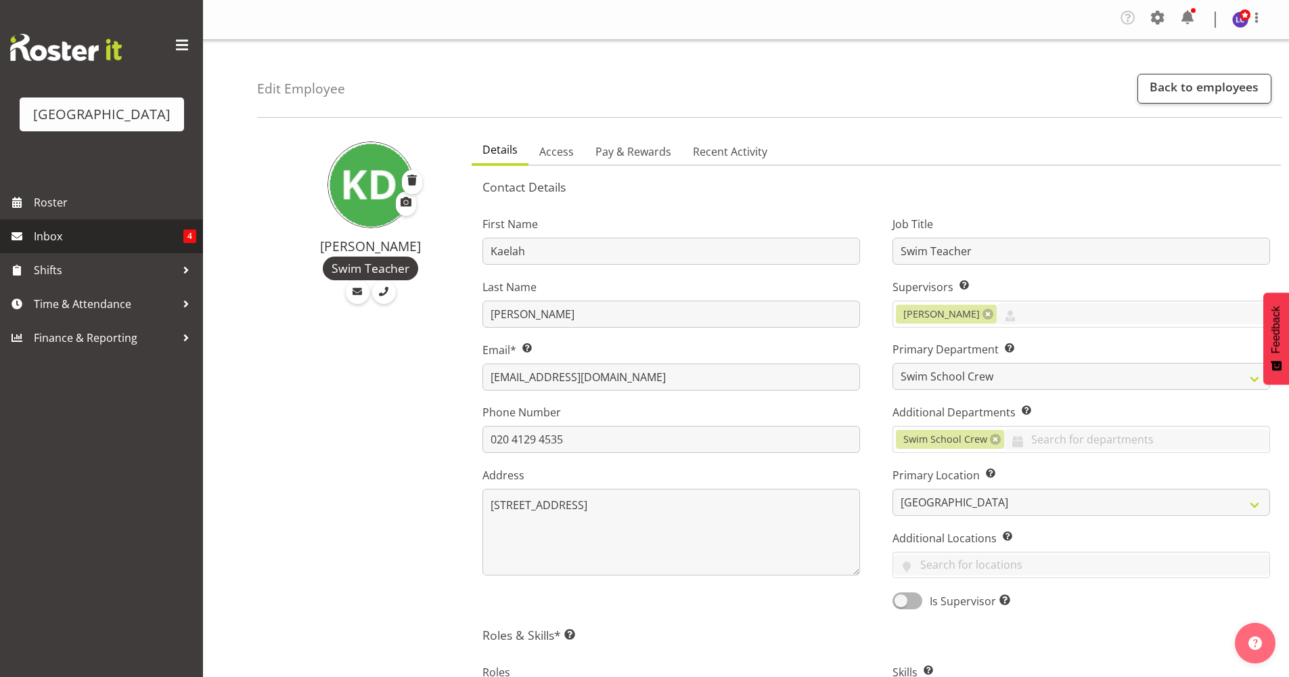
click at [187, 240] on span "4" at bounding box center [189, 236] width 13 height 14
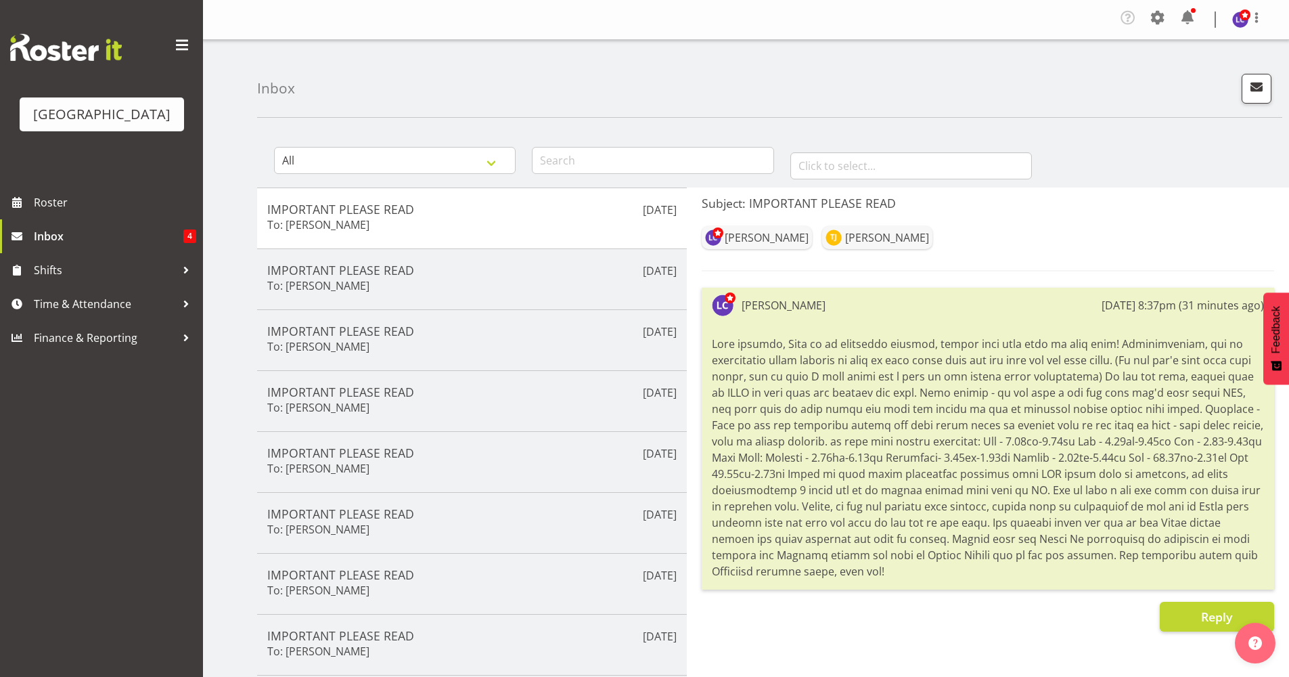
drag, startPoint x: 774, startPoint y: 568, endPoint x: 721, endPoint y: 333, distance: 241.3
click at [721, 333] on div at bounding box center [988, 457] width 552 height 250
drag, startPoint x: 721, startPoint y: 333, endPoint x: 892, endPoint y: 319, distance: 171.1
click at [892, 319] on div "[PERSON_NAME] [DATE] 8:37pm (31 minutes ago)" at bounding box center [988, 439] width 572 height 302
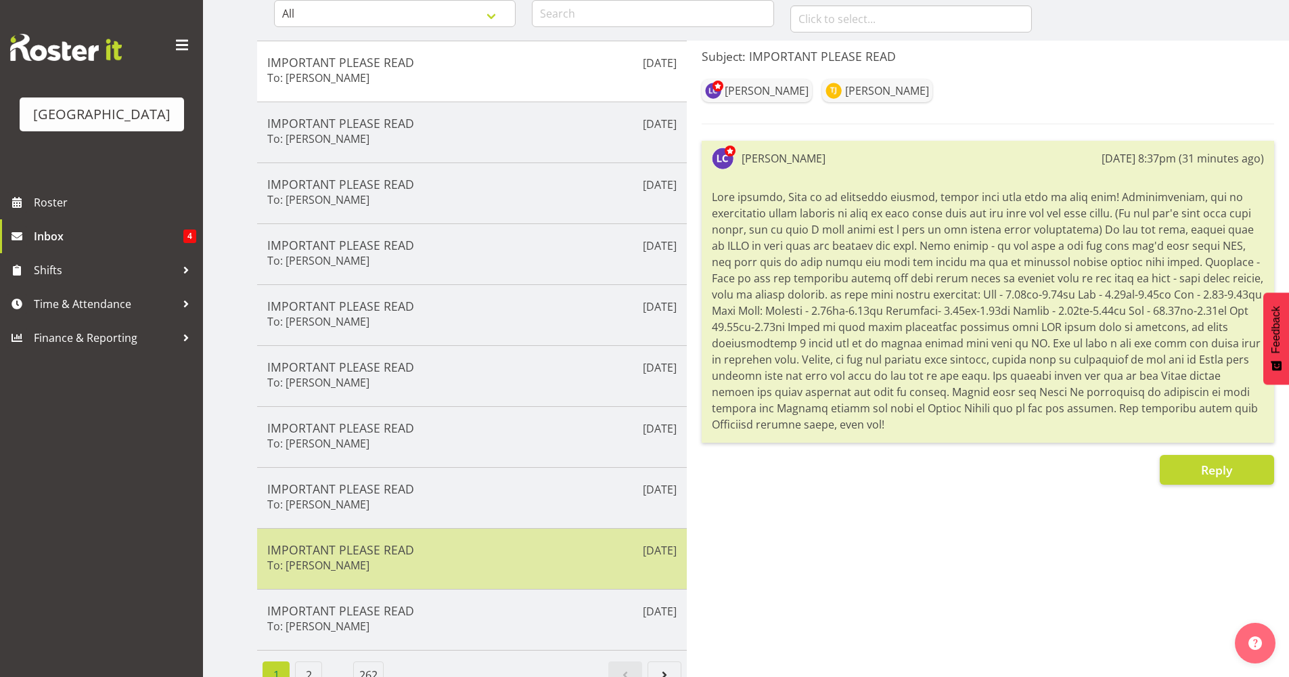
scroll to position [174, 0]
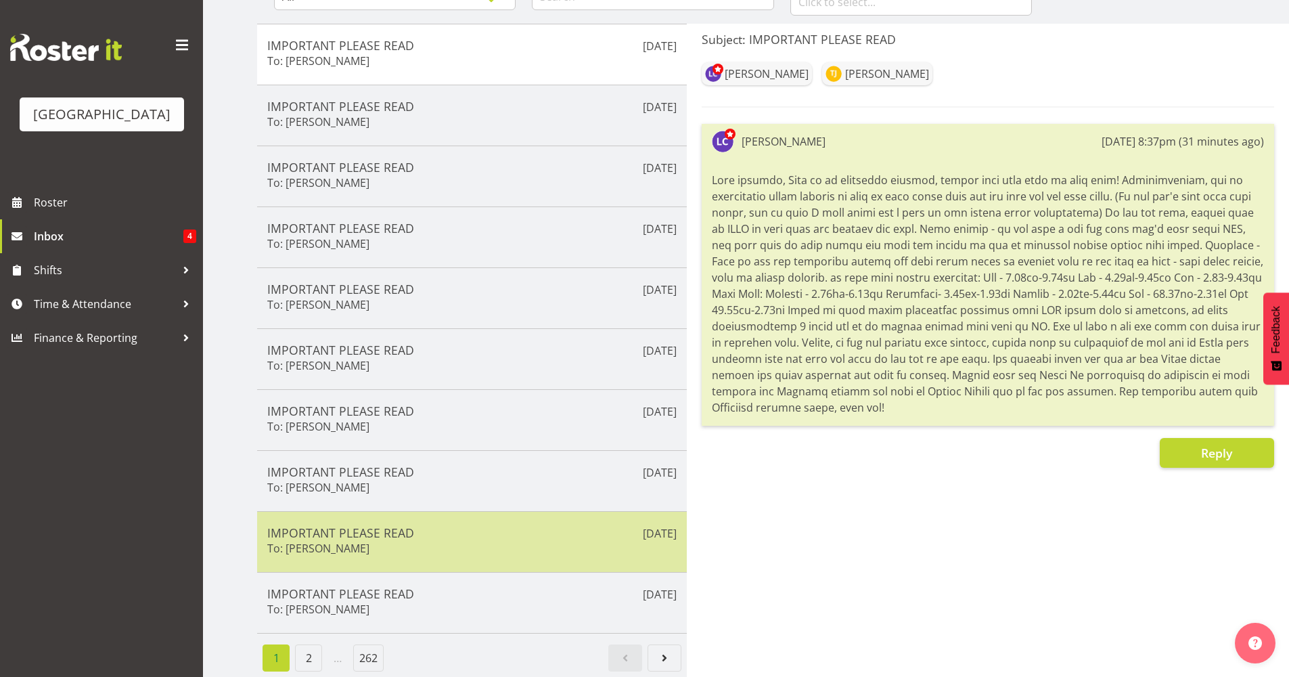
click at [523, 526] on h5 "IMPORTANT PLEASE READ" at bounding box center [471, 532] width 409 height 15
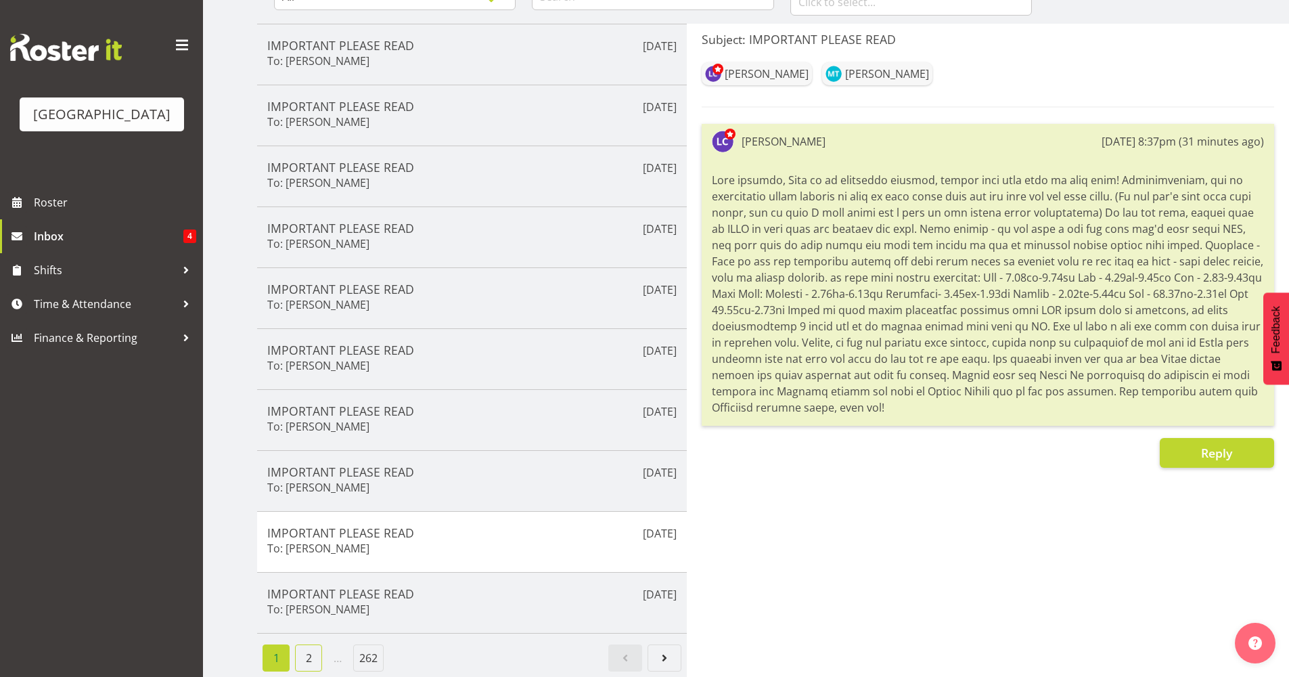
click at [314, 653] on link "2" at bounding box center [308, 657] width 27 height 27
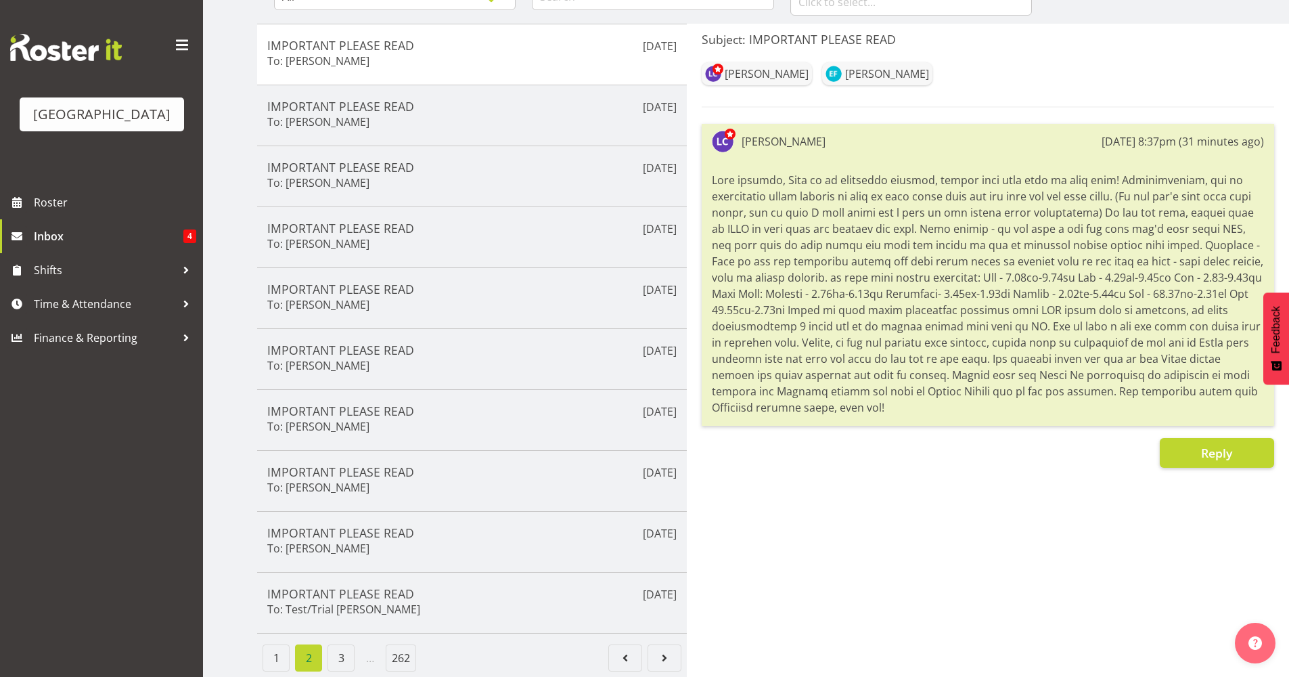
click at [327, 648] on li "3" at bounding box center [341, 657] width 32 height 27
click at [338, 644] on link "3" at bounding box center [340, 657] width 27 height 27
click at [369, 648] on link "4" at bounding box center [373, 657] width 27 height 27
click at [407, 653] on link "5" at bounding box center [405, 657] width 27 height 27
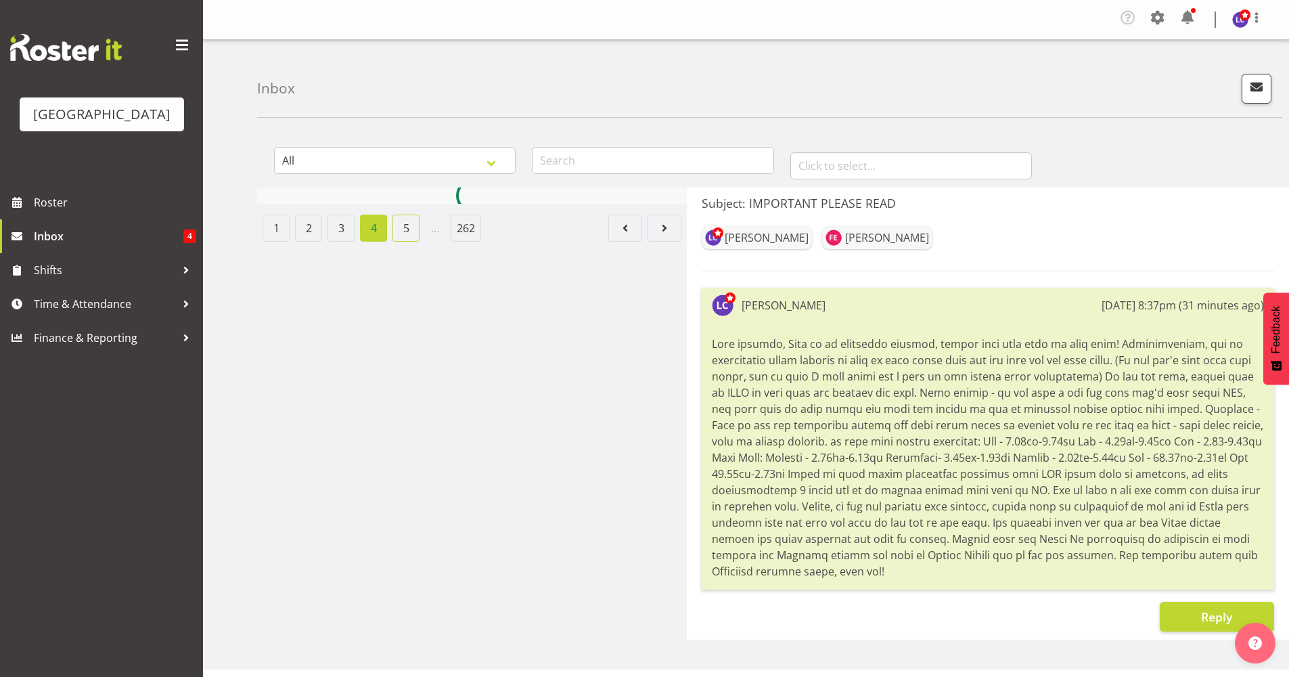
scroll to position [3, 0]
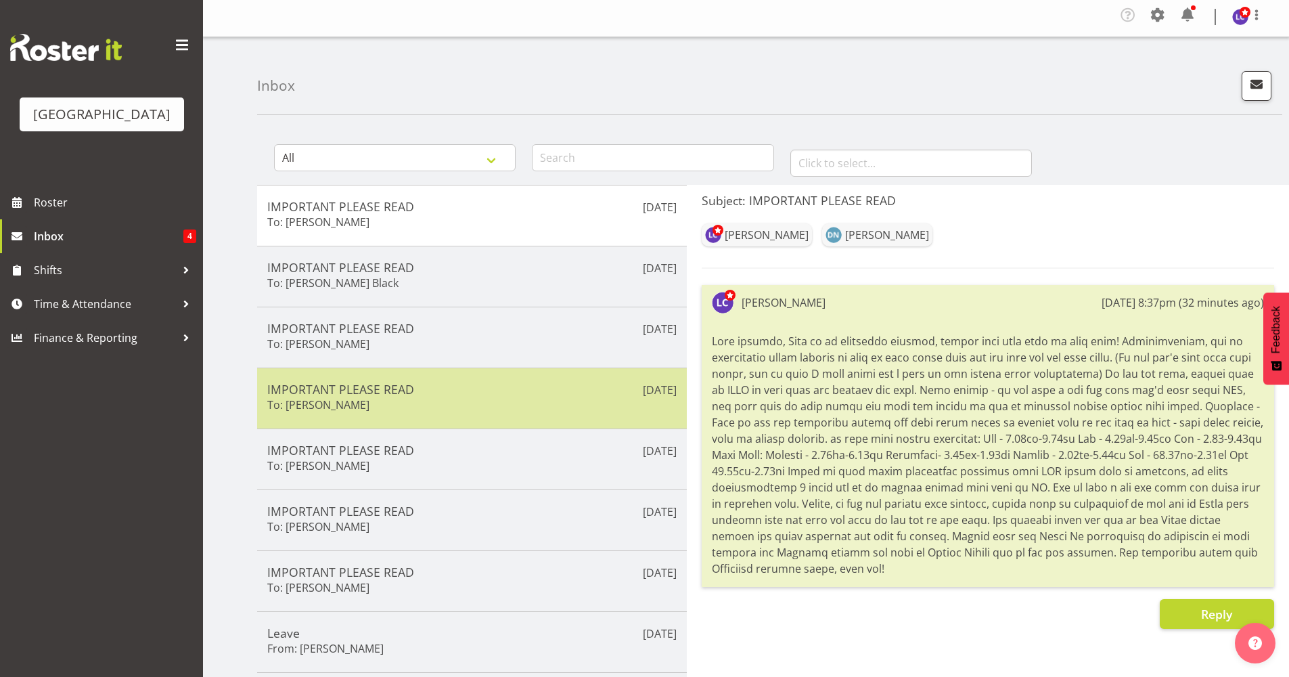
click at [593, 384] on h5 "IMPORTANT PLEASE READ" at bounding box center [471, 389] width 409 height 15
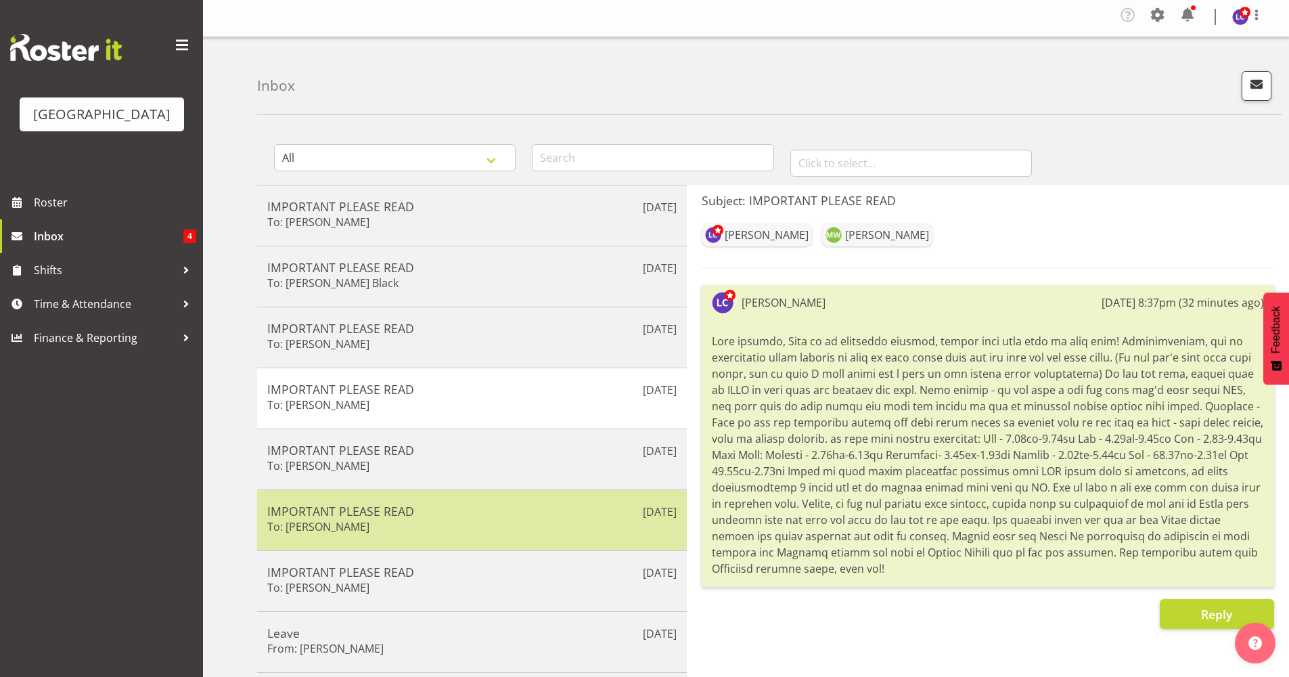
click at [532, 509] on h5 "IMPORTANT PLEASE READ" at bounding box center [471, 510] width 409 height 15
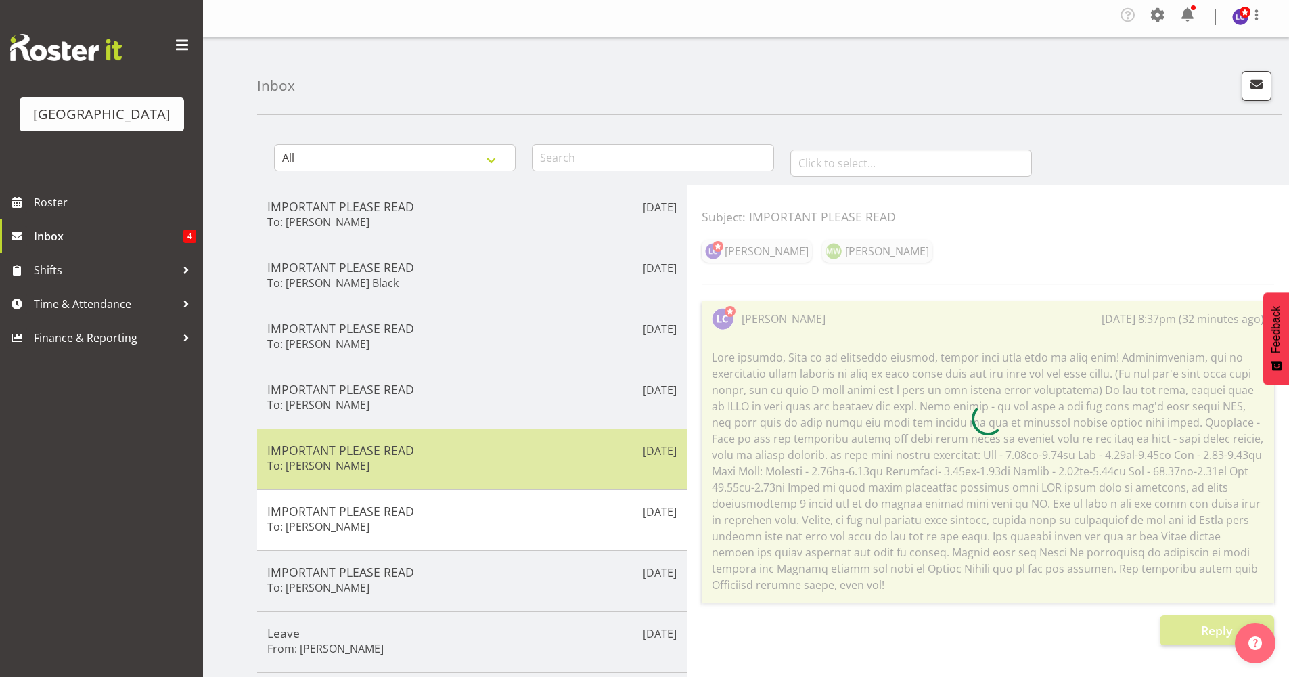
click at [545, 463] on div "IMPORTANT PLEASE READ To: [PERSON_NAME]" at bounding box center [471, 458] width 409 height 33
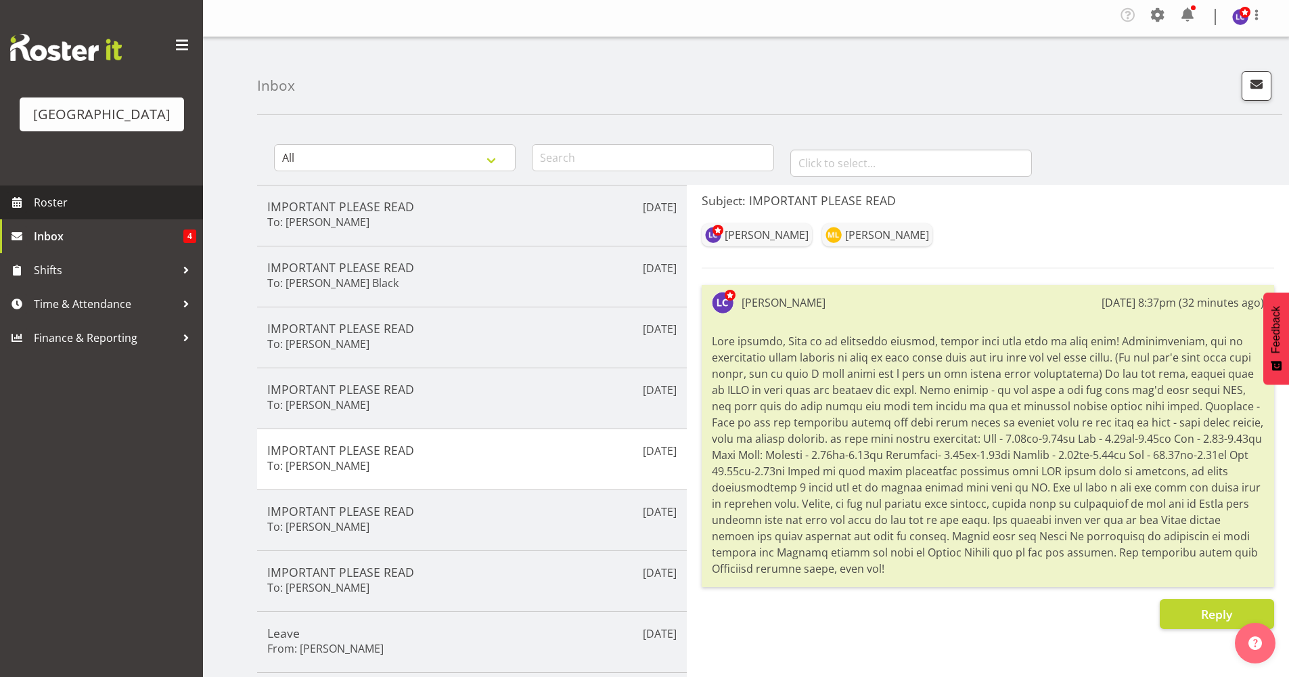
click at [121, 202] on span "Roster" at bounding box center [115, 202] width 162 height 20
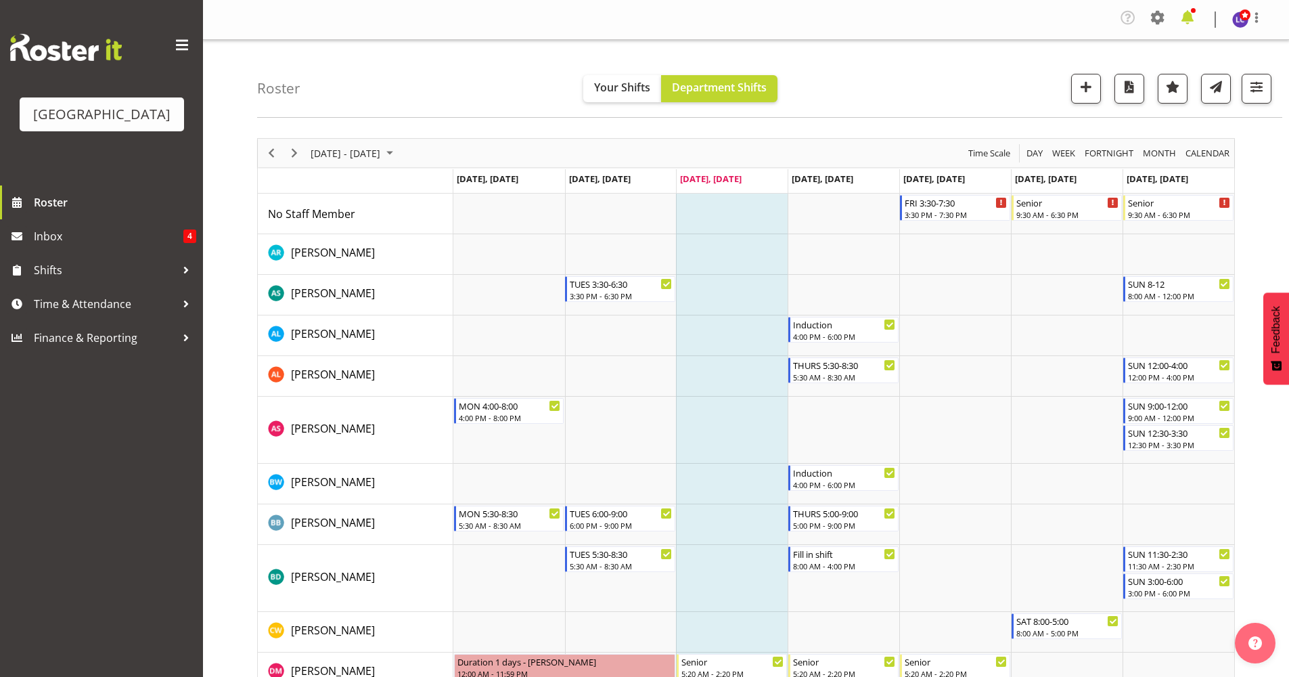
click at [1195, 19] on span at bounding box center [1188, 18] width 22 height 22
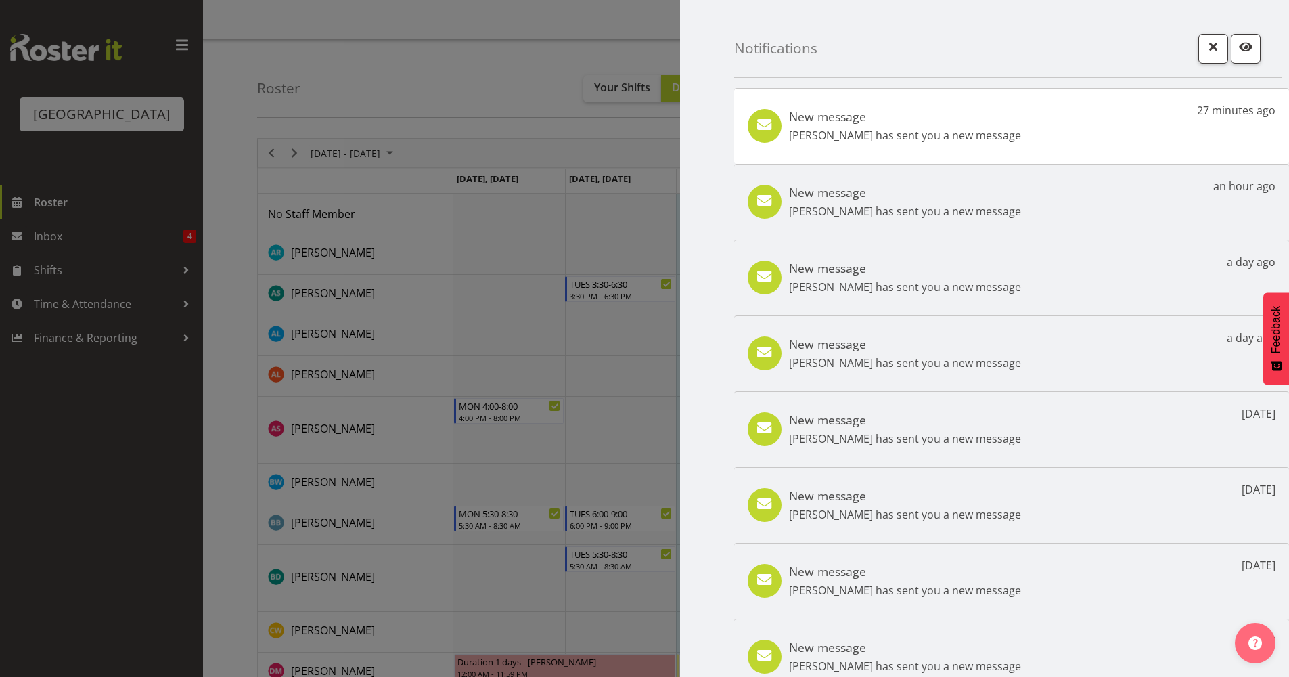
click at [1143, 106] on div "New message [PERSON_NAME] has sent you a new message 27 minutes ago" at bounding box center [1011, 126] width 555 height 76
